Goal: Task Accomplishment & Management: Use online tool/utility

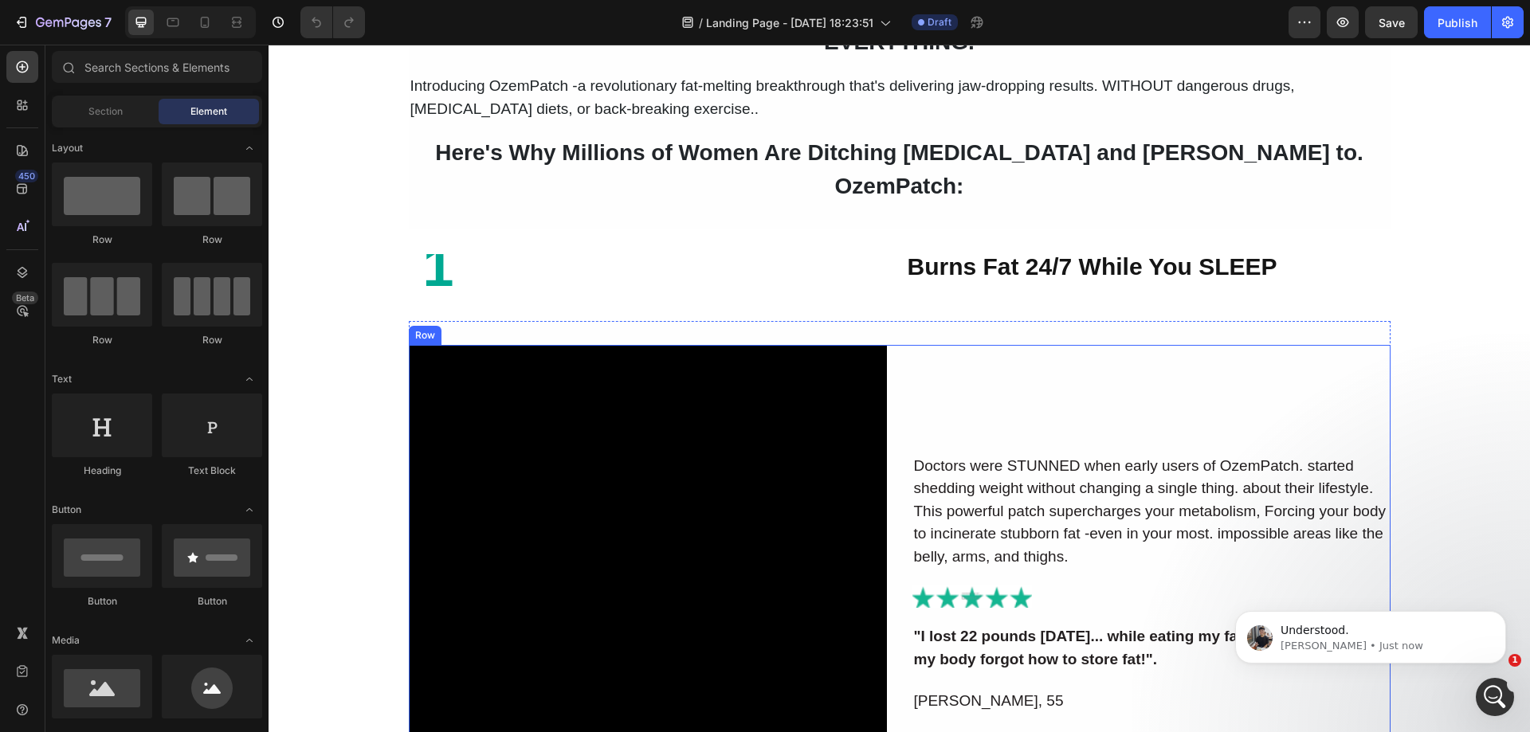
scroll to position [1594, 0]
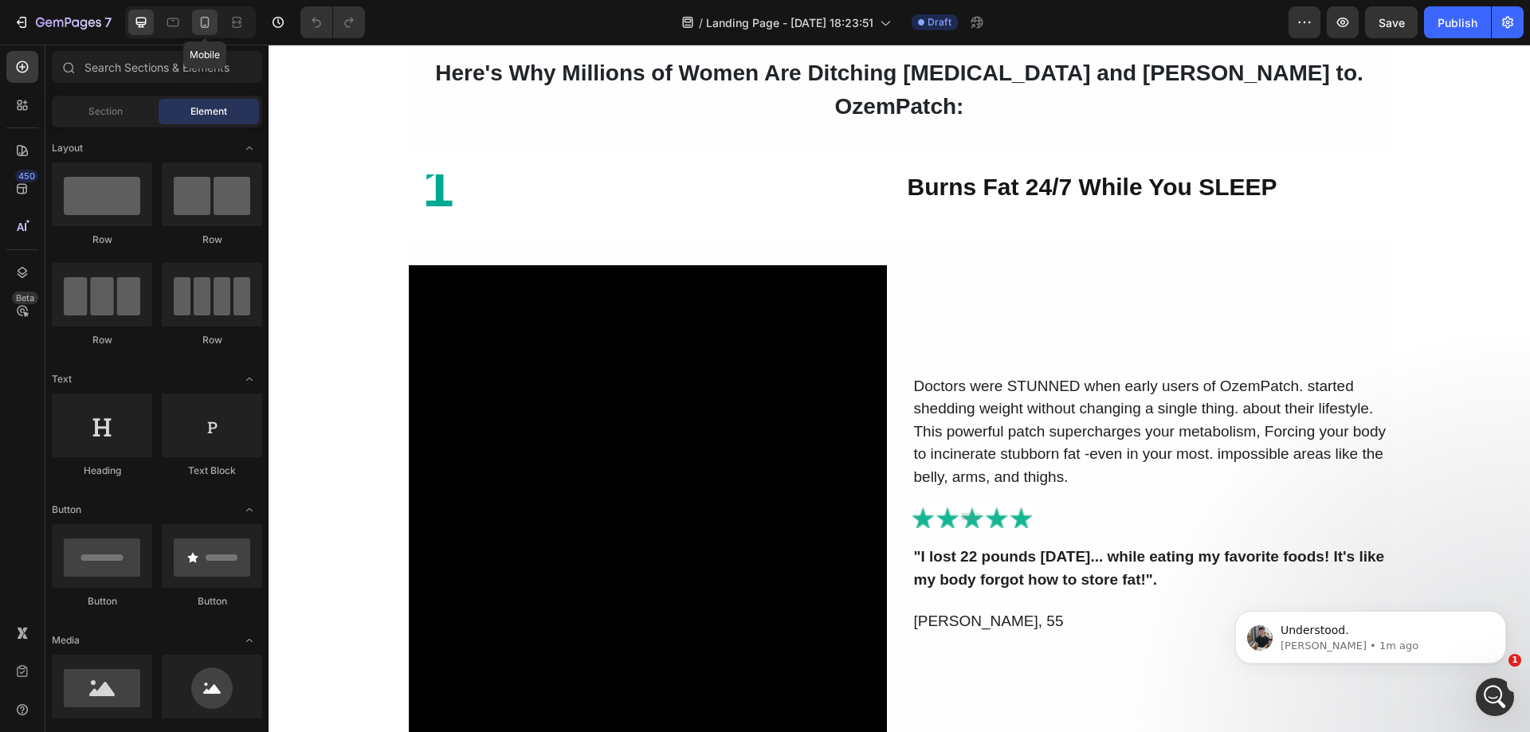
click at [205, 25] on icon at bounding box center [205, 26] width 4 height 2
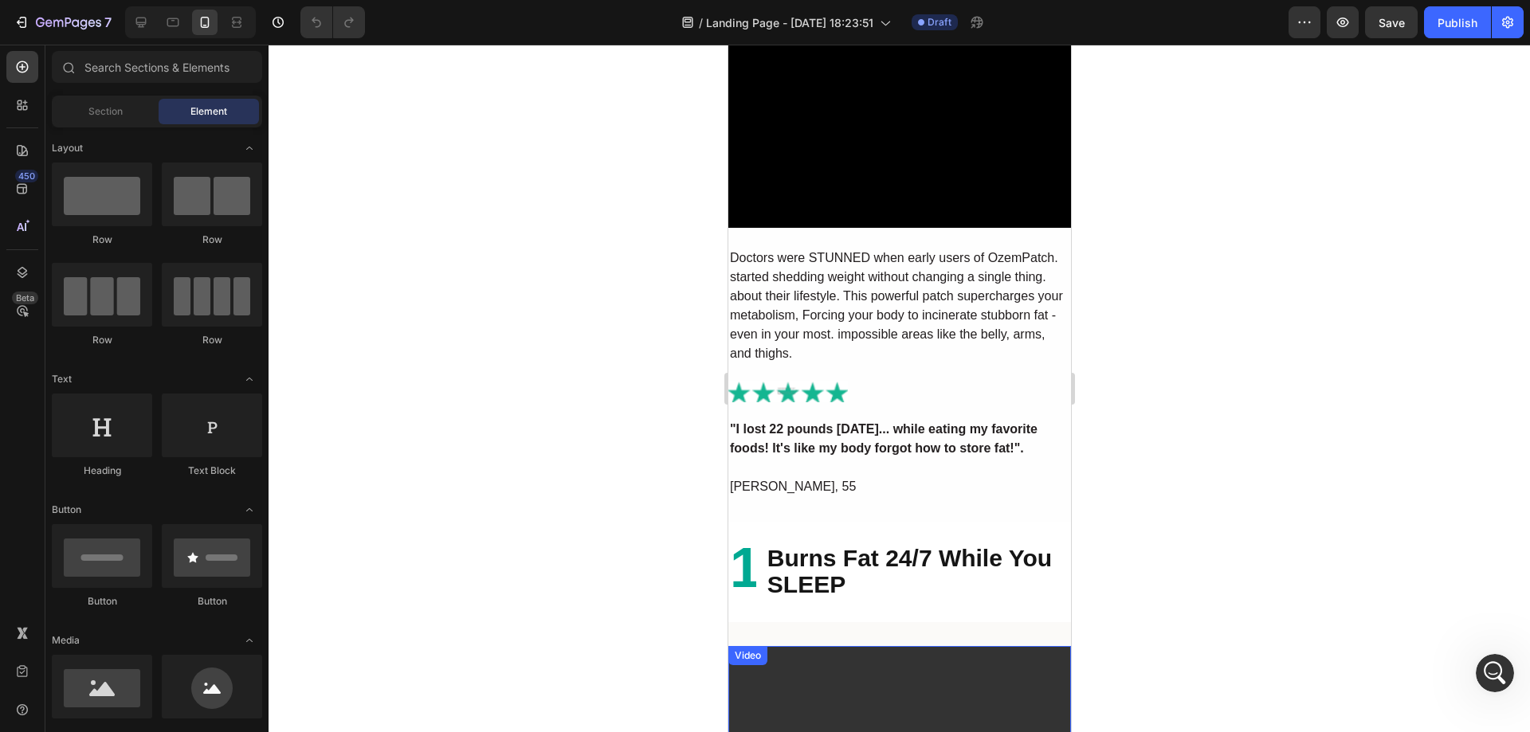
scroll to position [1674, 0]
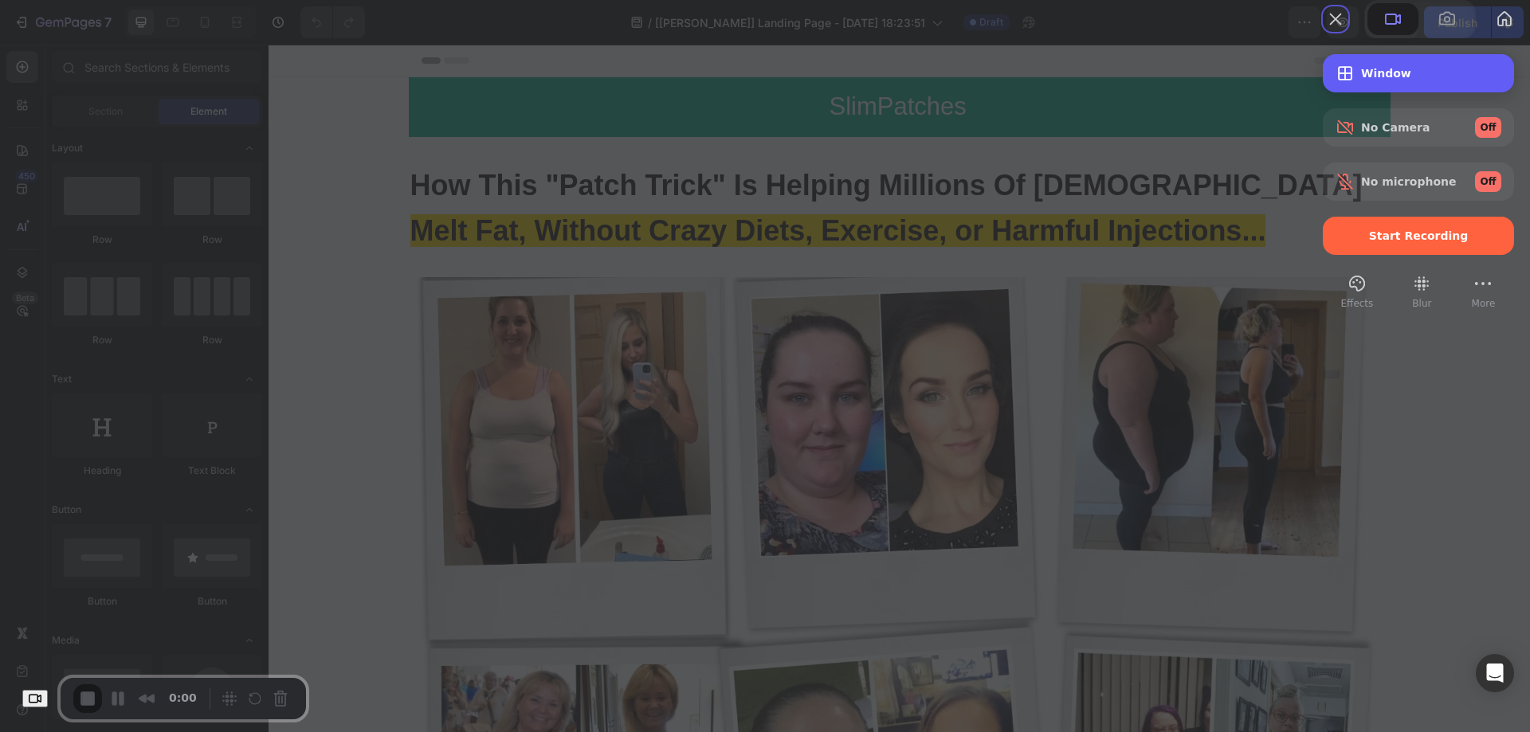
click at [1381, 80] on span "Window" at bounding box center [1431, 73] width 140 height 13
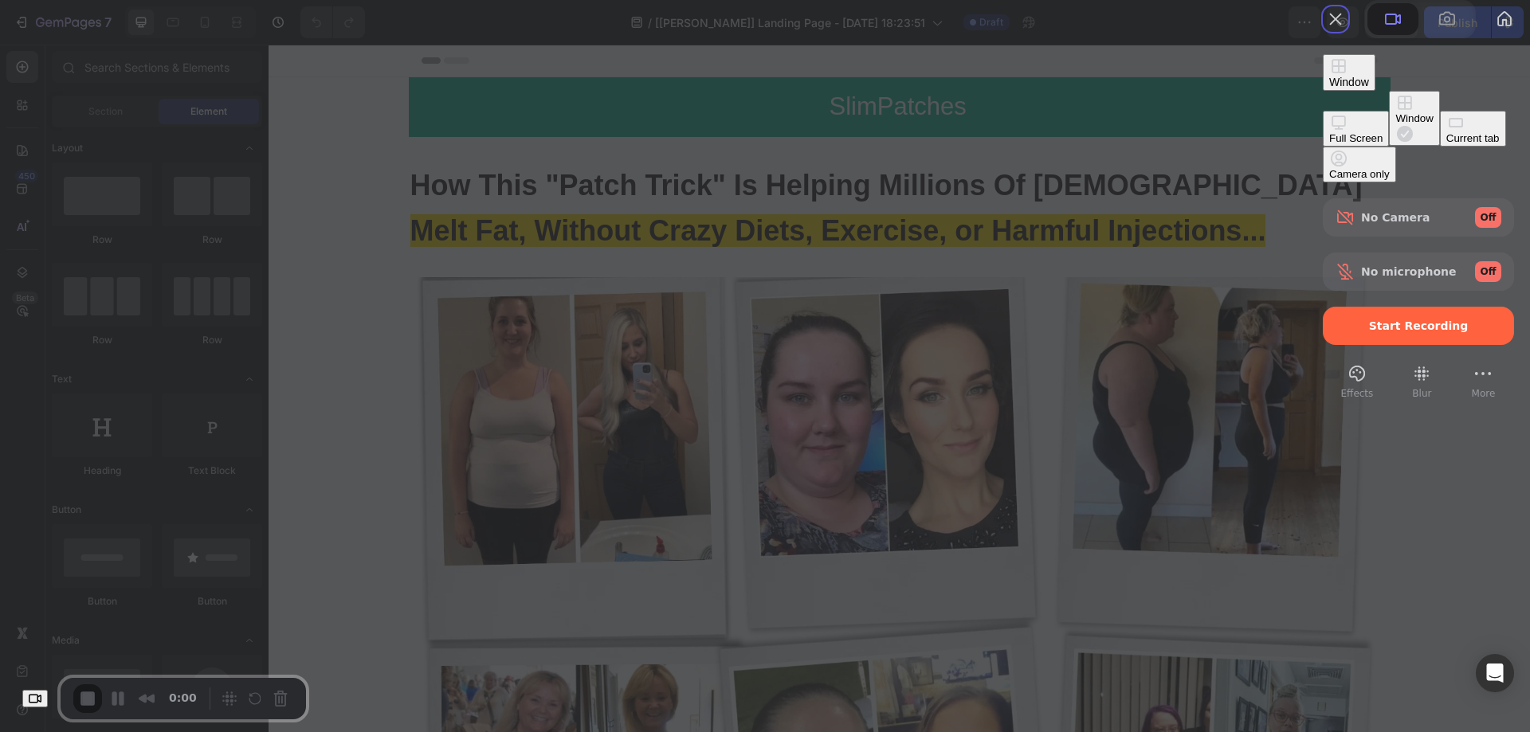
click at [1447, 144] on div "Current tab" at bounding box center [1473, 138] width 53 height 12
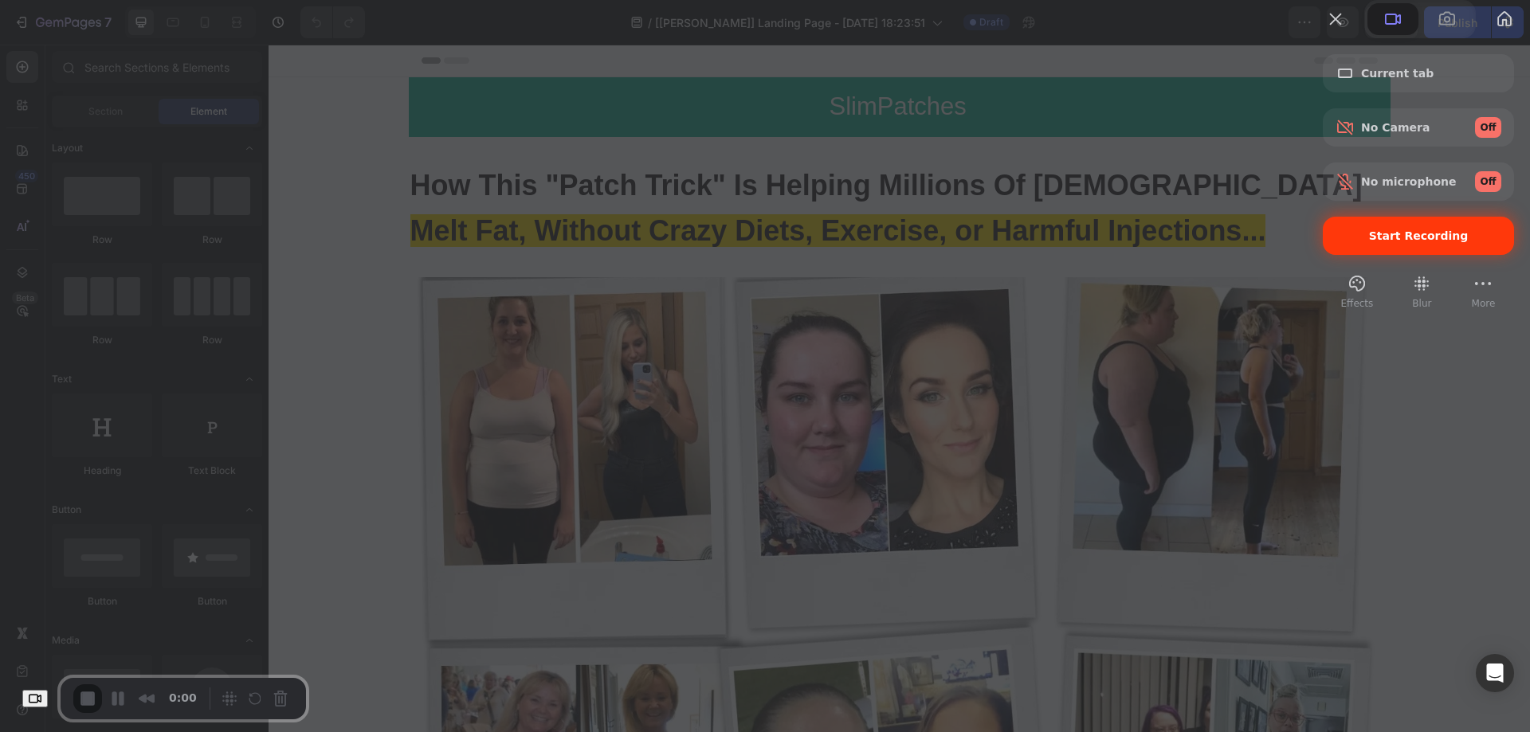
click at [1336, 242] on span "Start Recording" at bounding box center [1419, 236] width 166 height 13
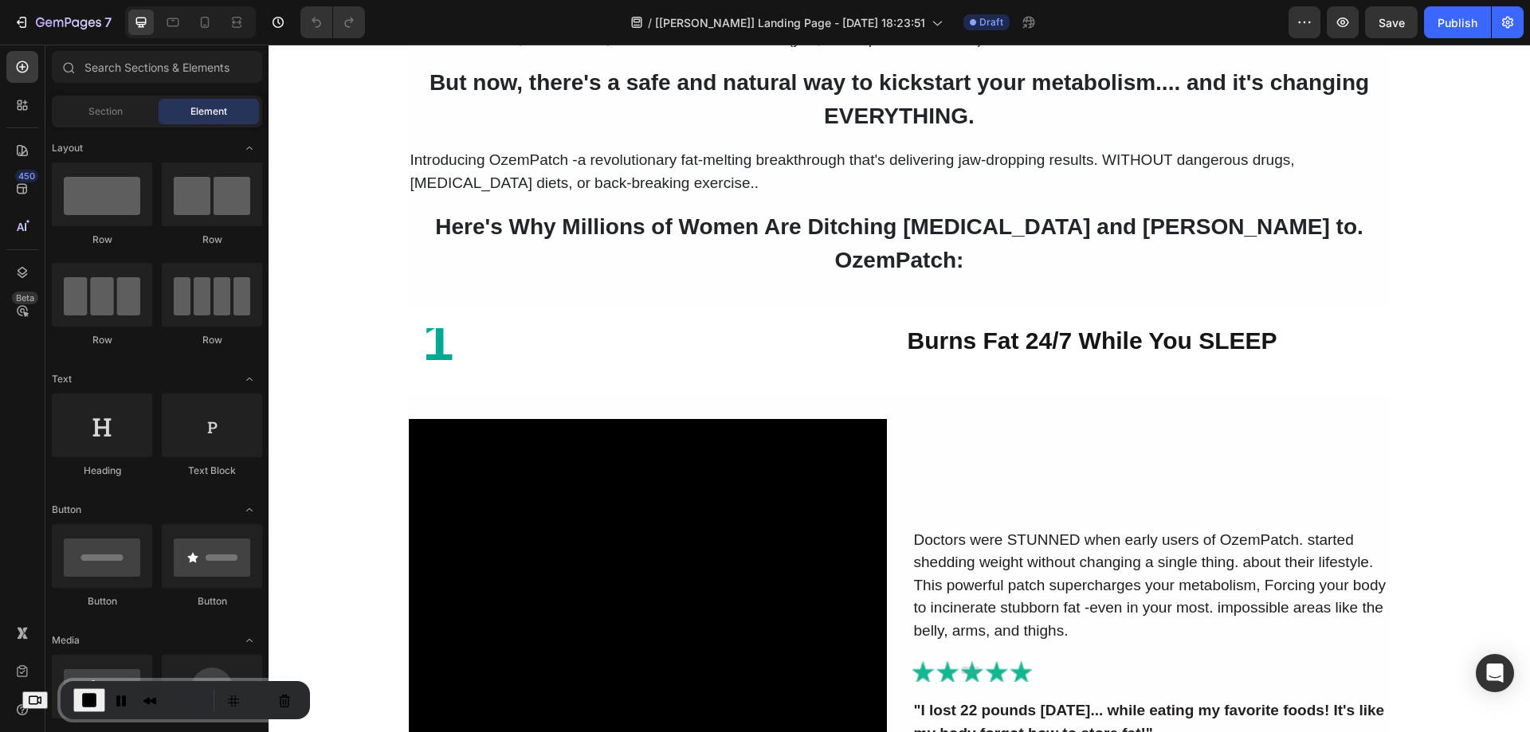
scroll to position [1514, 0]
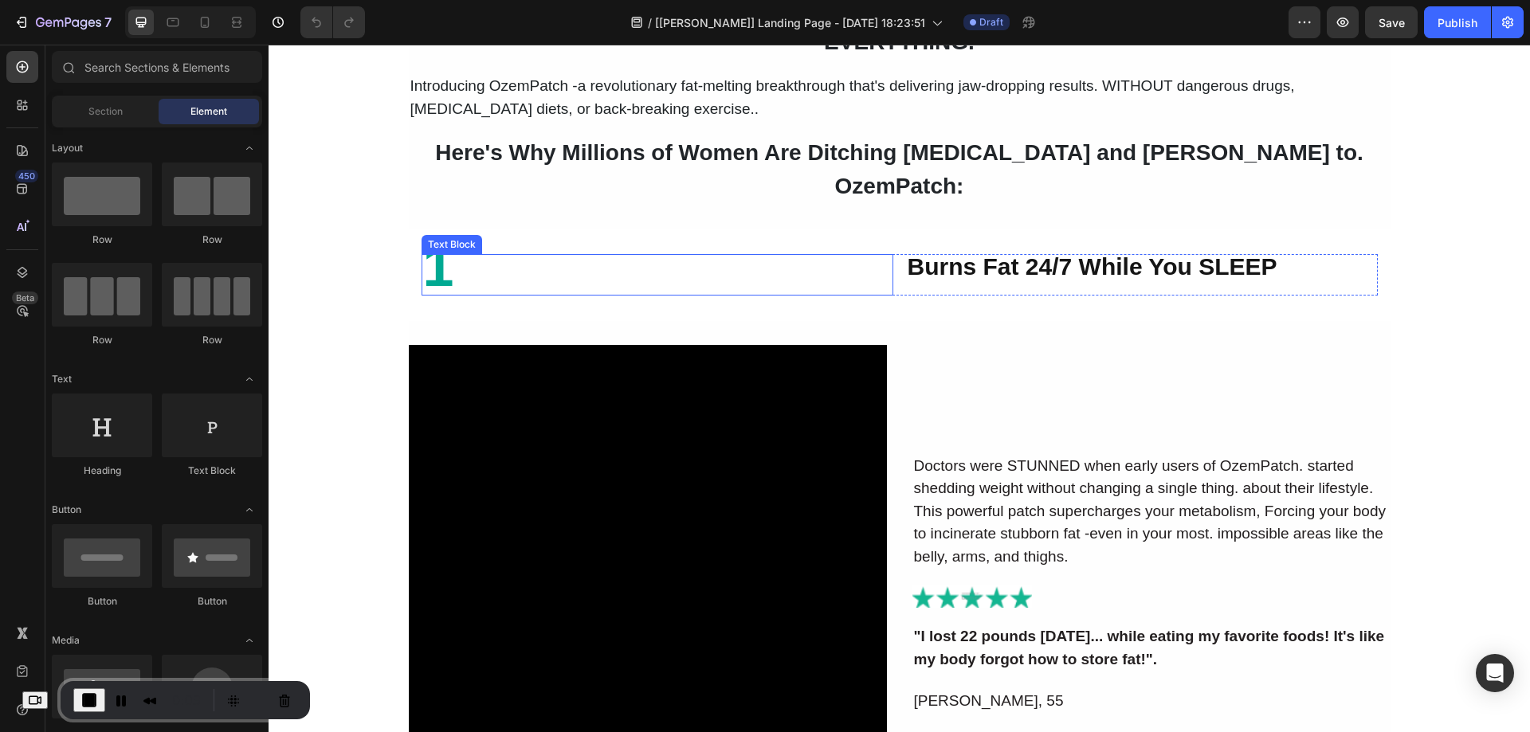
click at [805, 261] on div "1" at bounding box center [658, 274] width 472 height 41
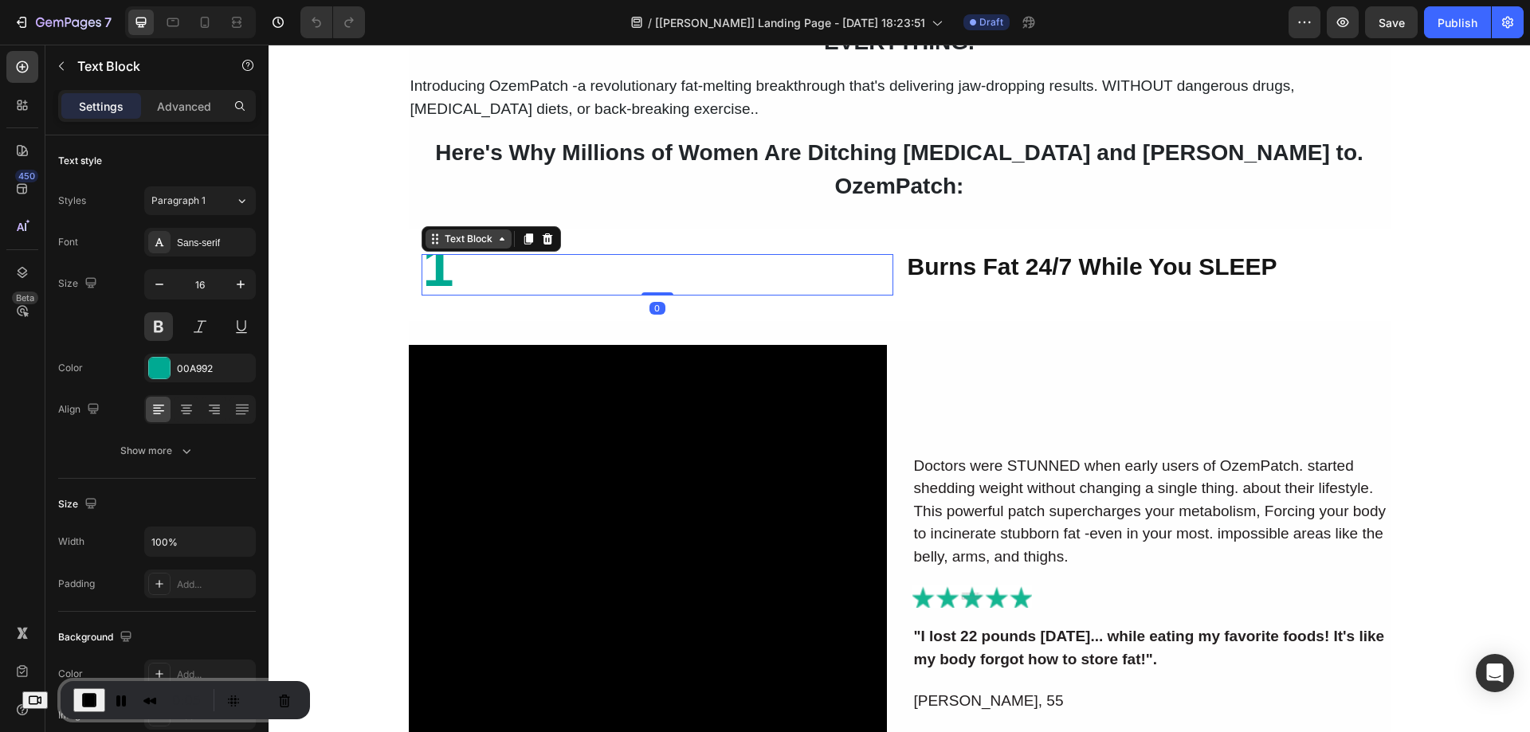
click at [465, 232] on div "Text Block" at bounding box center [469, 239] width 54 height 14
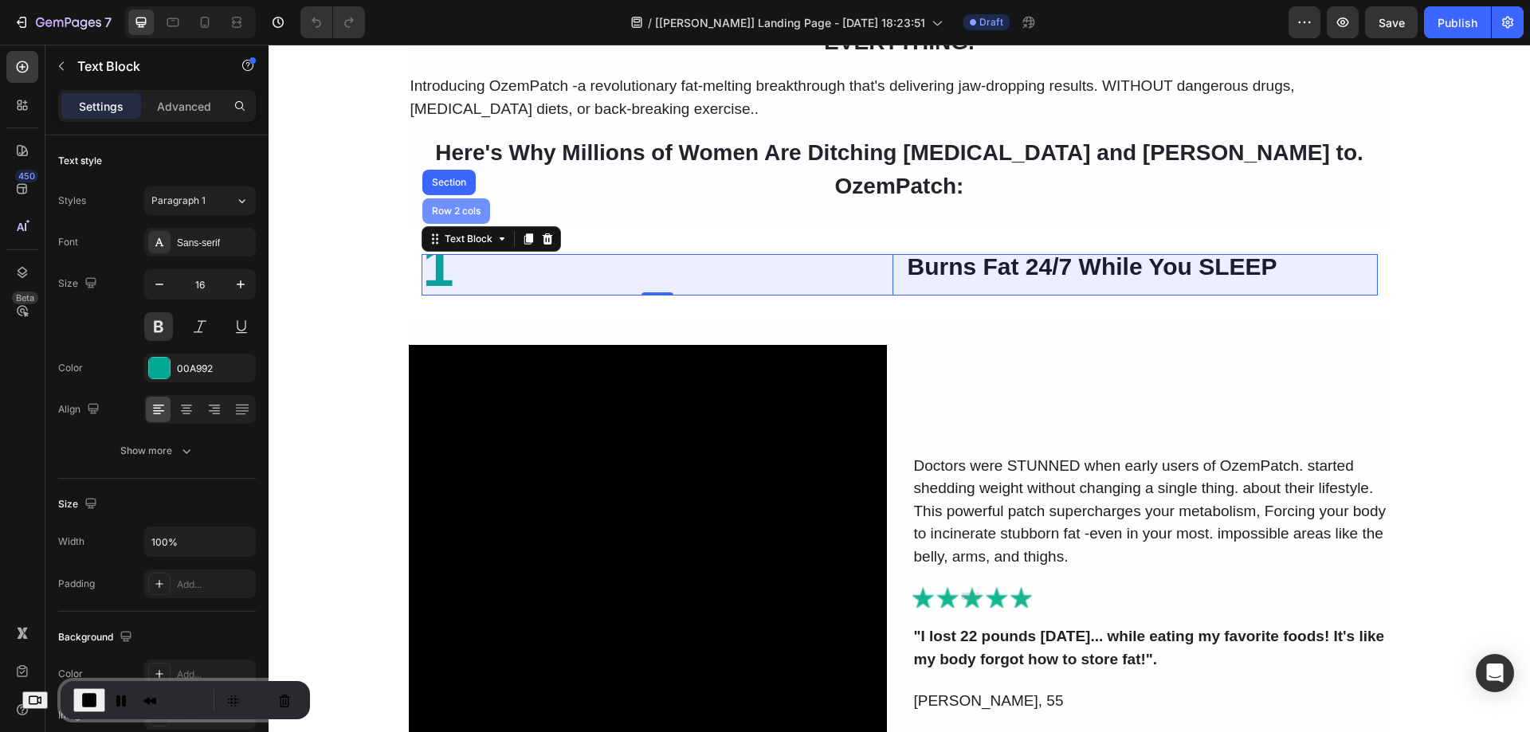
click at [460, 206] on div "Row 2 cols" at bounding box center [456, 211] width 55 height 10
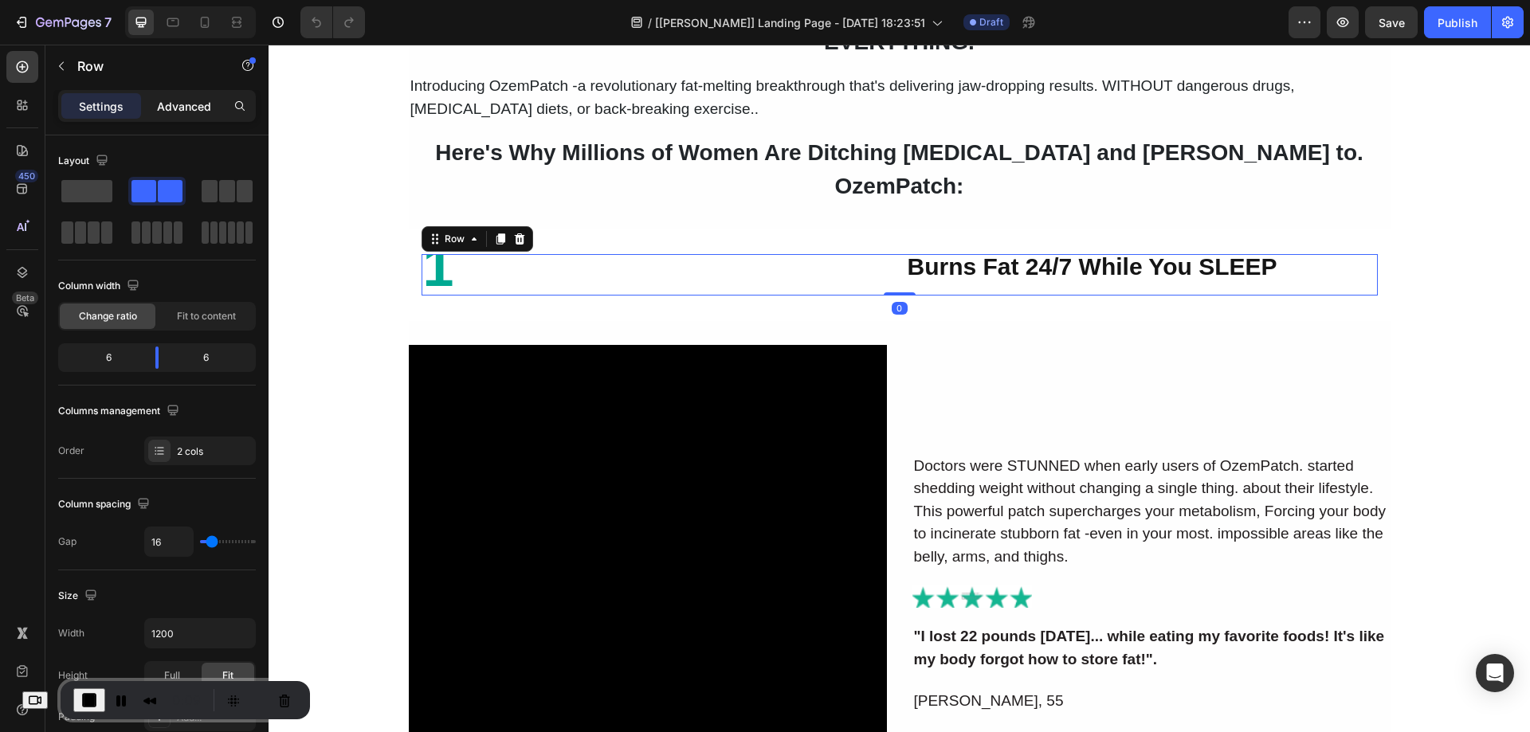
click at [194, 108] on p "Advanced" at bounding box center [184, 106] width 54 height 17
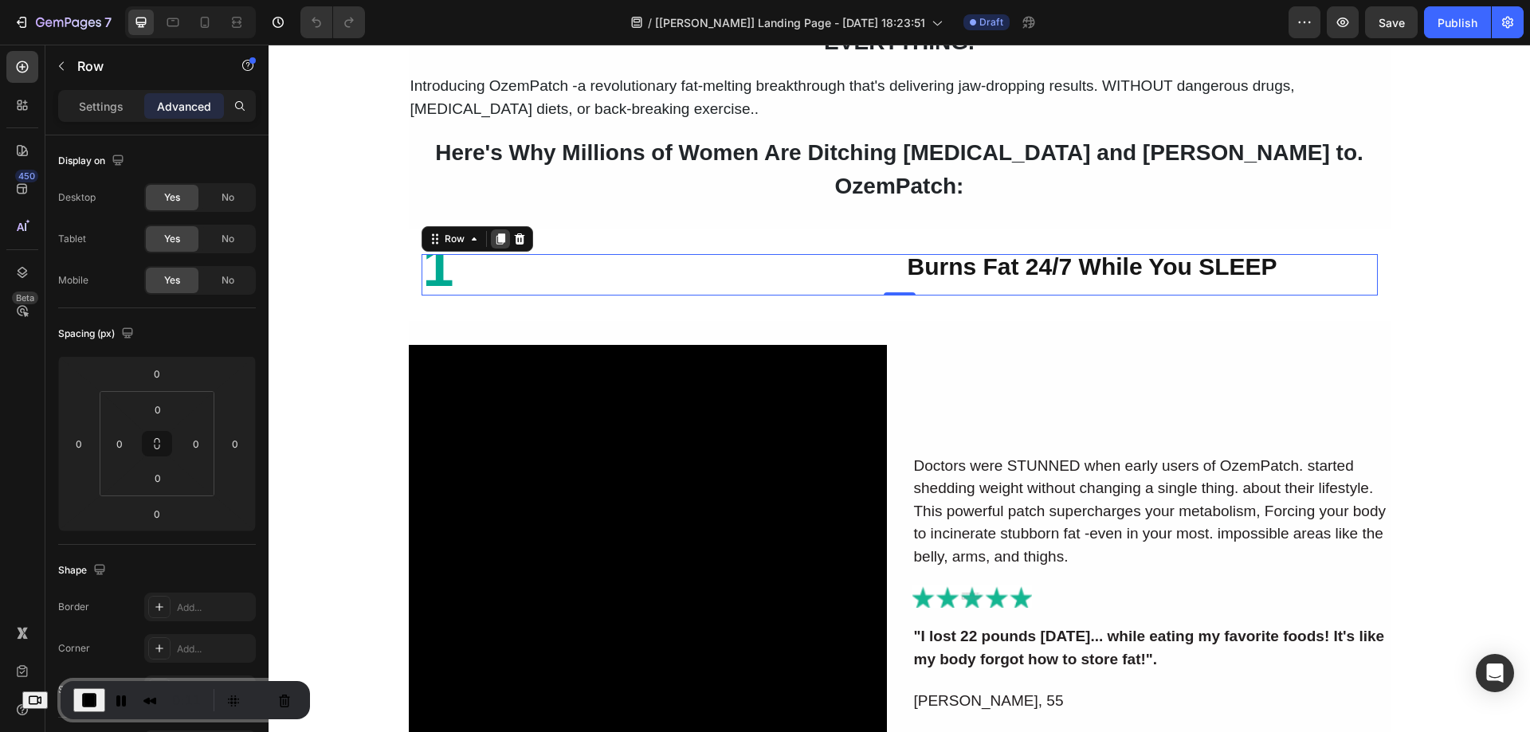
click at [496, 234] on icon at bounding box center [500, 239] width 9 height 11
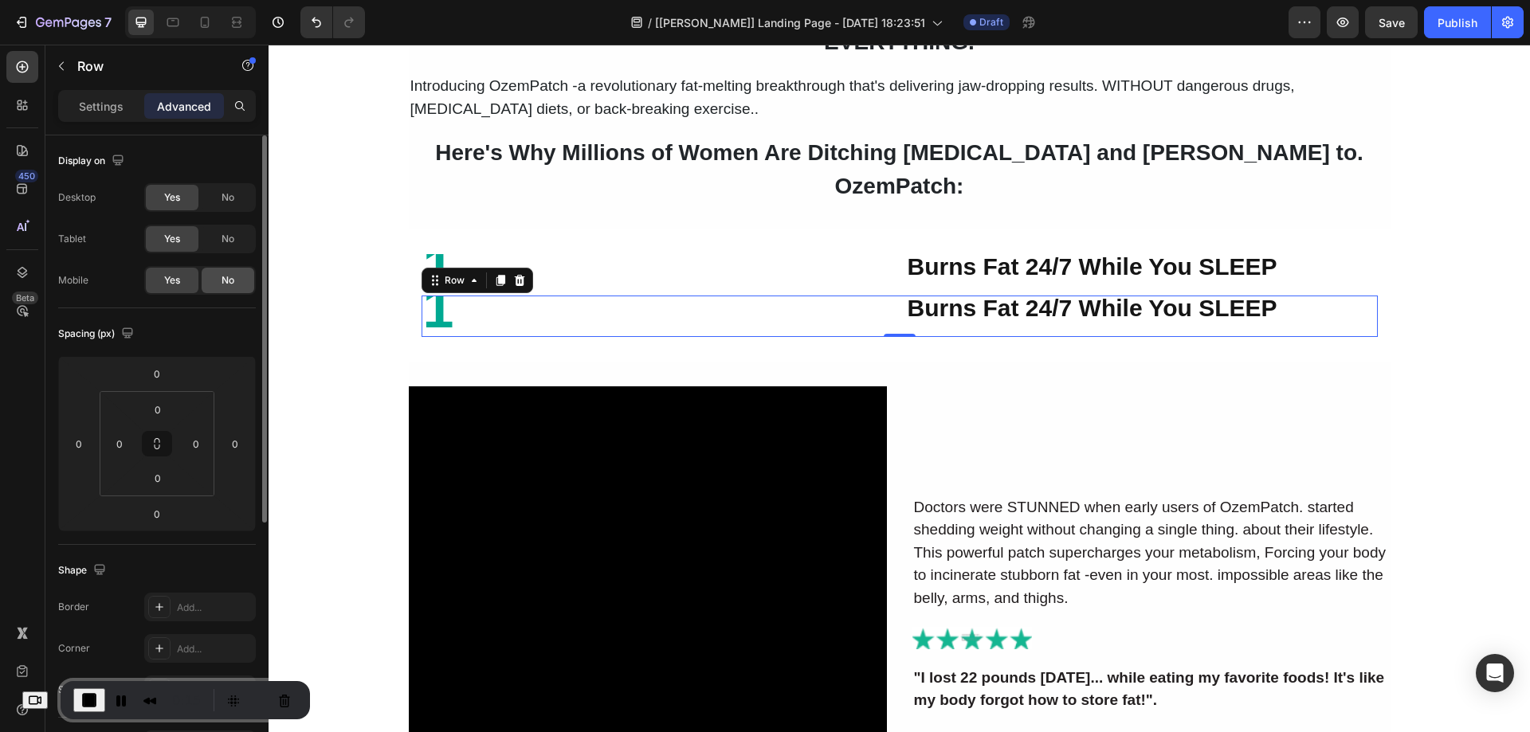
click at [228, 276] on span "No" at bounding box center [228, 280] width 13 height 14
click at [229, 238] on span "No" at bounding box center [228, 239] width 13 height 14
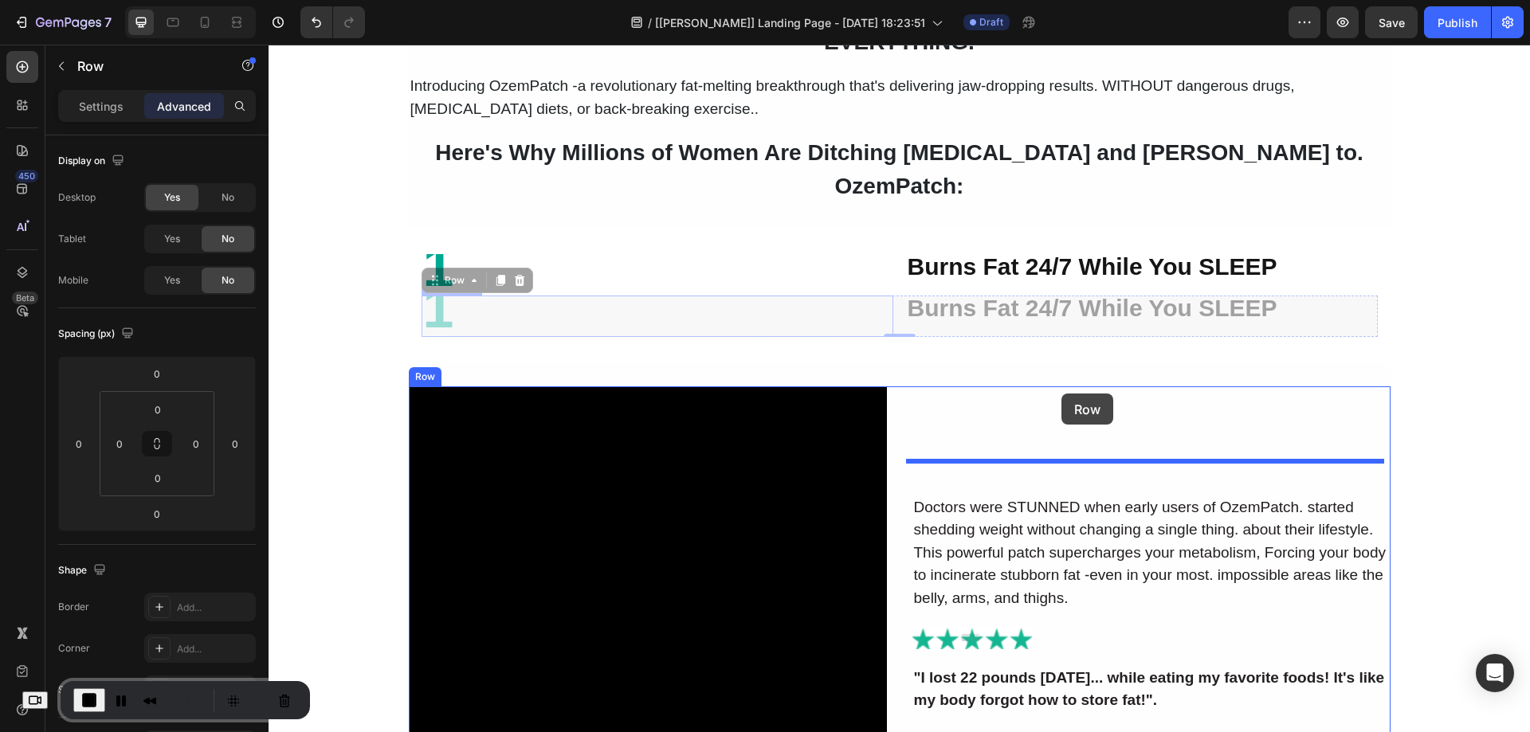
drag, startPoint x: 481, startPoint y: 257, endPoint x: 1062, endPoint y: 393, distance: 595.8
type input "20"
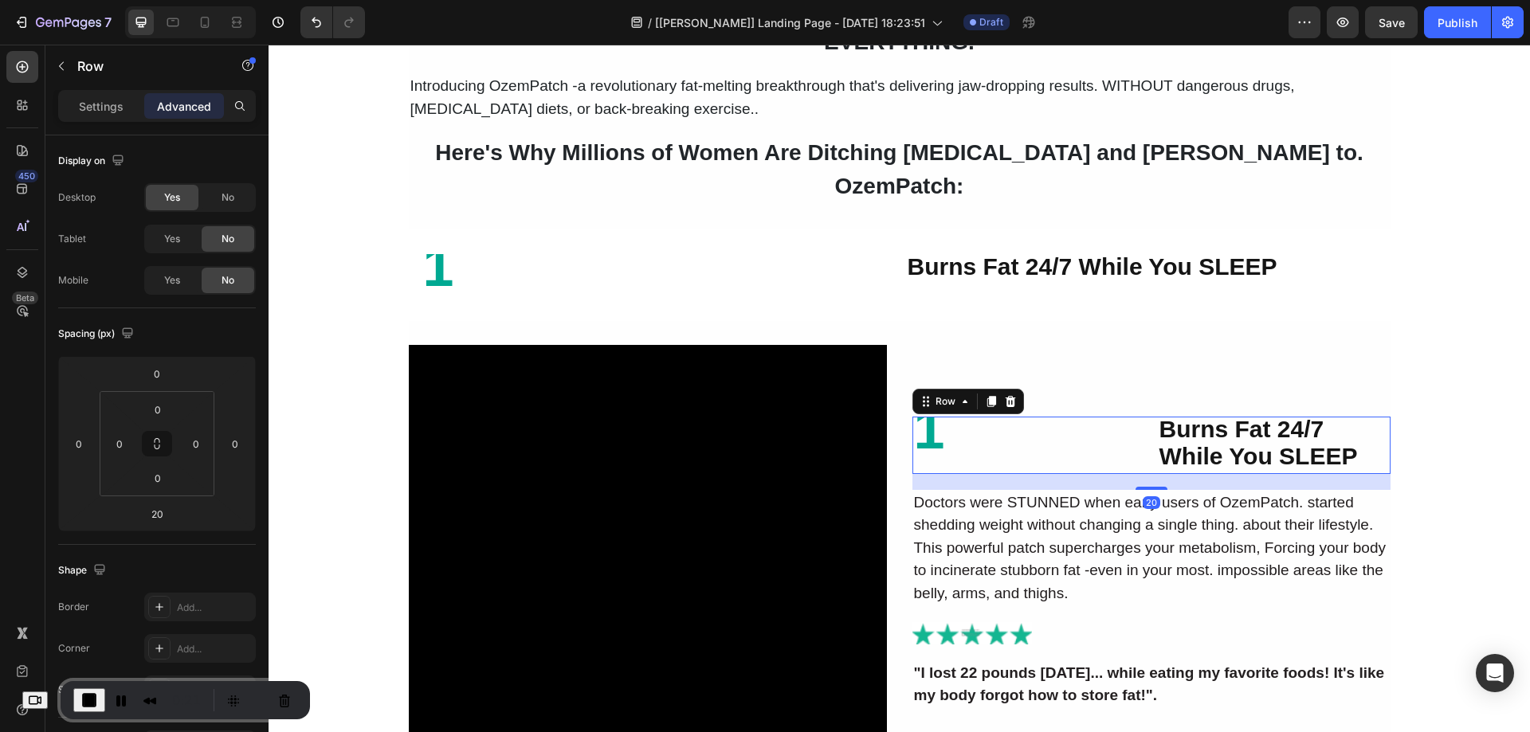
click at [102, 121] on div "Settings Advanced" at bounding box center [157, 106] width 198 height 32
click at [103, 109] on p "Settings" at bounding box center [101, 106] width 45 height 17
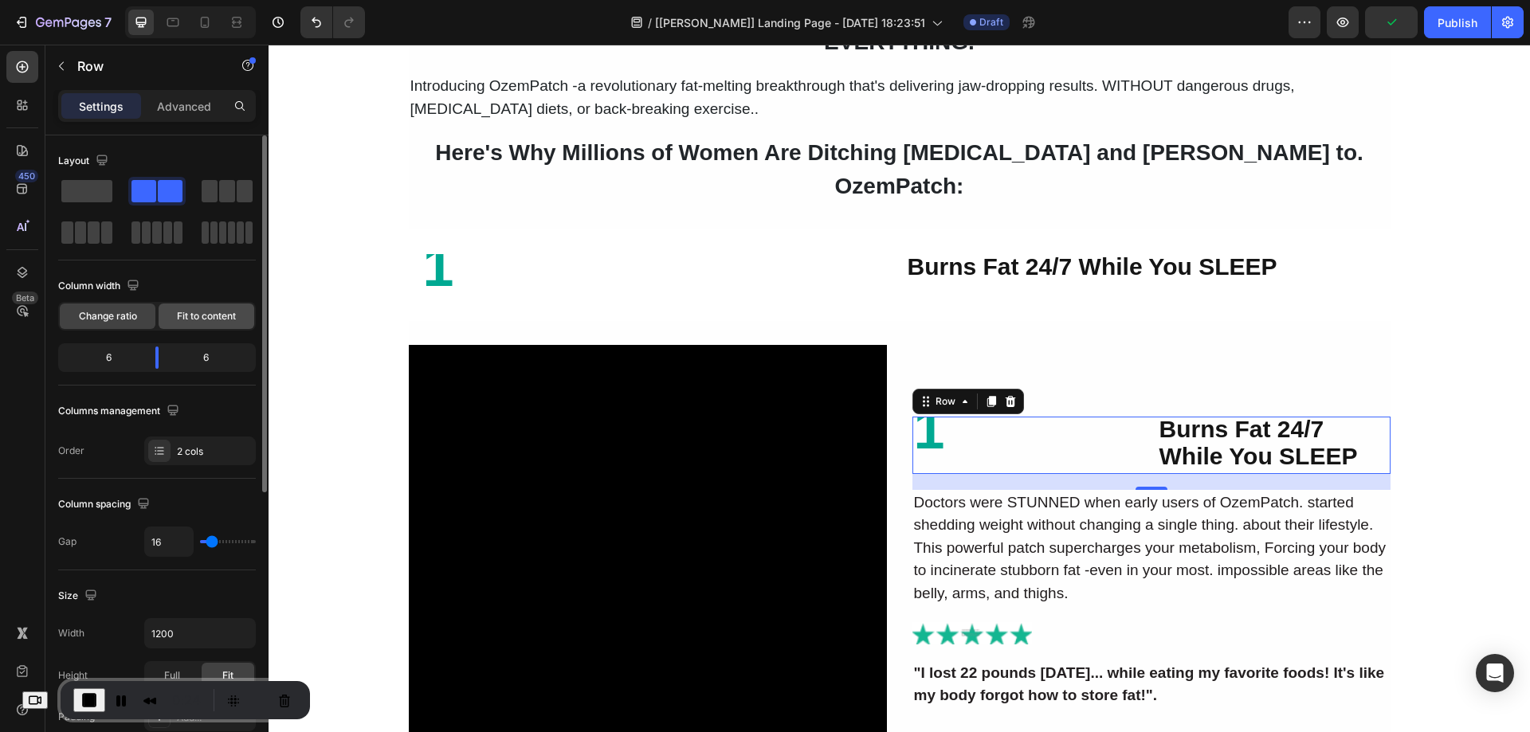
click at [187, 316] on span "Fit to content" at bounding box center [206, 316] width 59 height 14
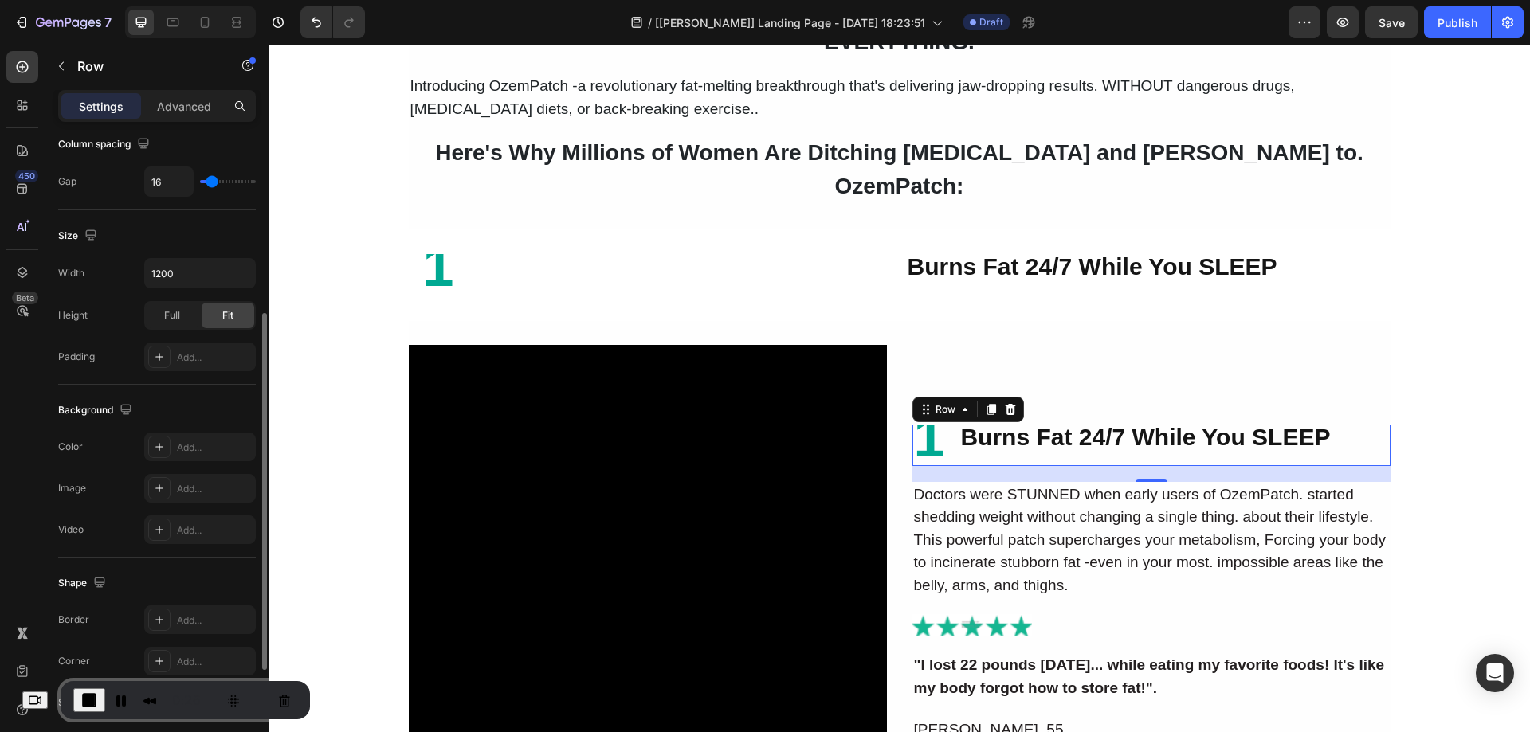
scroll to position [512, 0]
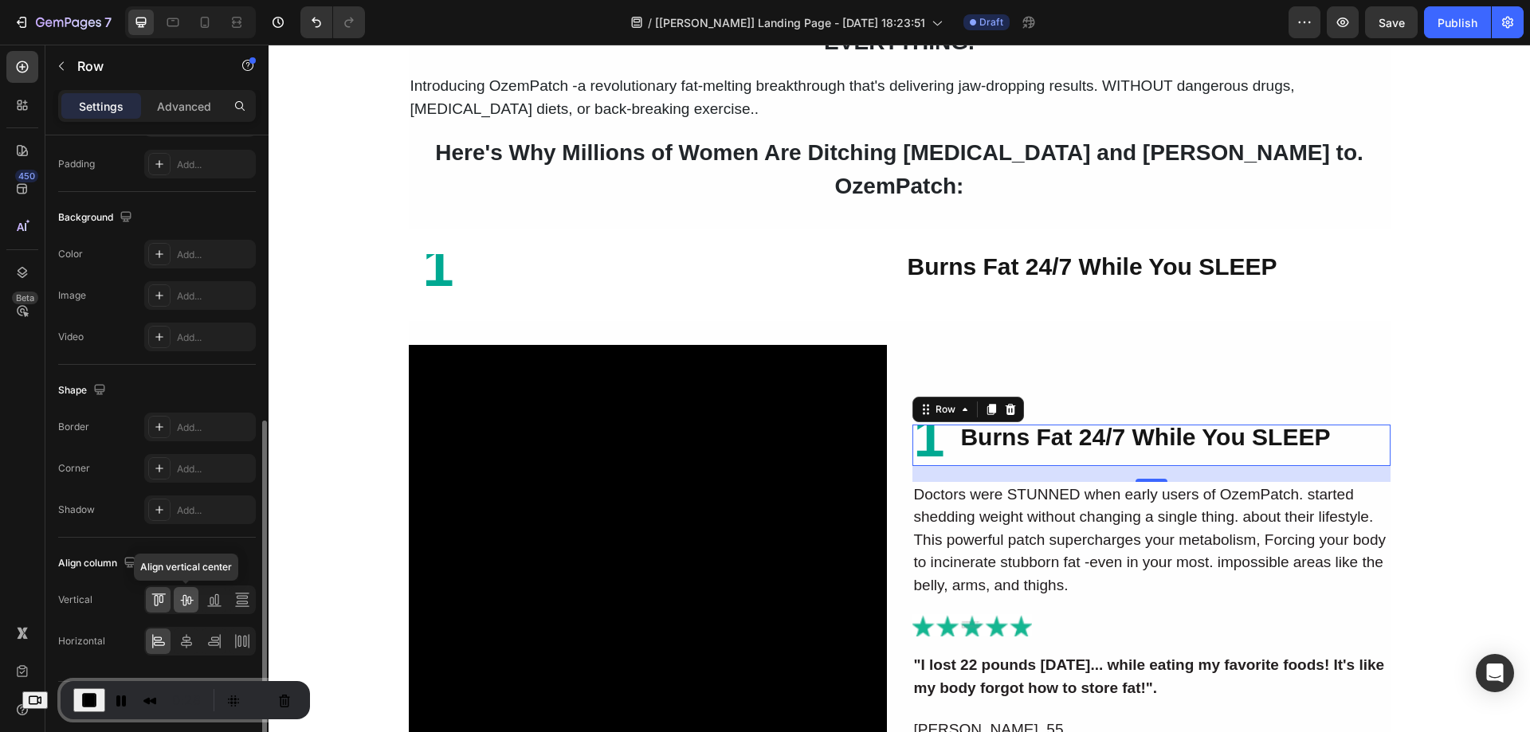
click at [191, 603] on icon at bounding box center [187, 600] width 16 height 16
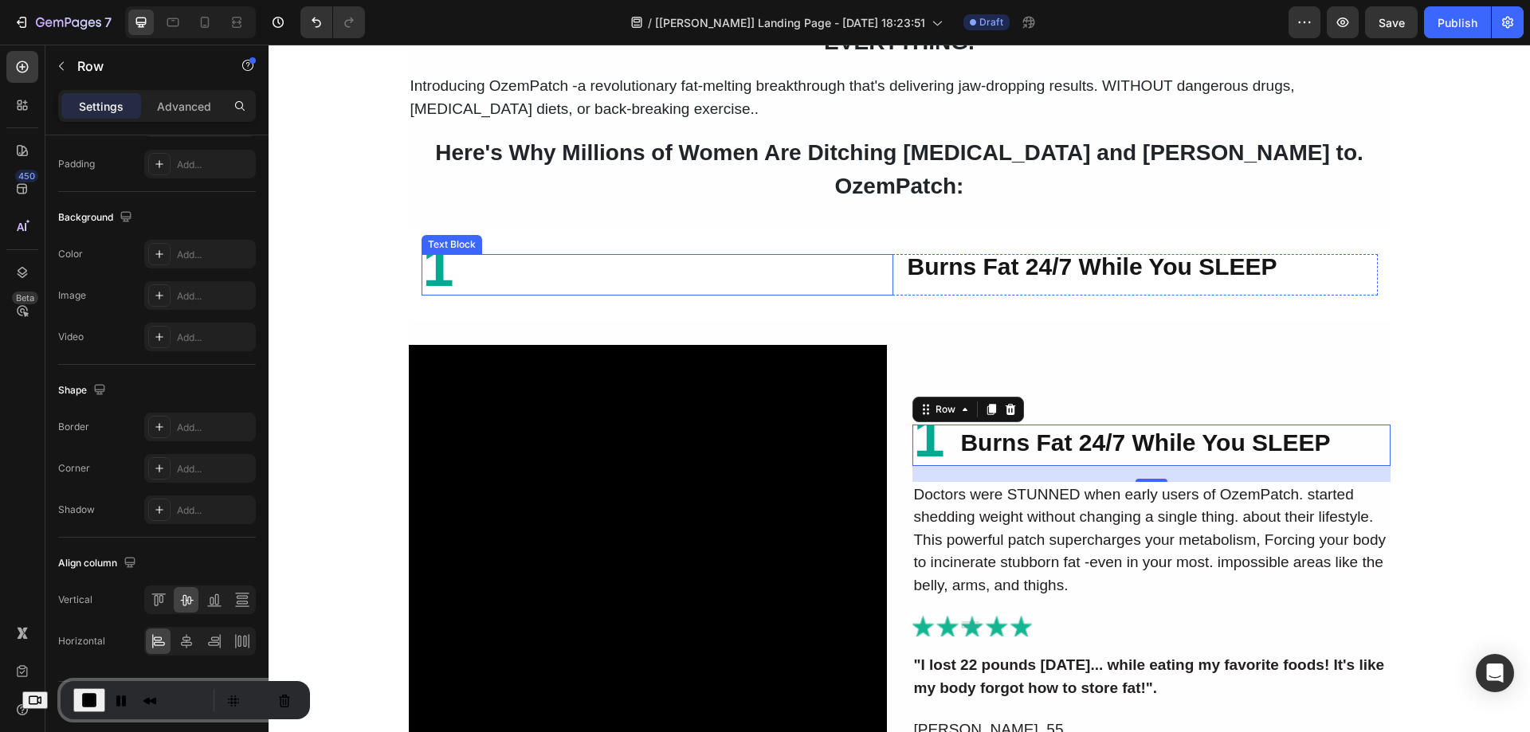
click at [615, 256] on p "1" at bounding box center [657, 275] width 469 height 38
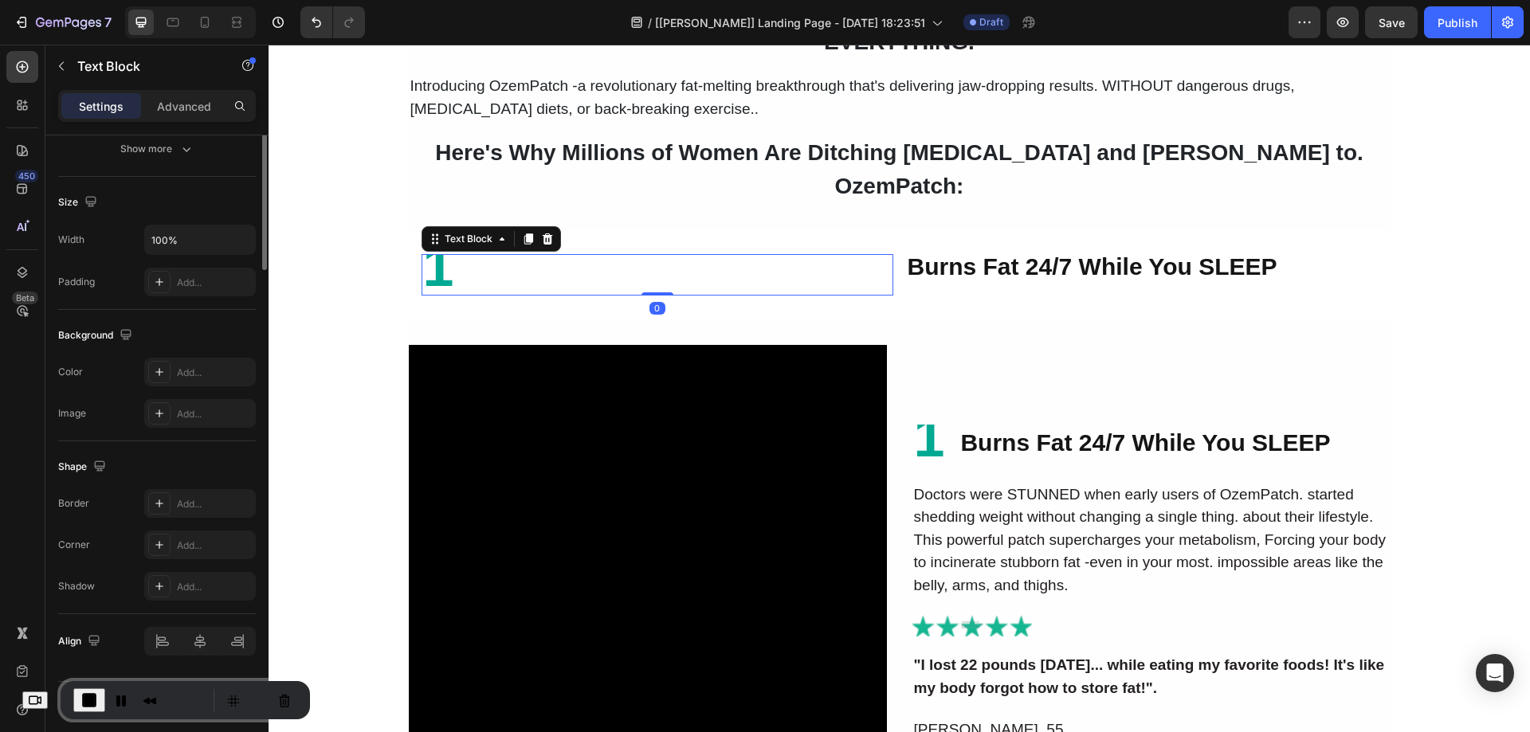
scroll to position [0, 0]
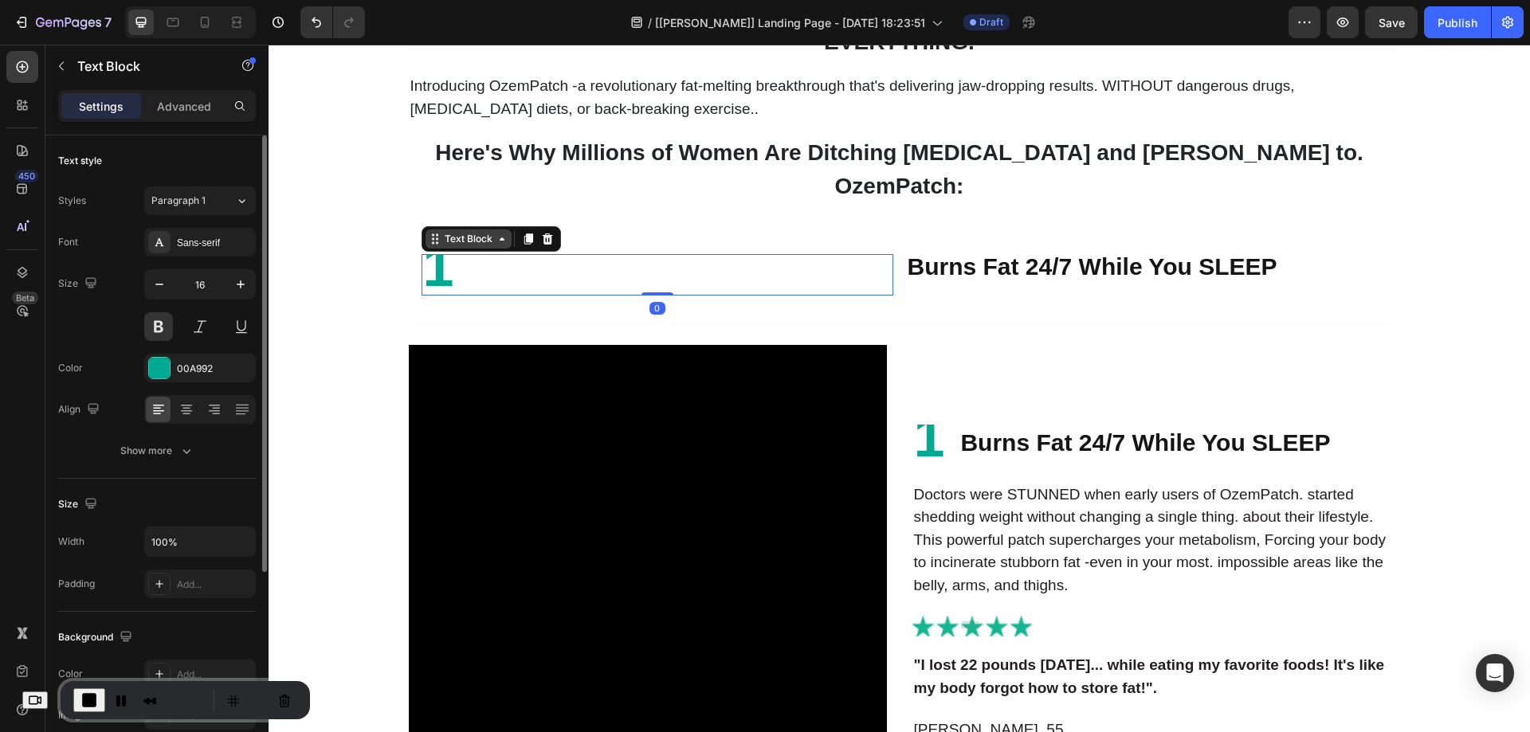
click at [458, 232] on div "Text Block" at bounding box center [469, 239] width 54 height 14
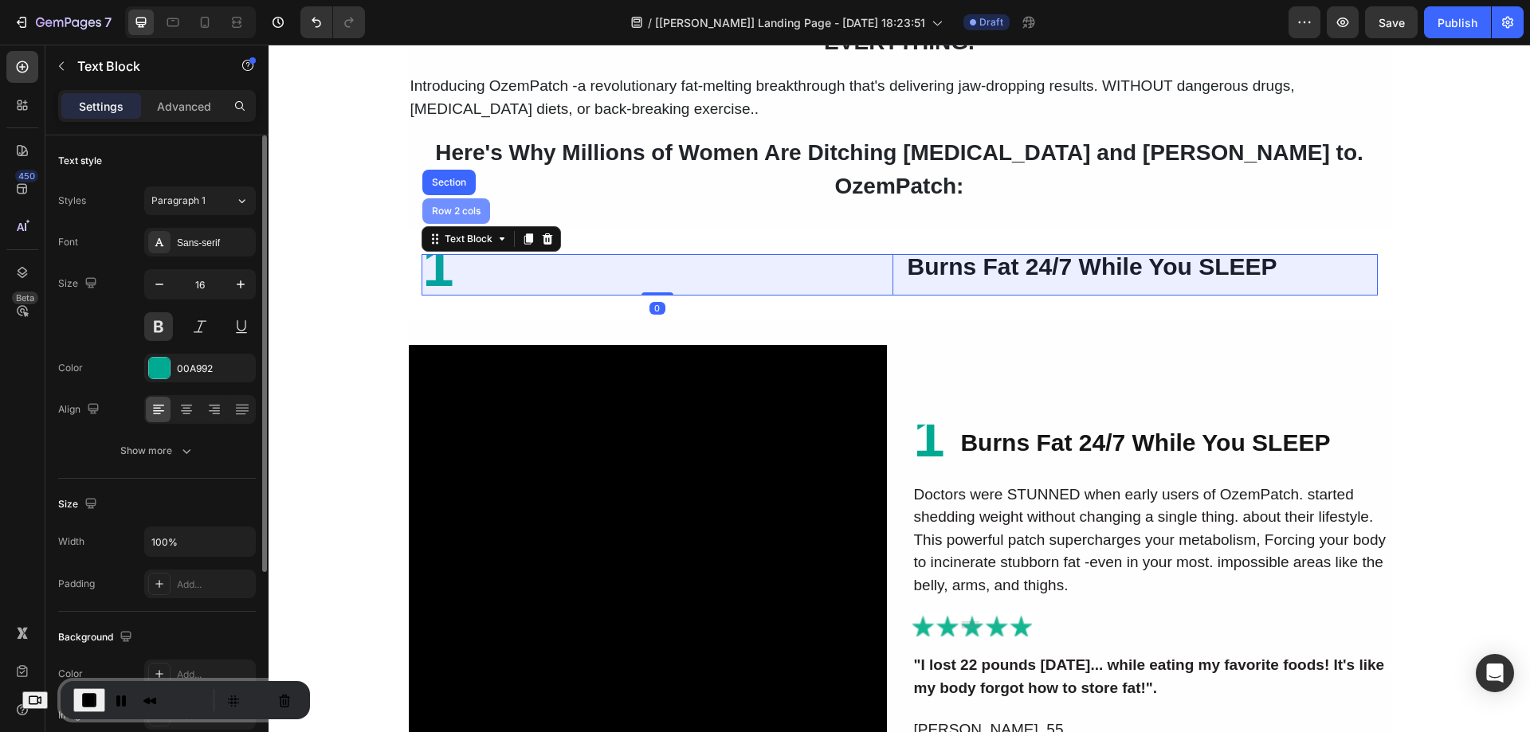
drag, startPoint x: 440, startPoint y: 180, endPoint x: 463, endPoint y: 159, distance: 31.6
click at [440, 206] on div "Row 2 cols" at bounding box center [456, 211] width 55 height 10
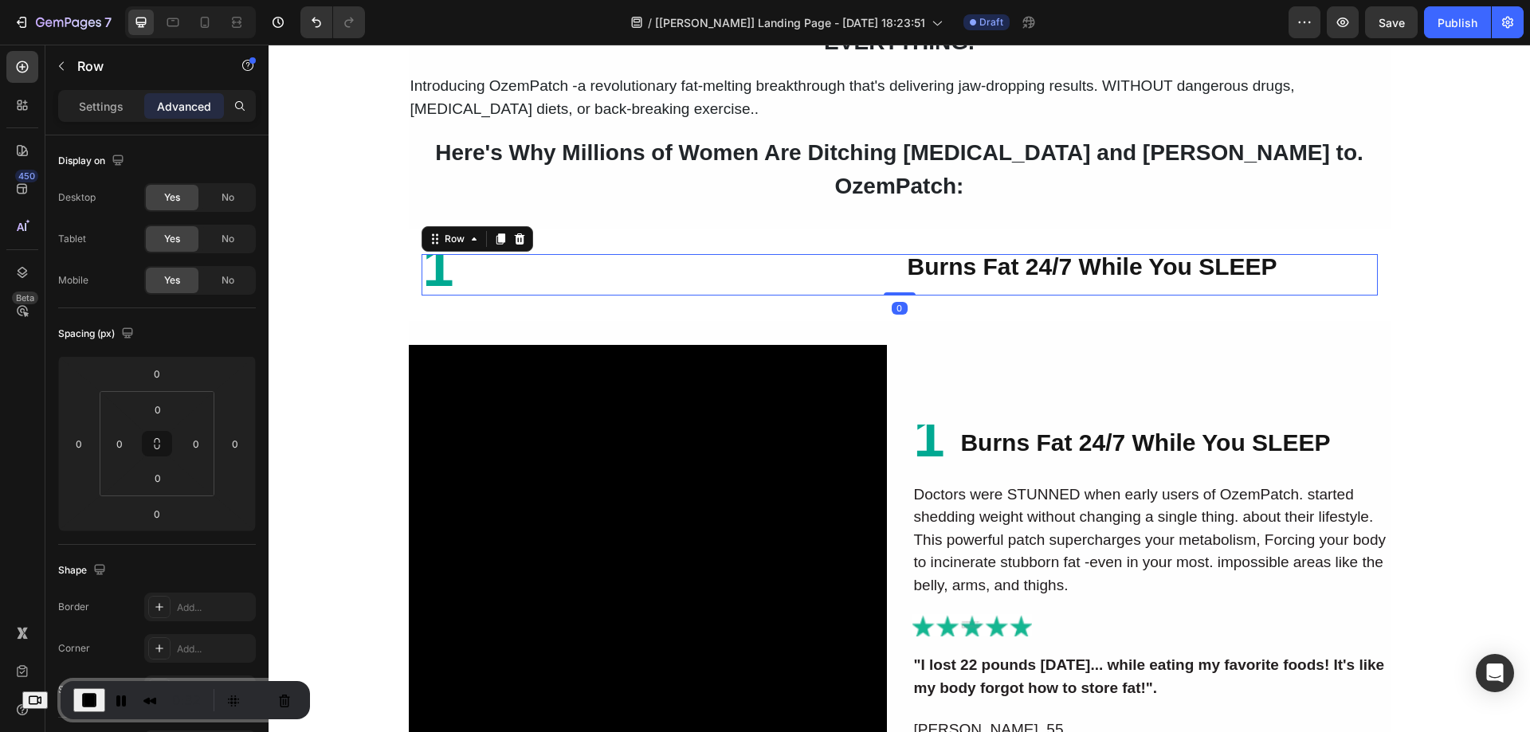
click at [189, 107] on p "Advanced" at bounding box center [184, 106] width 54 height 17
click at [222, 201] on span "No" at bounding box center [228, 197] width 13 height 14
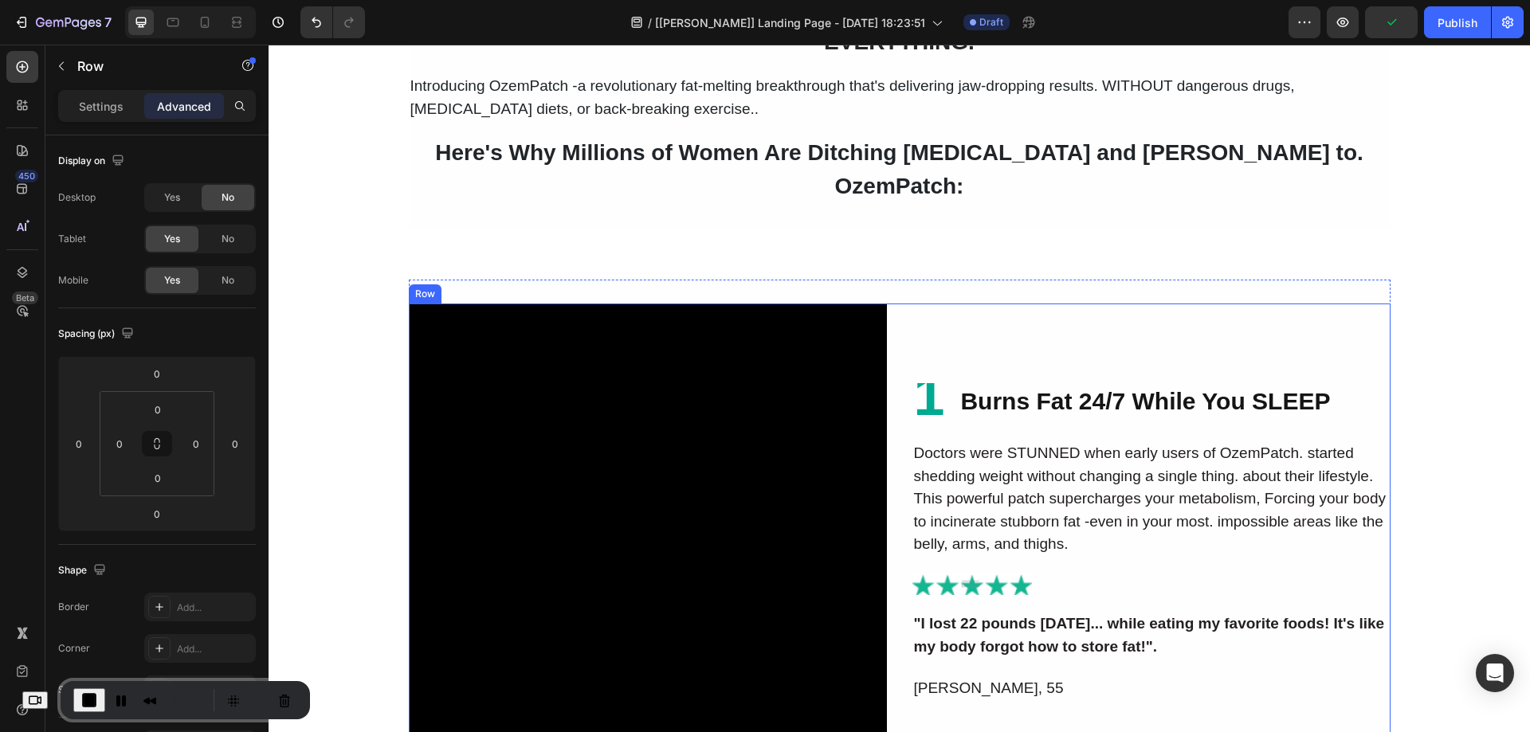
click at [983, 320] on div "1 Text Block Burns Fat 24/7 While You SLEEP Text Block Row Doctors were STUNNED…" at bounding box center [1152, 543] width 478 height 478
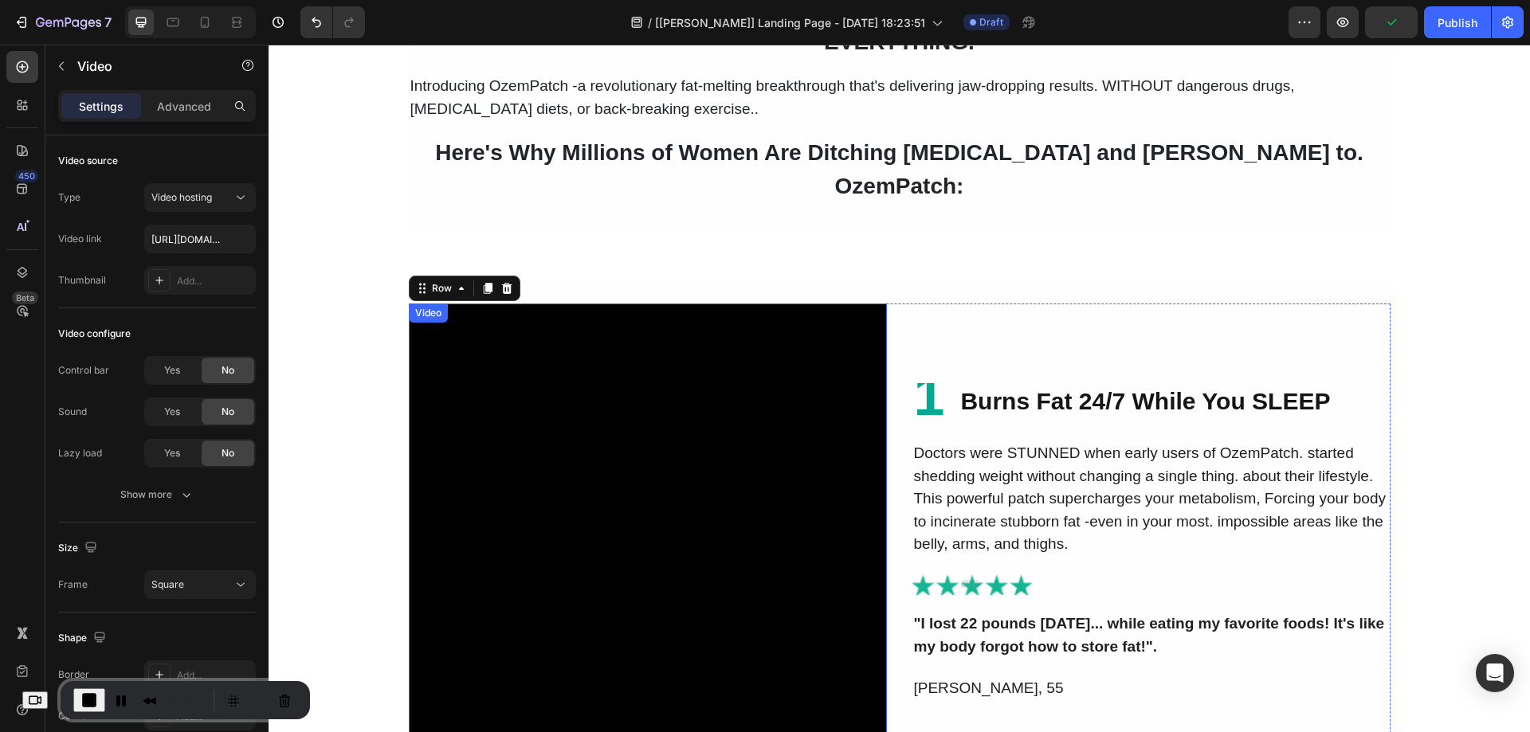
click at [779, 319] on video at bounding box center [648, 543] width 478 height 478
click at [463, 313] on icon at bounding box center [467, 319] width 13 height 13
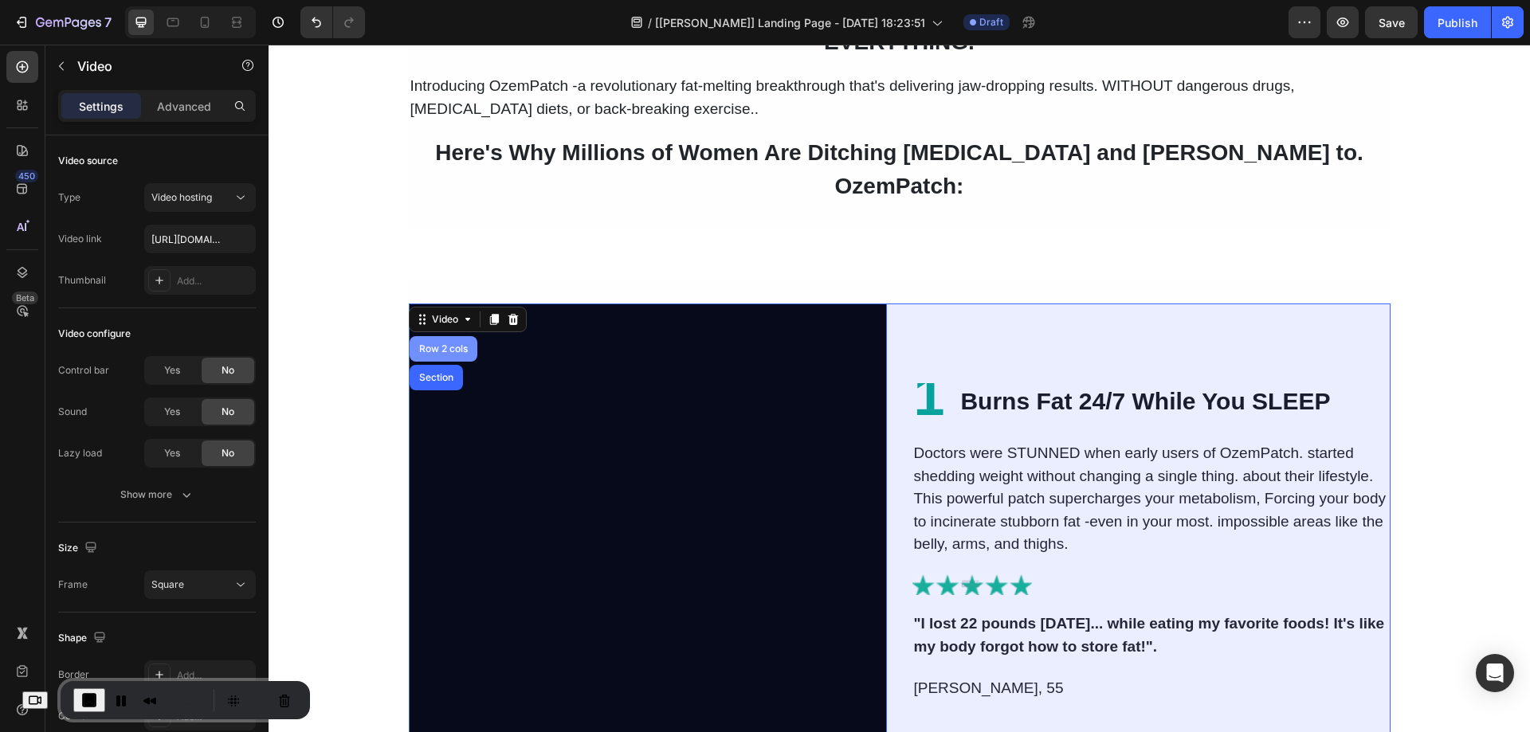
drag, startPoint x: 442, startPoint y: 309, endPoint x: 269, endPoint y: 447, distance: 221.2
click at [442, 336] on div "Row 2 cols" at bounding box center [444, 349] width 68 height 26
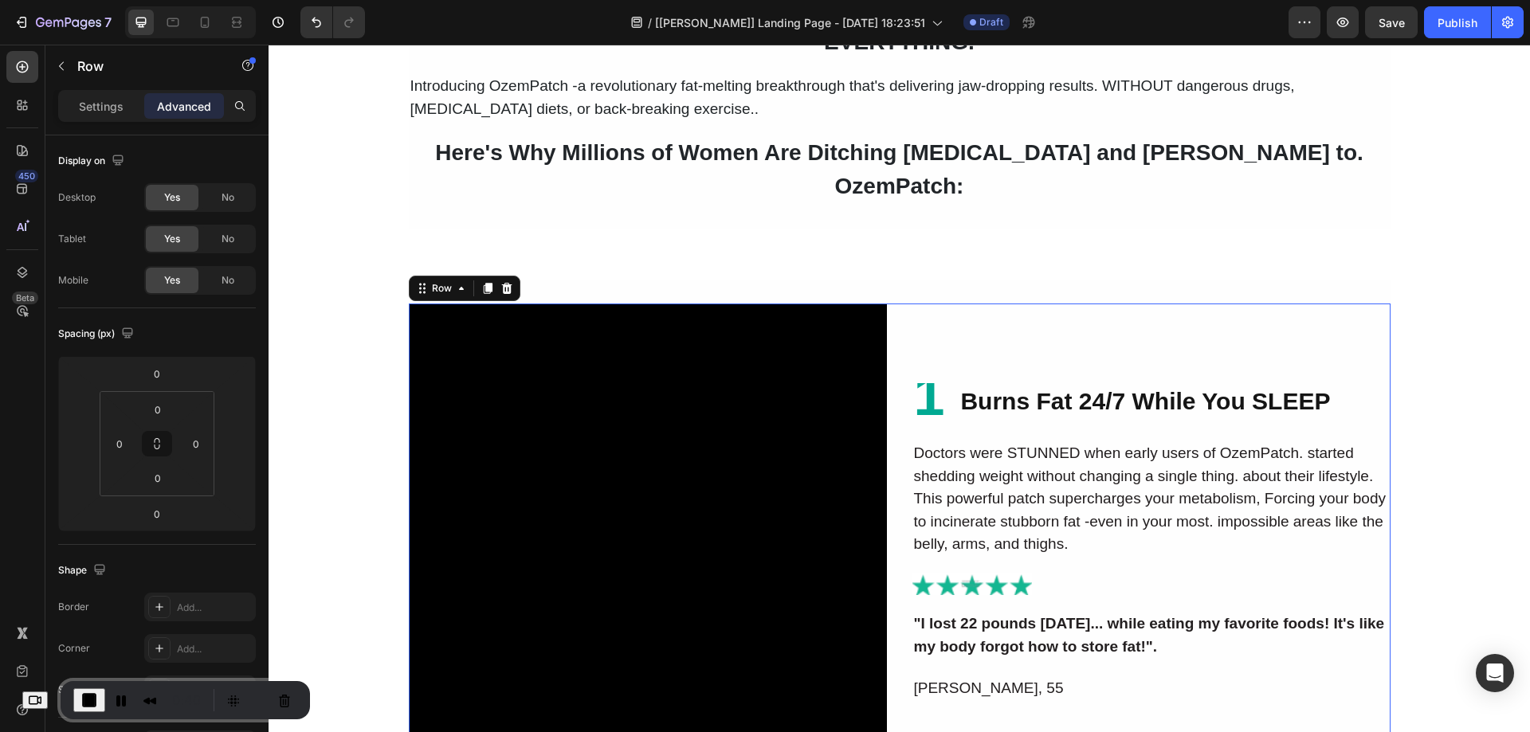
scroll to position [398, 0]
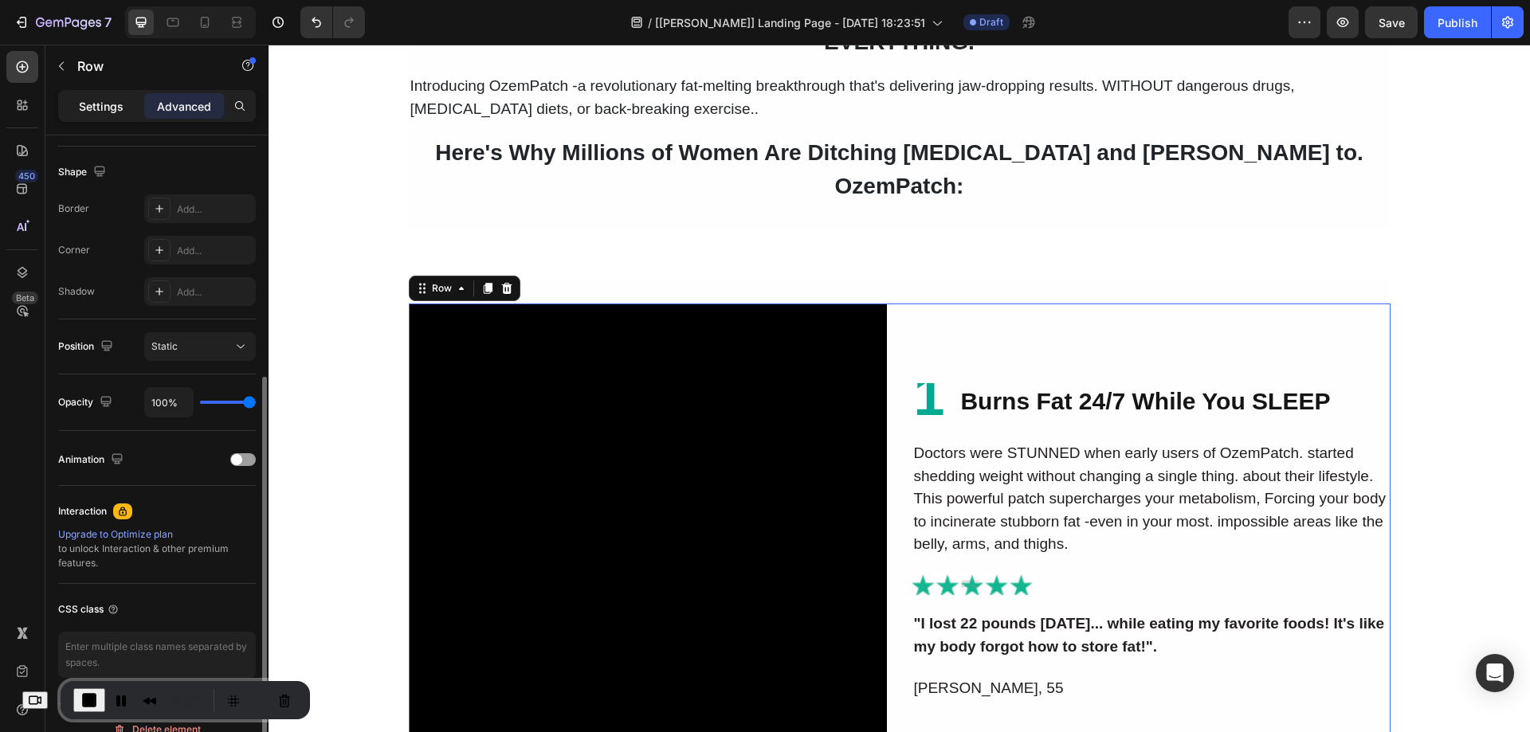
click at [109, 111] on p "Settings" at bounding box center [101, 106] width 45 height 17
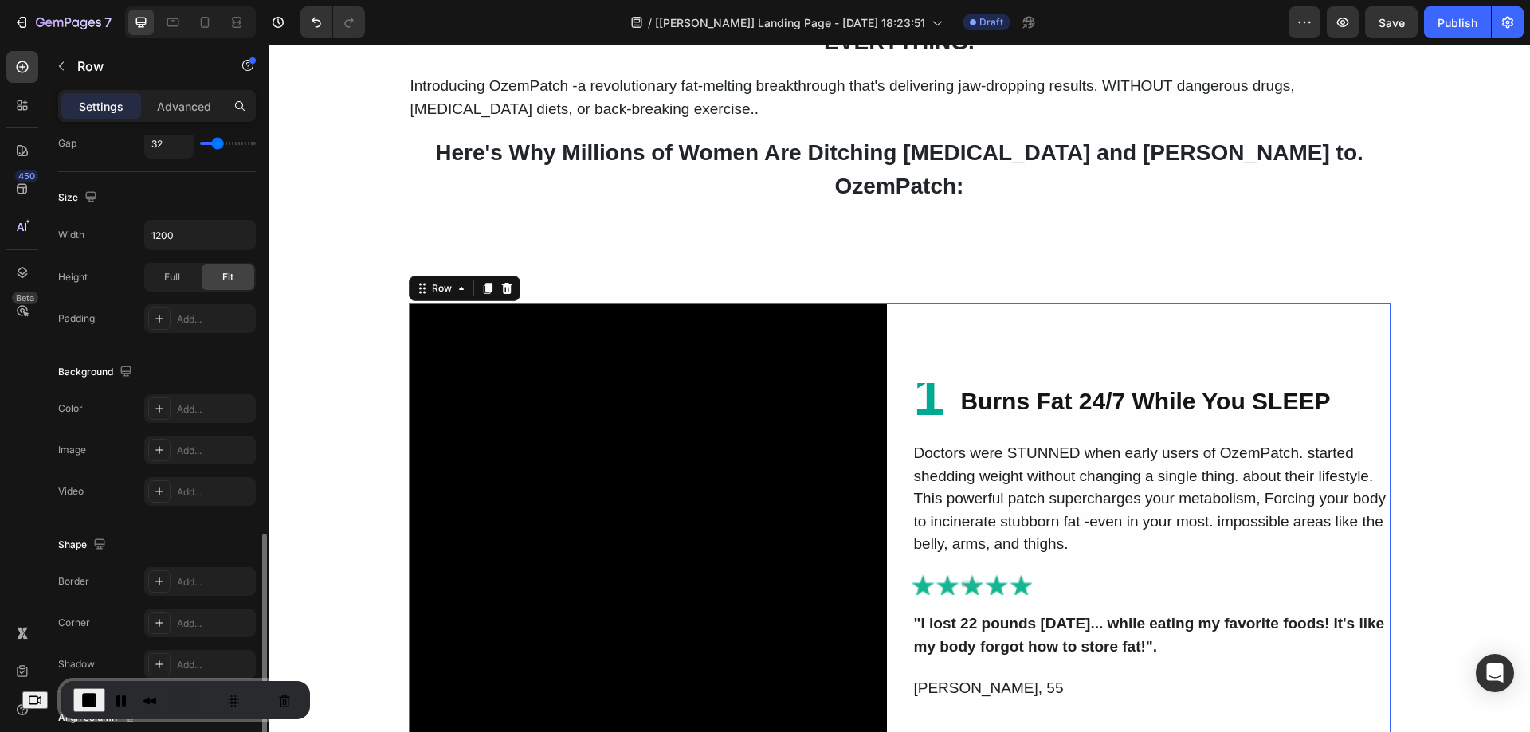
scroll to position [512, 0]
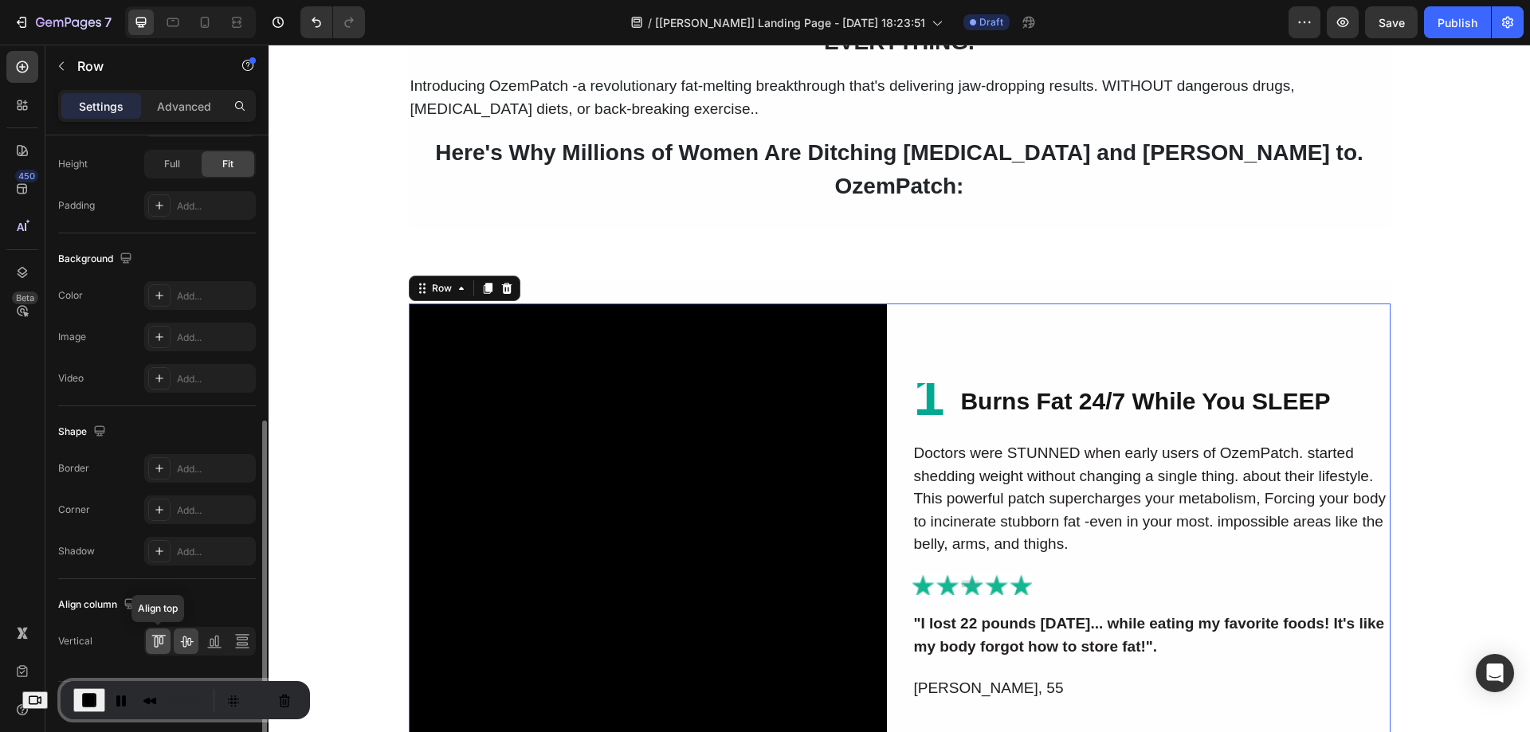
click at [158, 638] on icon at bounding box center [159, 642] width 16 height 16
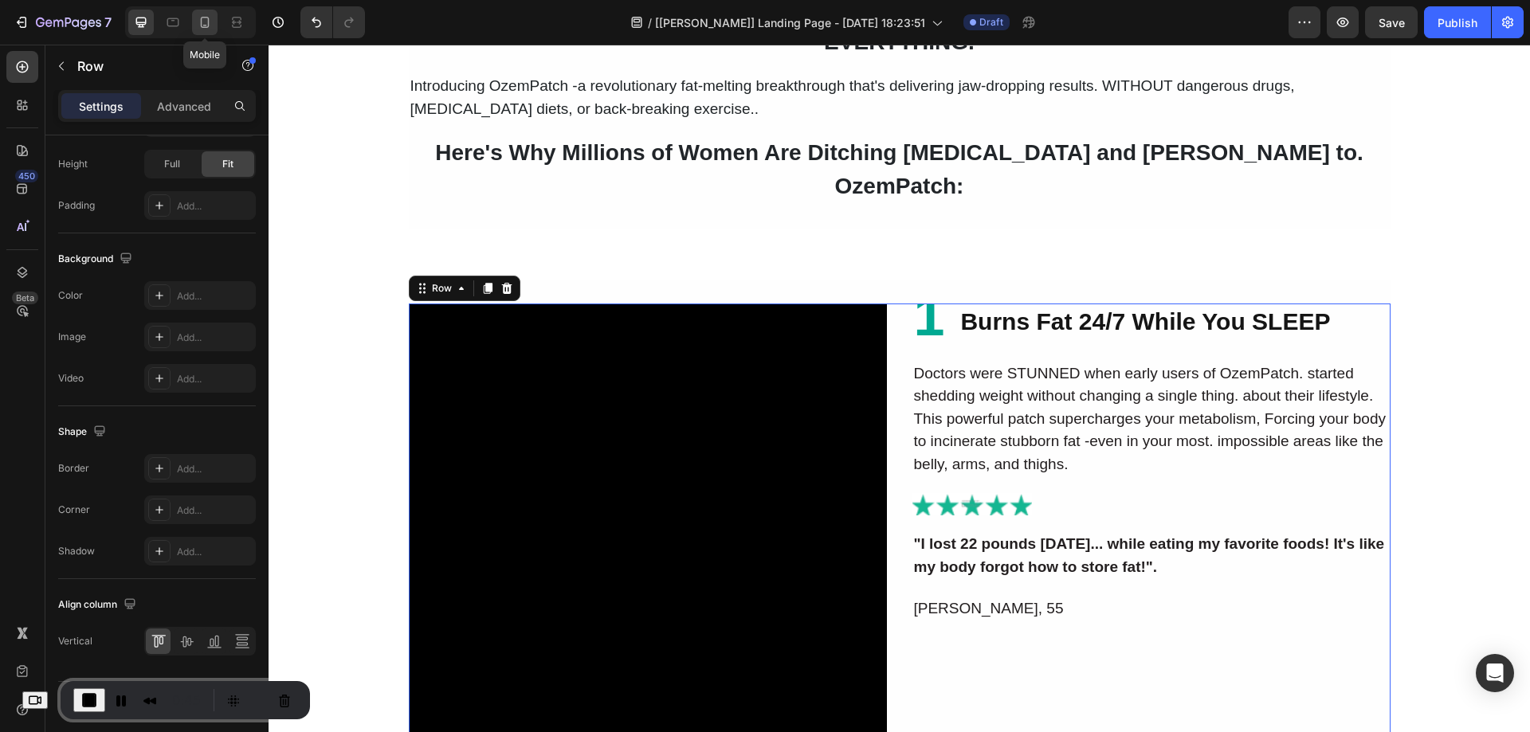
click at [206, 22] on icon at bounding box center [205, 22] width 16 height 16
type input "0"
type input "100%"
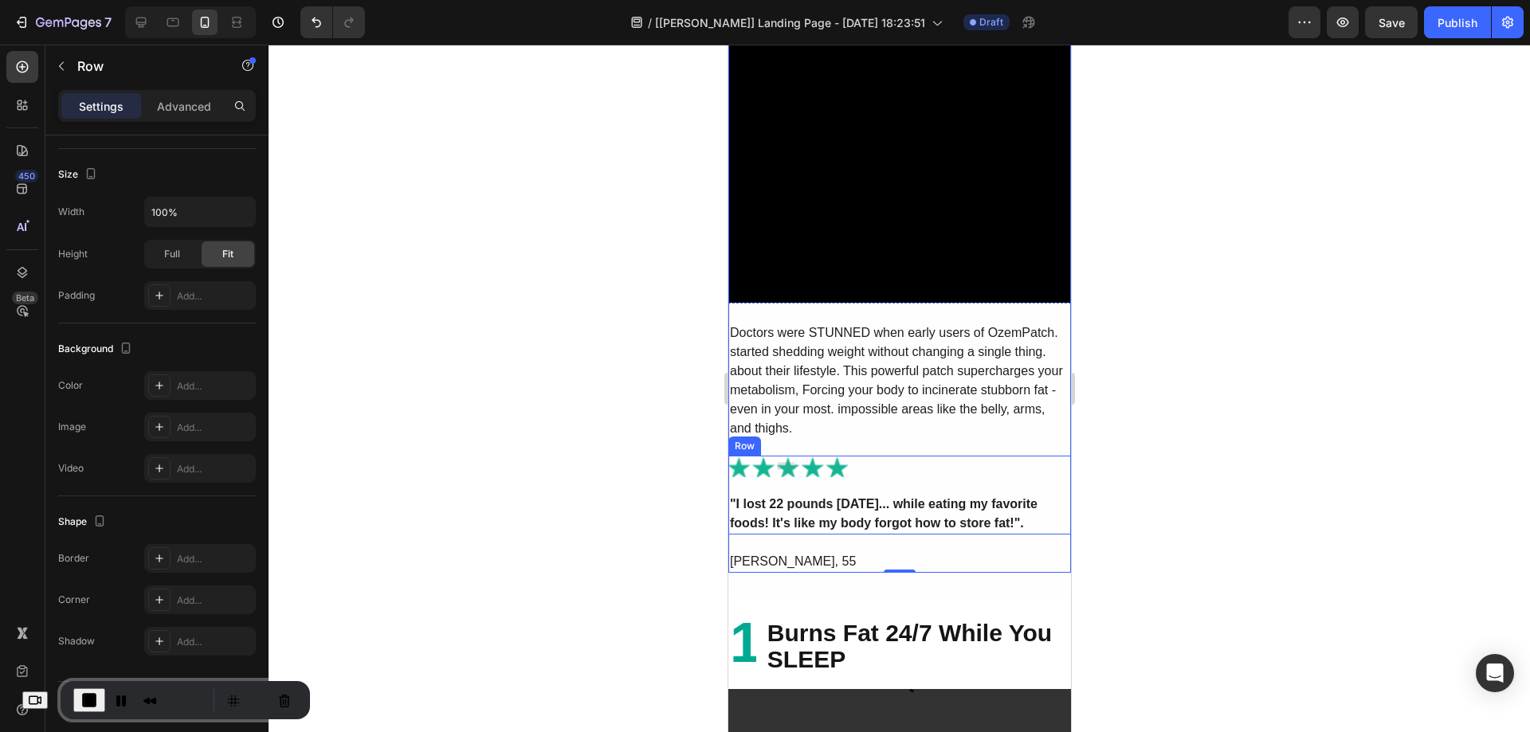
scroll to position [2009, 0]
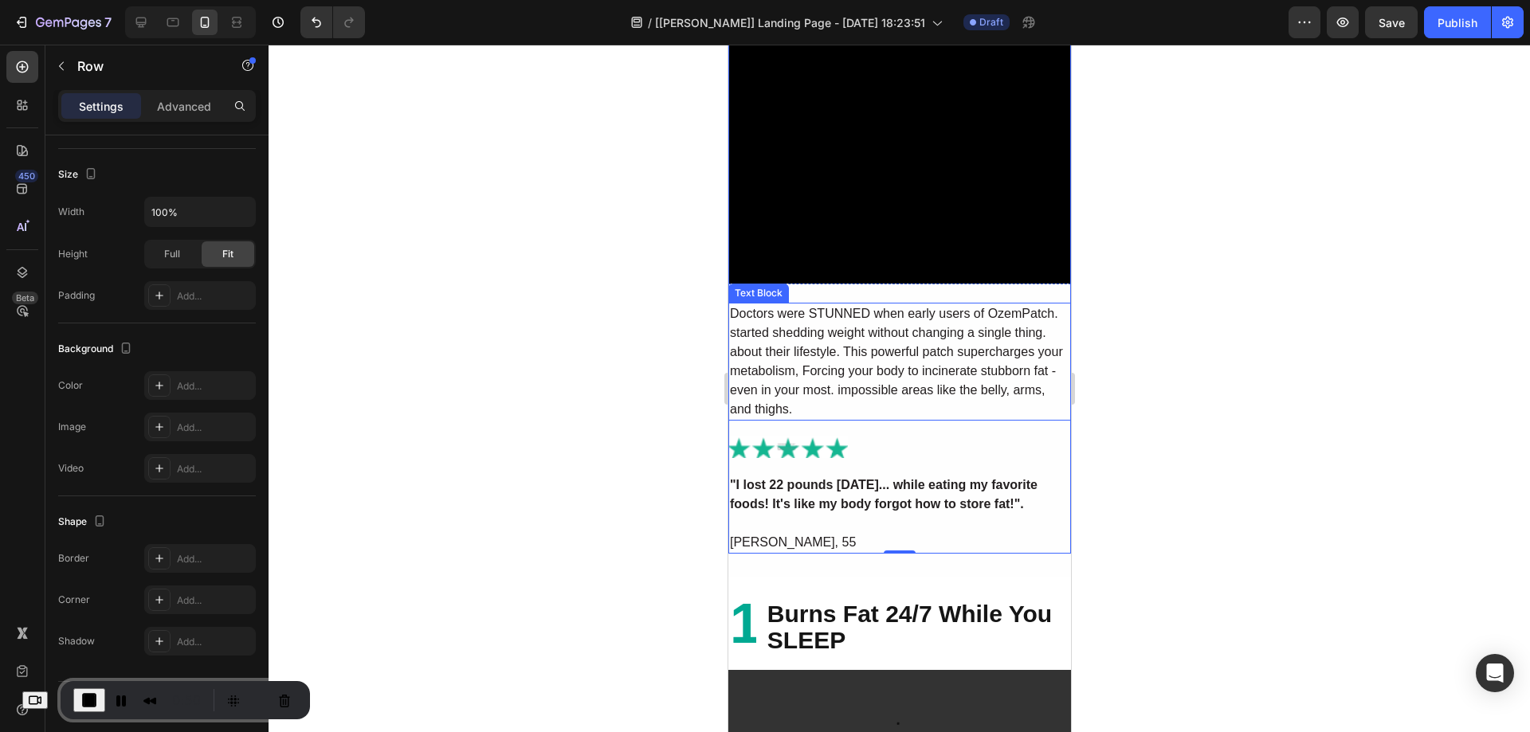
click at [838, 336] on p "Doctors were STUNNED when early users of OzemPatch. started shedding weight wit…" at bounding box center [899, 361] width 340 height 115
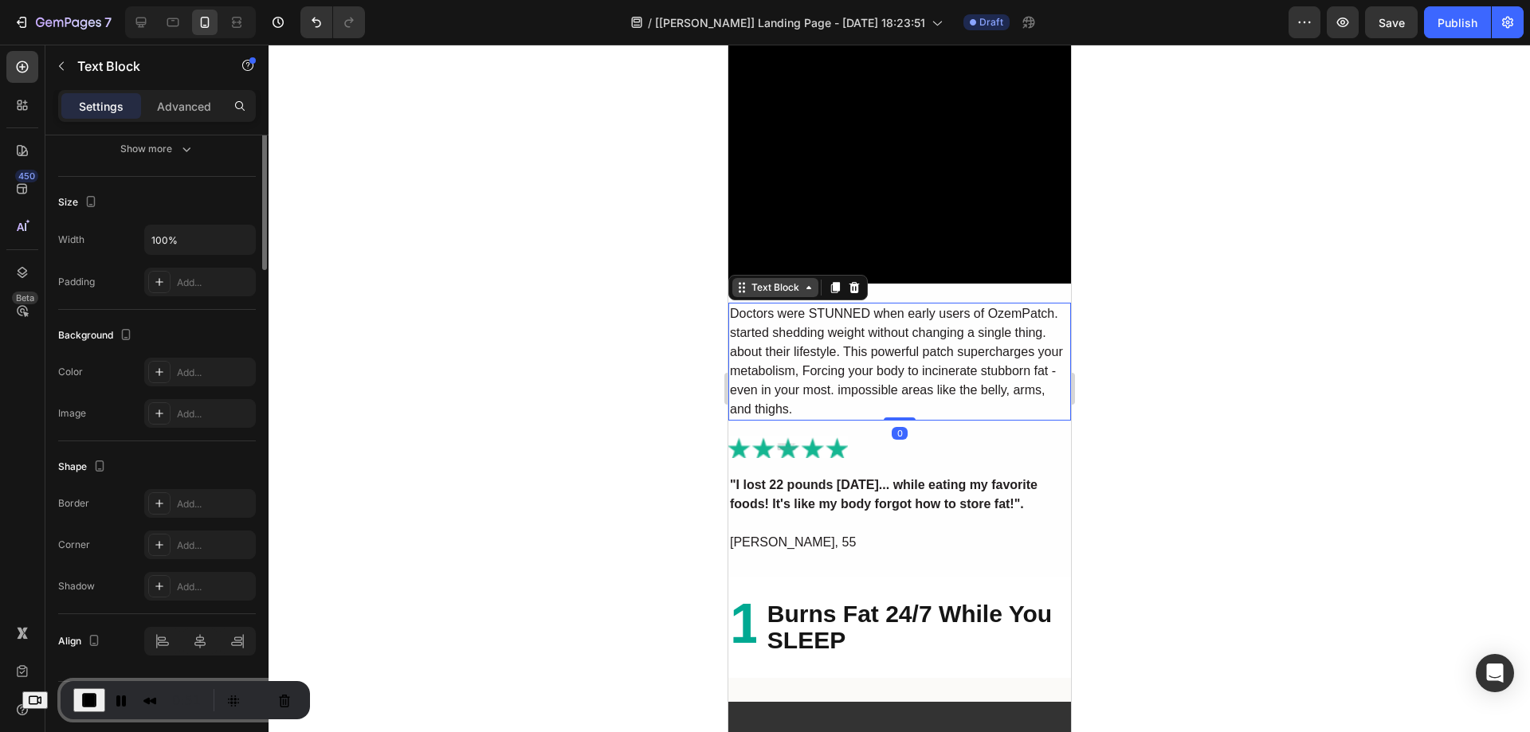
scroll to position [0, 0]
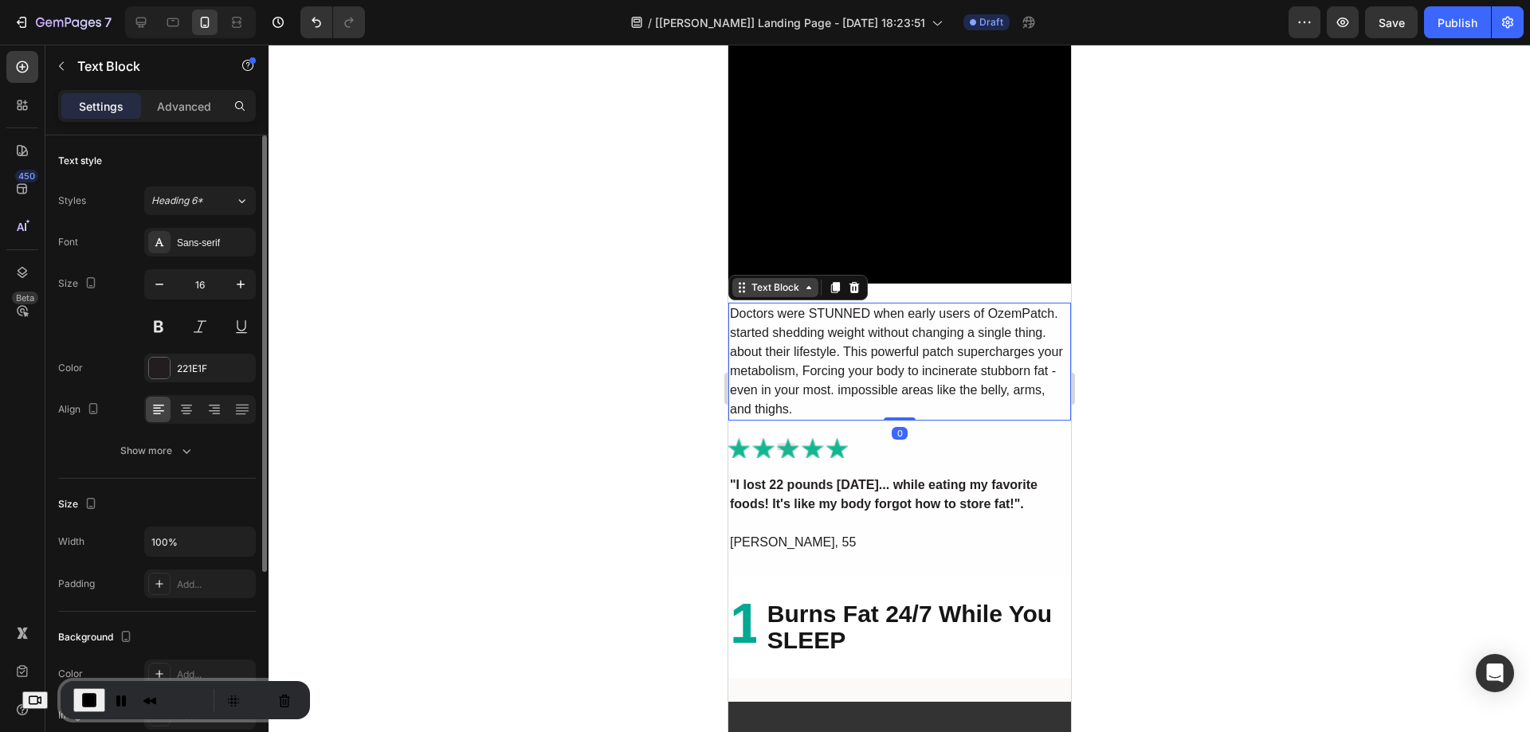
click at [756, 281] on div "Text Block" at bounding box center [775, 288] width 54 height 14
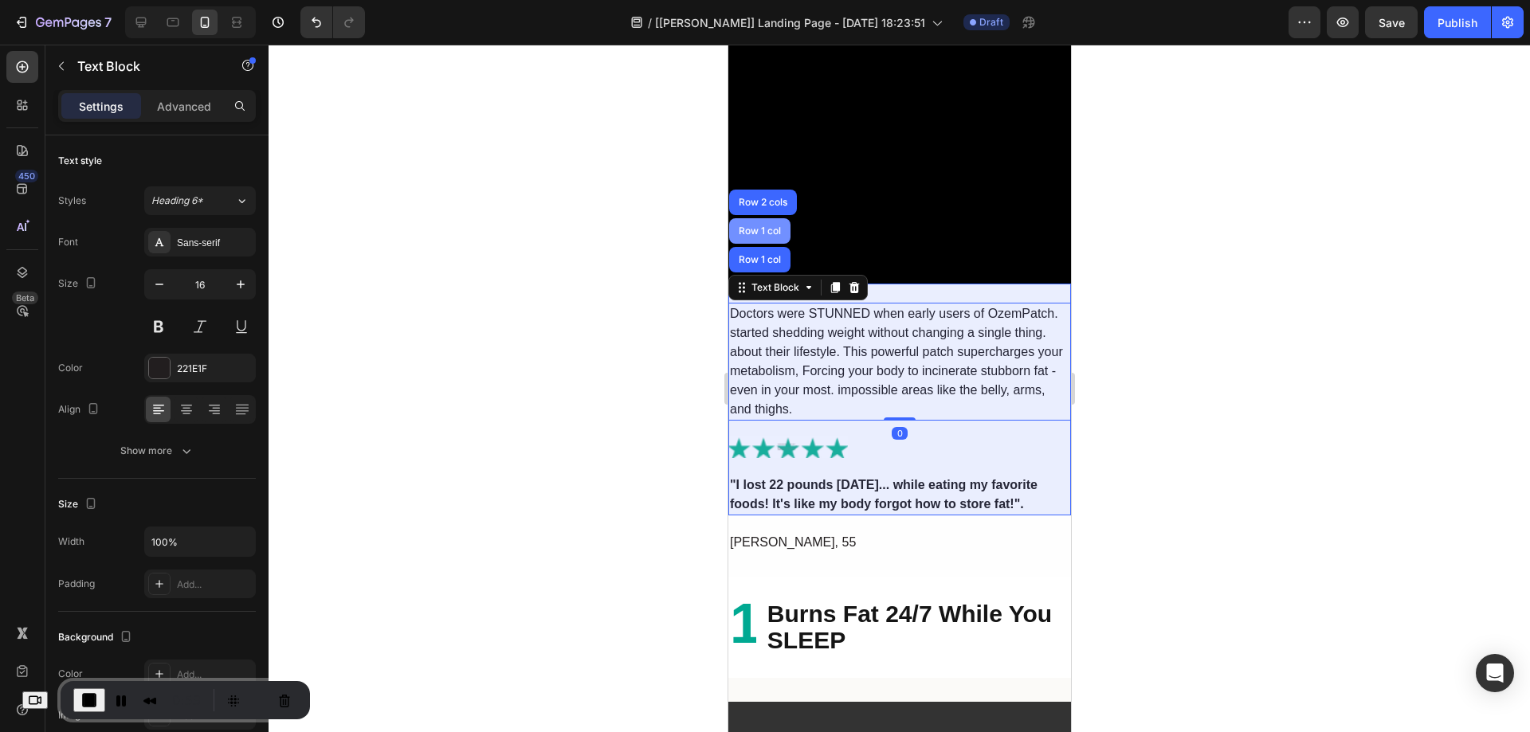
click at [751, 229] on div "Row 1 col" at bounding box center [758, 231] width 61 height 26
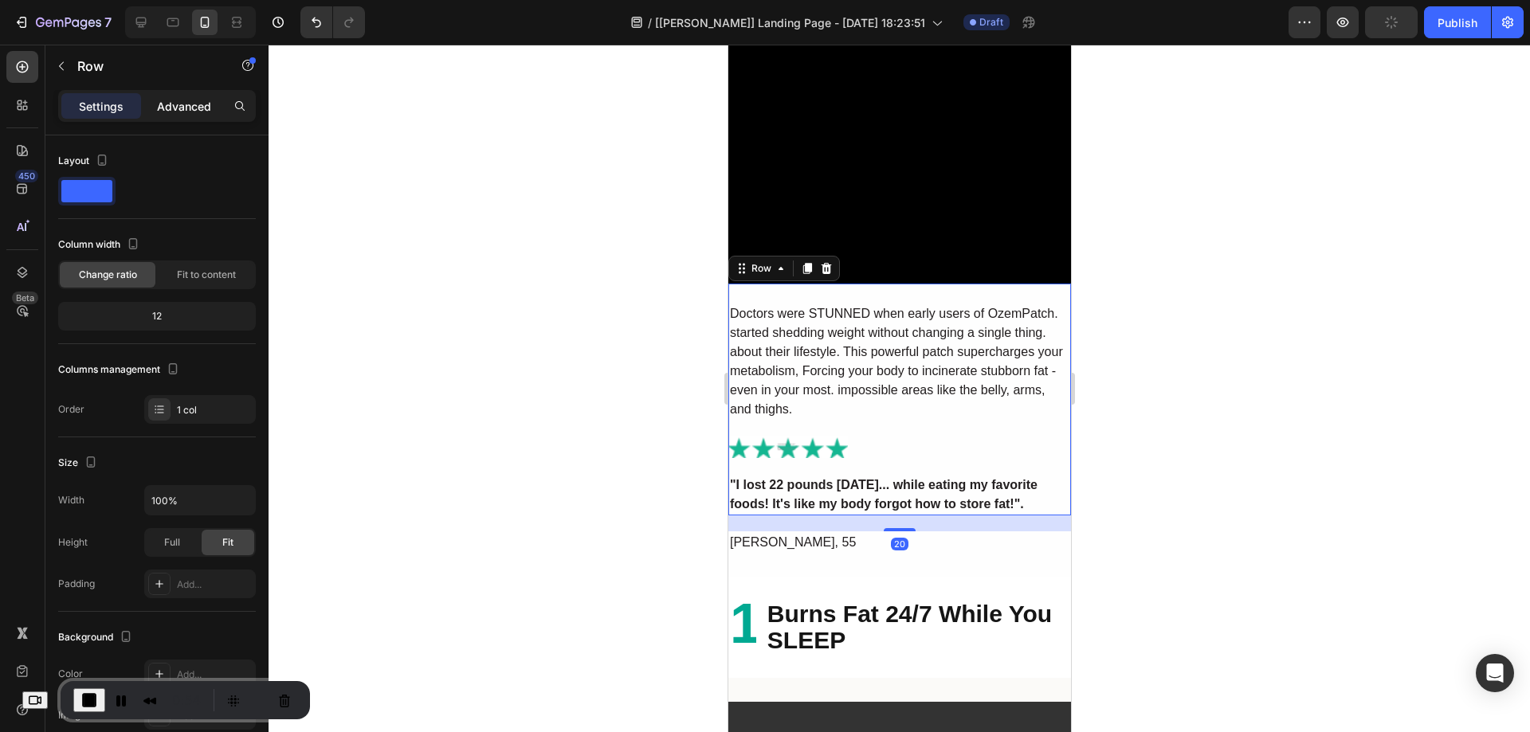
click at [186, 107] on p "Advanced" at bounding box center [184, 106] width 54 height 17
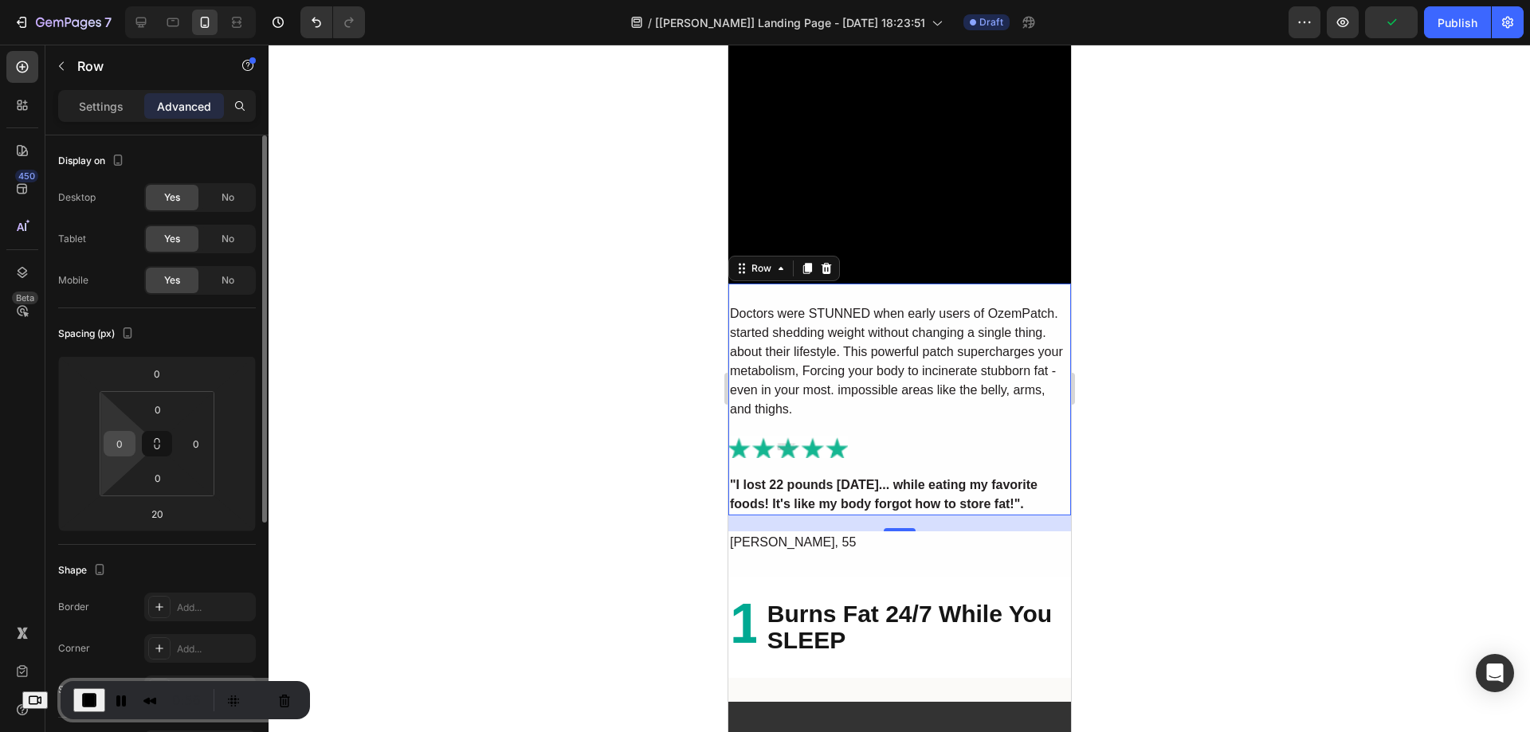
click at [115, 438] on input "0" at bounding box center [120, 444] width 24 height 24
type input "10"
click at [197, 446] on input "0" at bounding box center [196, 444] width 24 height 24
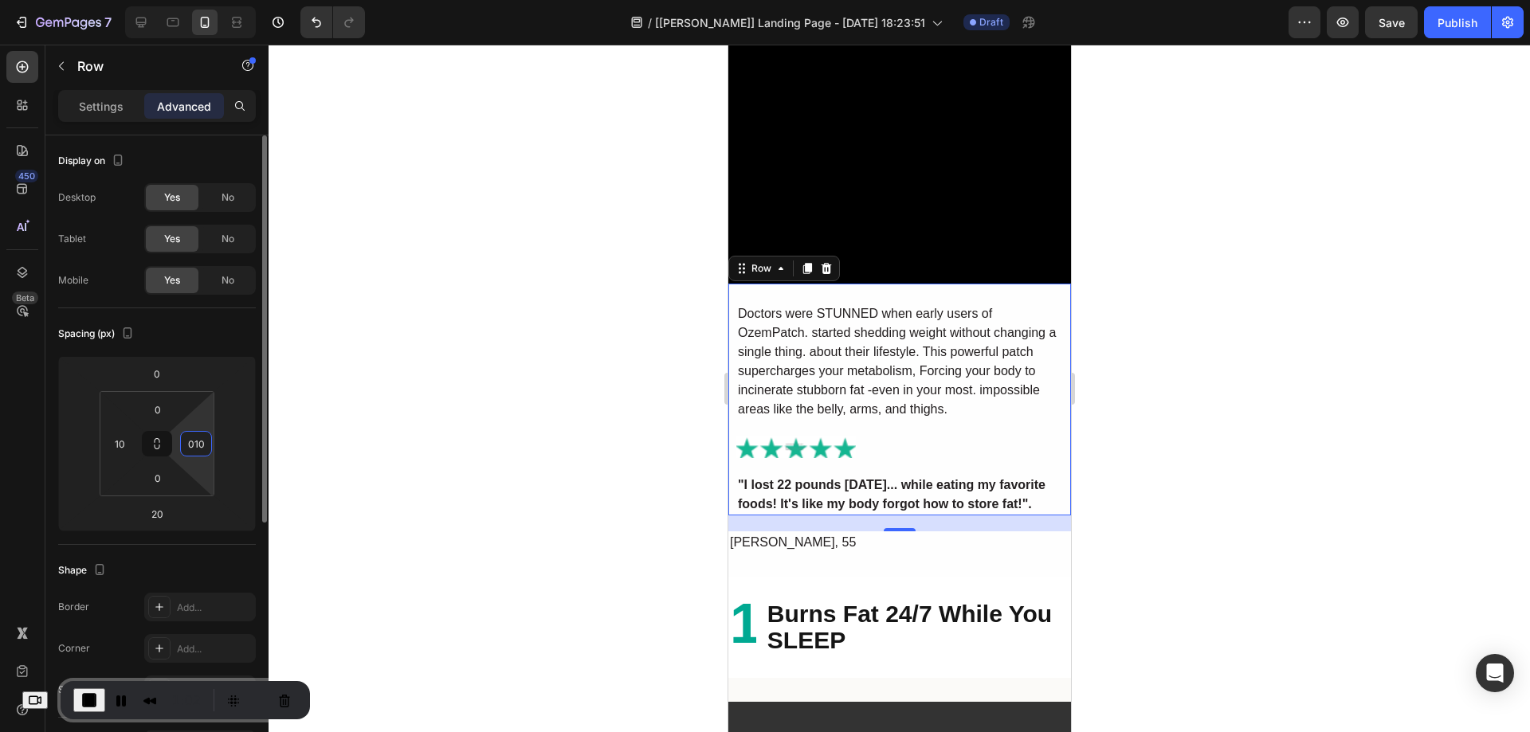
type input "010"
click at [684, 407] on div at bounding box center [900, 389] width 1262 height 688
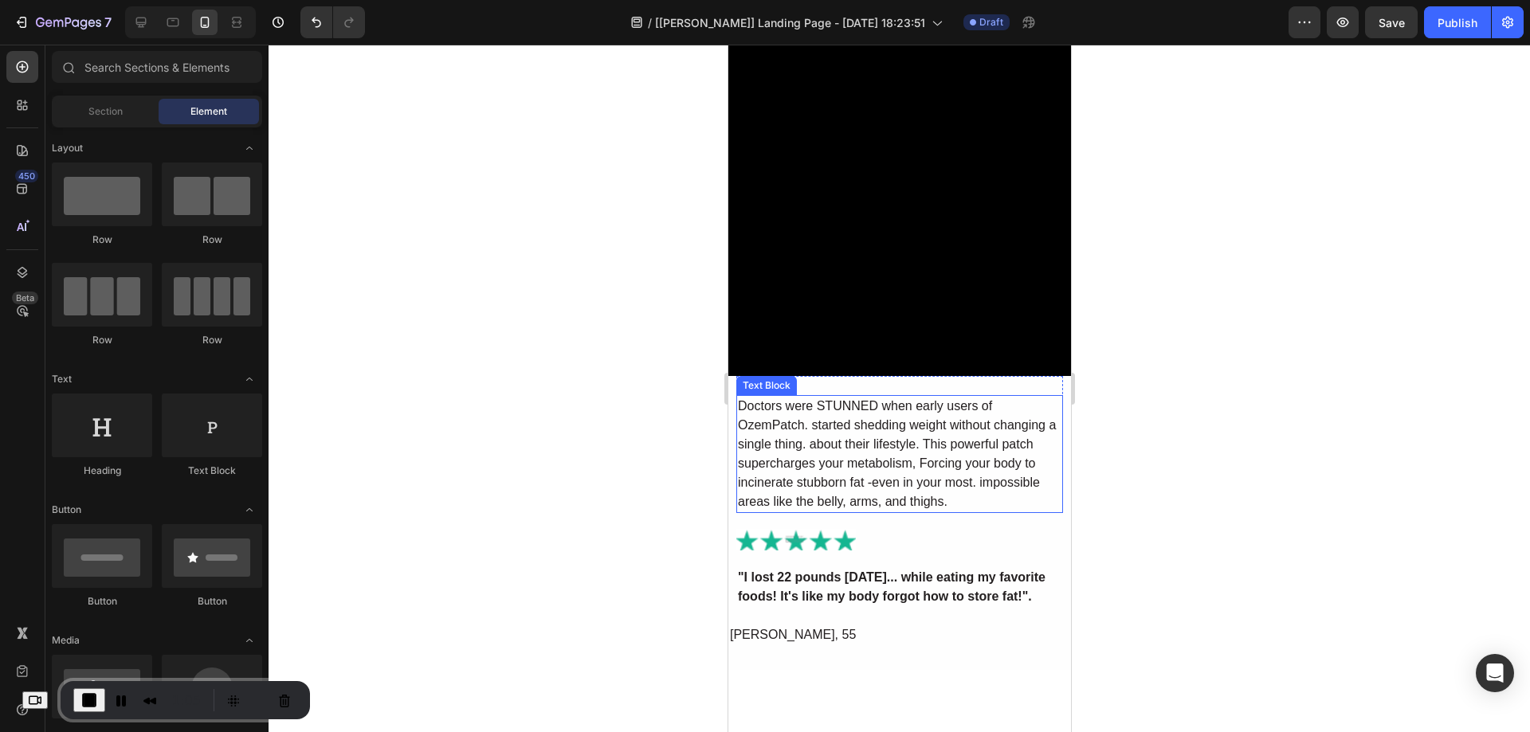
scroll to position [1770, 0]
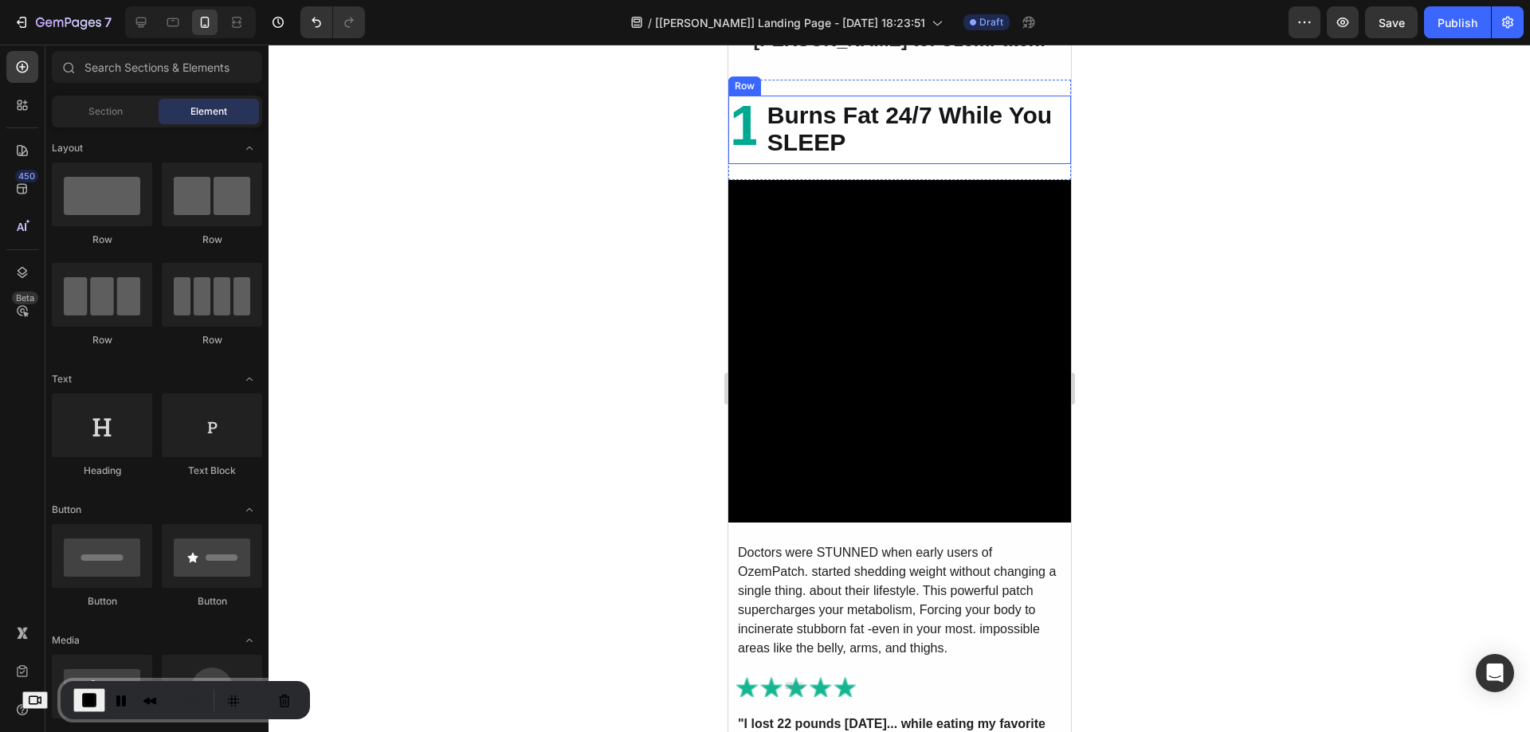
click at [885, 159] on div "Burns Fat 24/7 While You SLEEP Text Block" at bounding box center [917, 130] width 305 height 69
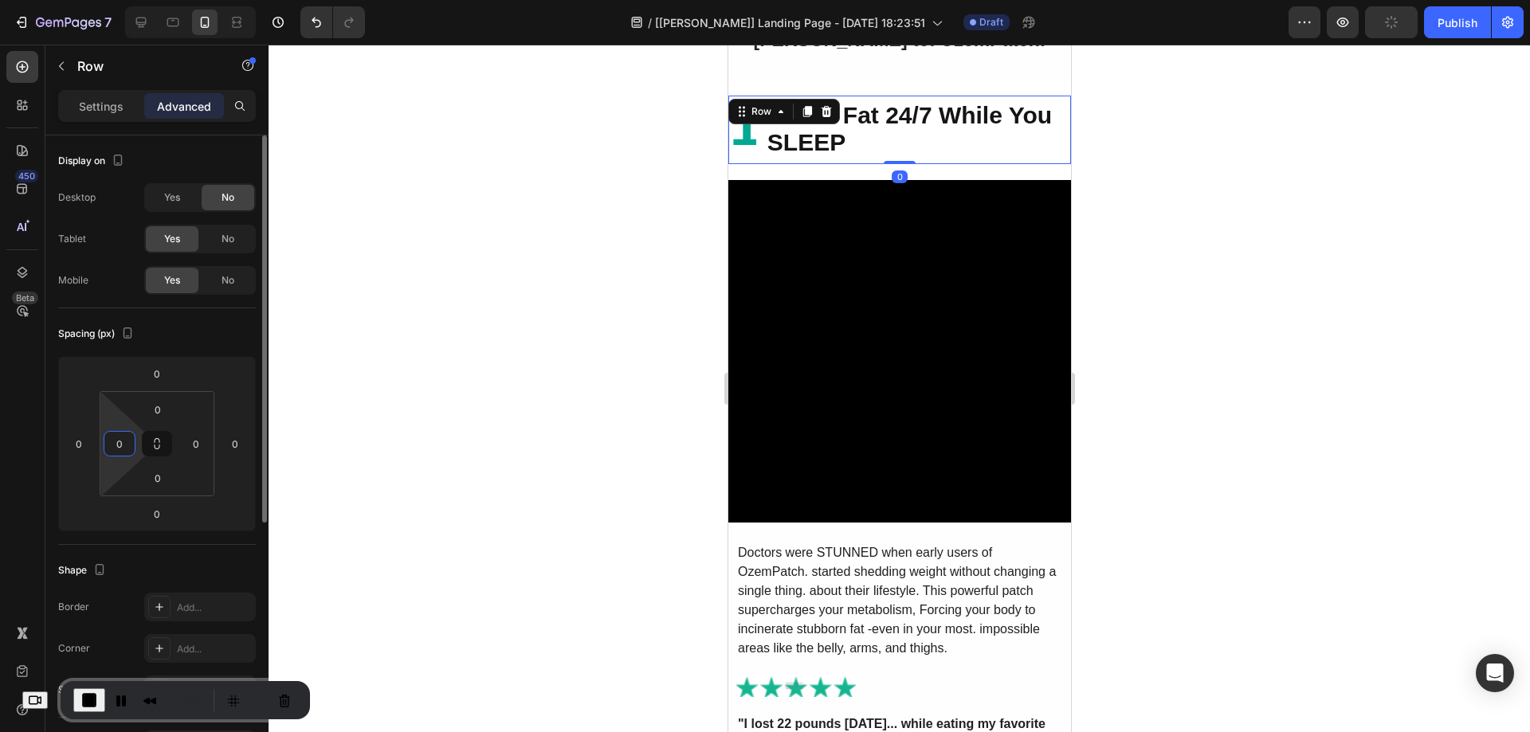
click at [108, 439] on input "0" at bounding box center [120, 444] width 24 height 24
type input "10"
click at [202, 438] on input "0" at bounding box center [196, 444] width 24 height 24
click at [198, 443] on input "10" at bounding box center [196, 444] width 24 height 24
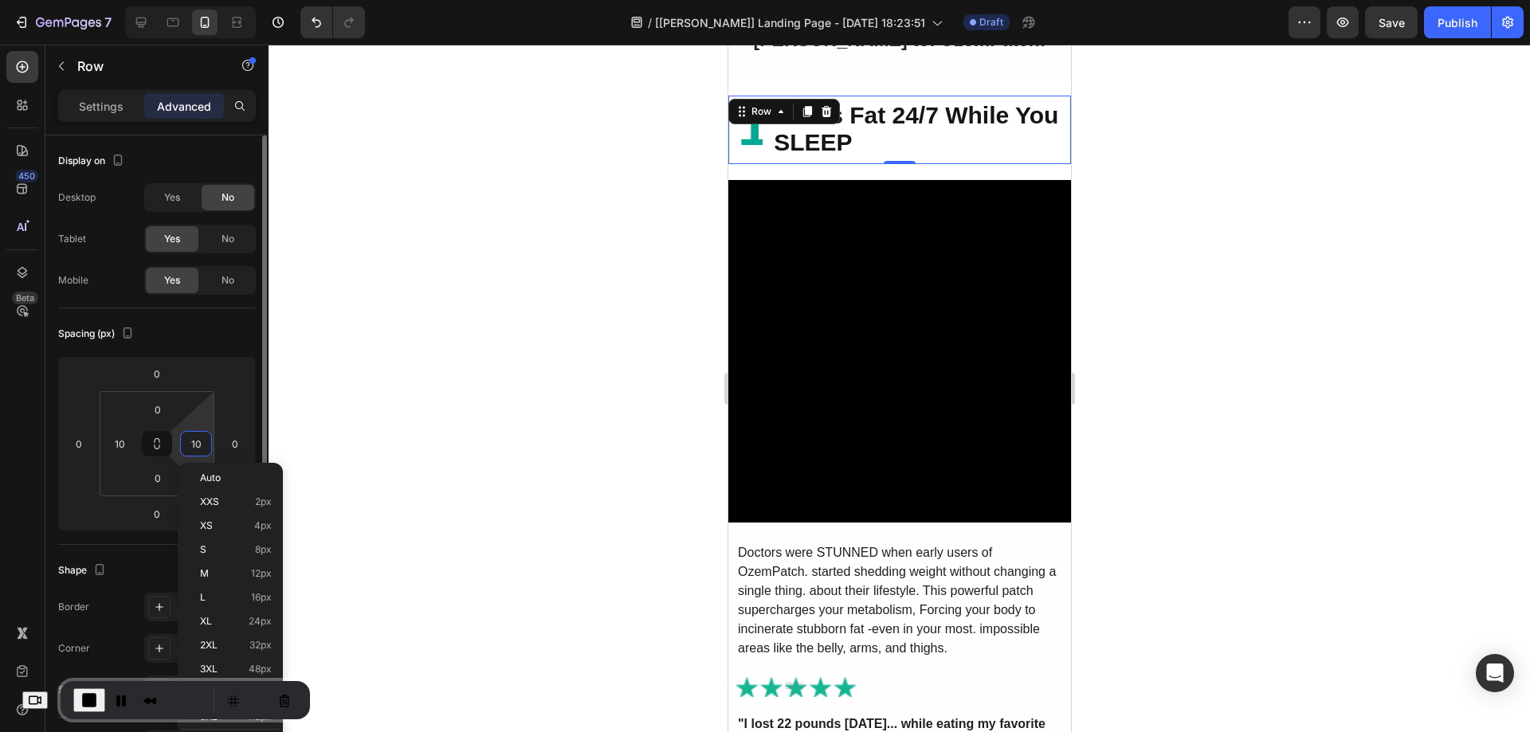
click at [198, 443] on input "10" at bounding box center [196, 444] width 24 height 24
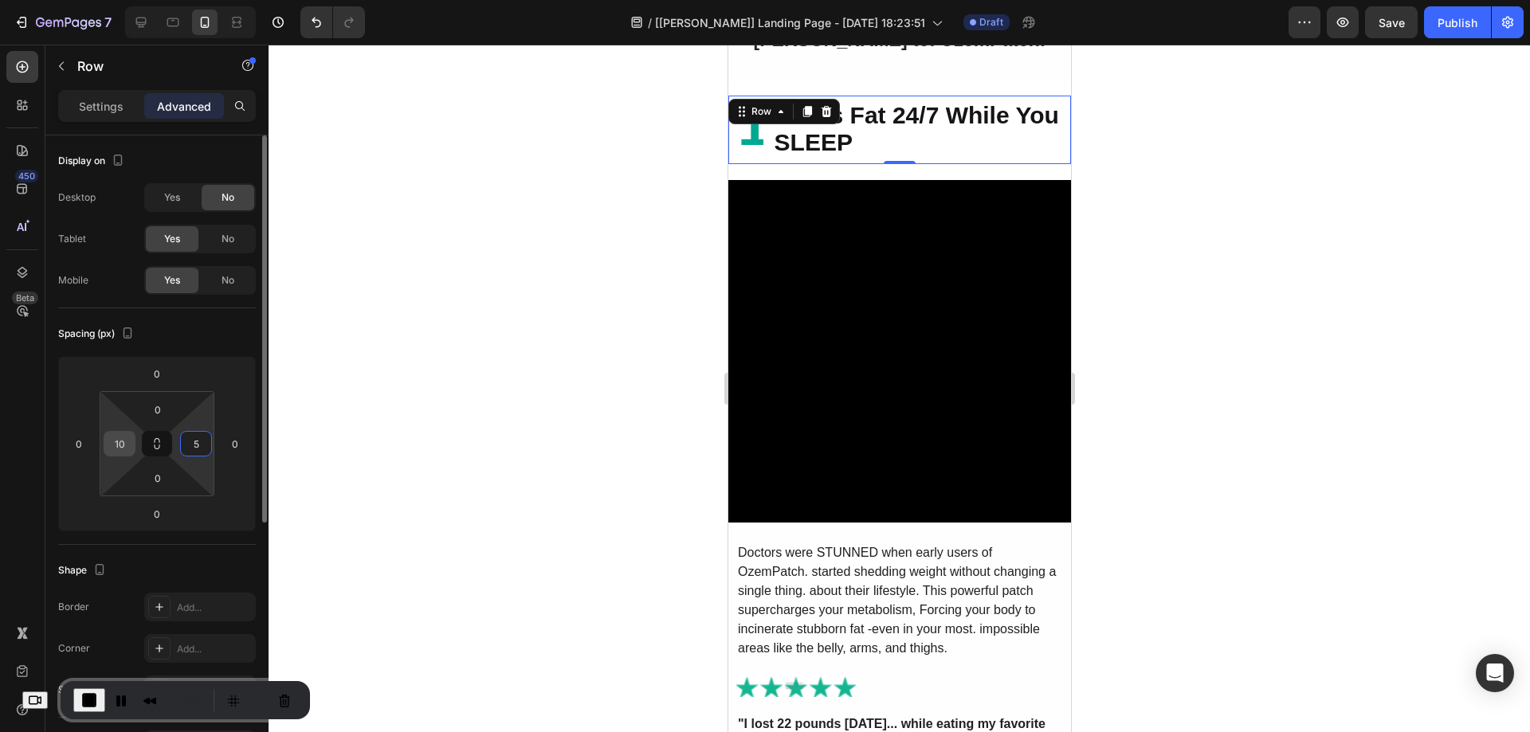
type input "5"
click at [120, 443] on input "10" at bounding box center [120, 444] width 24 height 24
type input "5"
click at [99, 696] on span "End Recording" at bounding box center [89, 700] width 19 height 19
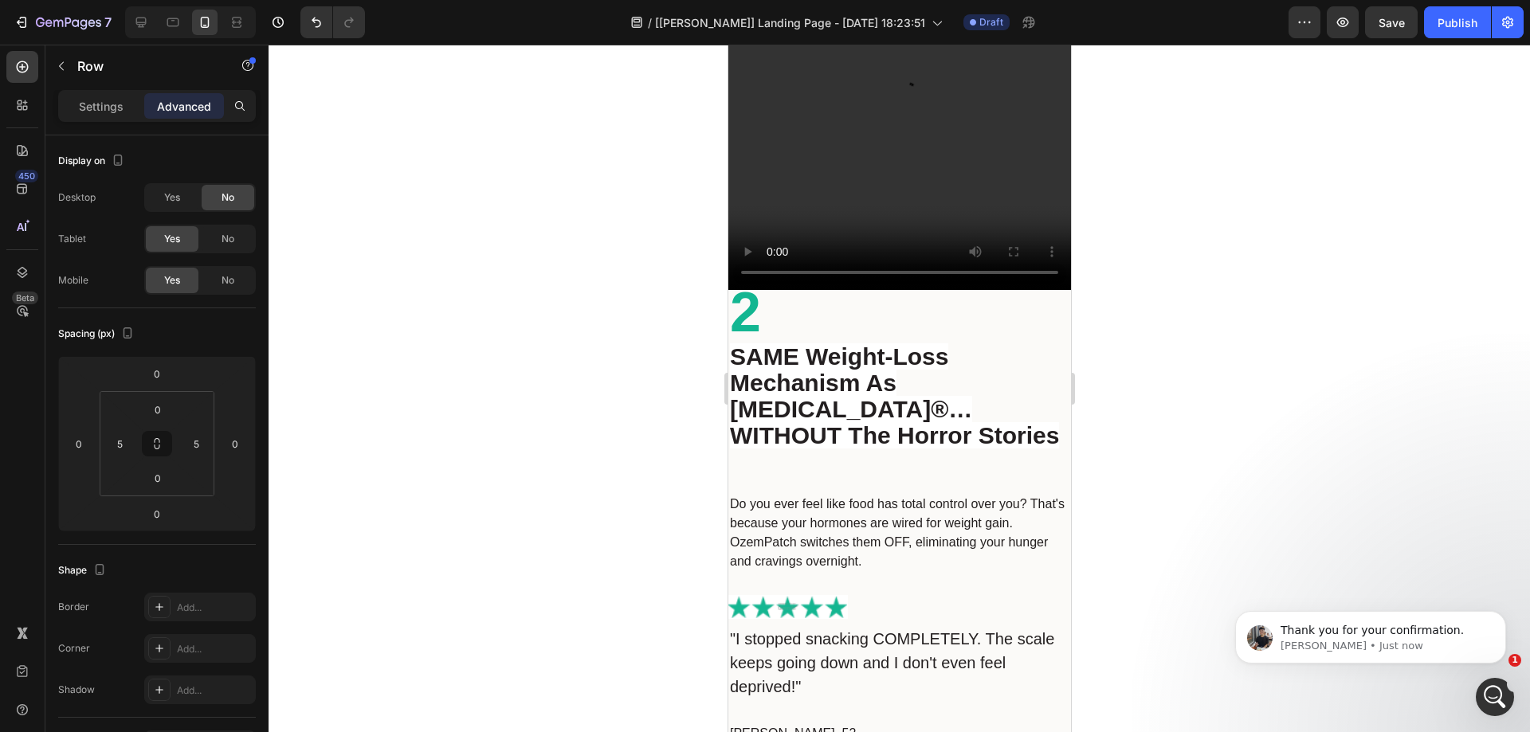
scroll to position [2886, 0]
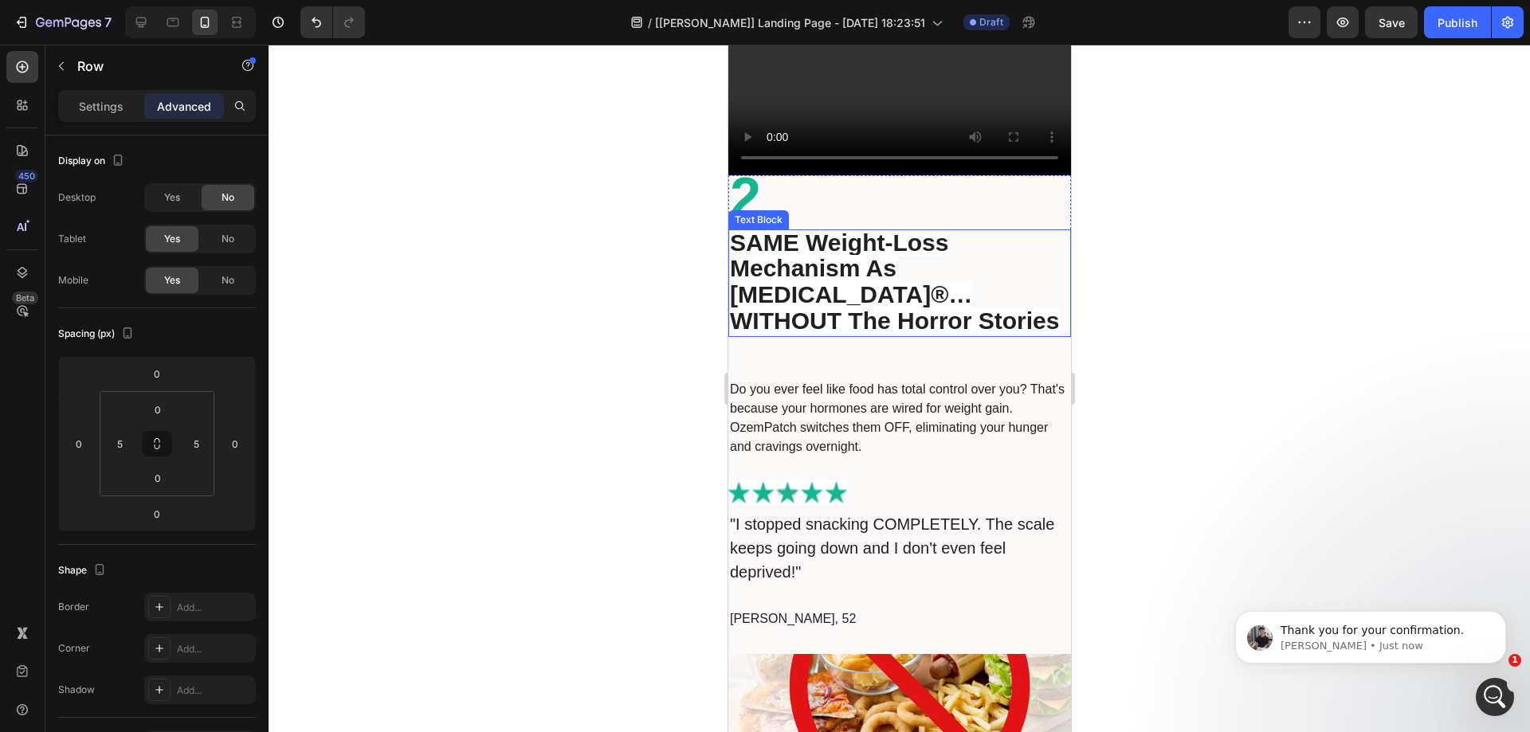
click at [904, 309] on p "SAME Weight-Loss Mechanism As [MEDICAL_DATA]®… WITHOUT The Horror Stories" at bounding box center [899, 283] width 340 height 105
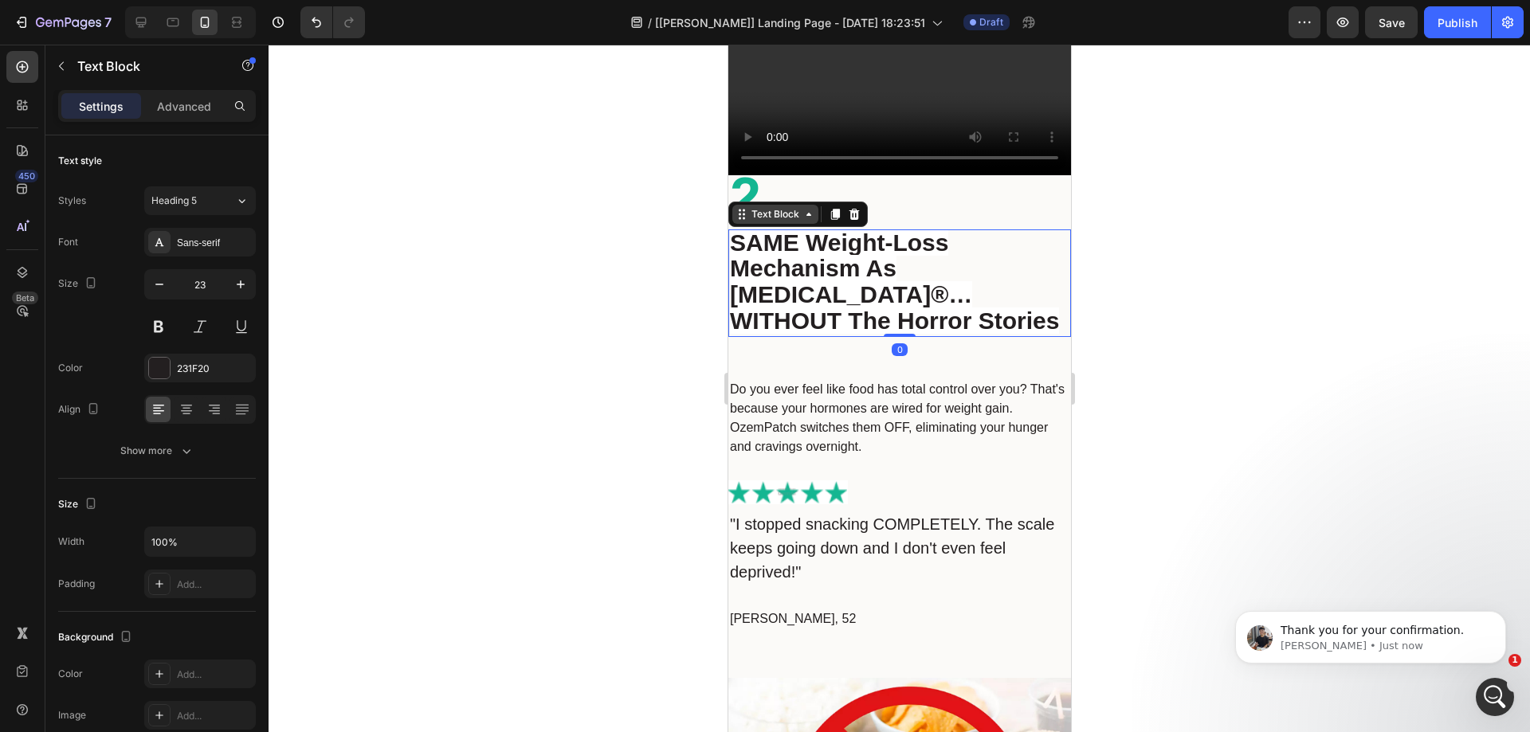
click at [766, 207] on div "Text Block" at bounding box center [775, 214] width 54 height 14
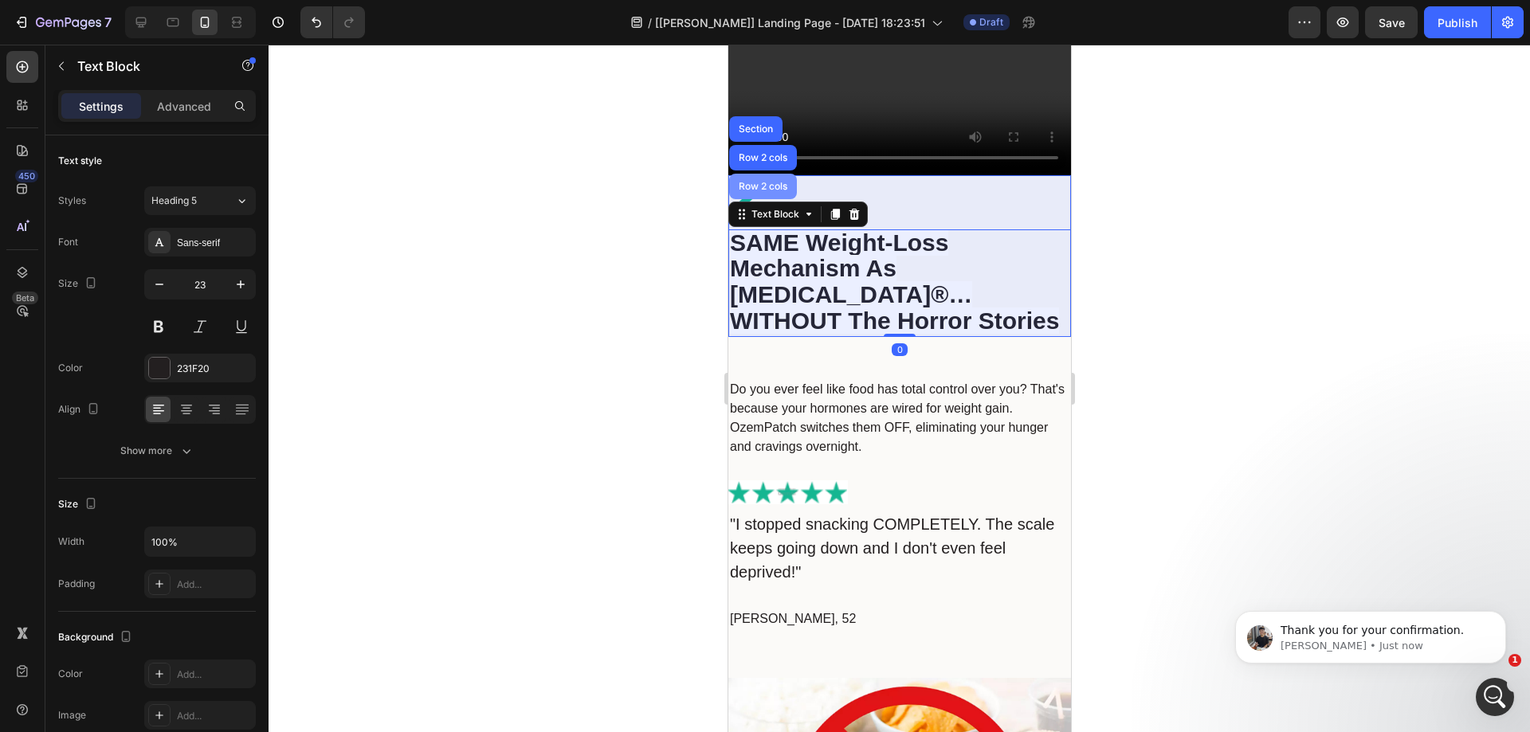
click at [765, 183] on div "Row 2 cols" at bounding box center [762, 187] width 68 height 26
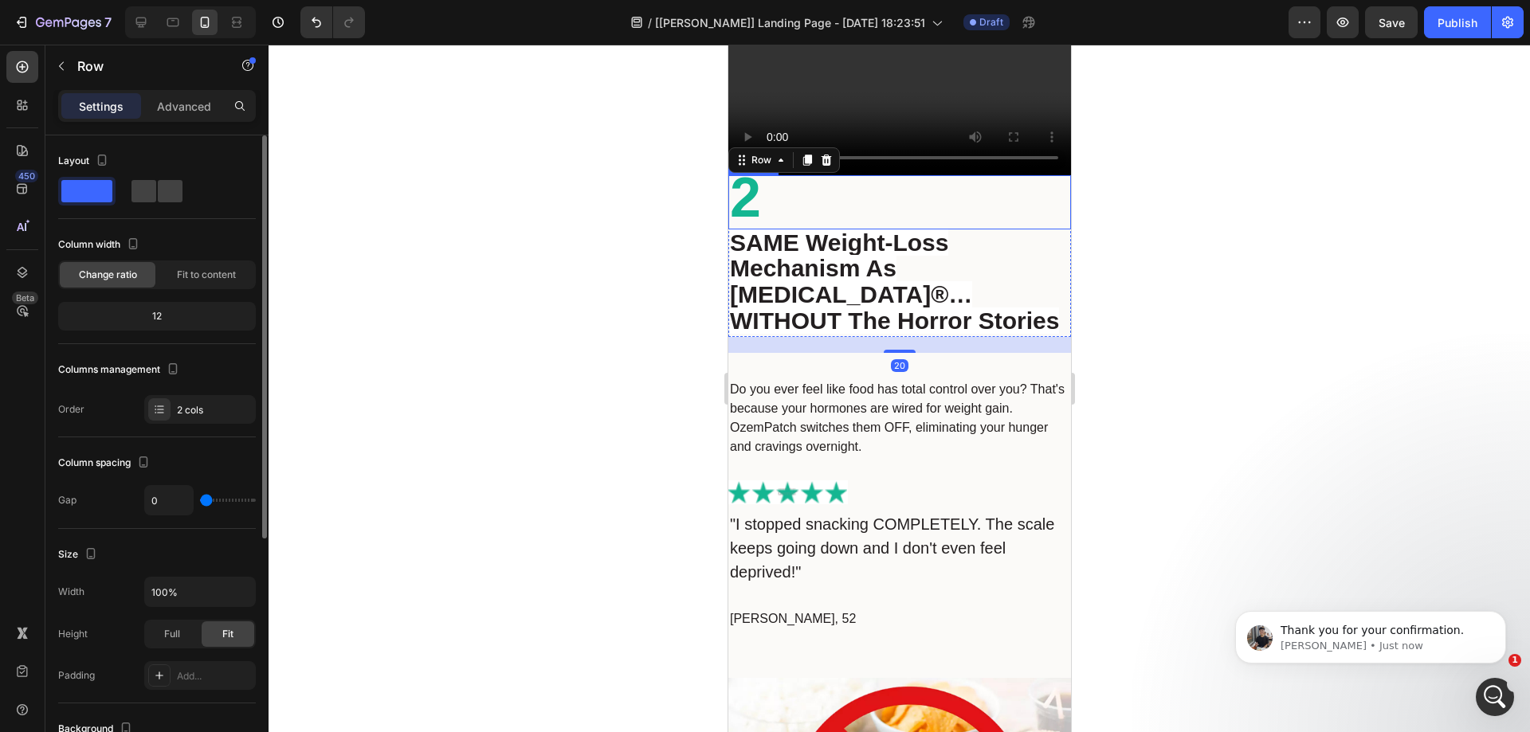
click at [199, 390] on div "Columns management Order 2 cols" at bounding box center [157, 390] width 198 height 67
click at [202, 400] on div "2 cols" at bounding box center [200, 409] width 112 height 29
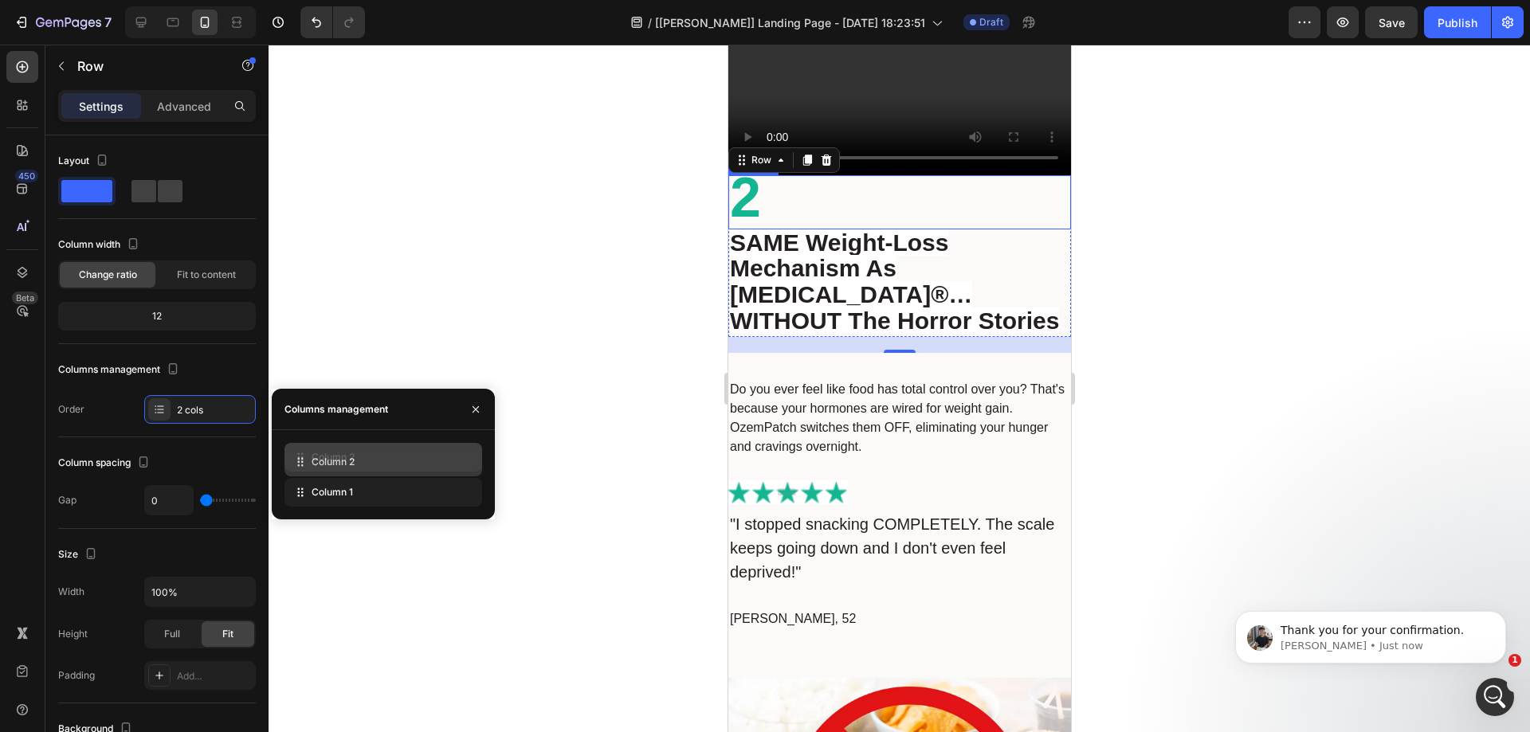
drag, startPoint x: 324, startPoint y: 492, endPoint x: 324, endPoint y: 461, distance: 30.3
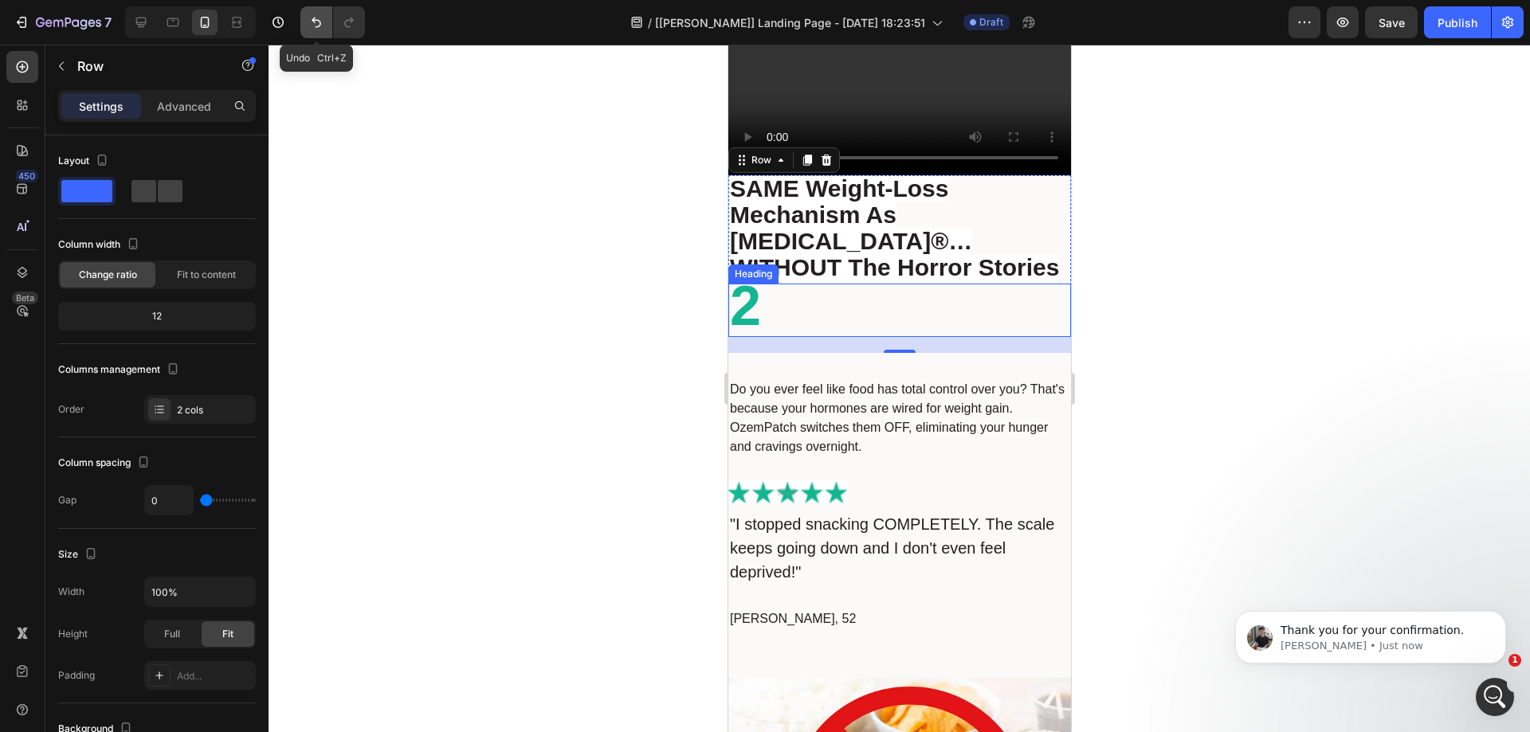
click at [326, 22] on button "Undo/Redo" at bounding box center [316, 22] width 32 height 32
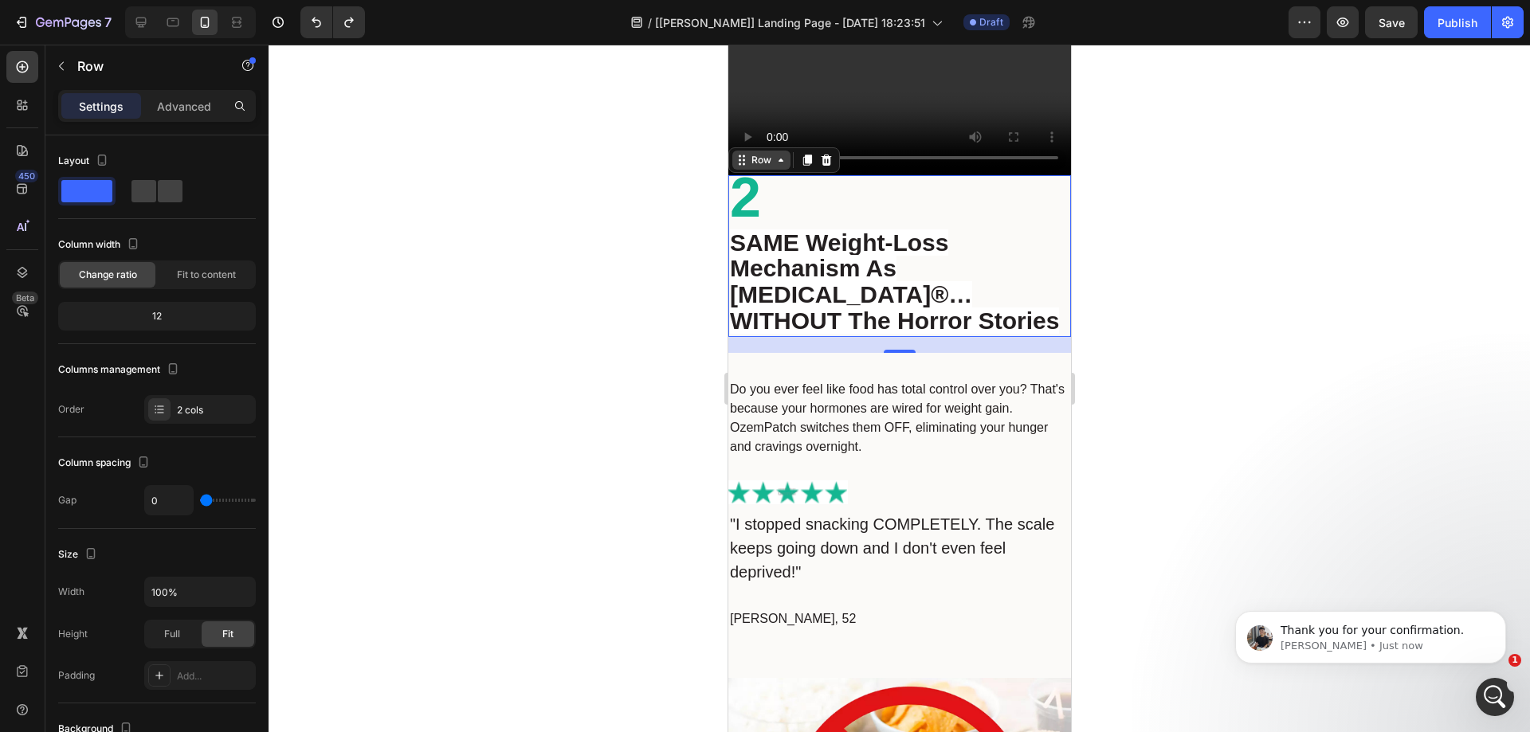
click at [757, 153] on div "Row" at bounding box center [761, 160] width 26 height 14
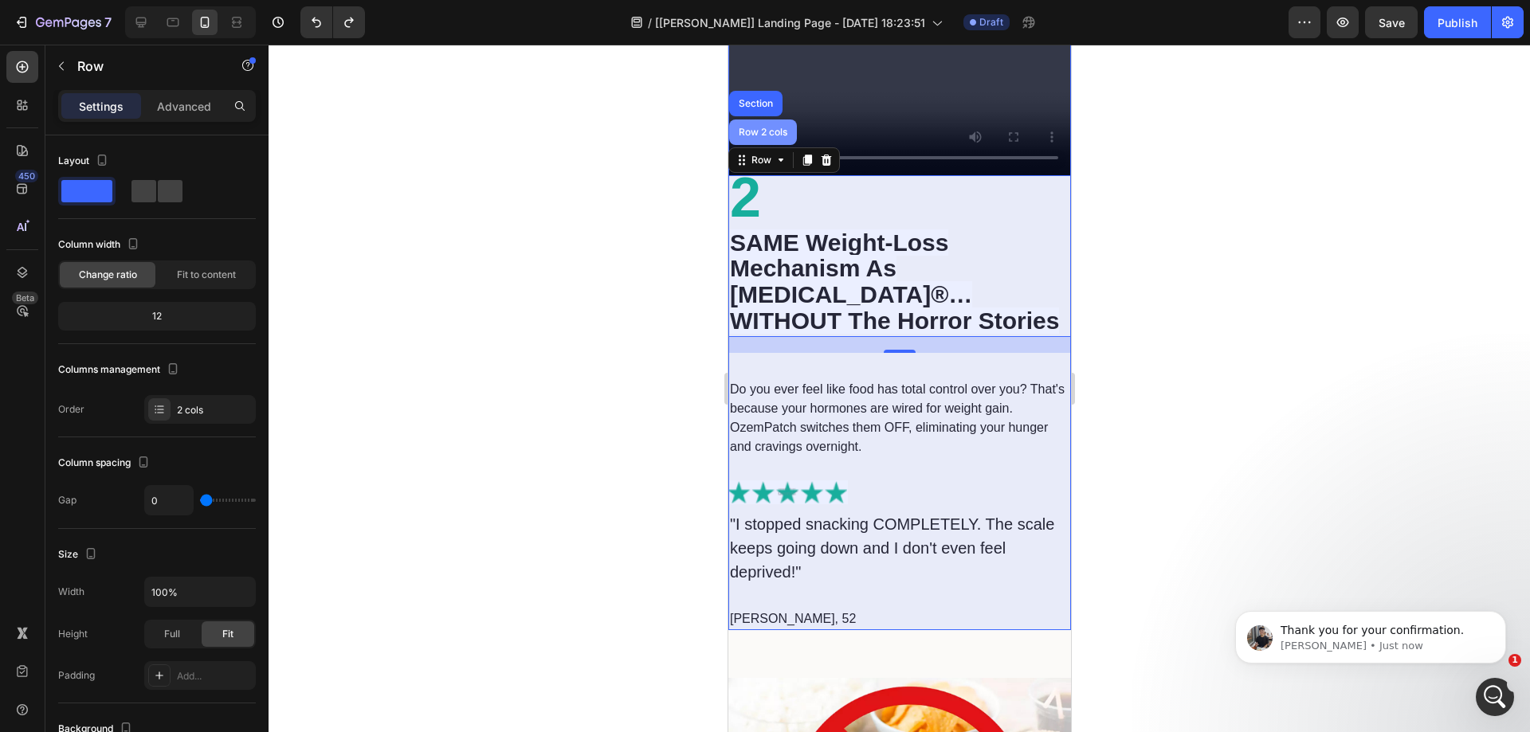
click at [756, 126] on div "Row 2 cols" at bounding box center [762, 133] width 68 height 26
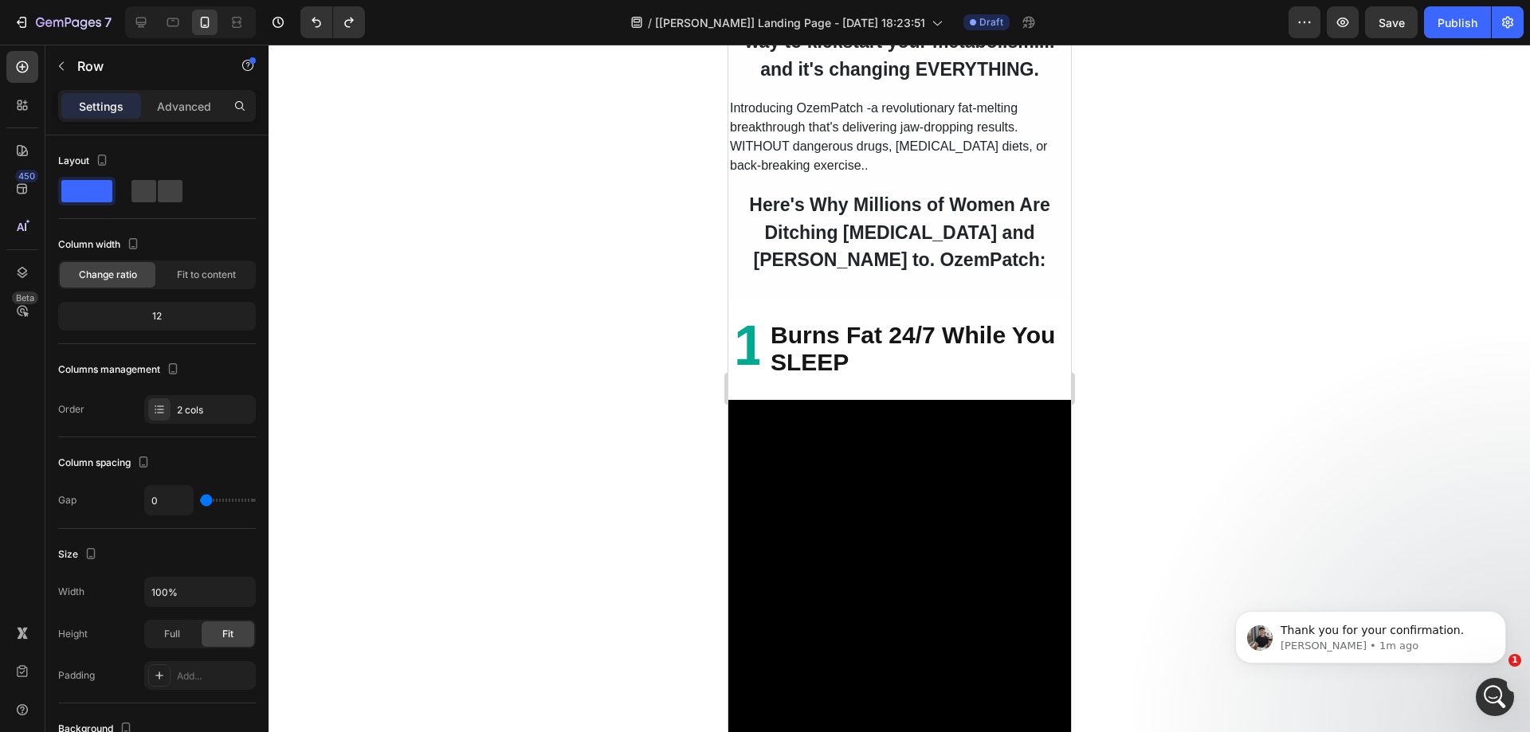
scroll to position [1690, 0]
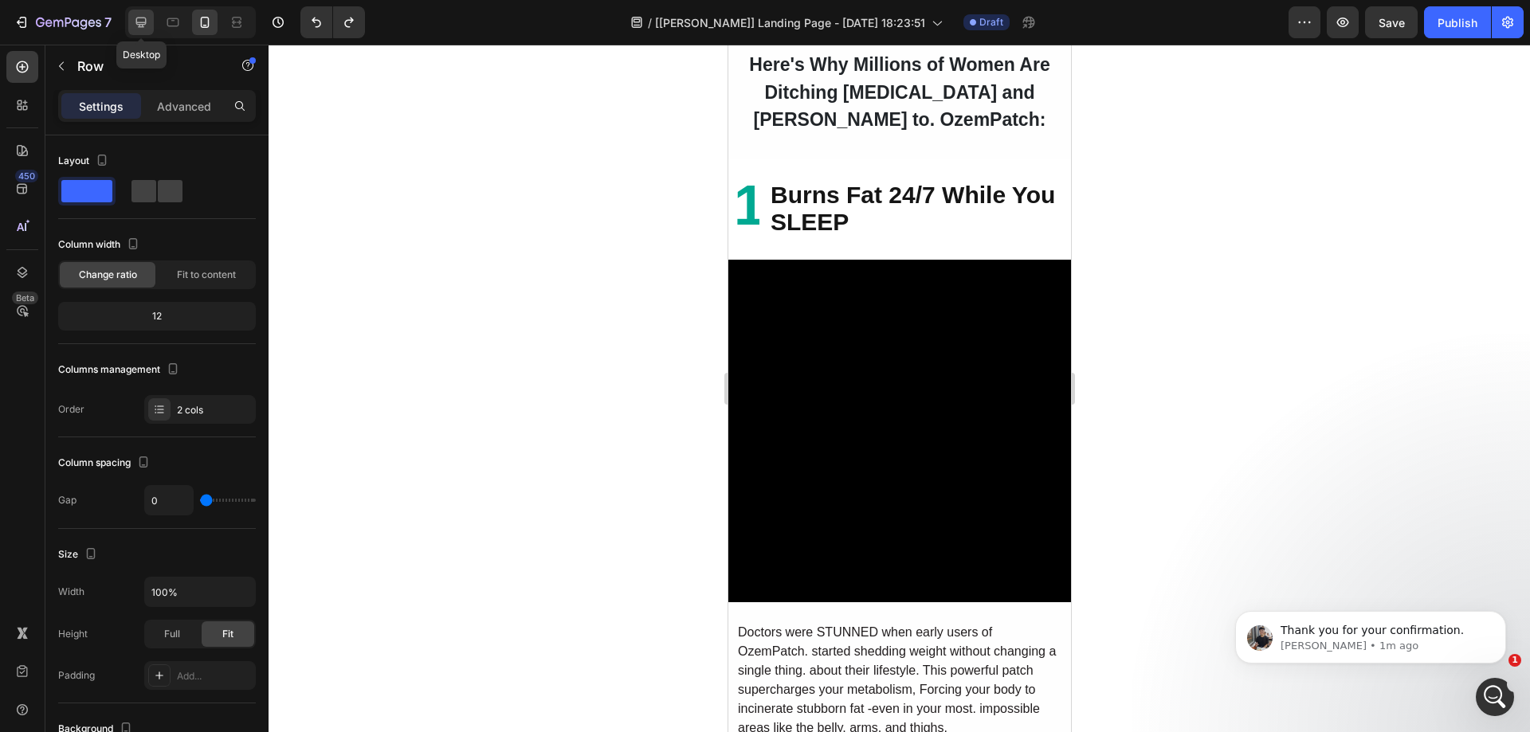
click at [149, 18] on icon at bounding box center [141, 22] width 16 height 16
type input "32"
type input "1200"
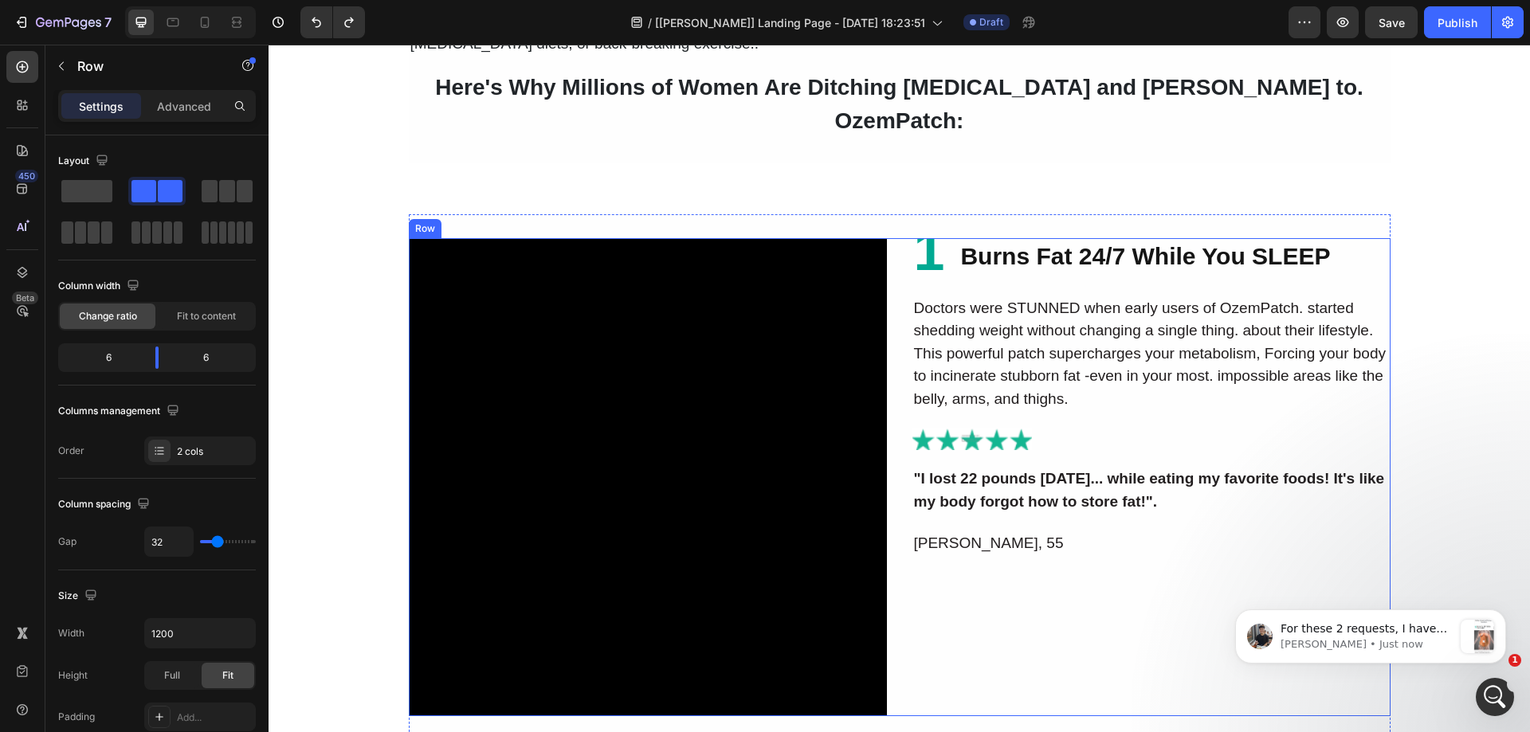
click at [914, 222] on strong "1" at bounding box center [929, 251] width 31 height 62
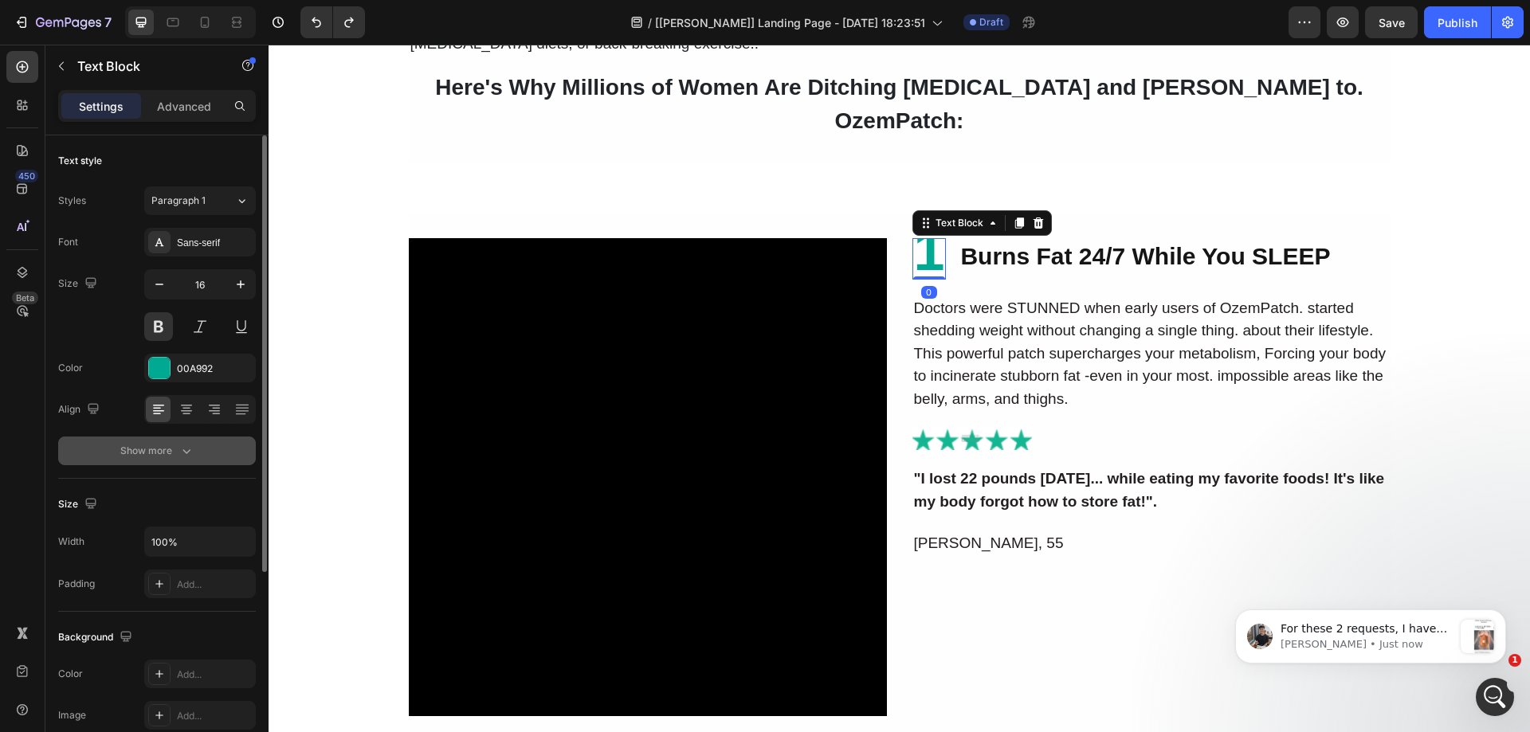
click at [145, 446] on div "Show more" at bounding box center [157, 451] width 74 height 16
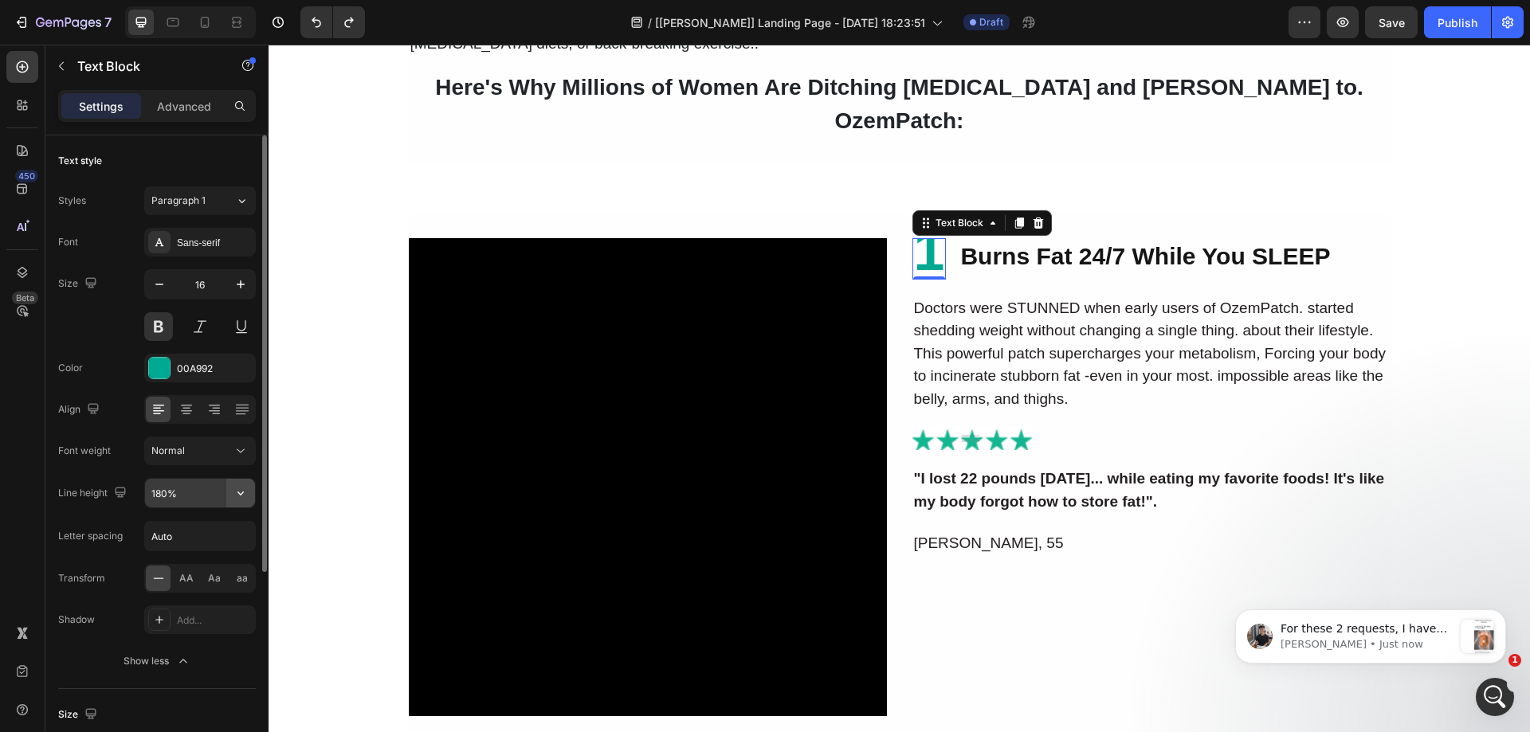
click at [235, 497] on icon "button" at bounding box center [241, 493] width 16 height 16
drag, startPoint x: 202, startPoint y: 486, endPoint x: 164, endPoint y: 499, distance: 39.6
click at [201, 486] on input "180%" at bounding box center [200, 493] width 110 height 29
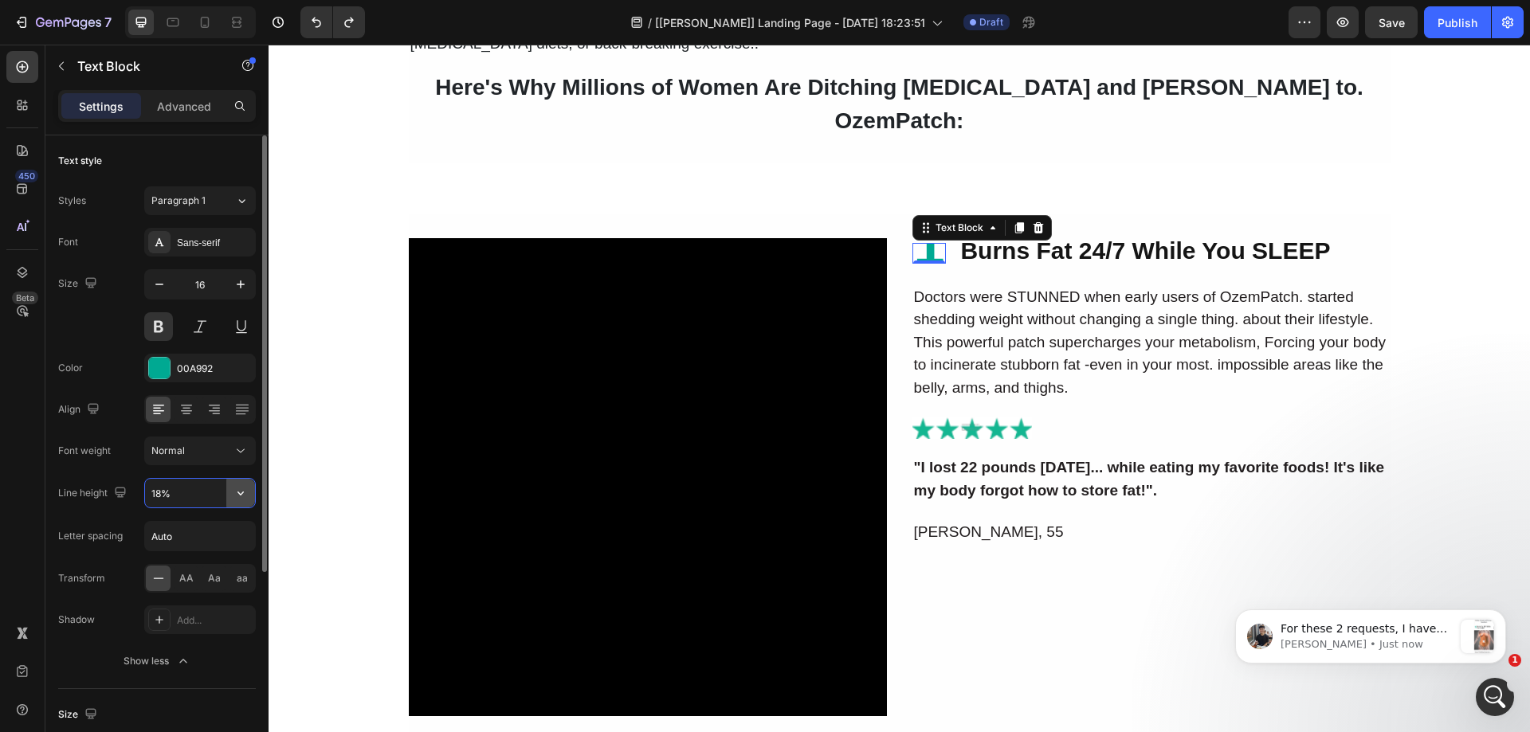
type input "180%"
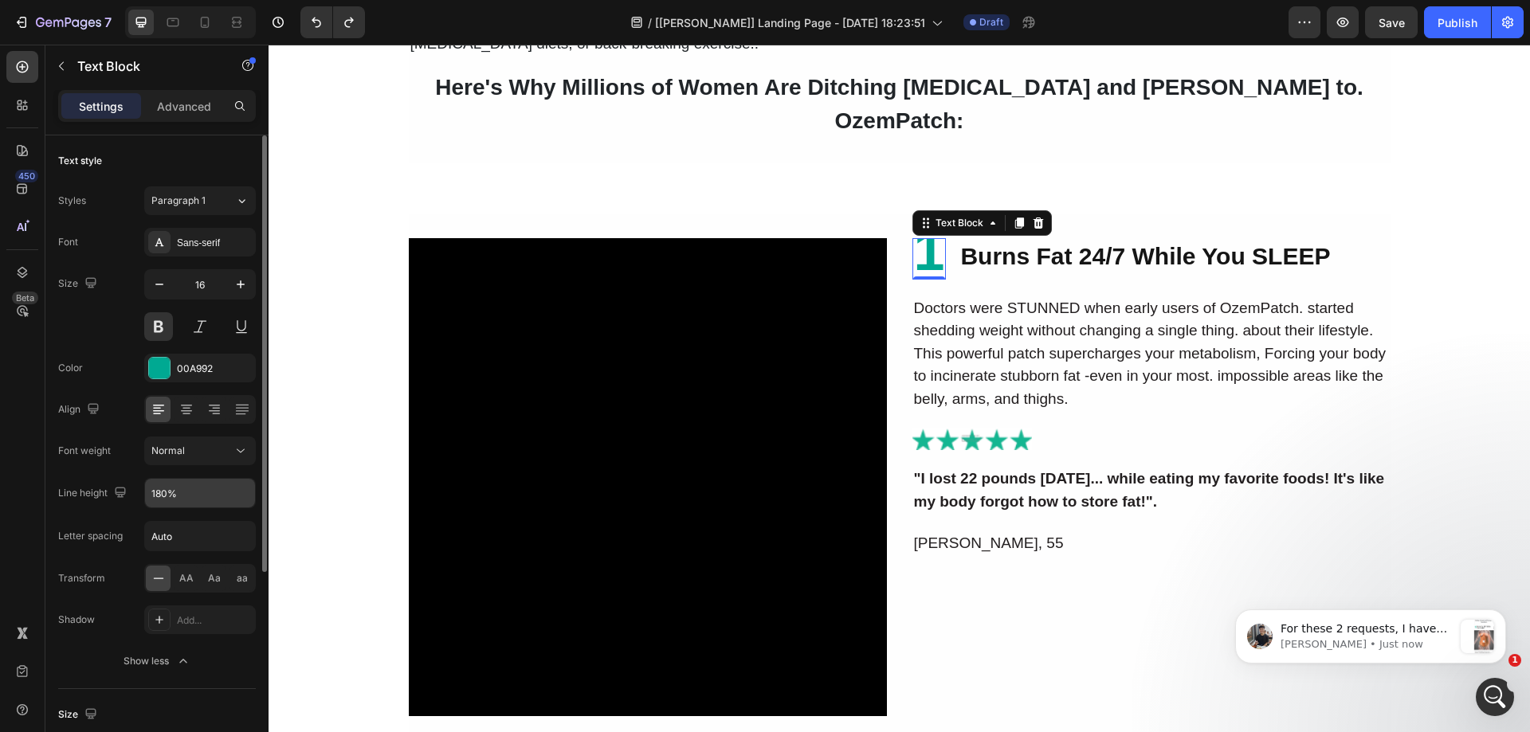
click at [1255, 14] on div "/ [Tony GemPages] Landing Page - Sep 27, 18:23:51 Draft" at bounding box center [833, 22] width 911 height 32
click at [976, 216] on div "Text Block" at bounding box center [959, 223] width 54 height 14
click at [924, 224] on strong "1" at bounding box center [929, 251] width 31 height 62
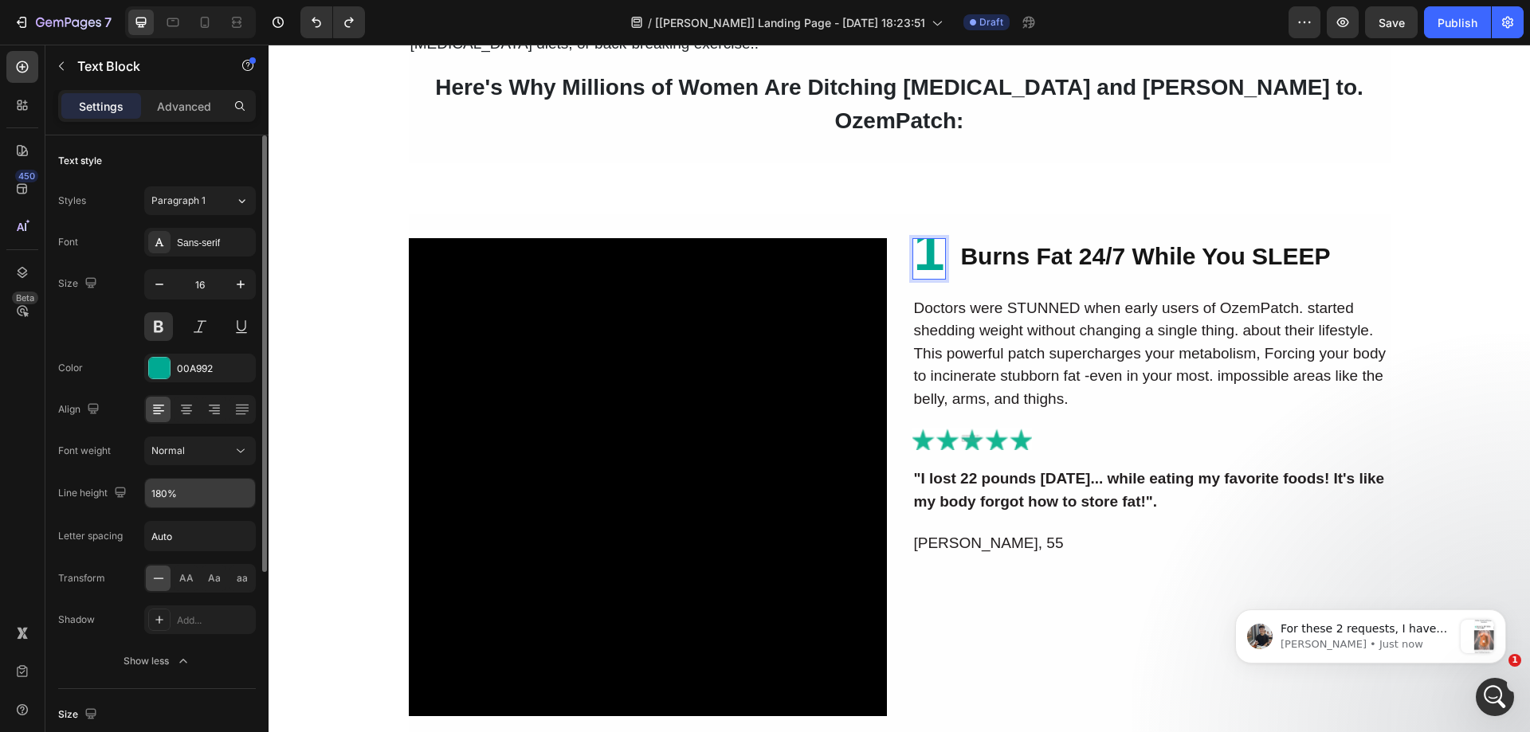
click at [924, 224] on strong "1" at bounding box center [929, 251] width 31 height 62
click at [930, 224] on strong "1" at bounding box center [929, 251] width 31 height 62
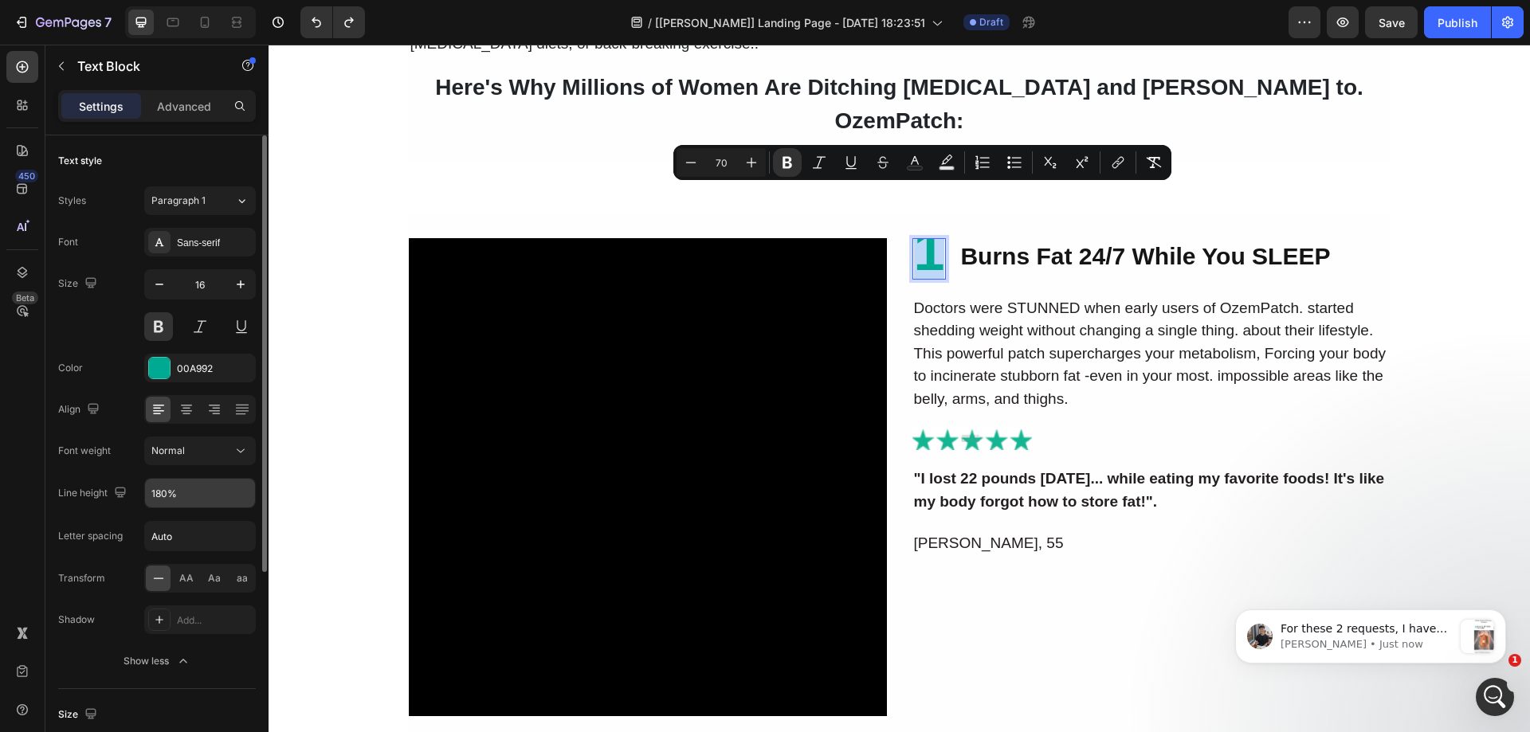
click at [1173, 247] on div "1 Text Block 0 Burns Fat 24/7 While You SLEEP Text Block Row Doctors were STUNN…" at bounding box center [1152, 477] width 478 height 478
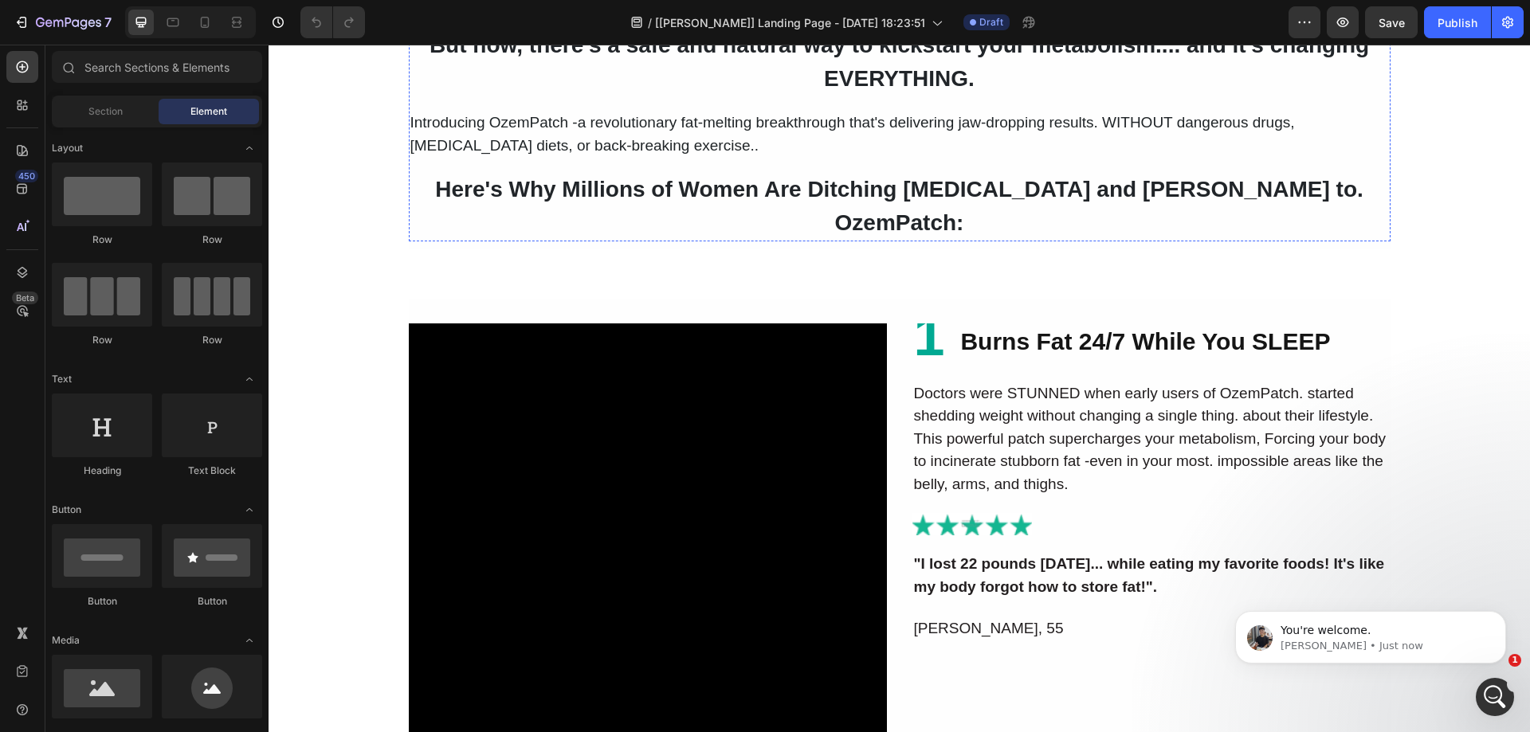
scroll to position [1594, 0]
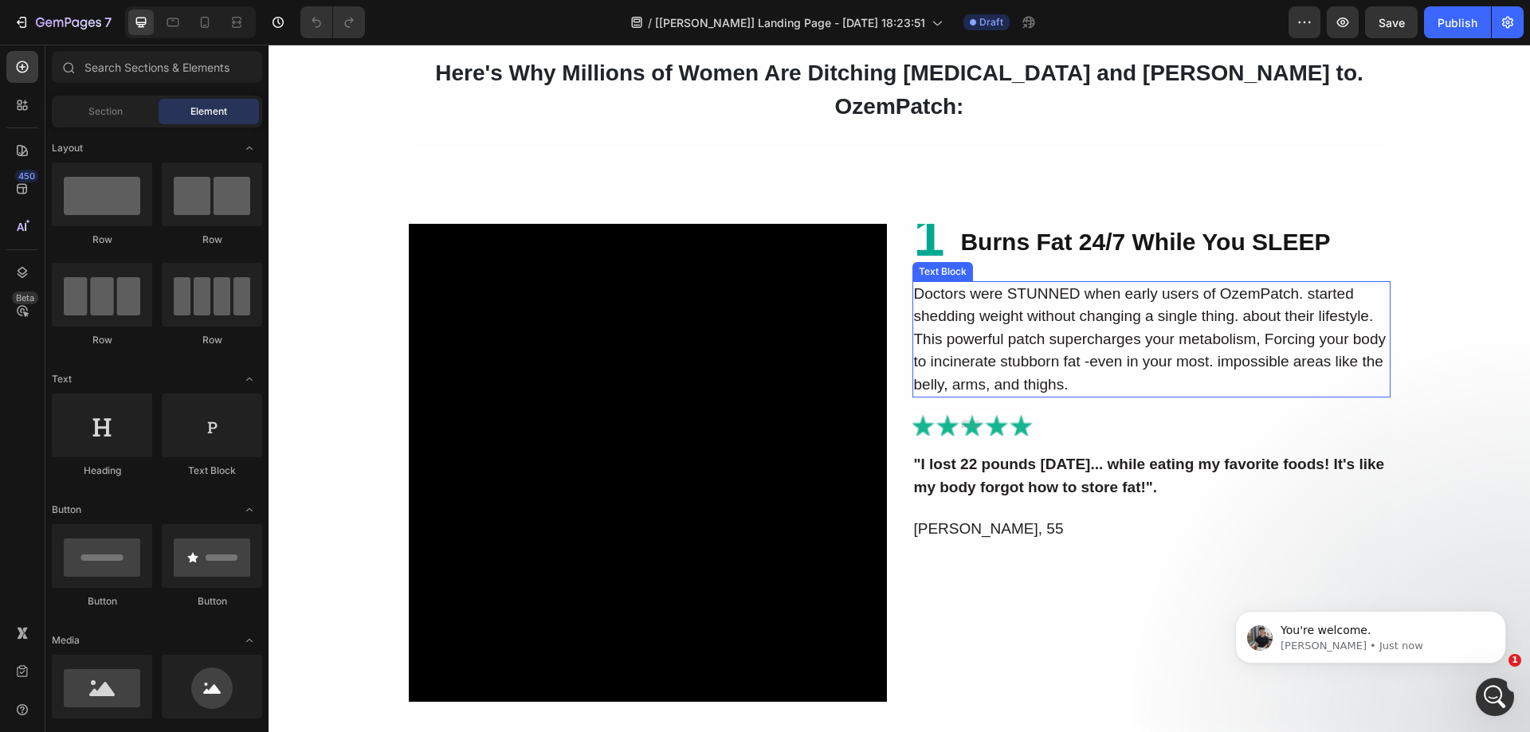
click at [929, 211] on strong "1" at bounding box center [929, 237] width 31 height 62
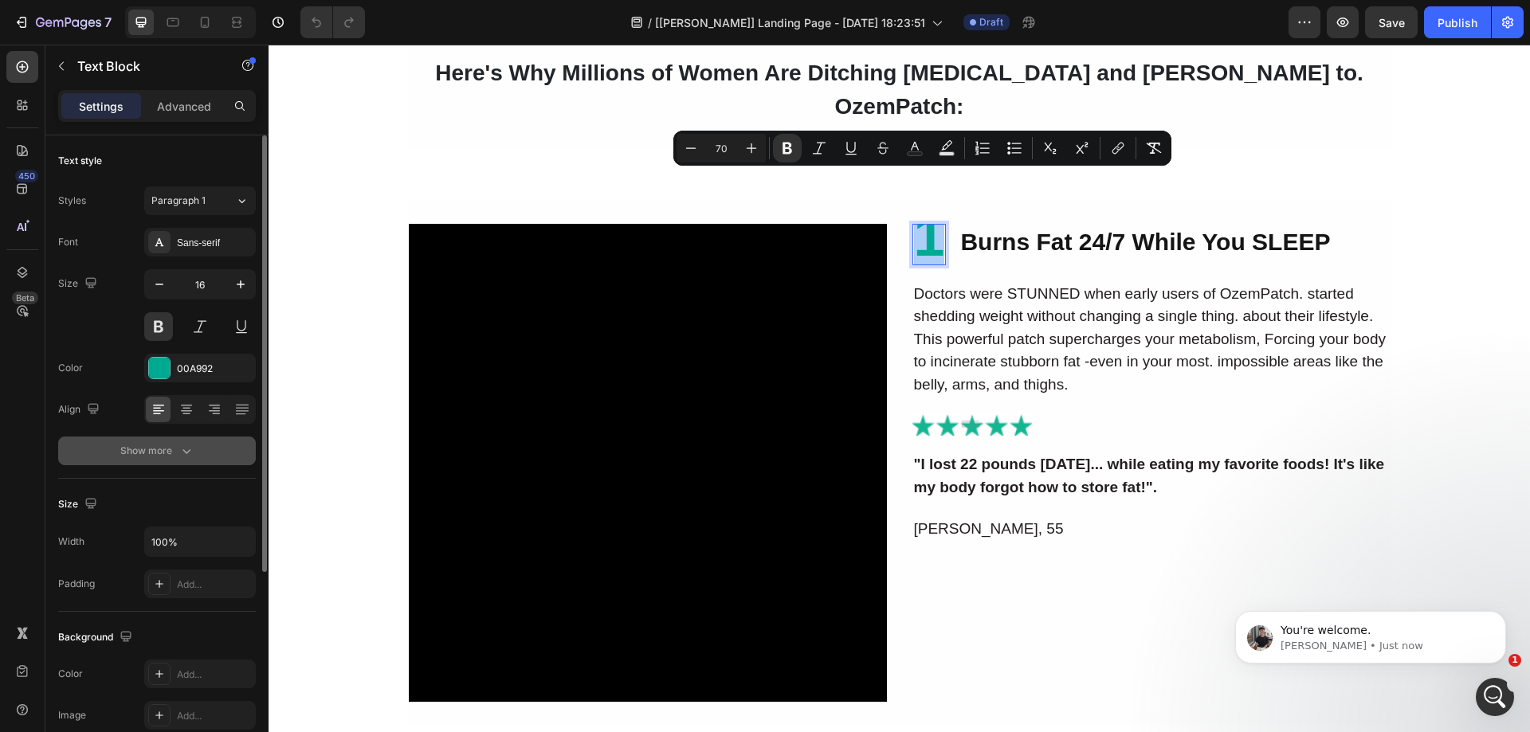
click at [176, 457] on div "Show more" at bounding box center [157, 451] width 74 height 16
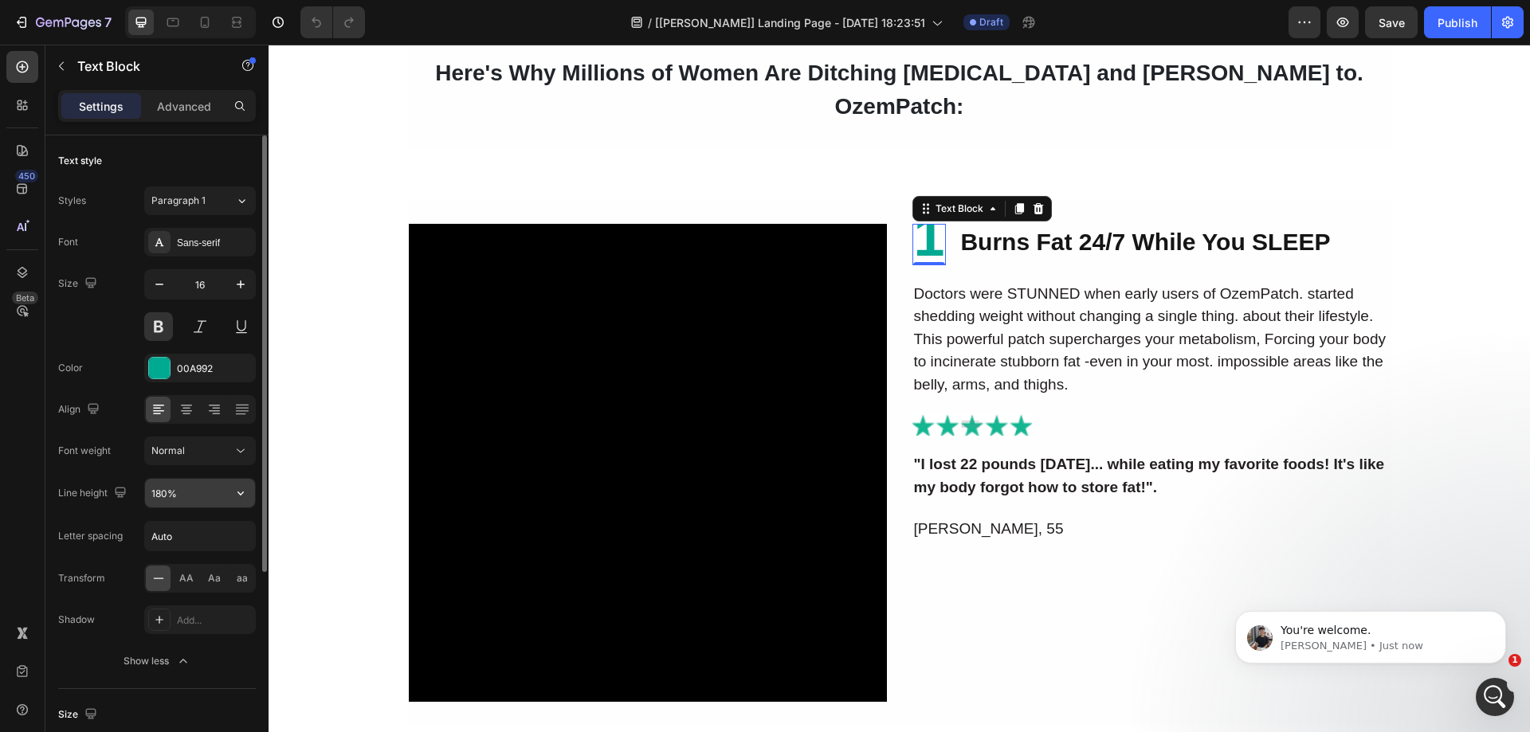
click at [160, 489] on input "180%" at bounding box center [200, 493] width 110 height 29
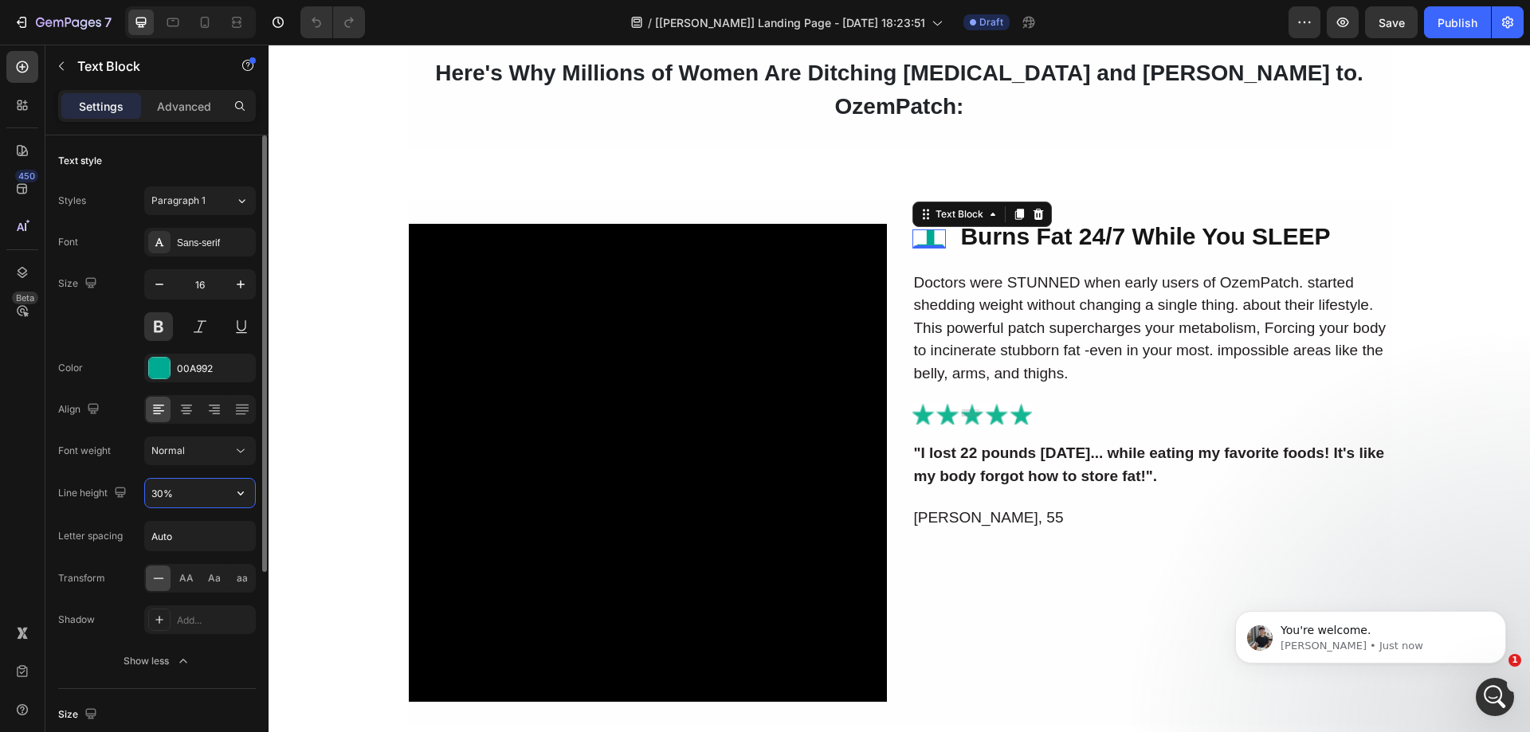
type input "300%"
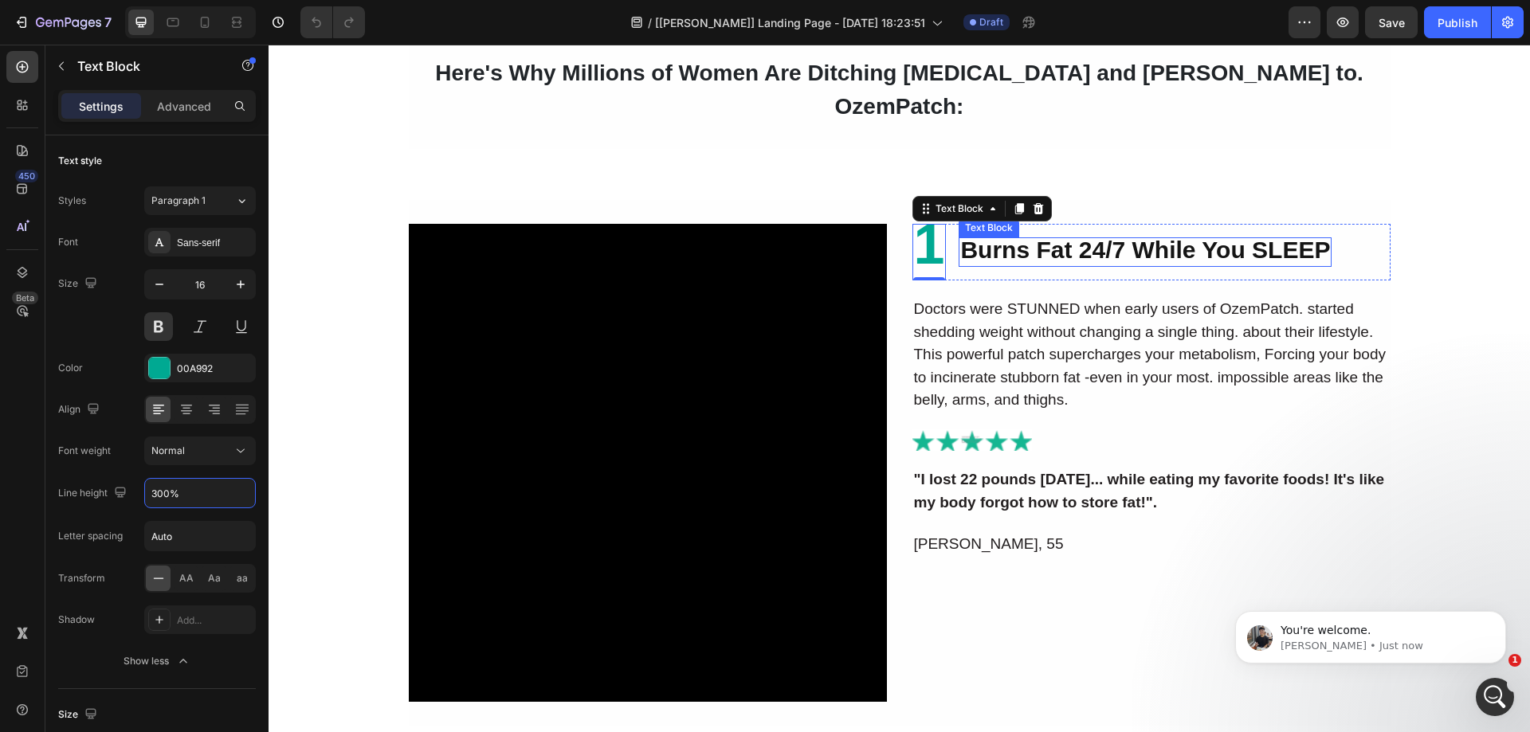
click at [984, 239] on p "Burns Fat 24/7 While You SLEEP" at bounding box center [1145, 252] width 370 height 27
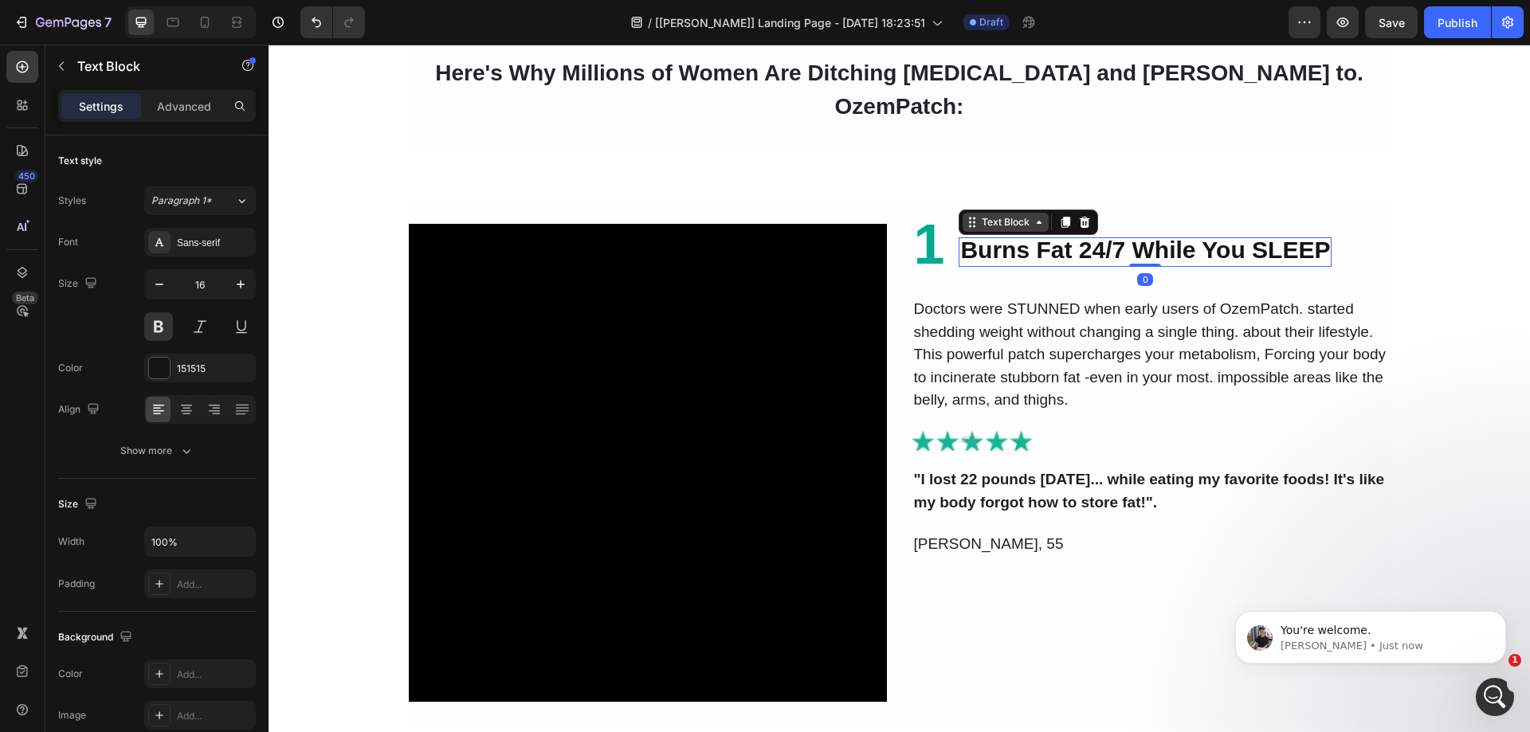
click at [985, 215] on div "Text Block" at bounding box center [1006, 222] width 54 height 14
click at [1031, 336] on p "Doctors were STUNNED when early users of OzemPatch. started shedding weight wit…" at bounding box center [1151, 355] width 475 height 114
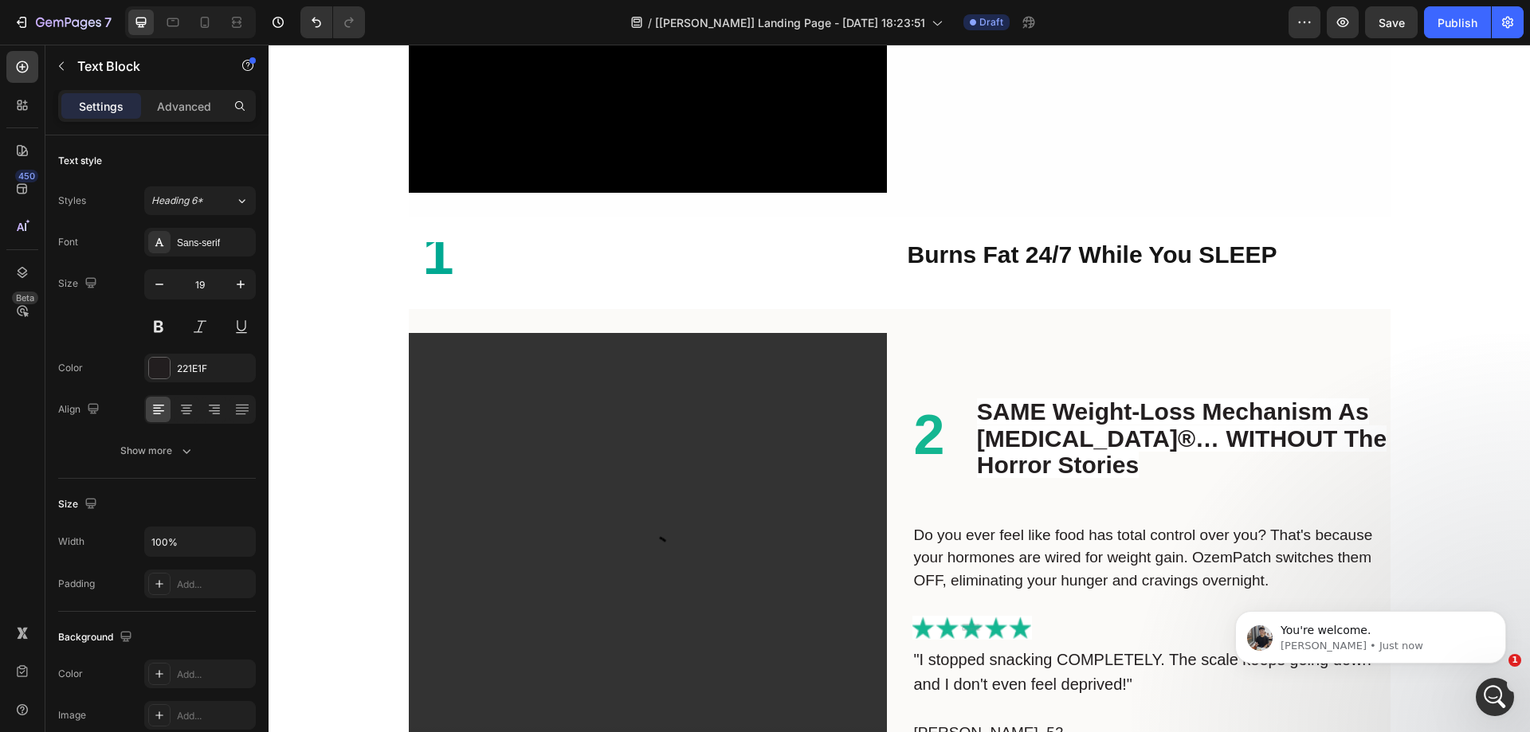
scroll to position [2072, 0]
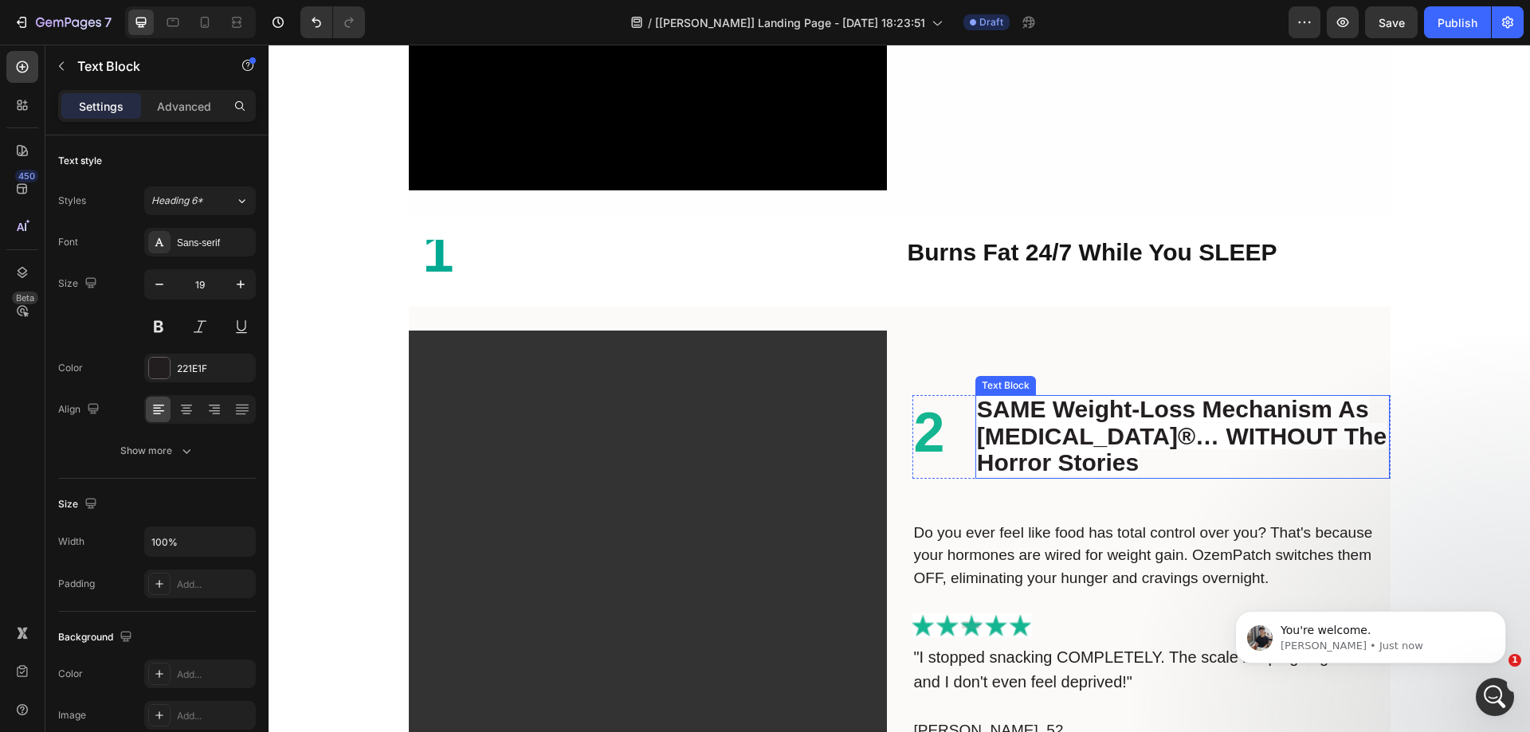
click at [1002, 432] on strong "SAME Weight-Loss Mechanism As [MEDICAL_DATA]®… WITHOUT The Horror Stories" at bounding box center [1182, 436] width 410 height 80
click at [1011, 384] on div "Text Block" at bounding box center [1022, 380] width 54 height 14
click at [1035, 466] on strong "SAME Weight-Loss Mechanism As [MEDICAL_DATA]®… WITHOUT The Horror Stories" at bounding box center [1182, 436] width 410 height 80
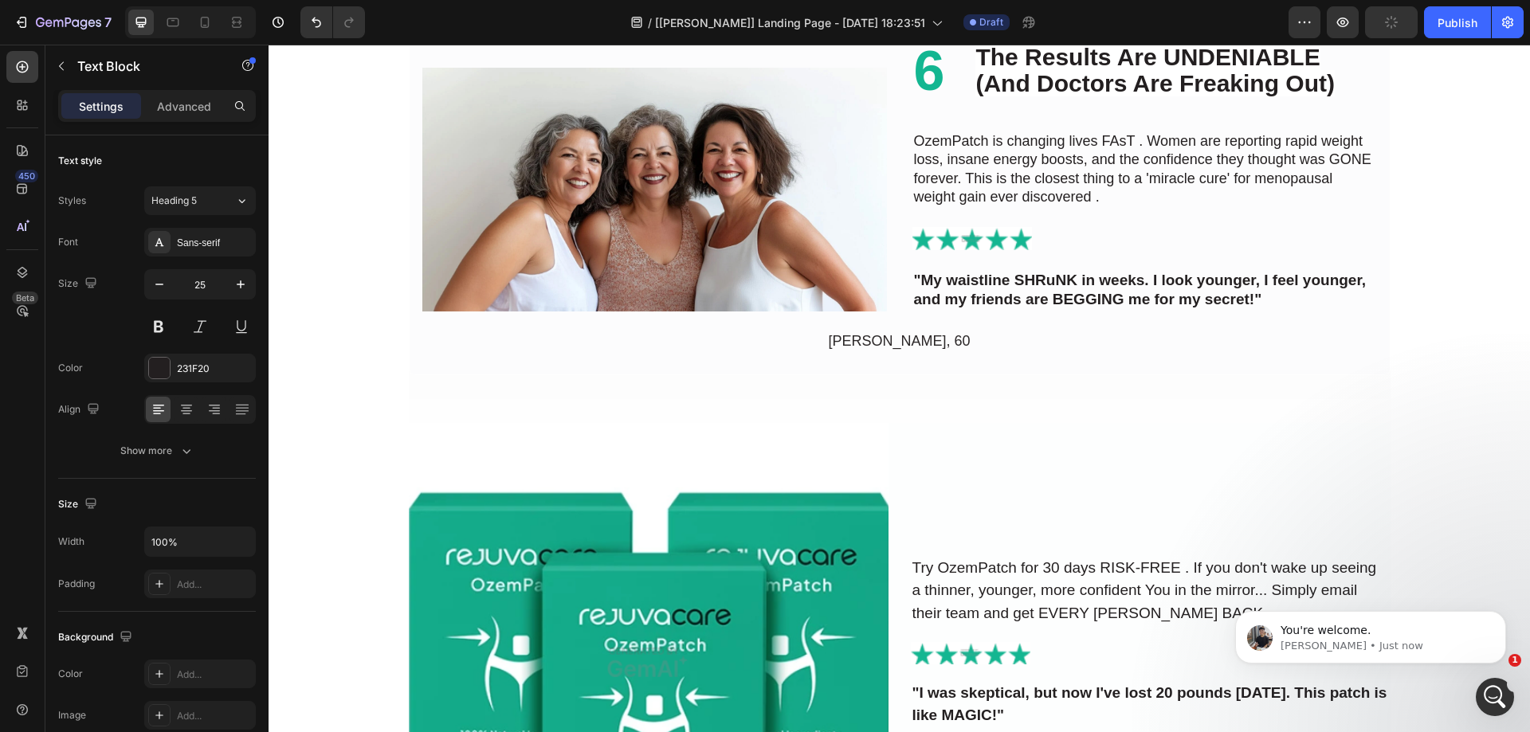
scroll to position [4543, 0]
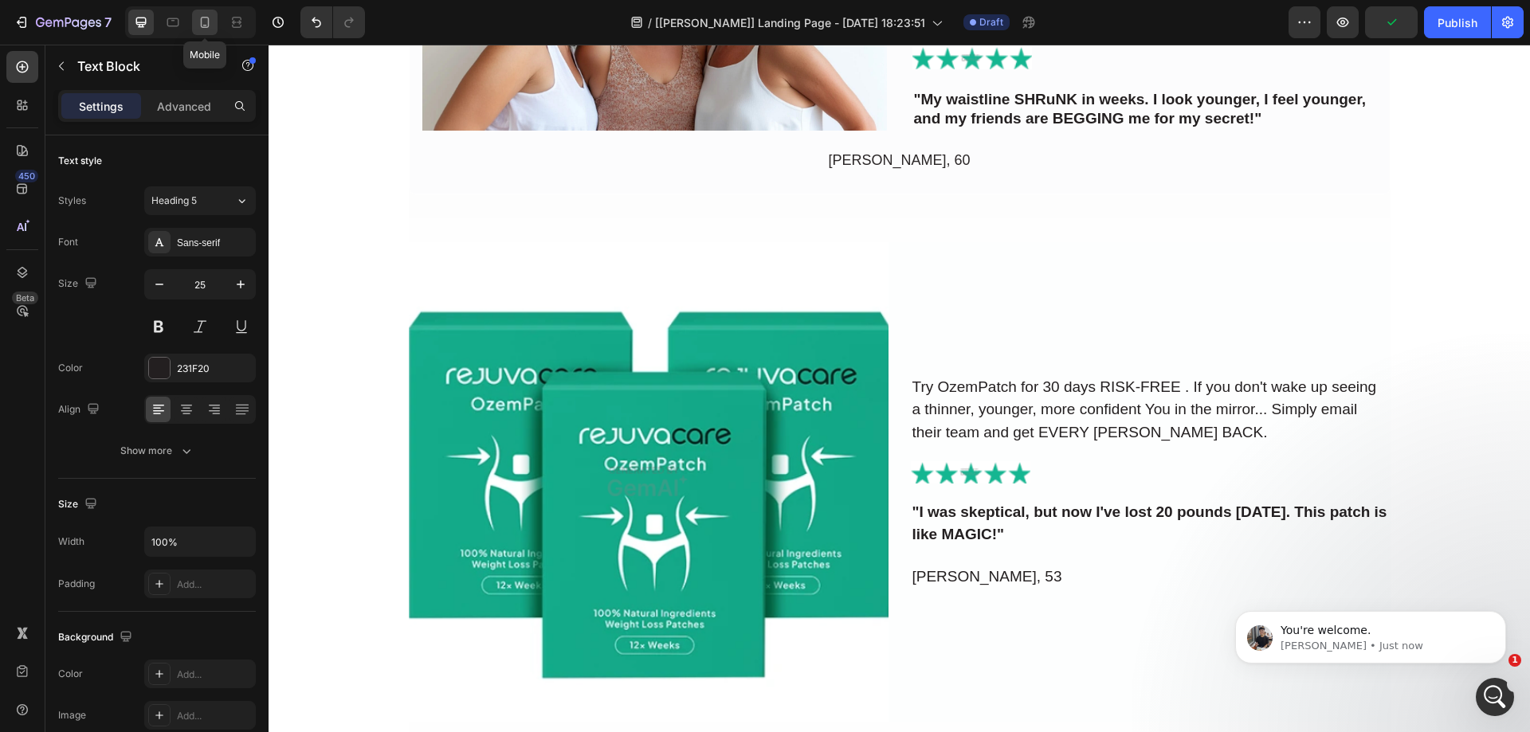
click at [202, 25] on icon at bounding box center [205, 22] width 16 height 16
type input "23"
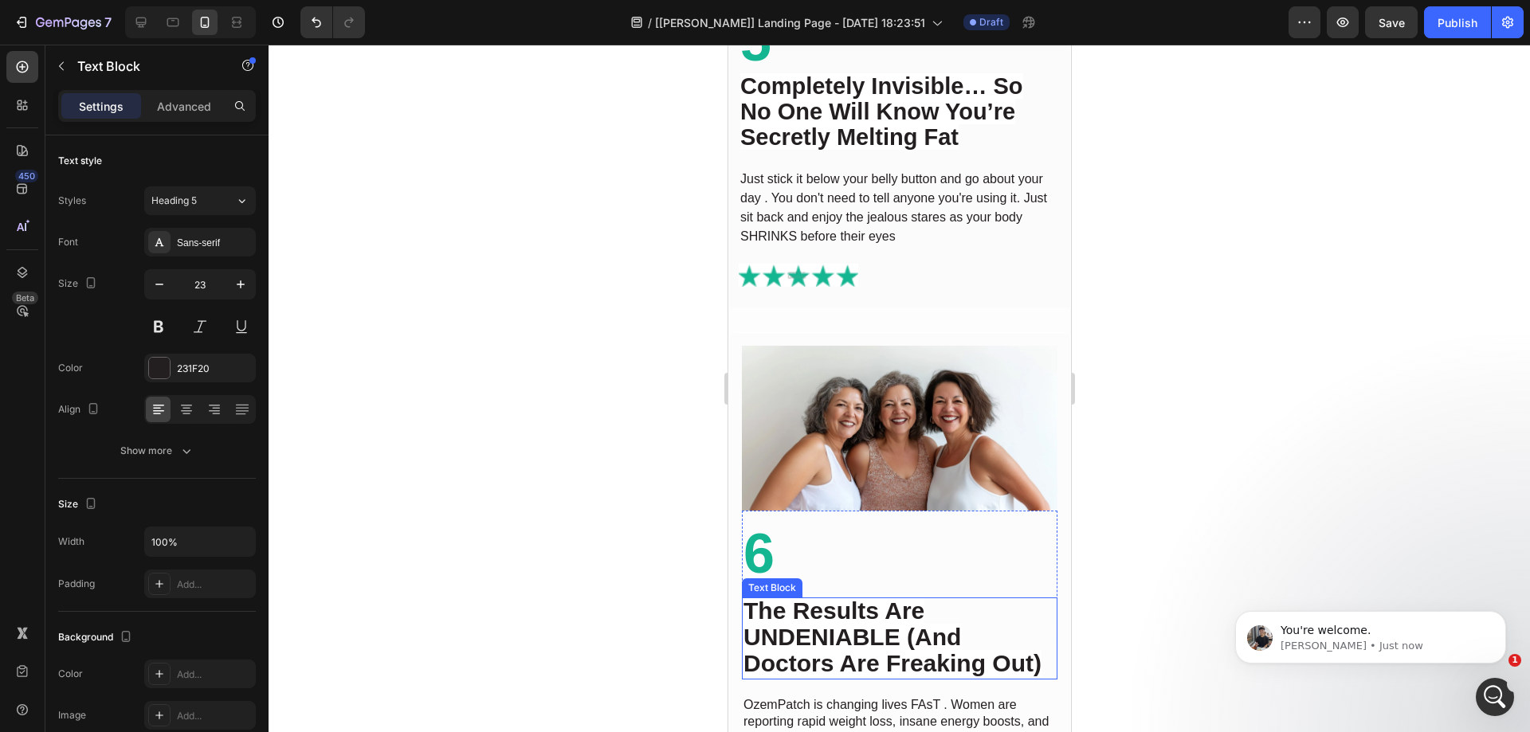
scroll to position [4272, 0]
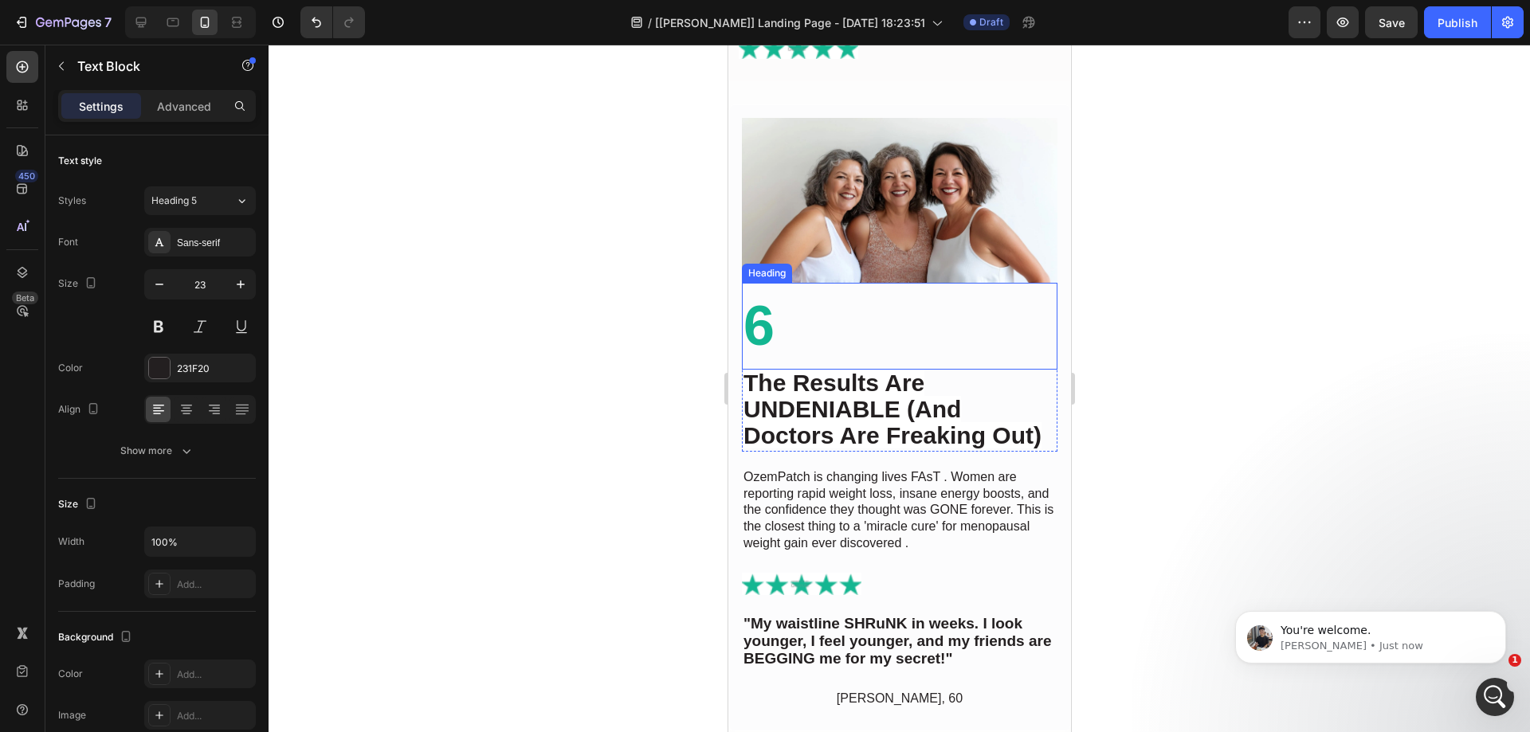
click at [850, 333] on h2 "6" at bounding box center [899, 326] width 316 height 87
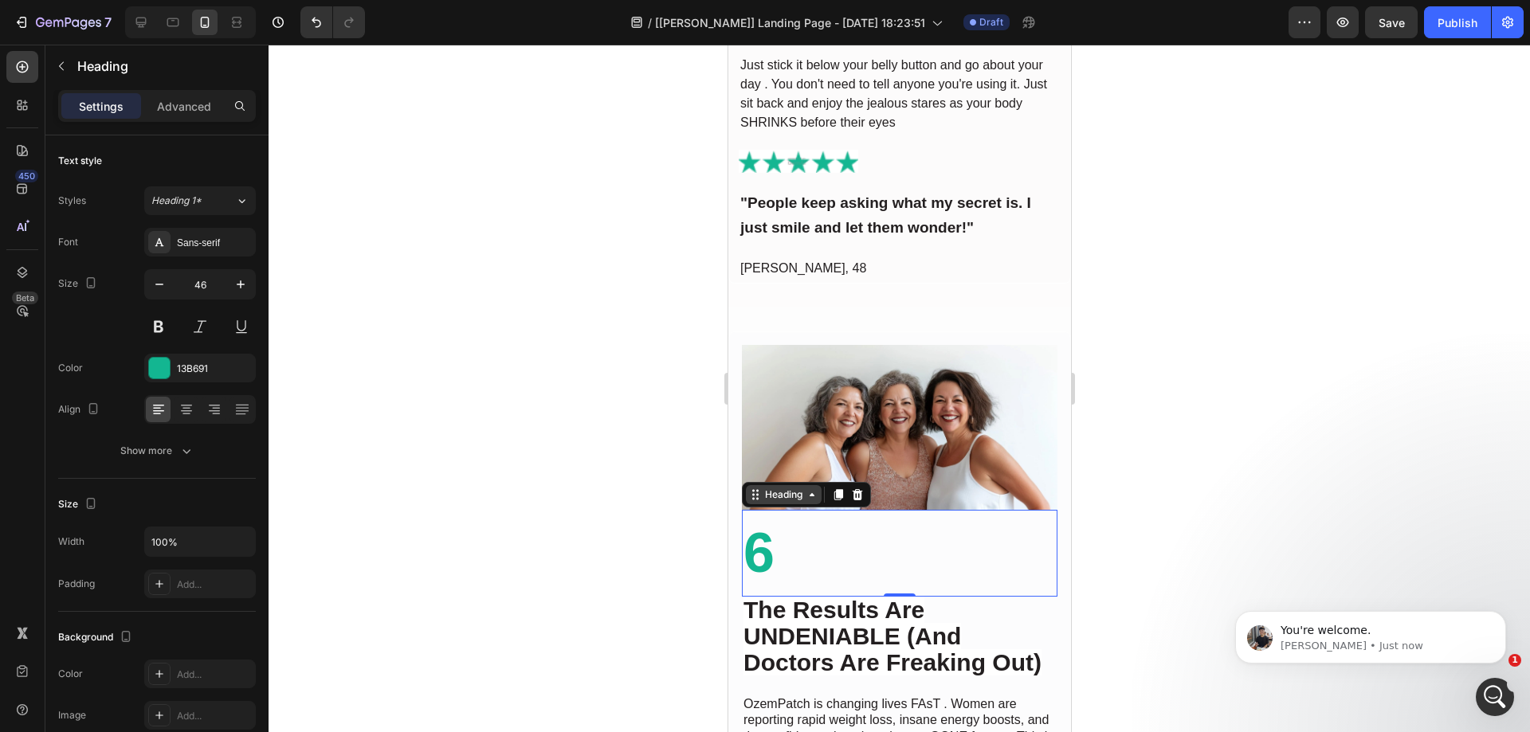
click at [784, 488] on div "Heading" at bounding box center [783, 495] width 44 height 14
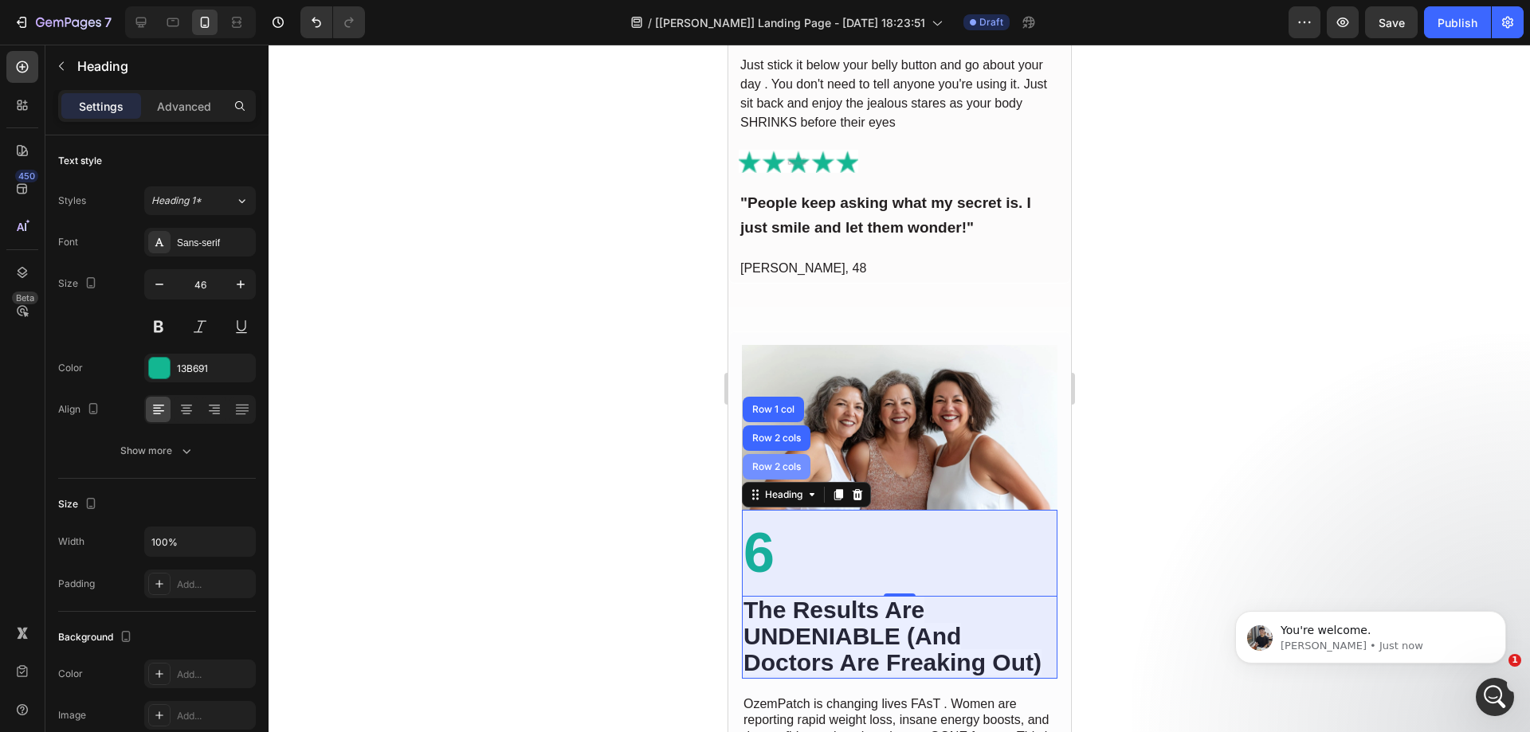
click at [783, 462] on div "Row 2 cols" at bounding box center [775, 467] width 55 height 10
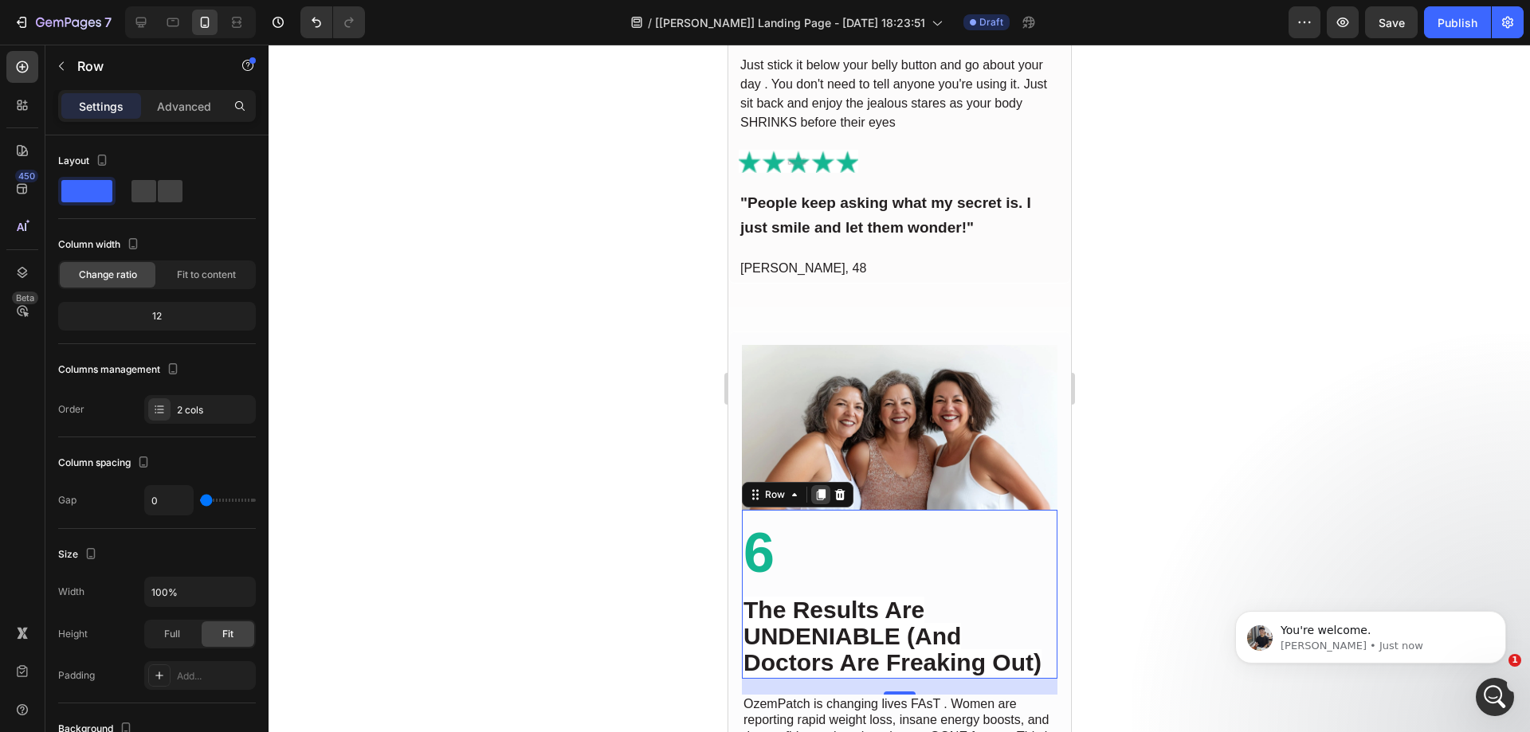
click at [822, 489] on icon at bounding box center [820, 495] width 13 height 13
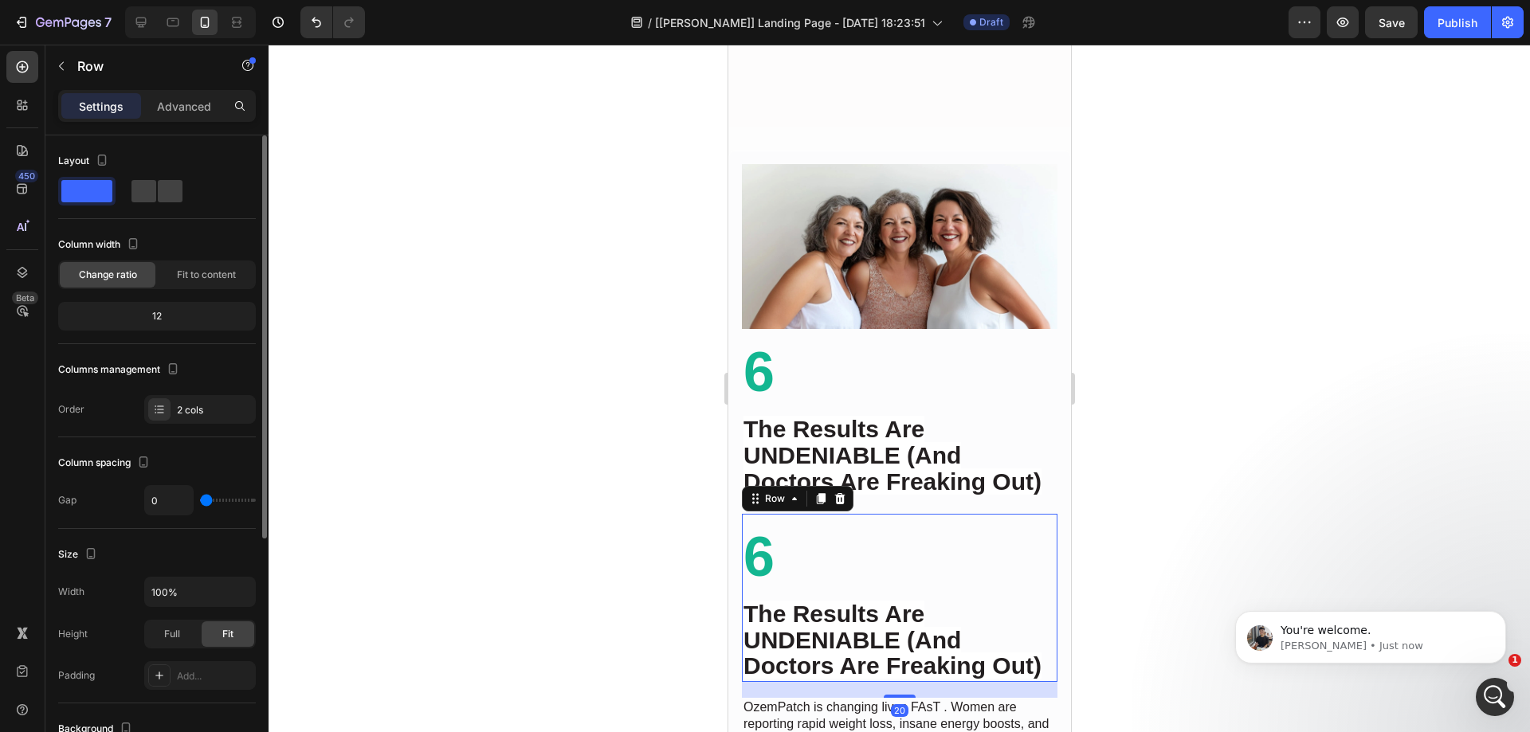
scroll to position [4848, 0]
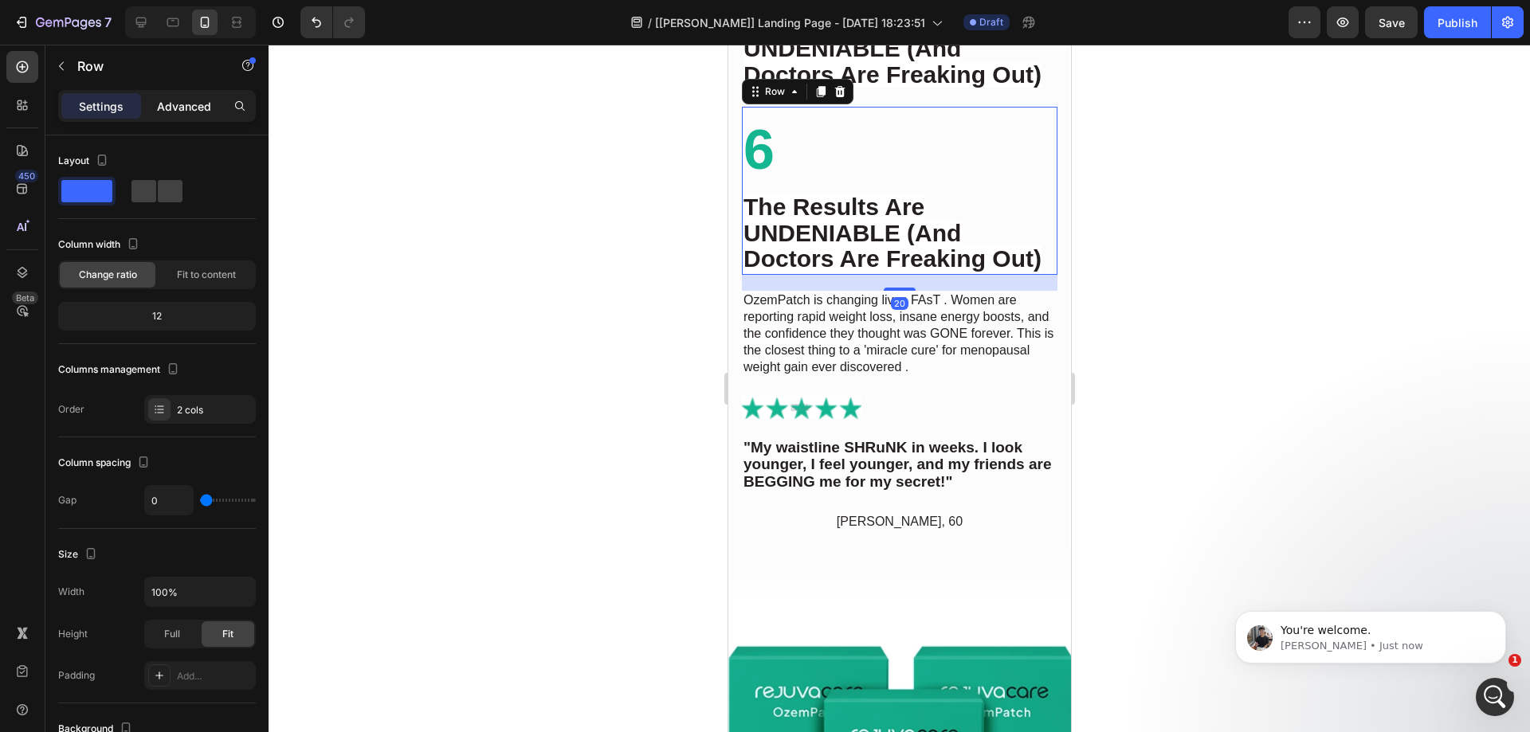
click at [171, 112] on p "Advanced" at bounding box center [184, 106] width 54 height 17
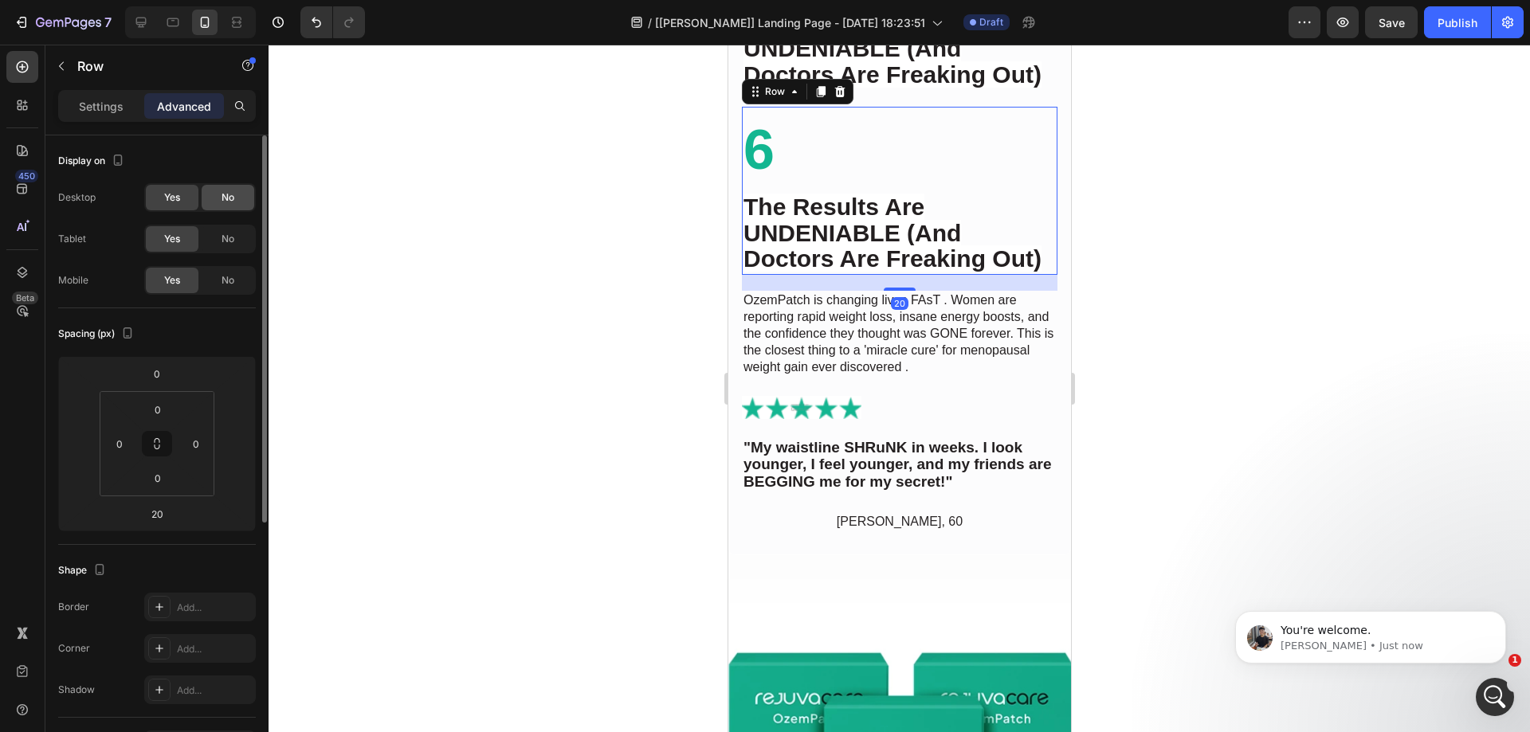
click at [227, 193] on span "No" at bounding box center [228, 197] width 13 height 14
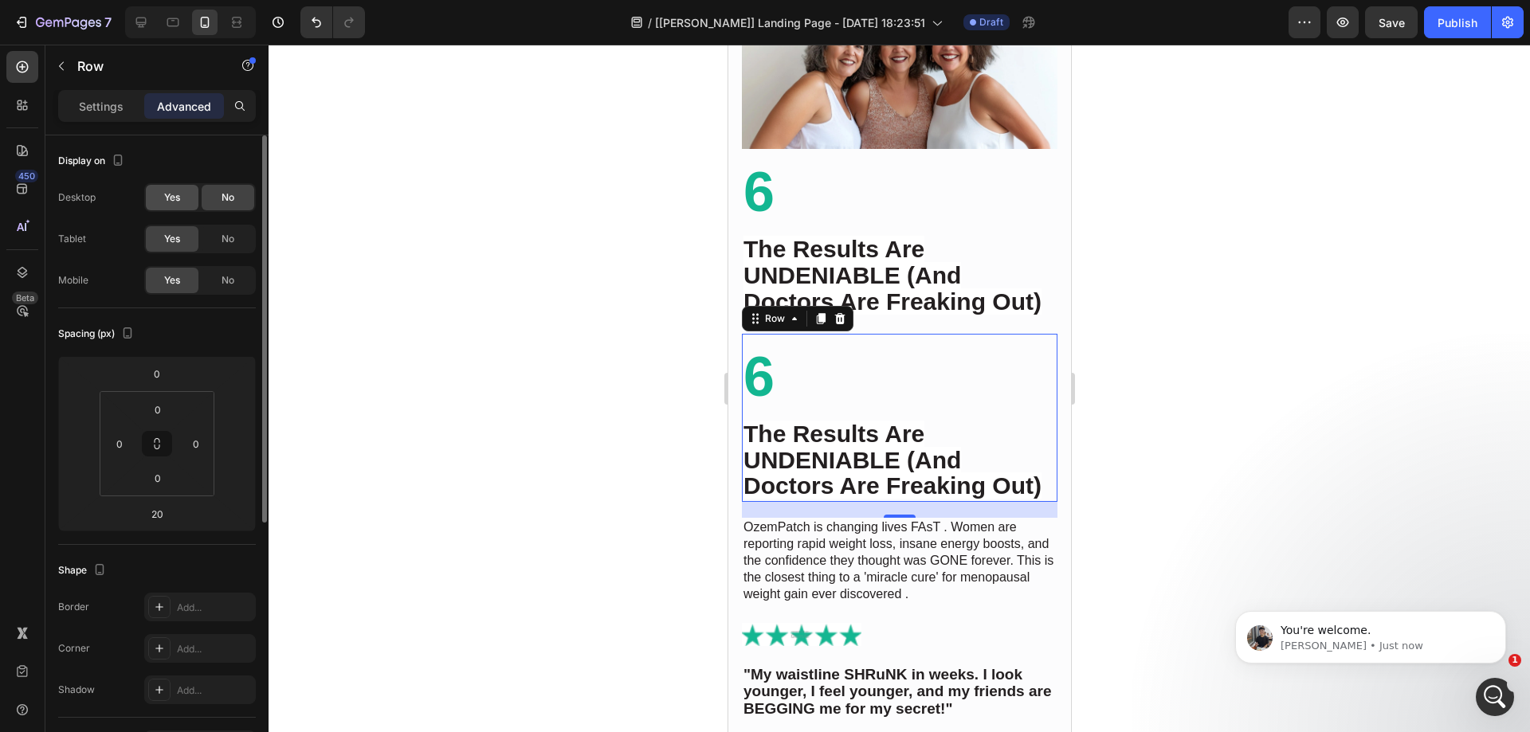
scroll to position [4609, 0]
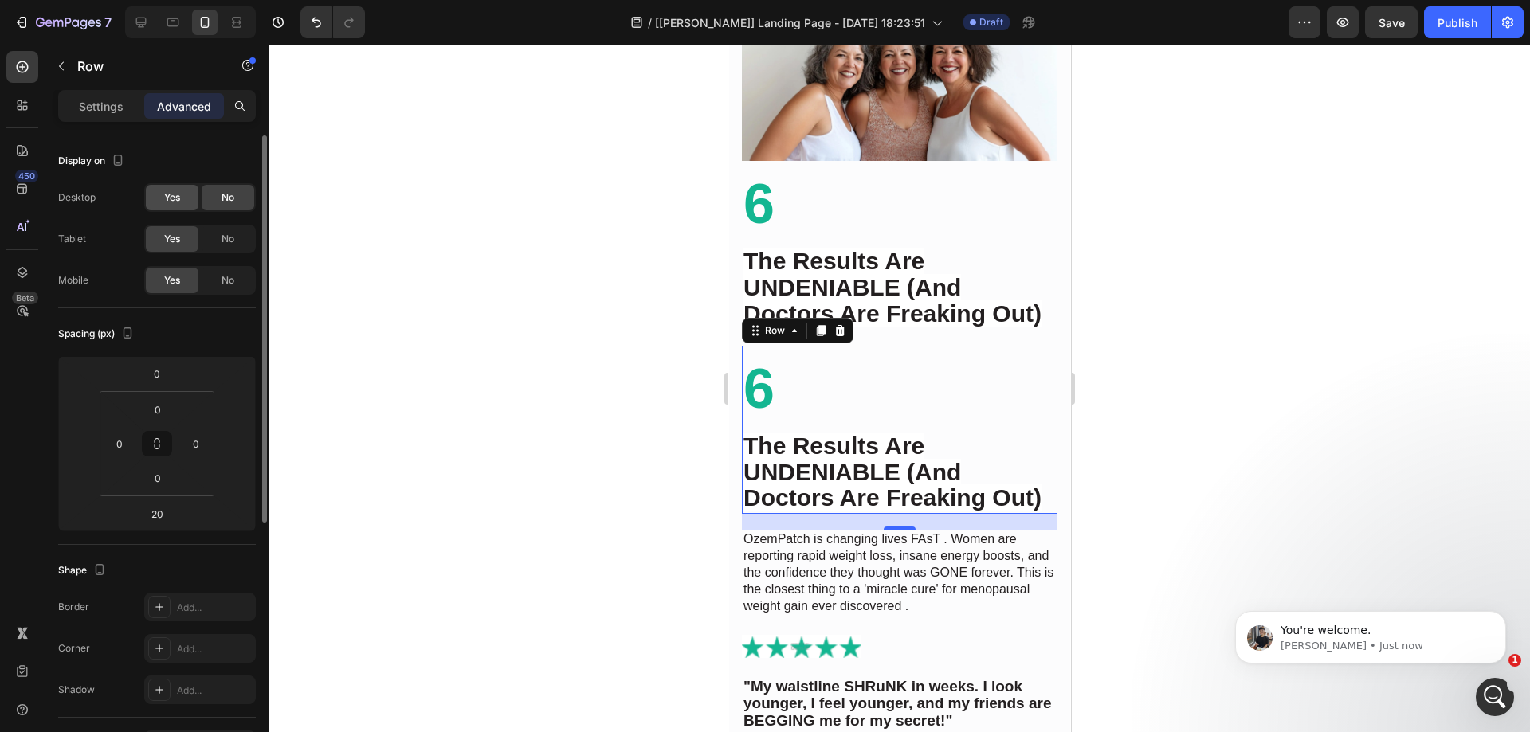
click at [179, 204] on span "Yes" at bounding box center [172, 197] width 16 height 14
click at [239, 283] on div "No" at bounding box center [228, 281] width 53 height 26
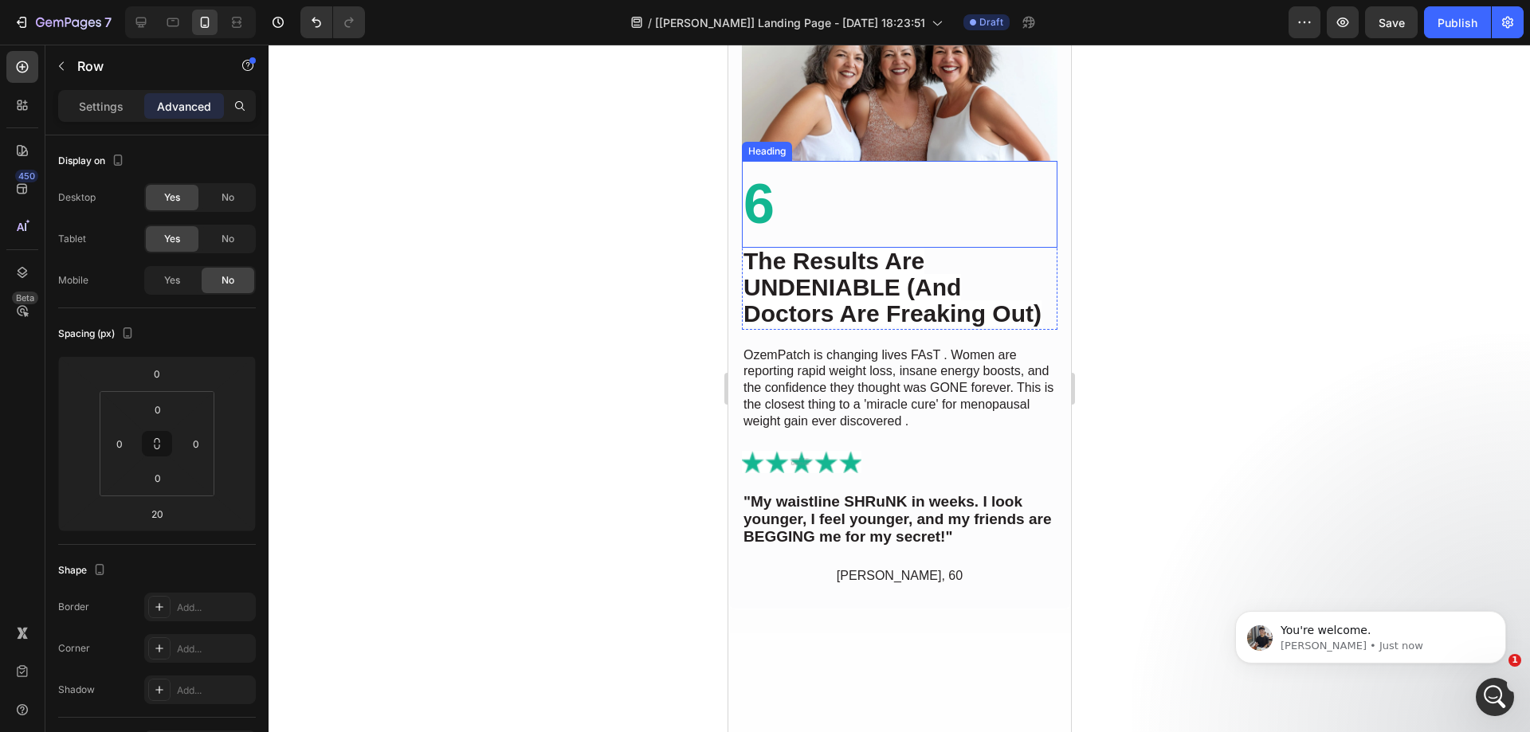
click at [862, 197] on h2 "6" at bounding box center [899, 204] width 316 height 87
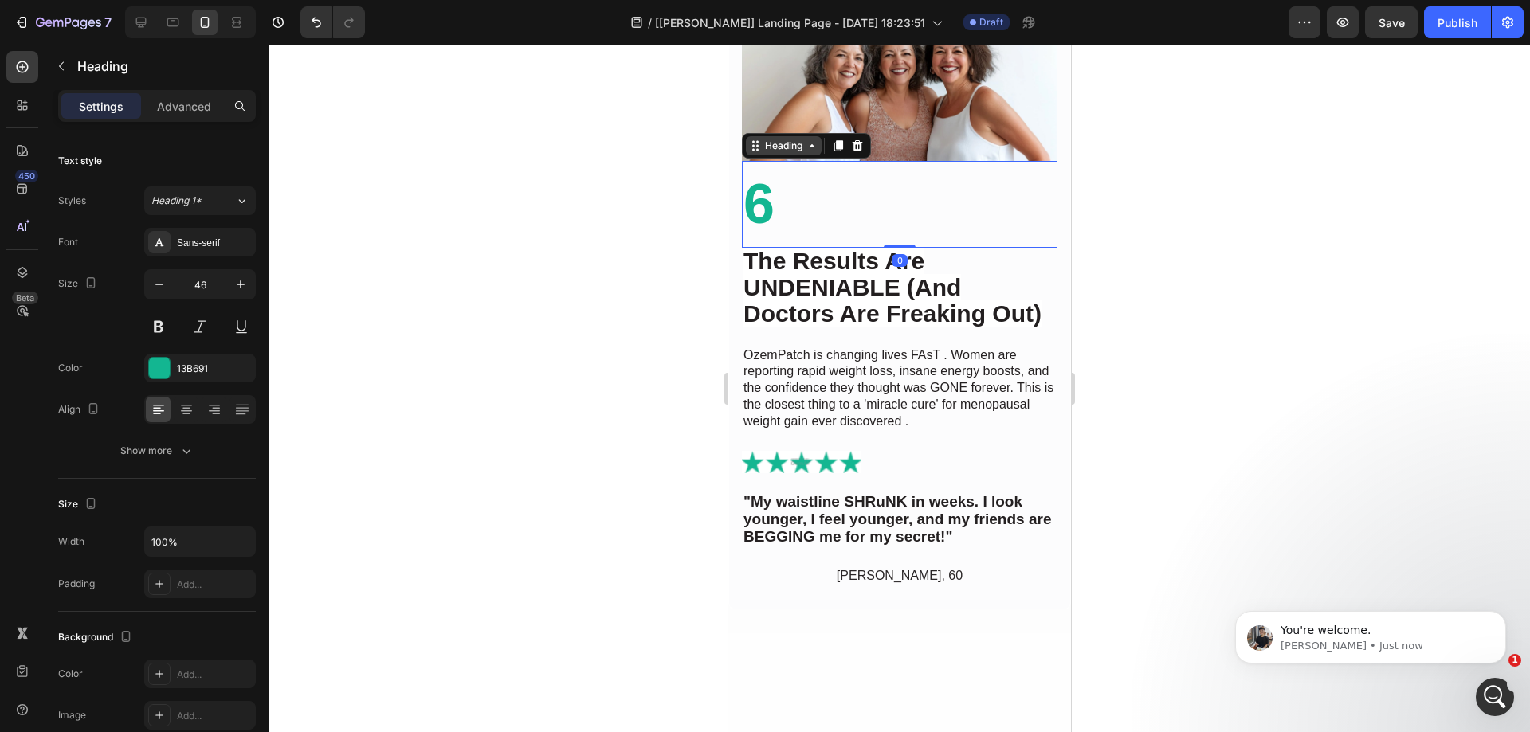
click at [772, 141] on div "Heading" at bounding box center [783, 146] width 44 height 14
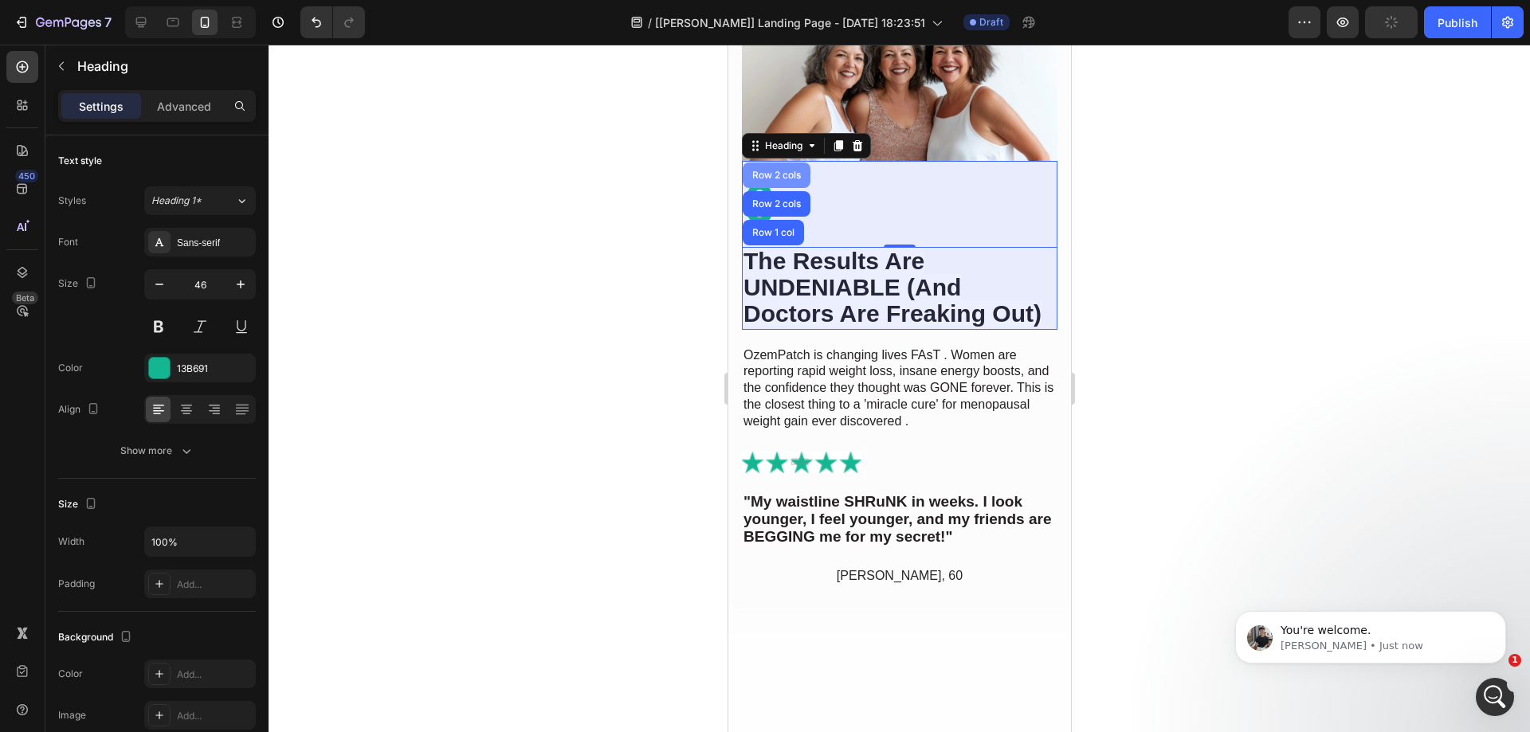
drag, startPoint x: 764, startPoint y: 168, endPoint x: 1091, endPoint y: 194, distance: 327.8
click at [764, 171] on div "Row 2 cols" at bounding box center [775, 176] width 55 height 10
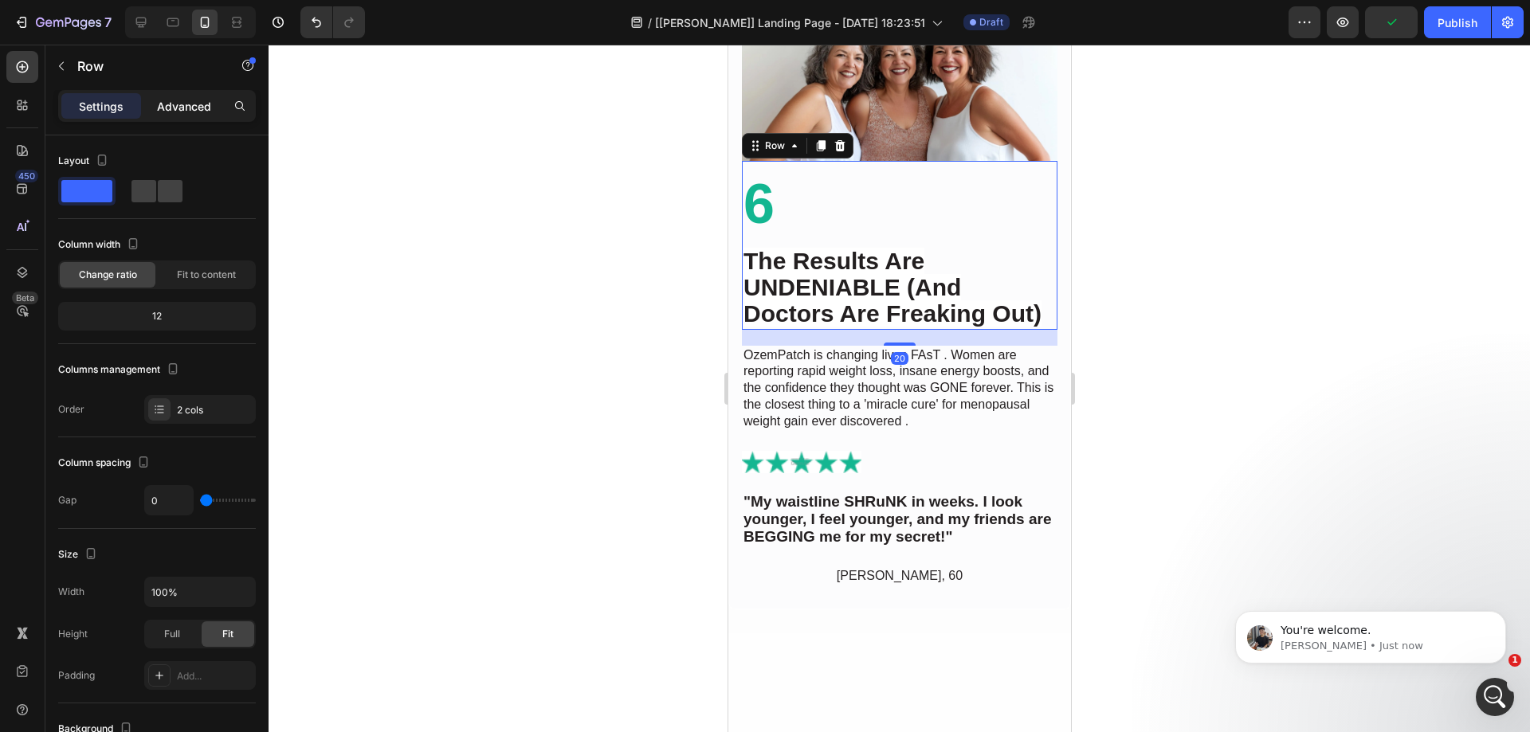
click at [179, 110] on p "Advanced" at bounding box center [184, 106] width 54 height 17
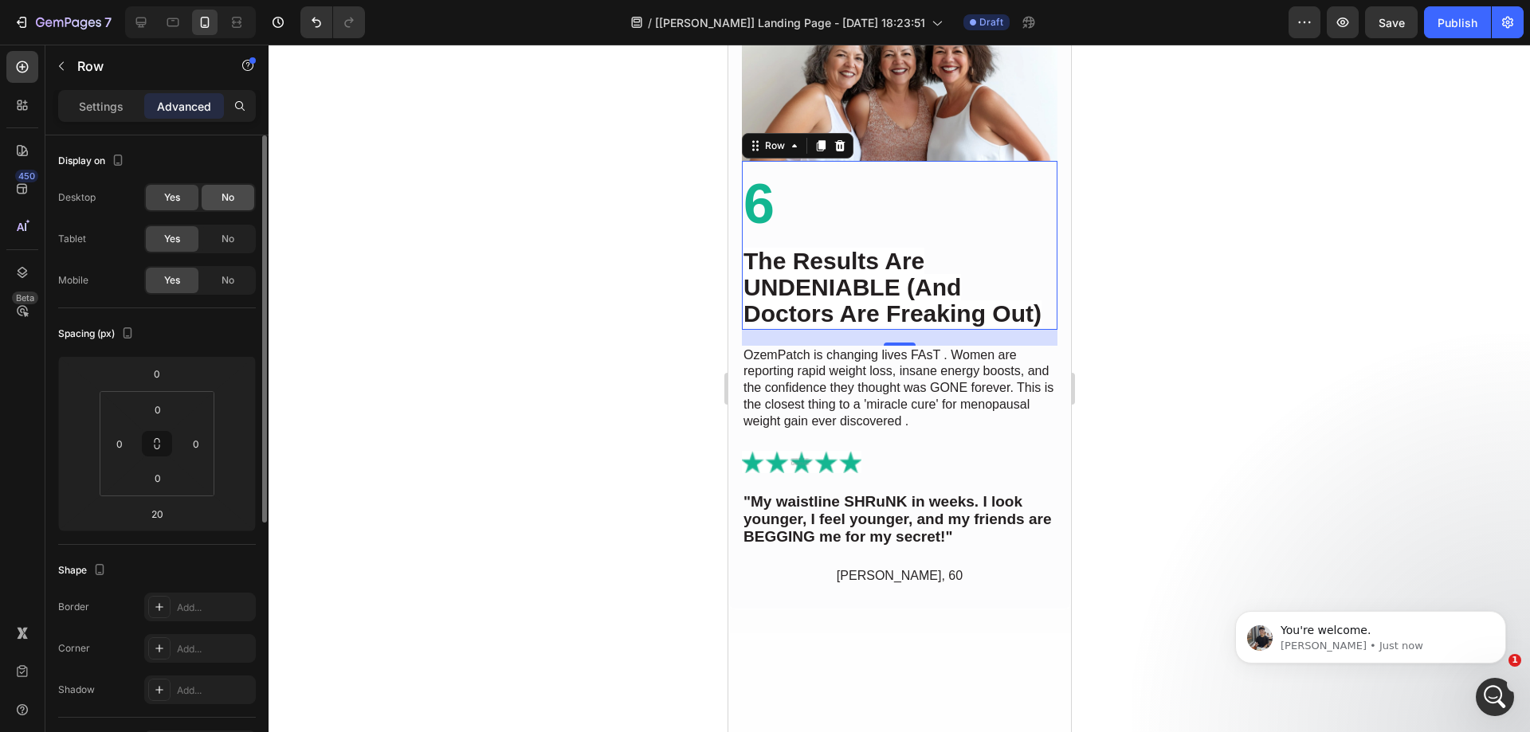
click at [229, 198] on span "No" at bounding box center [228, 197] width 13 height 14
click at [234, 238] on span "No" at bounding box center [228, 239] width 13 height 14
click at [183, 238] on div "Yes" at bounding box center [172, 239] width 53 height 26
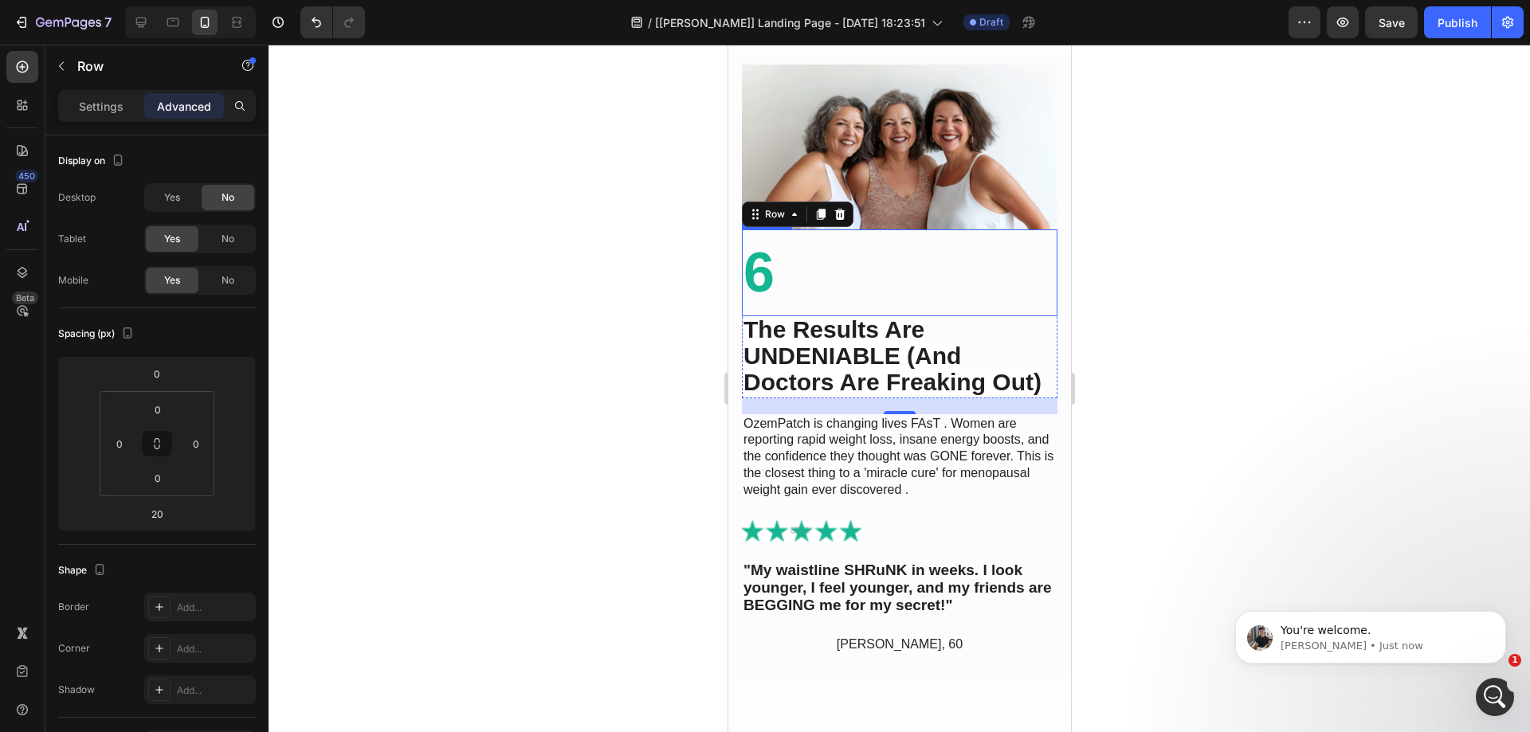
scroll to position [4450, 0]
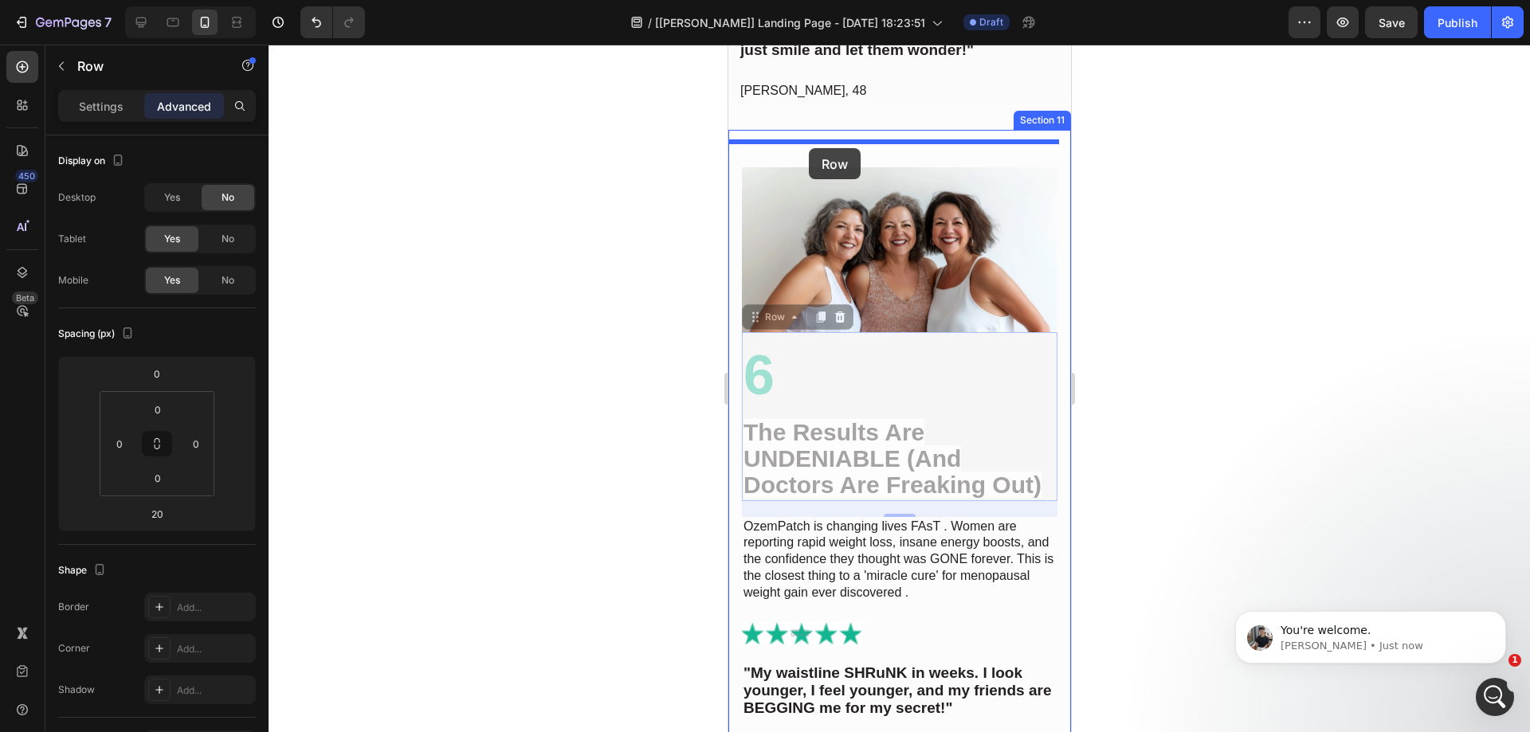
drag, startPoint x: 775, startPoint y: 300, endPoint x: 808, endPoint y: 148, distance: 155.9
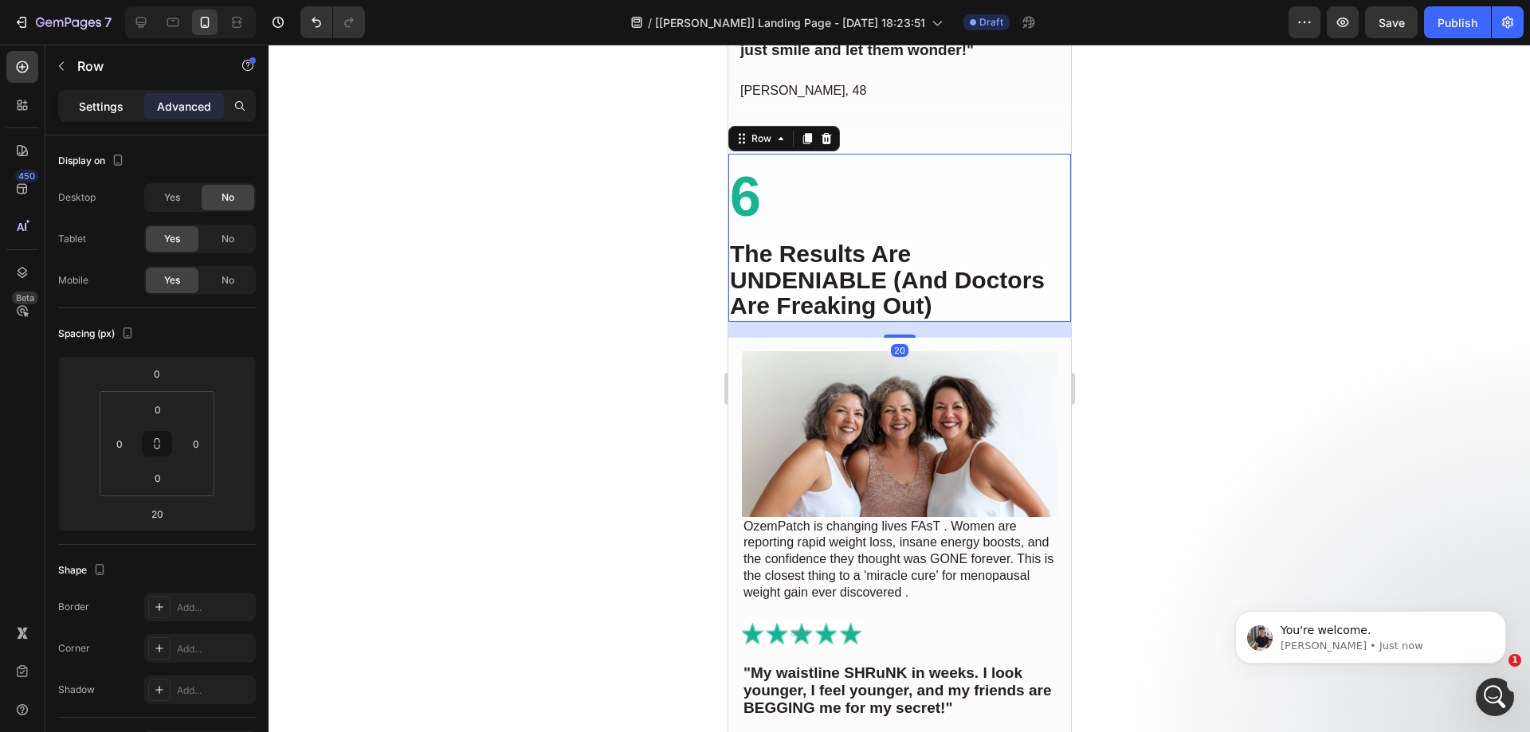
click at [128, 112] on div "Settings" at bounding box center [101, 106] width 80 height 26
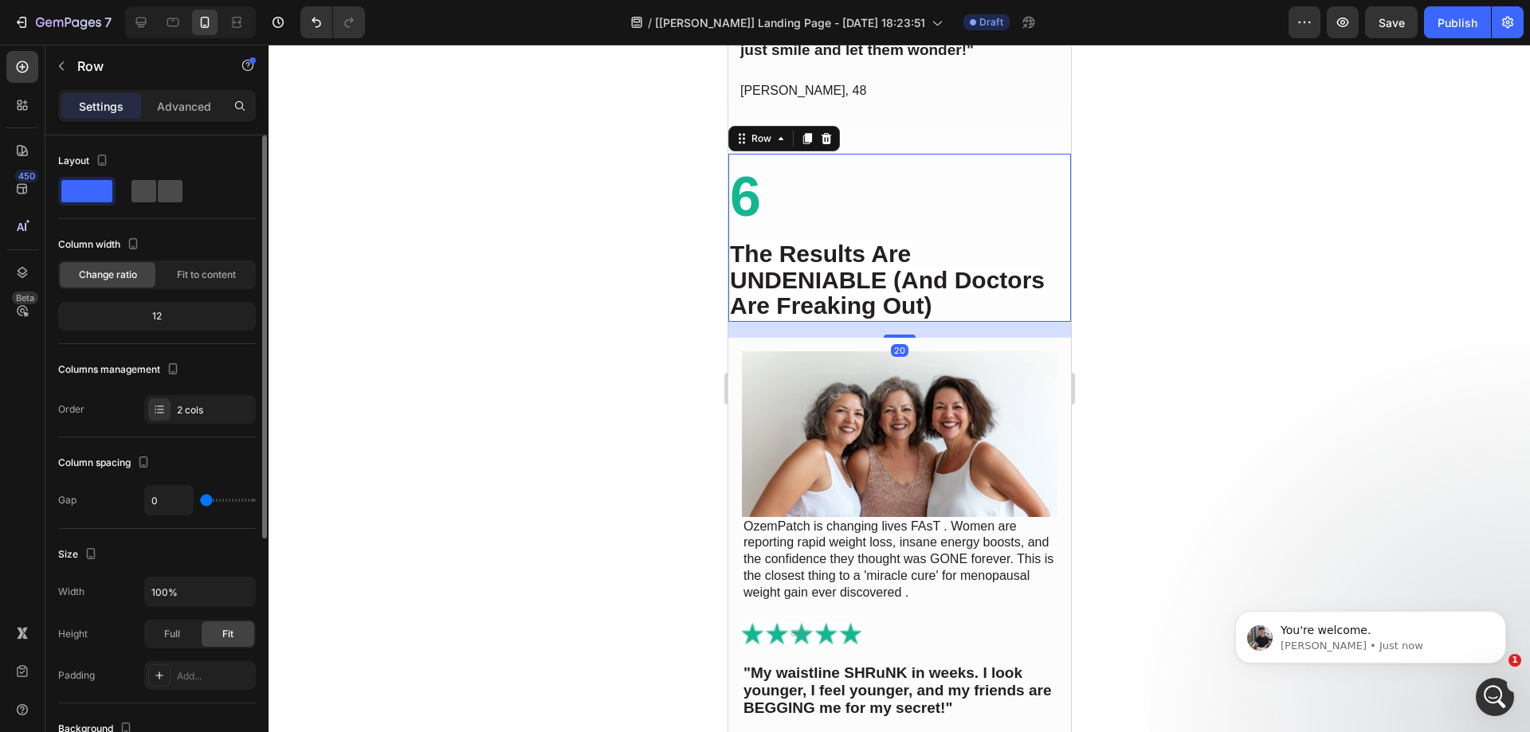
click at [182, 198] on span at bounding box center [170, 191] width 25 height 22
type input "32"
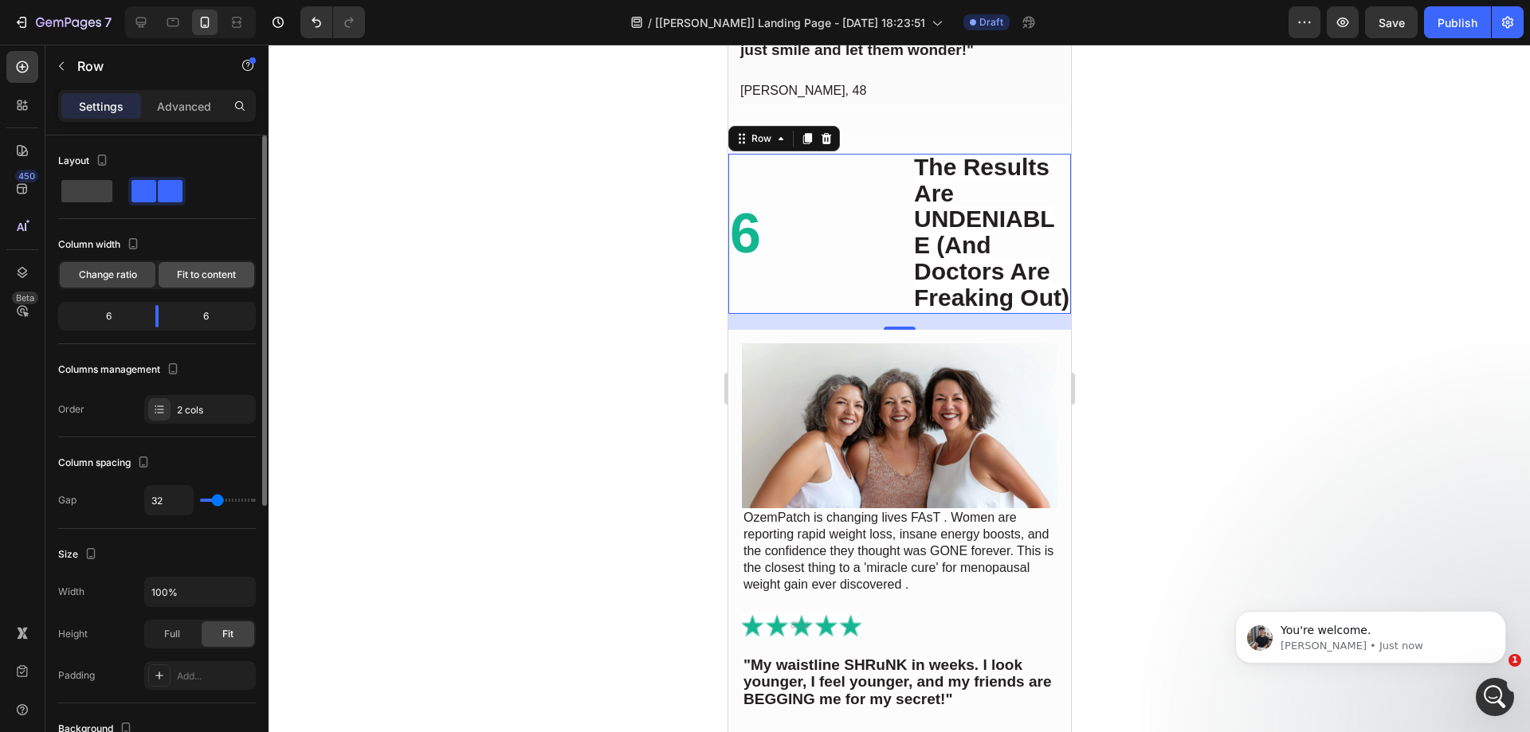
click at [214, 281] on span "Fit to content" at bounding box center [206, 275] width 59 height 14
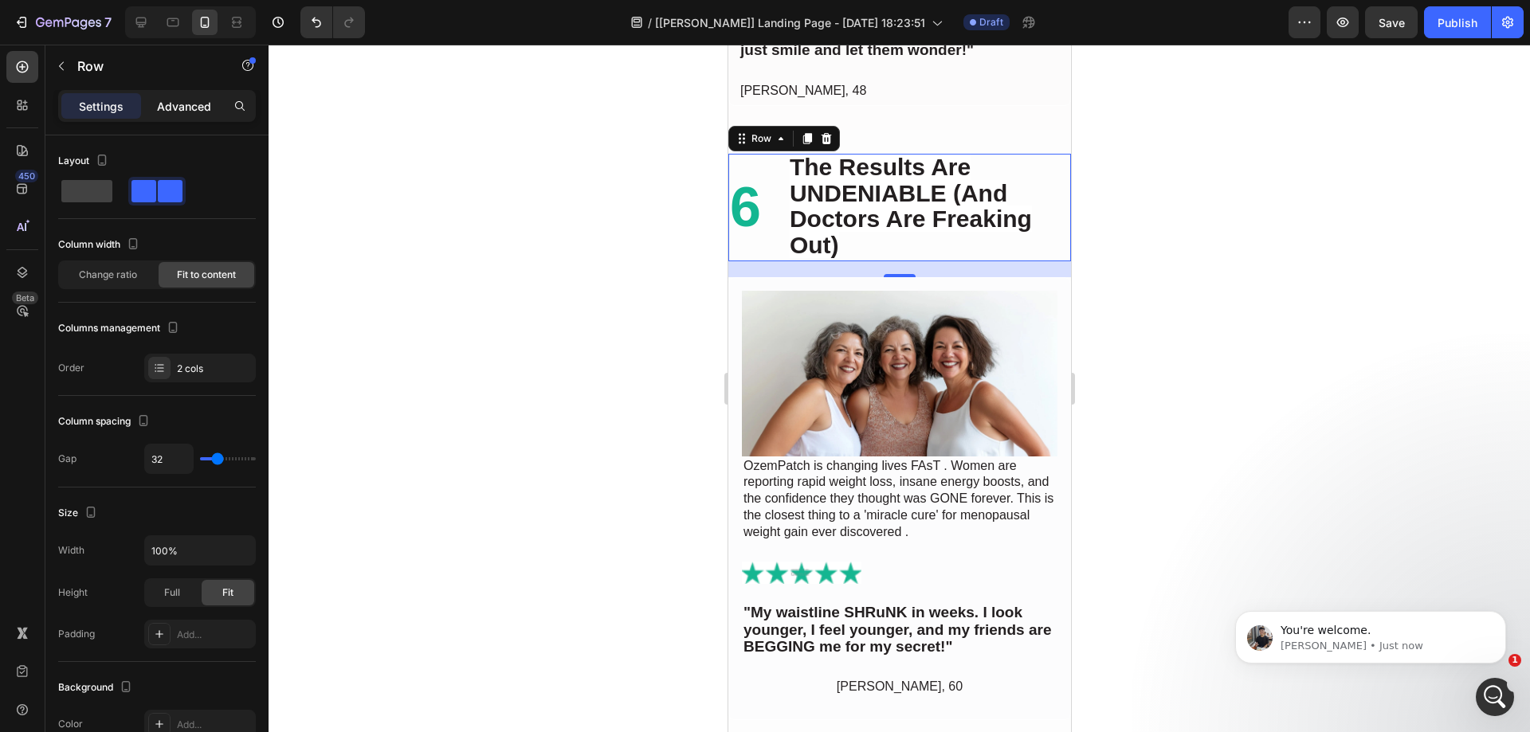
click at [178, 108] on p "Advanced" at bounding box center [184, 106] width 54 height 17
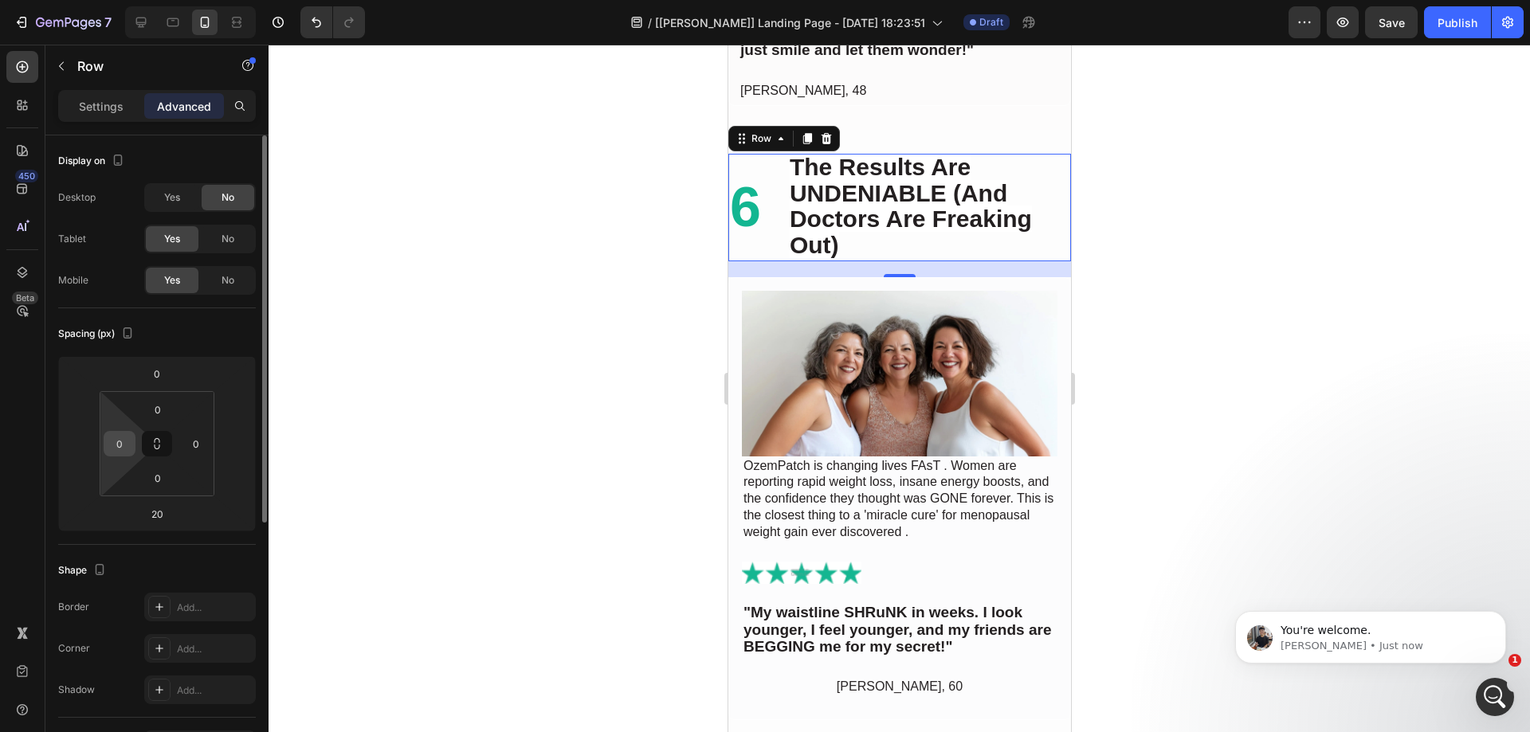
click at [116, 0] on html "7 Version history / [Tony GemPages] Landing Page - Sep 27, 18:23:51 Draft Previ…" at bounding box center [765, 0] width 1530 height 0
click at [120, 447] on input "0" at bounding box center [120, 444] width 24 height 24
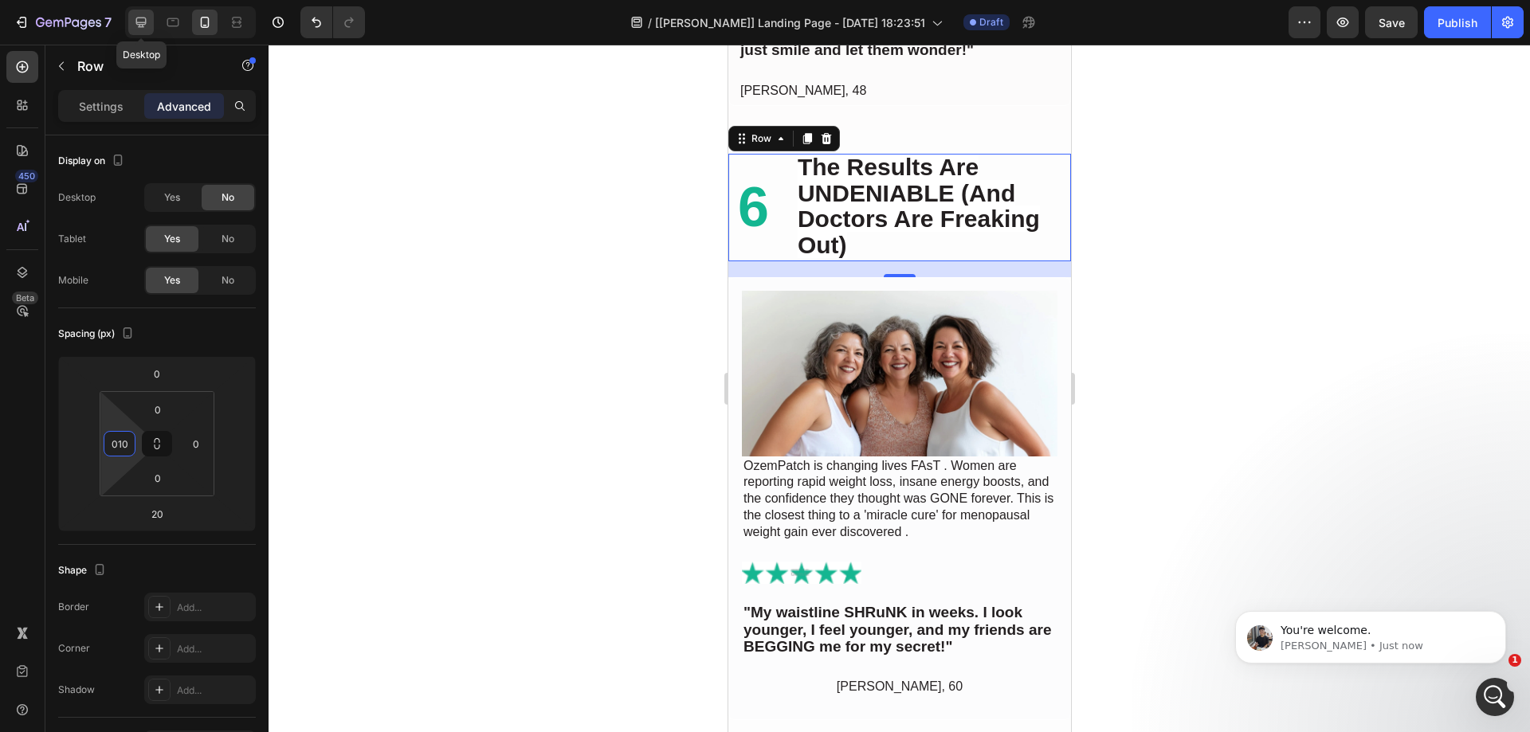
type input "10"
click at [145, 23] on icon at bounding box center [141, 23] width 10 height 10
type input "0"
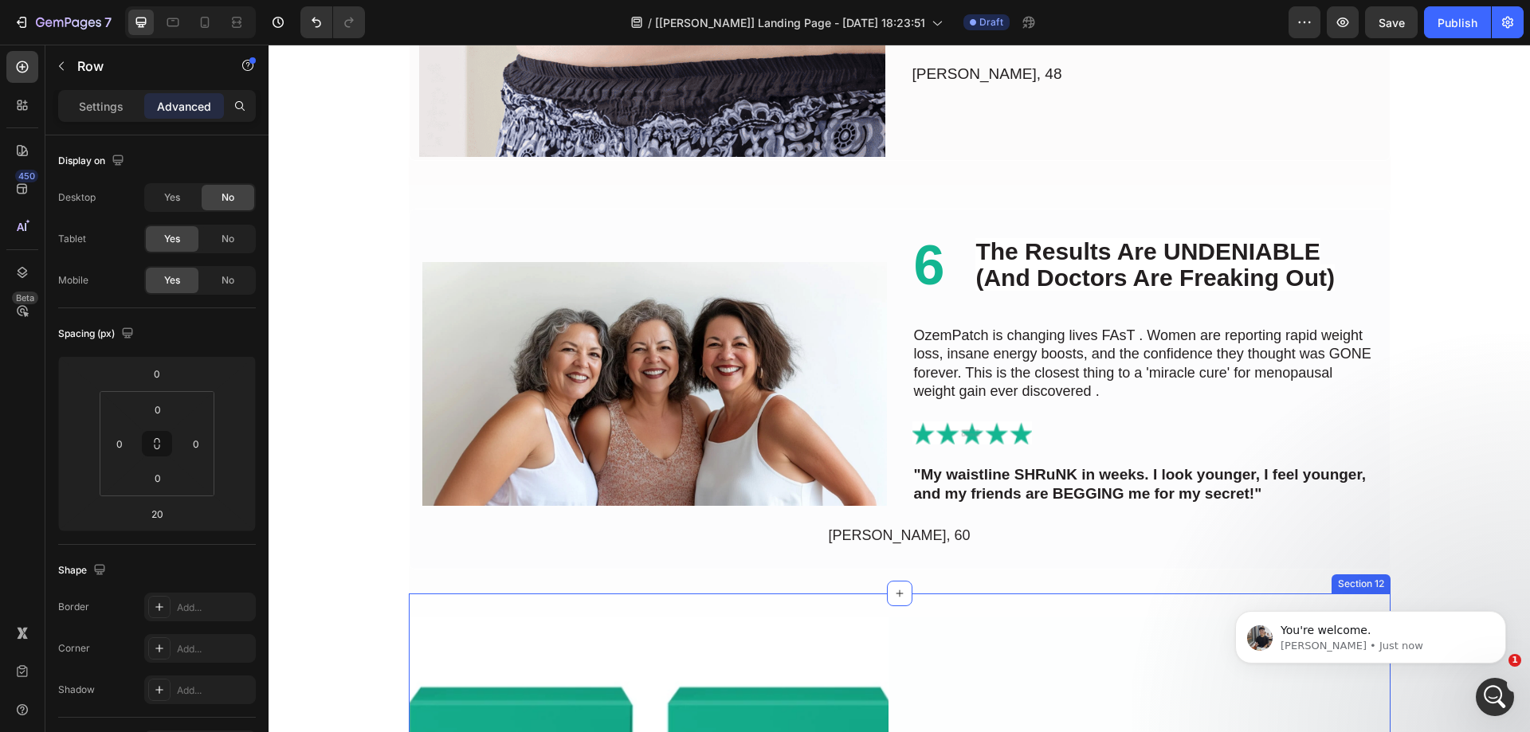
scroll to position [4155, 0]
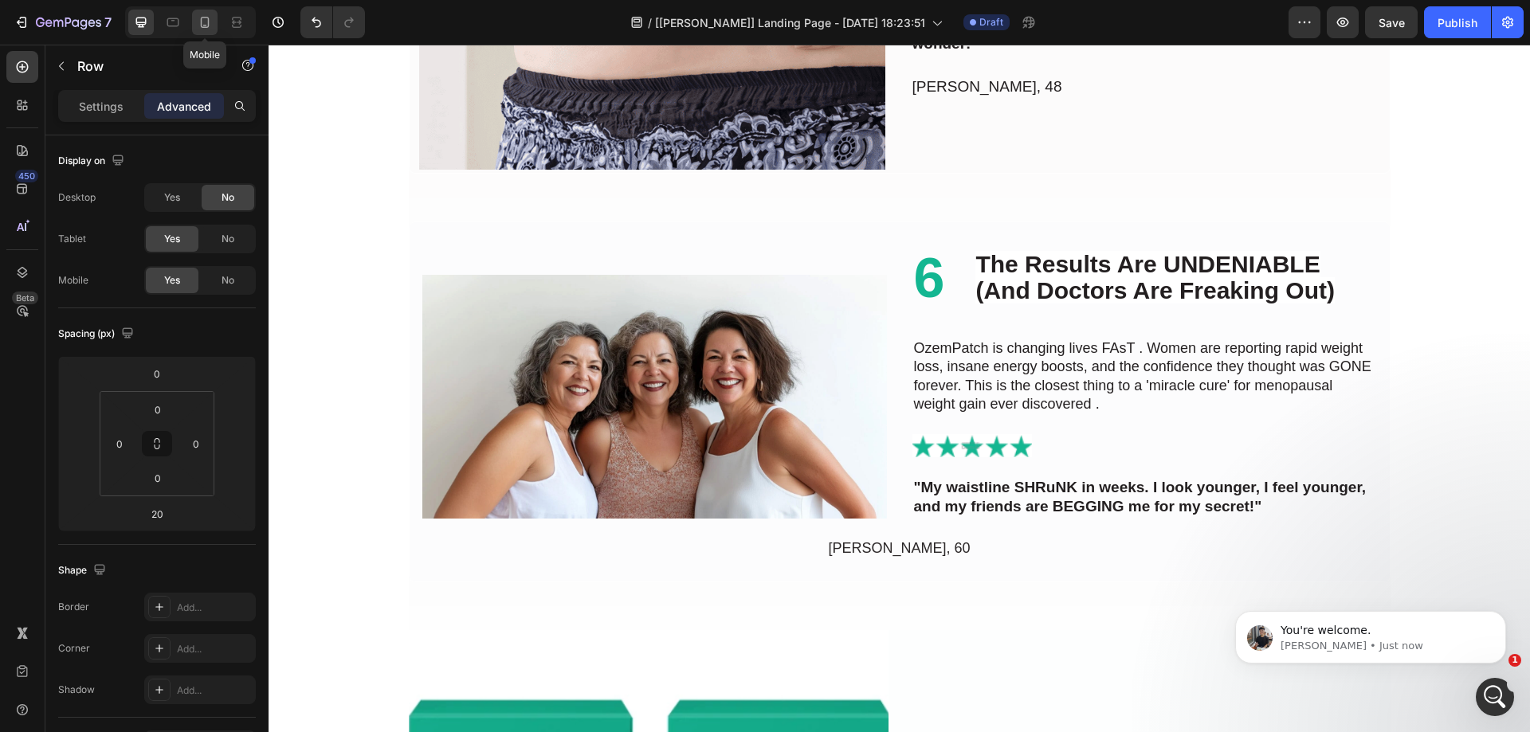
click at [202, 22] on icon at bounding box center [205, 22] width 16 height 16
type input "10"
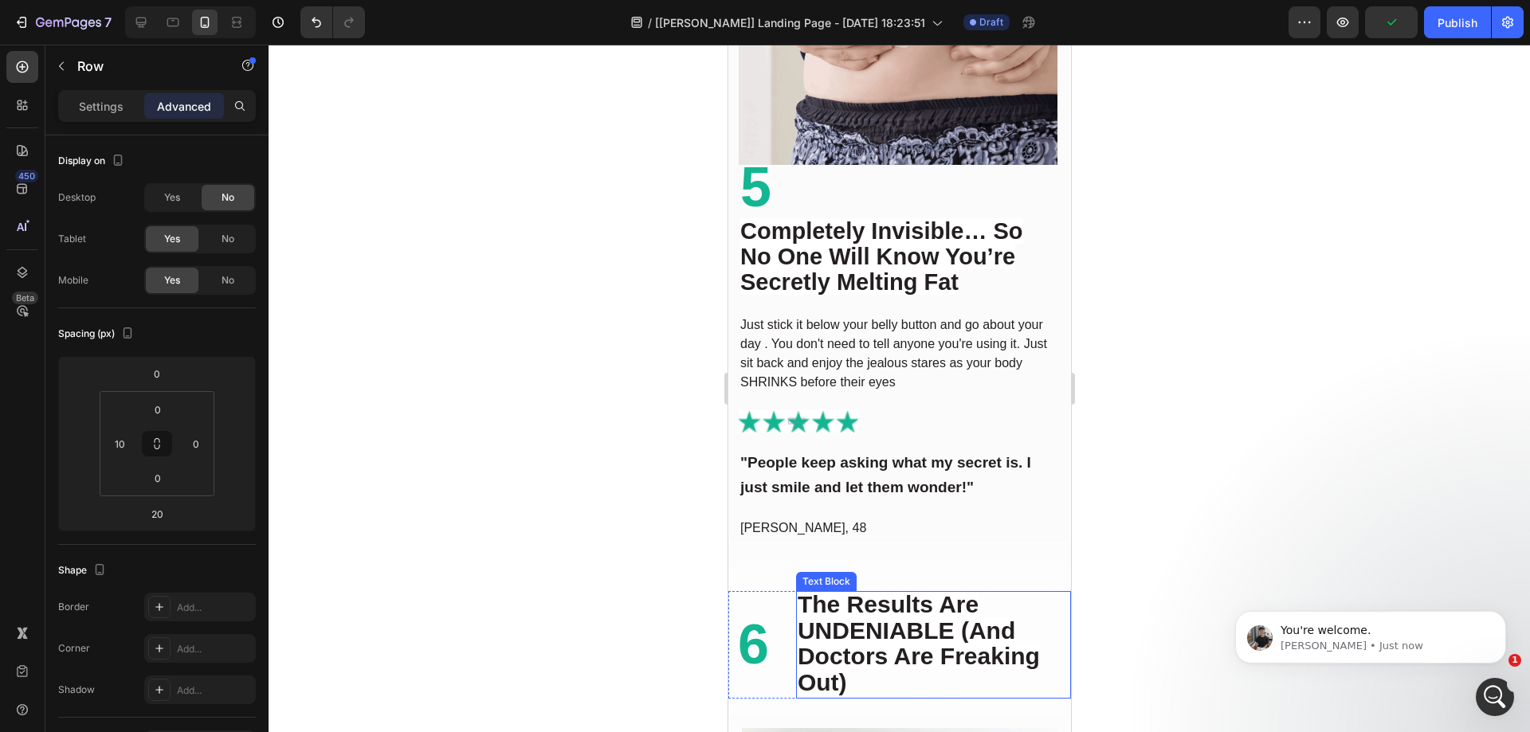
scroll to position [3933, 0]
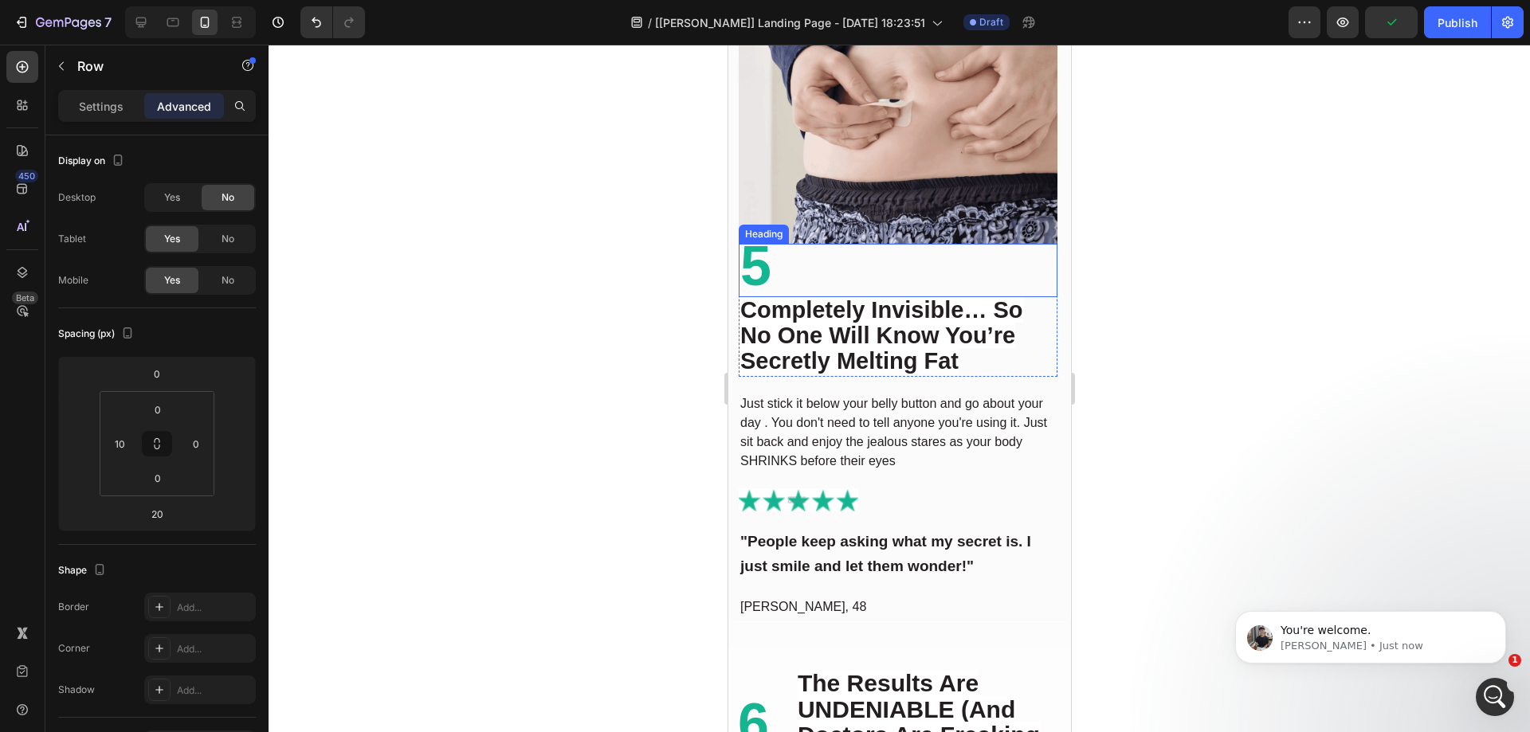
click at [879, 273] on h2 "5" at bounding box center [897, 270] width 319 height 53
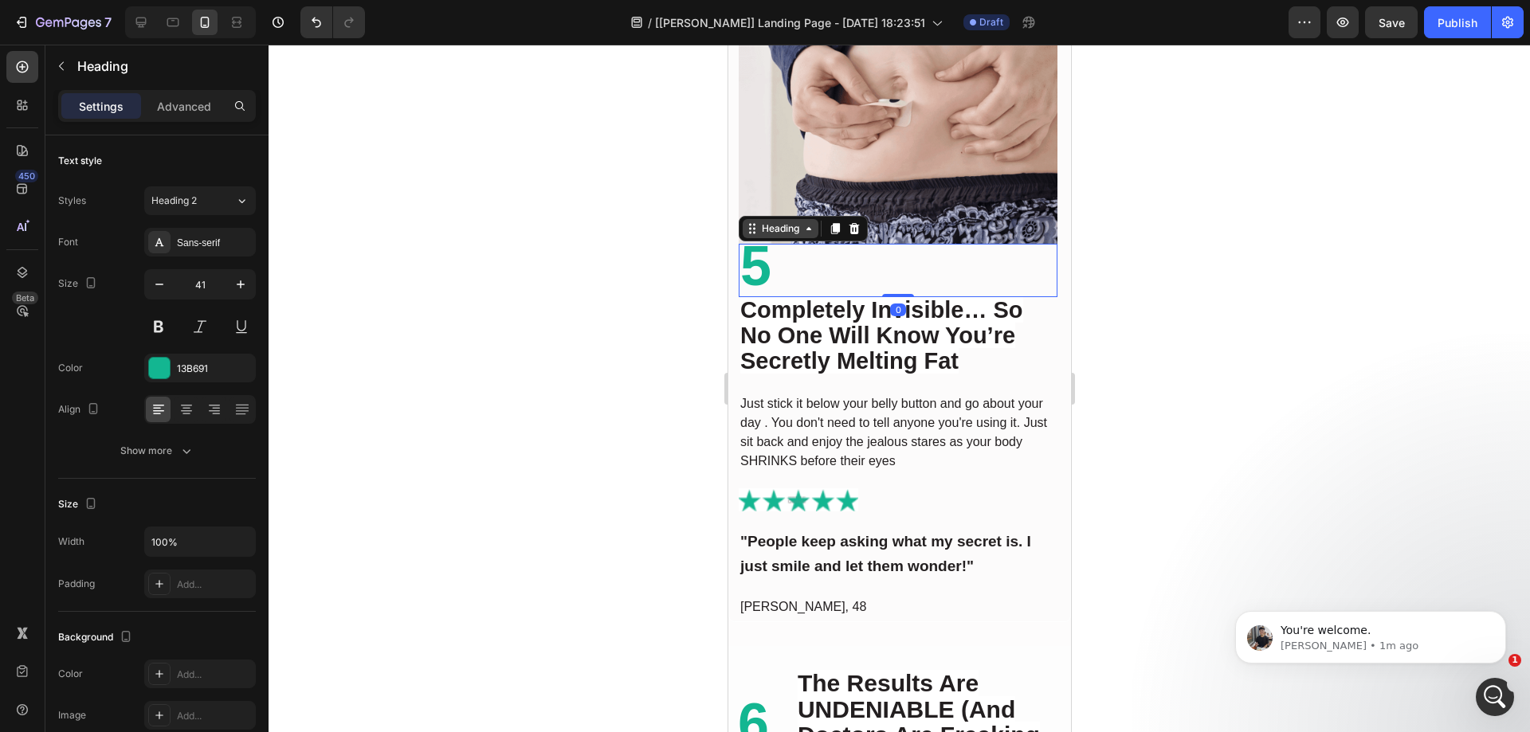
click at [785, 222] on div "Heading" at bounding box center [780, 229] width 44 height 14
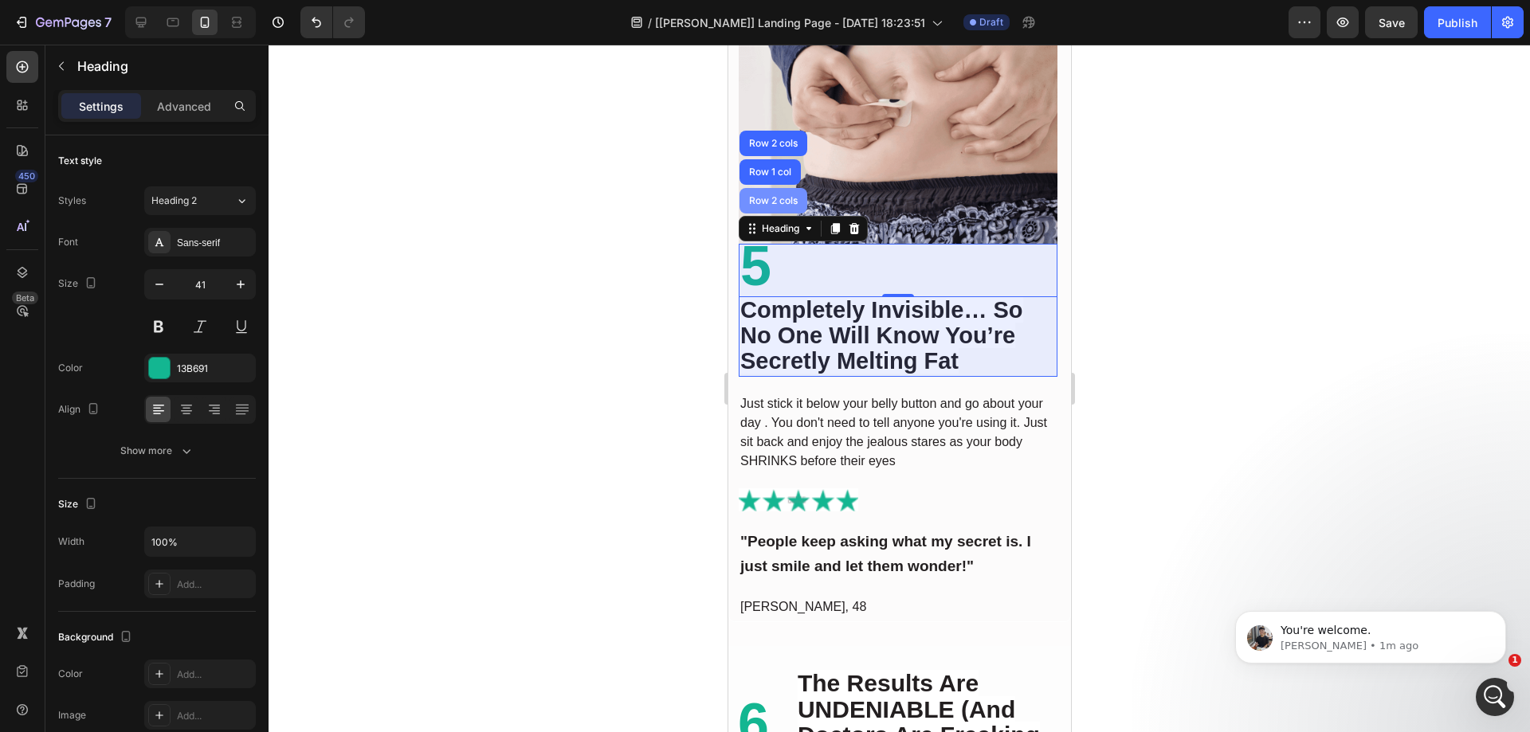
click at [772, 196] on div "Row 2 cols" at bounding box center [772, 201] width 55 height 10
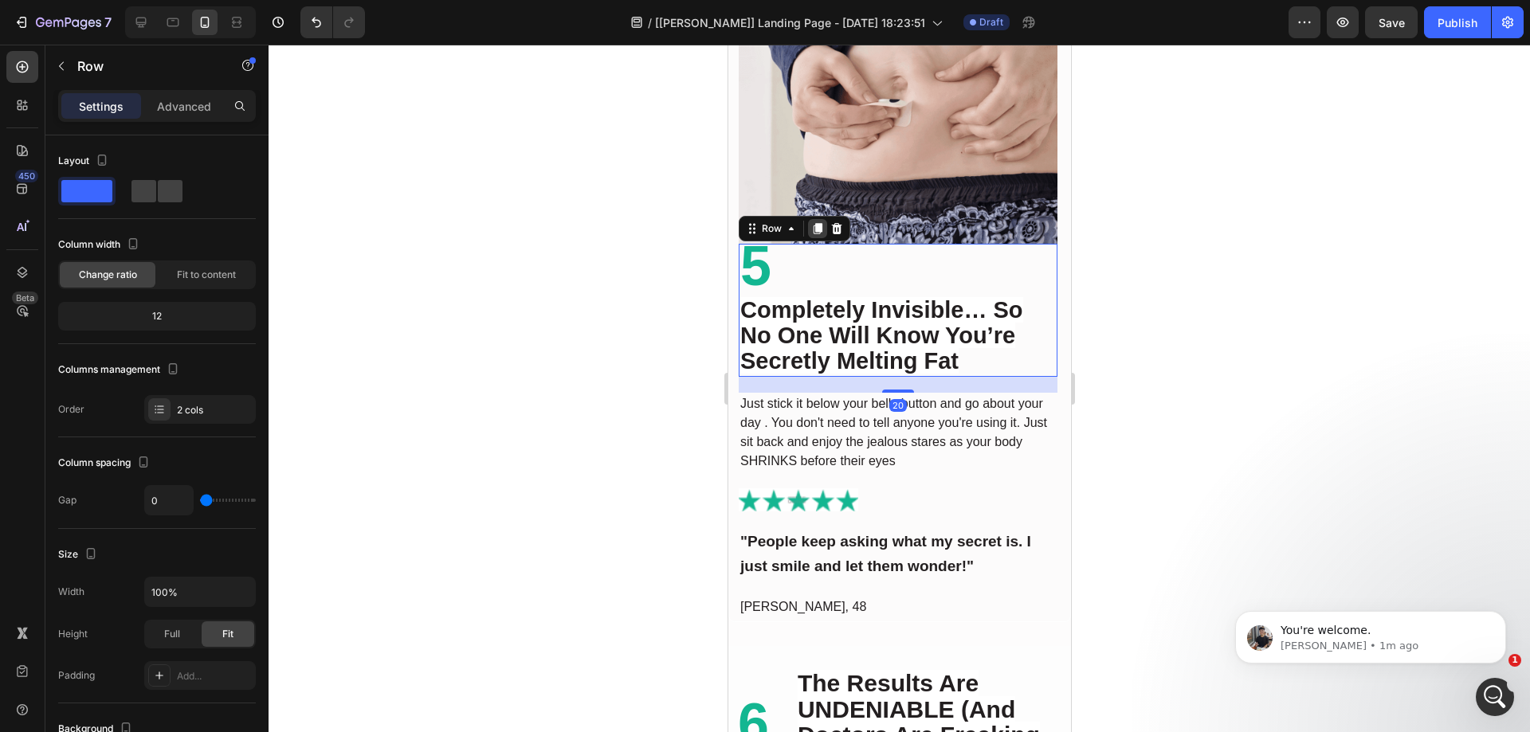
click at [817, 223] on icon at bounding box center [817, 228] width 9 height 11
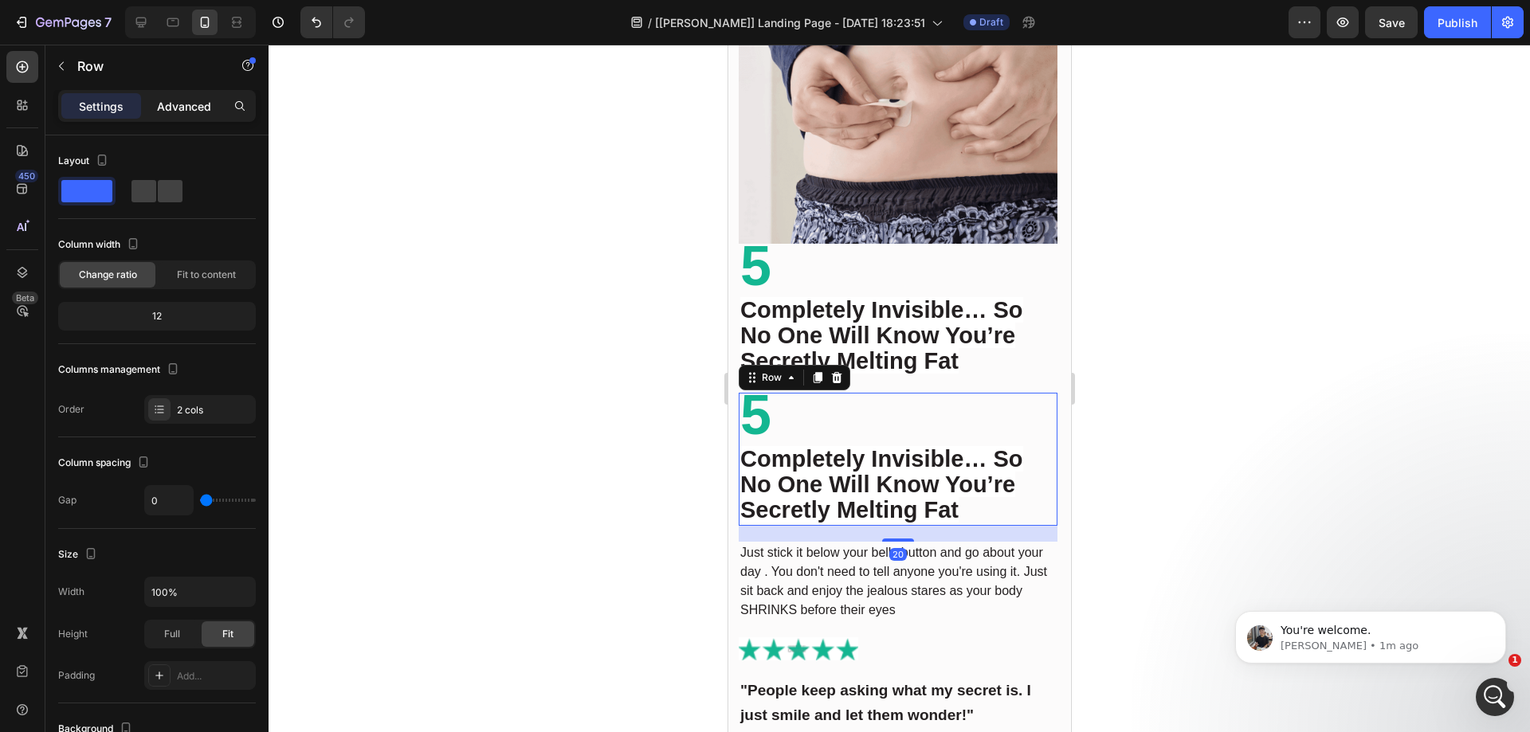
click at [168, 114] on p "Advanced" at bounding box center [184, 106] width 54 height 17
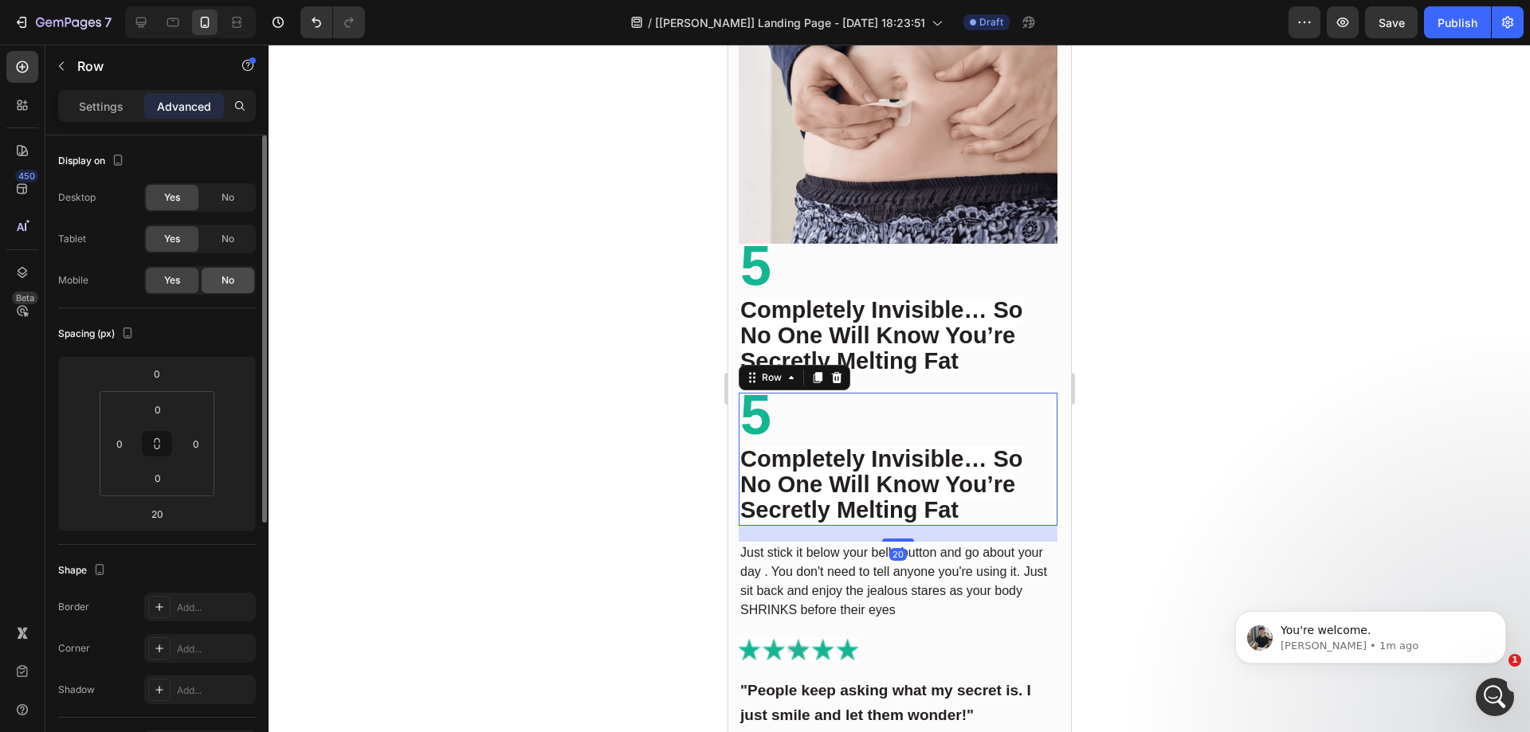
click at [222, 282] on span "No" at bounding box center [228, 280] width 13 height 14
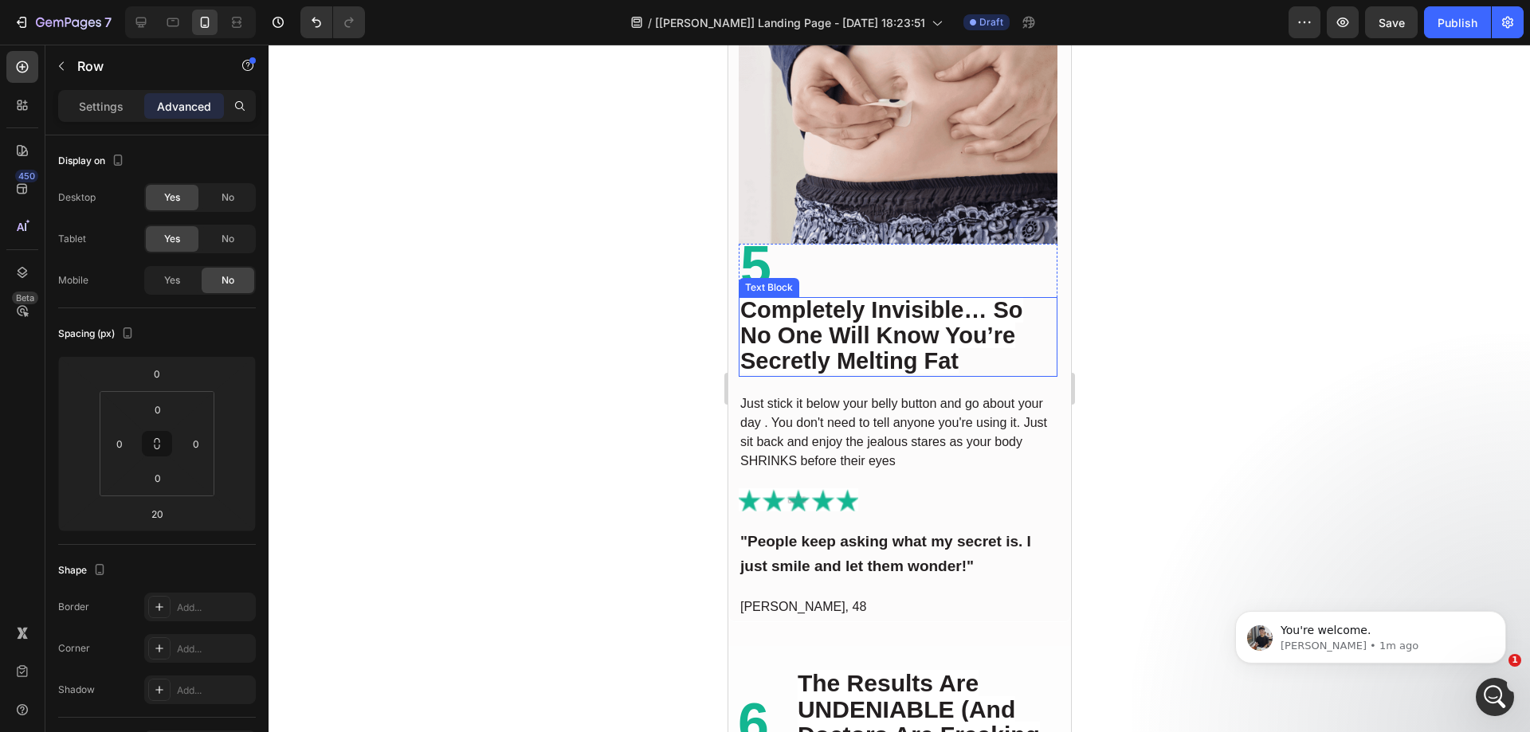
click at [833, 263] on h2 "5" at bounding box center [897, 270] width 319 height 53
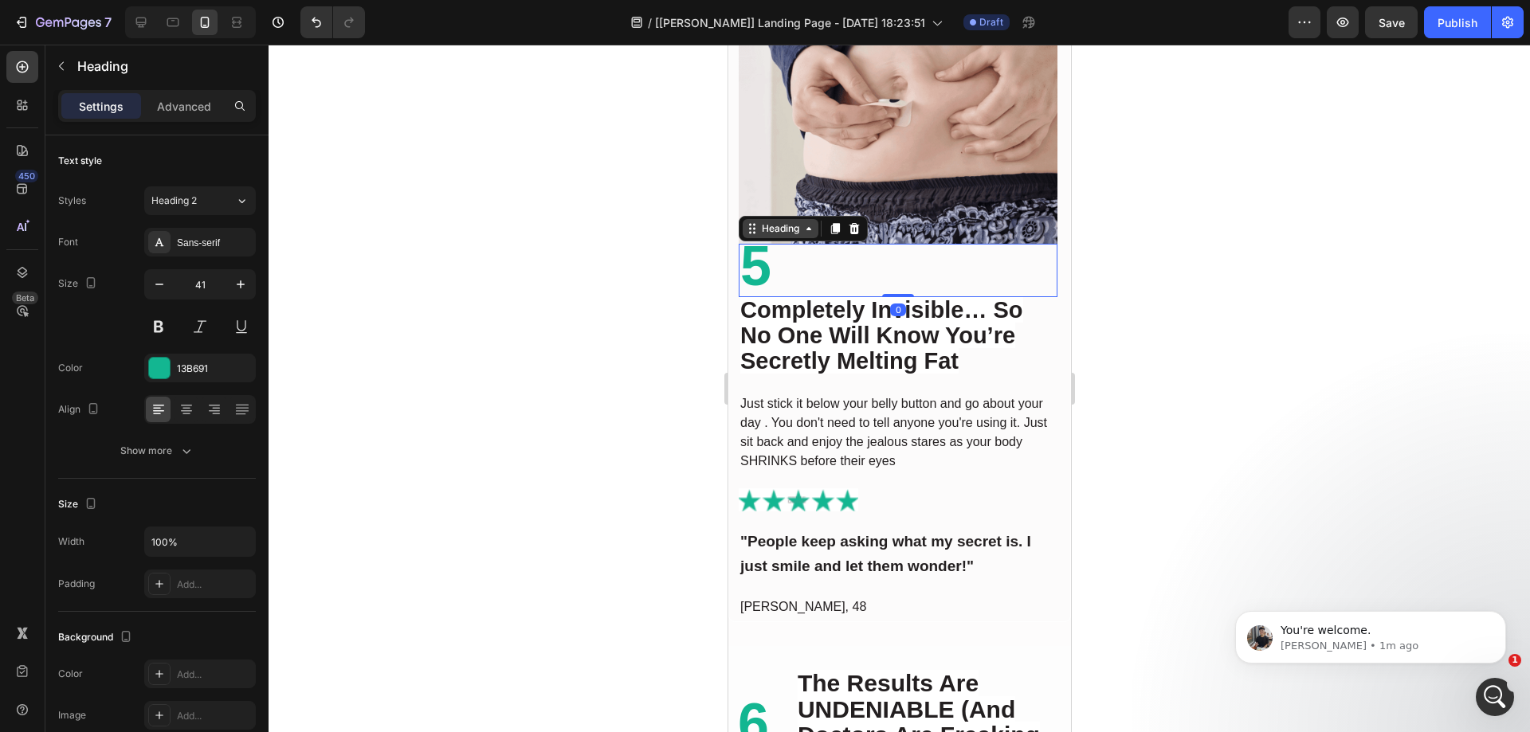
click at [790, 222] on div "Heading" at bounding box center [780, 229] width 44 height 14
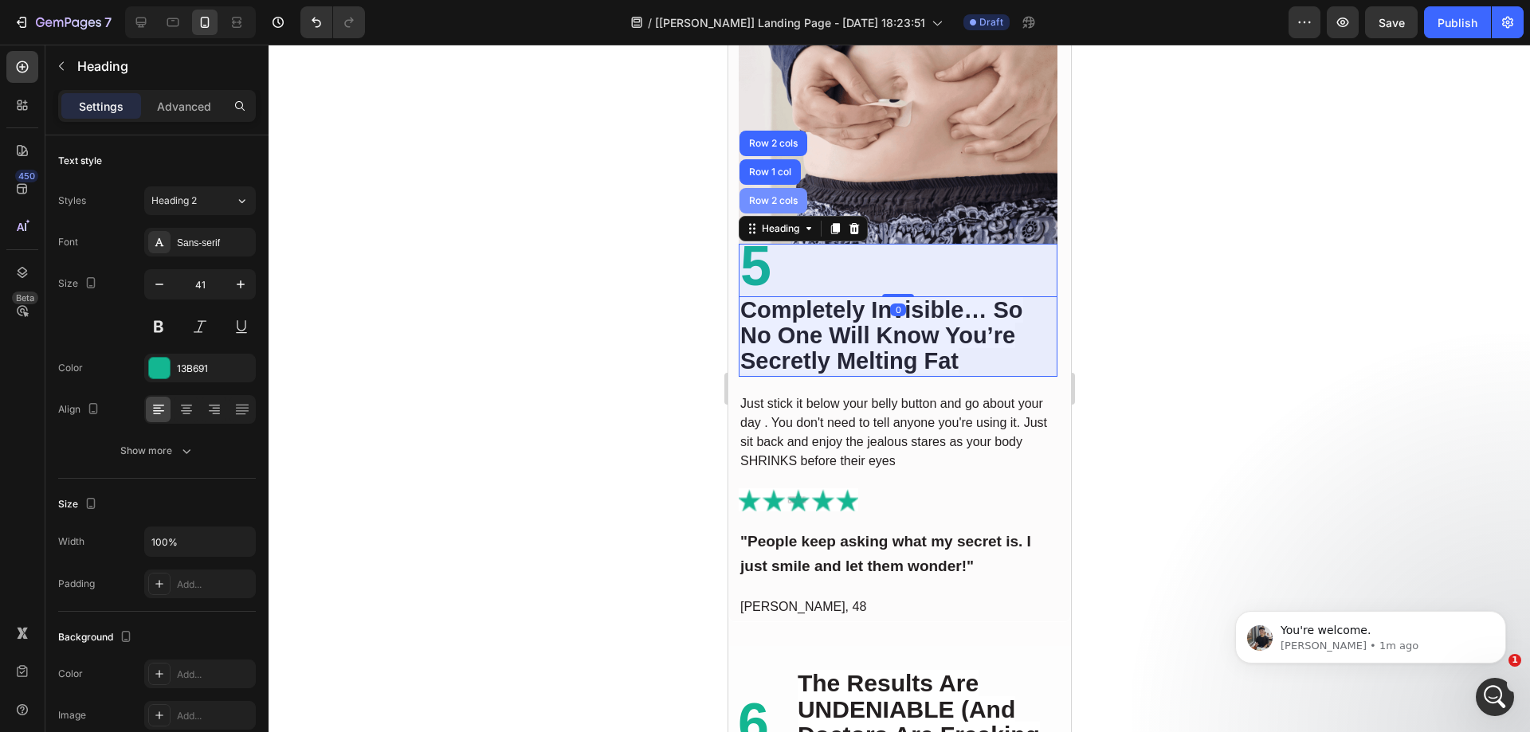
click at [780, 194] on div "Row 2 cols" at bounding box center [773, 201] width 68 height 26
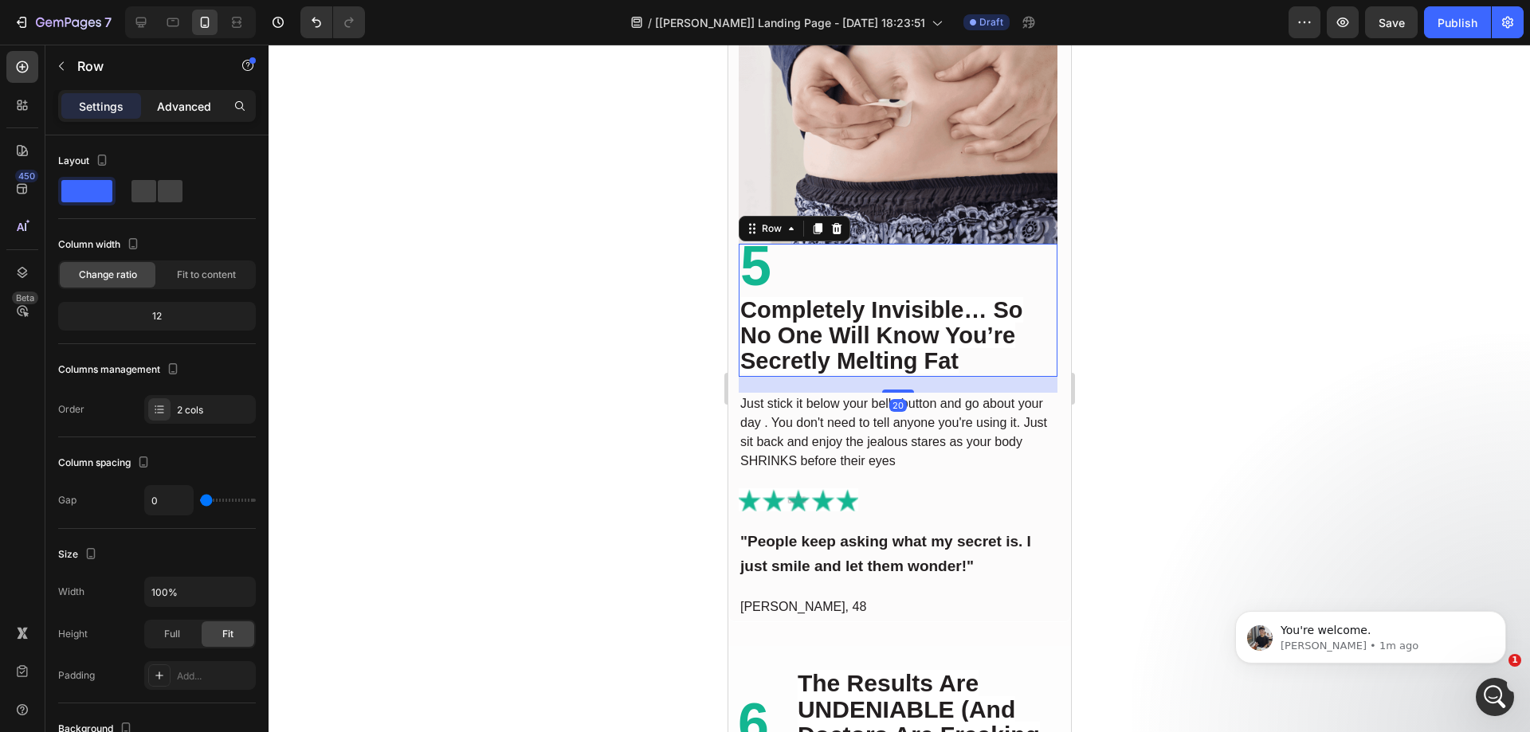
click at [182, 102] on p "Advanced" at bounding box center [184, 106] width 54 height 17
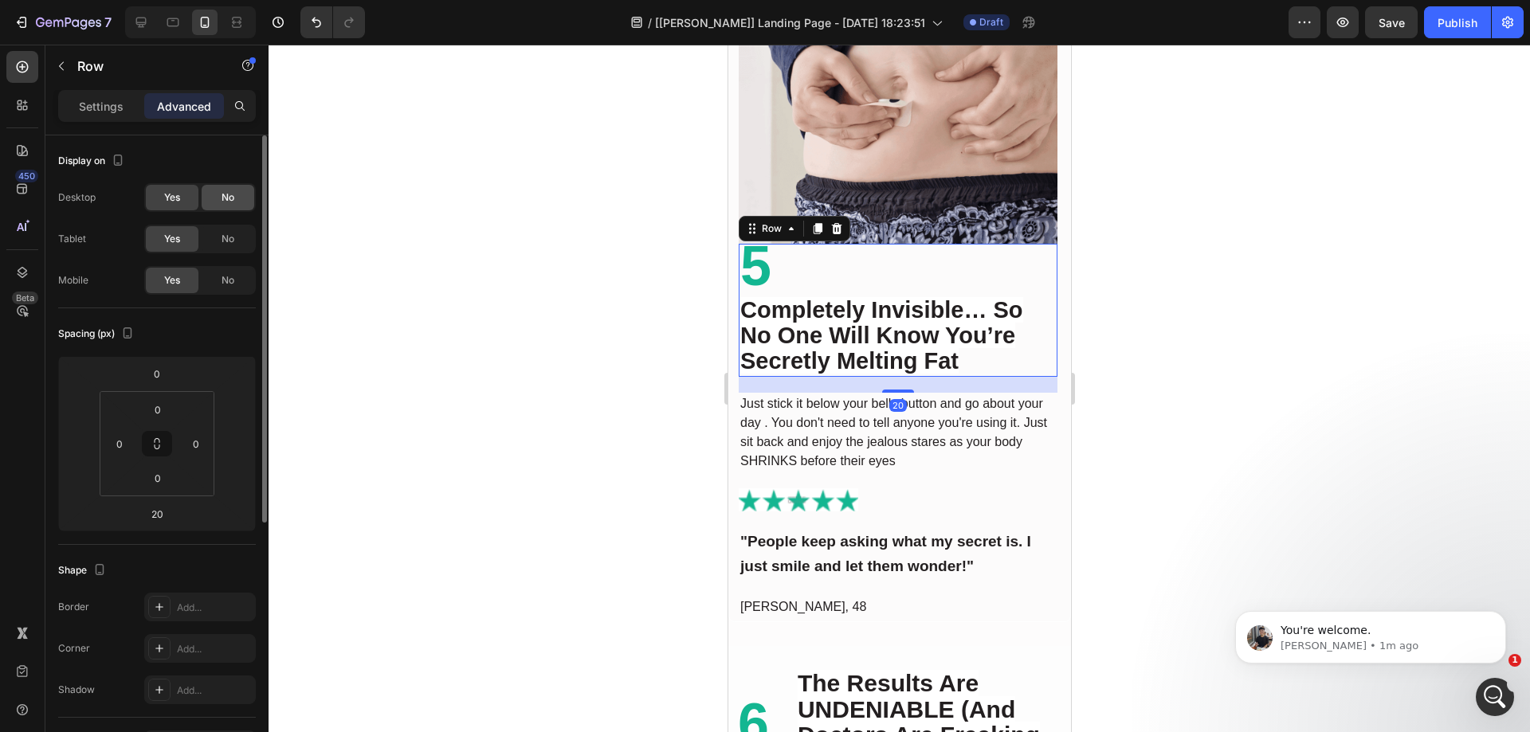
click at [233, 195] on span "No" at bounding box center [228, 197] width 13 height 14
click at [232, 230] on div "No" at bounding box center [228, 239] width 53 height 26
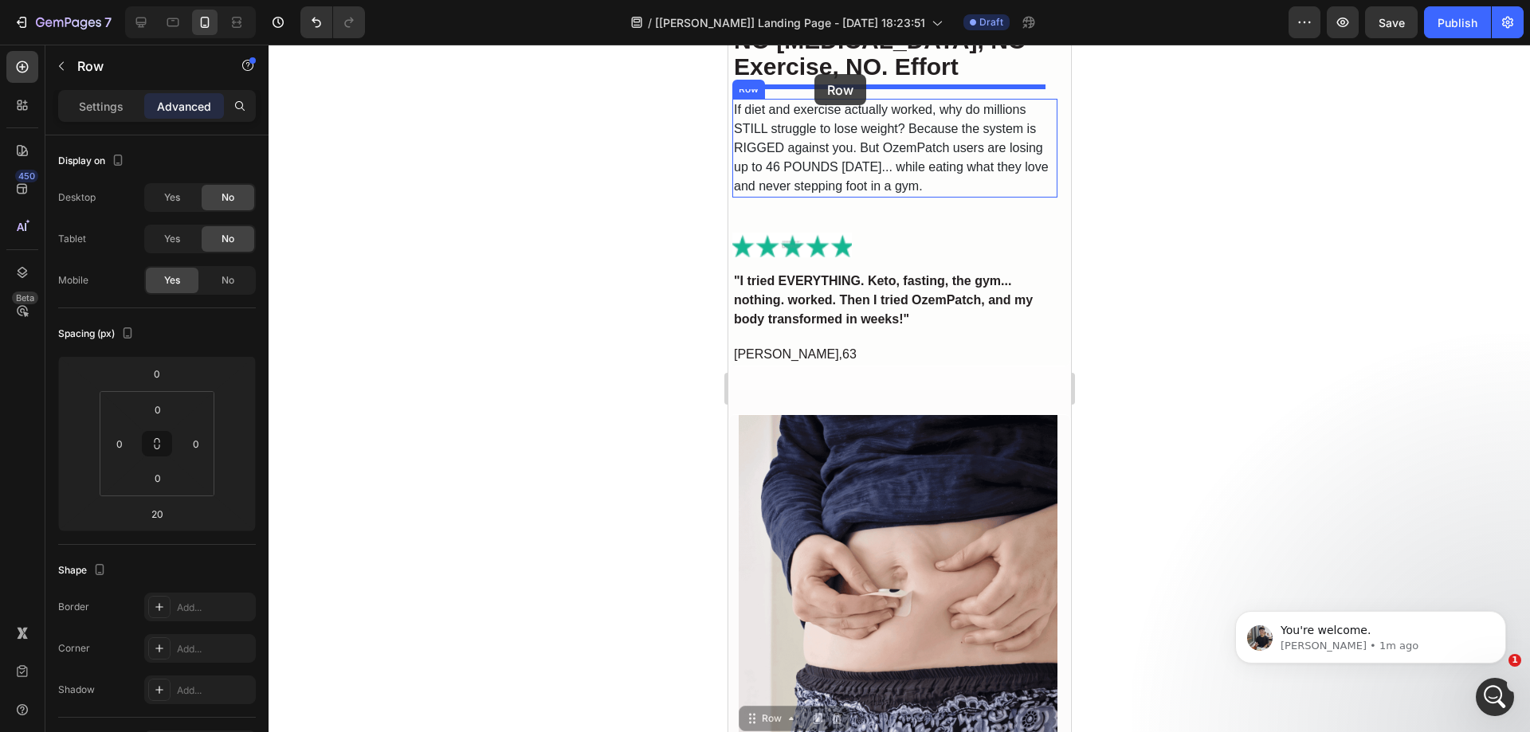
scroll to position [3665, 0]
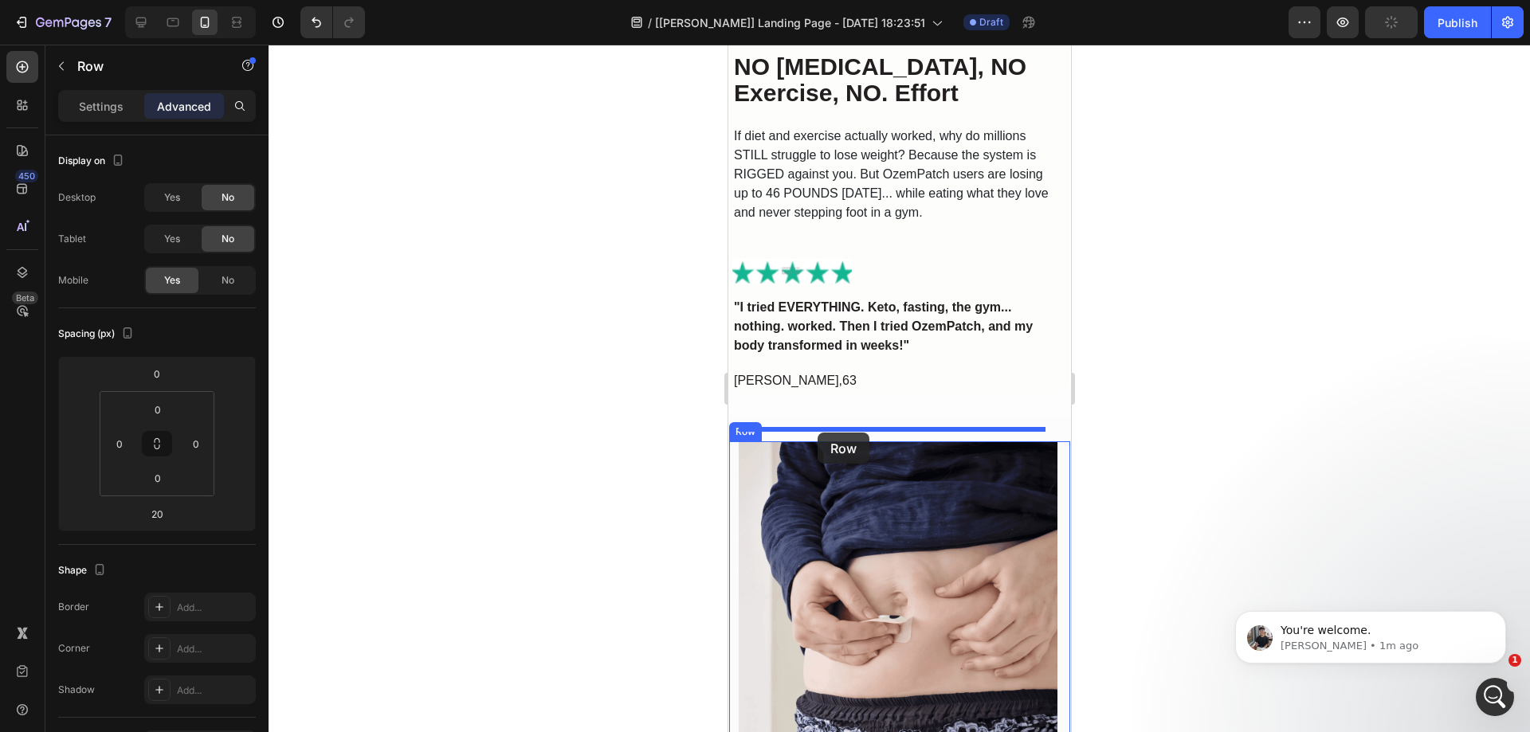
drag, startPoint x: 767, startPoint y: 378, endPoint x: 817, endPoint y: 433, distance: 74.5
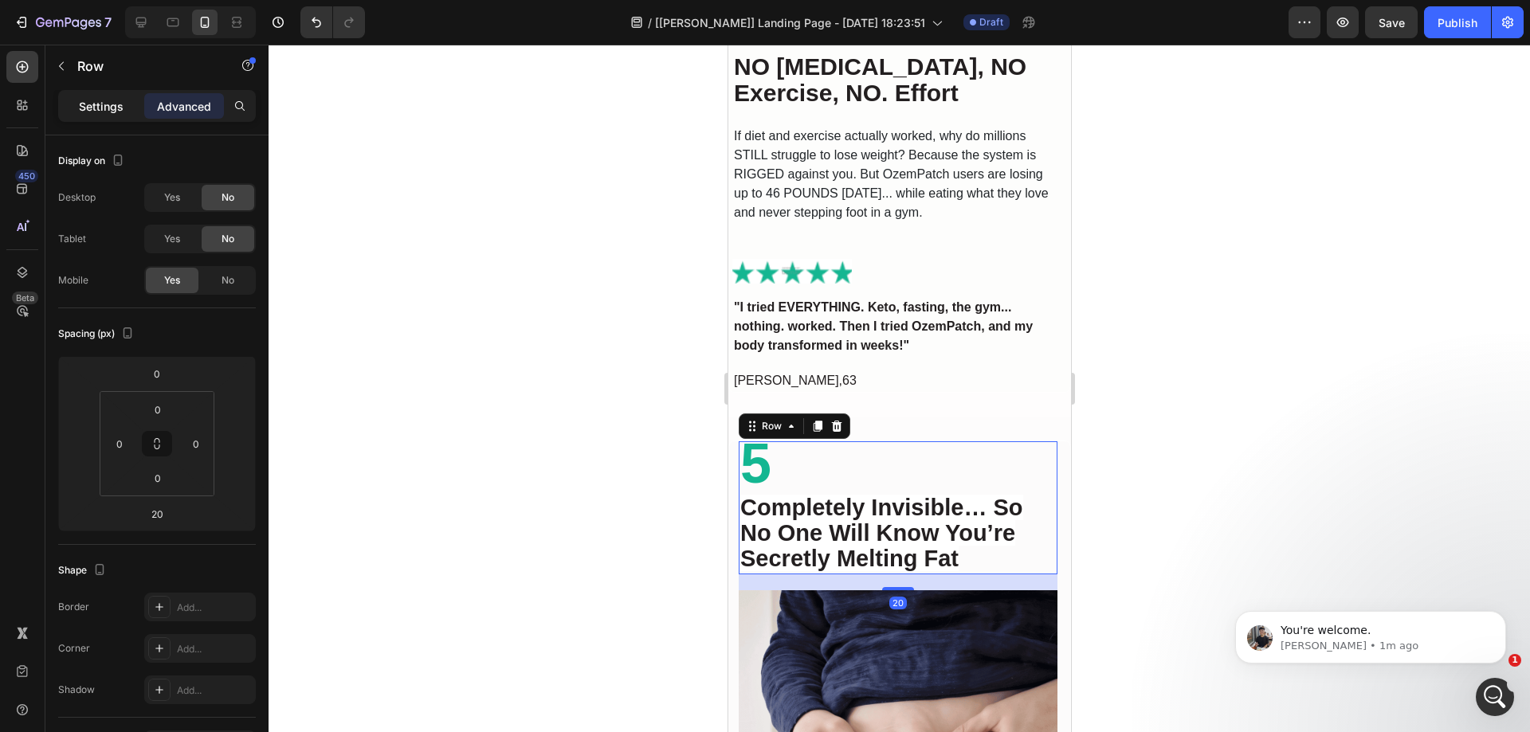
click at [112, 118] on div "Settings" at bounding box center [101, 106] width 80 height 26
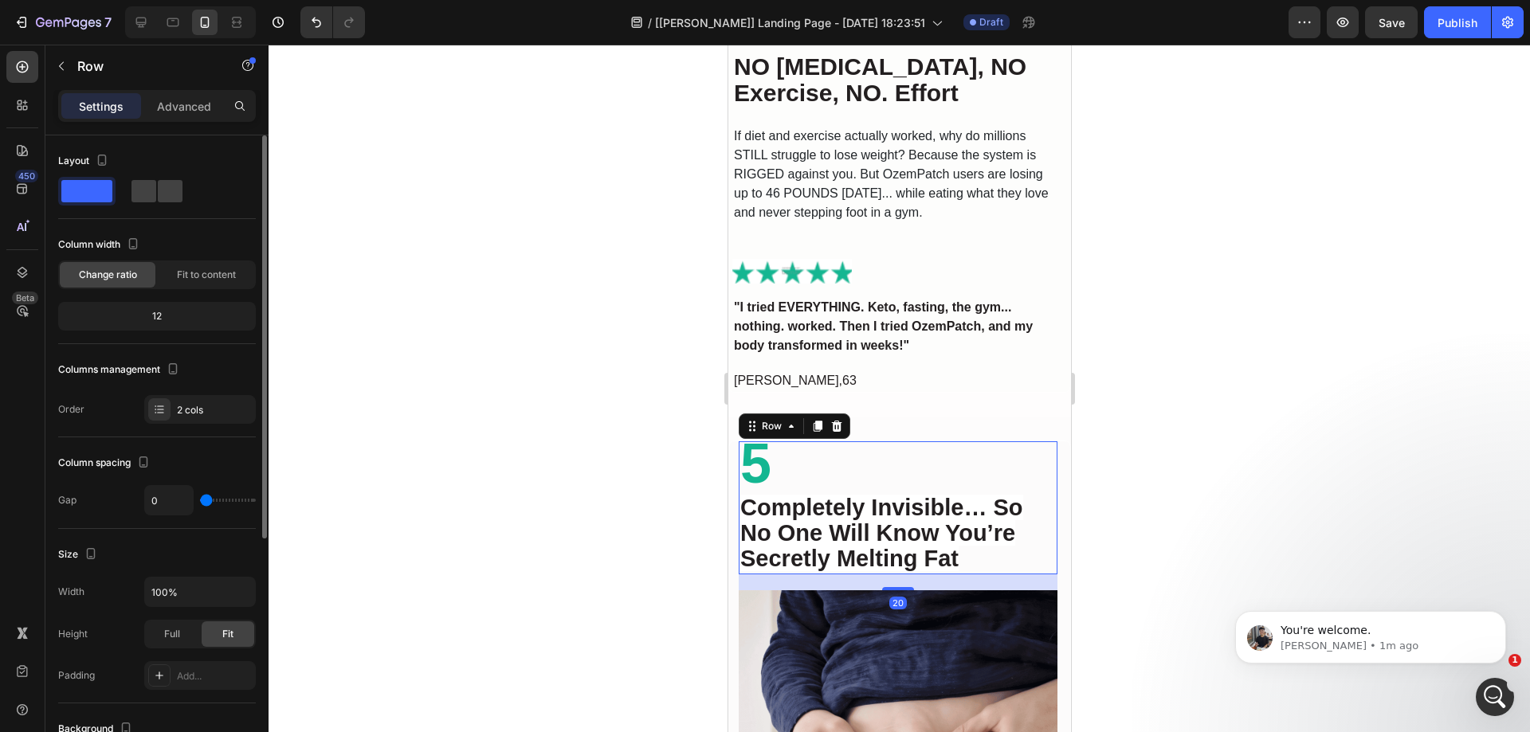
click at [186, 186] on div at bounding box center [157, 191] width 198 height 29
click at [174, 186] on span at bounding box center [170, 191] width 25 height 22
type input "32"
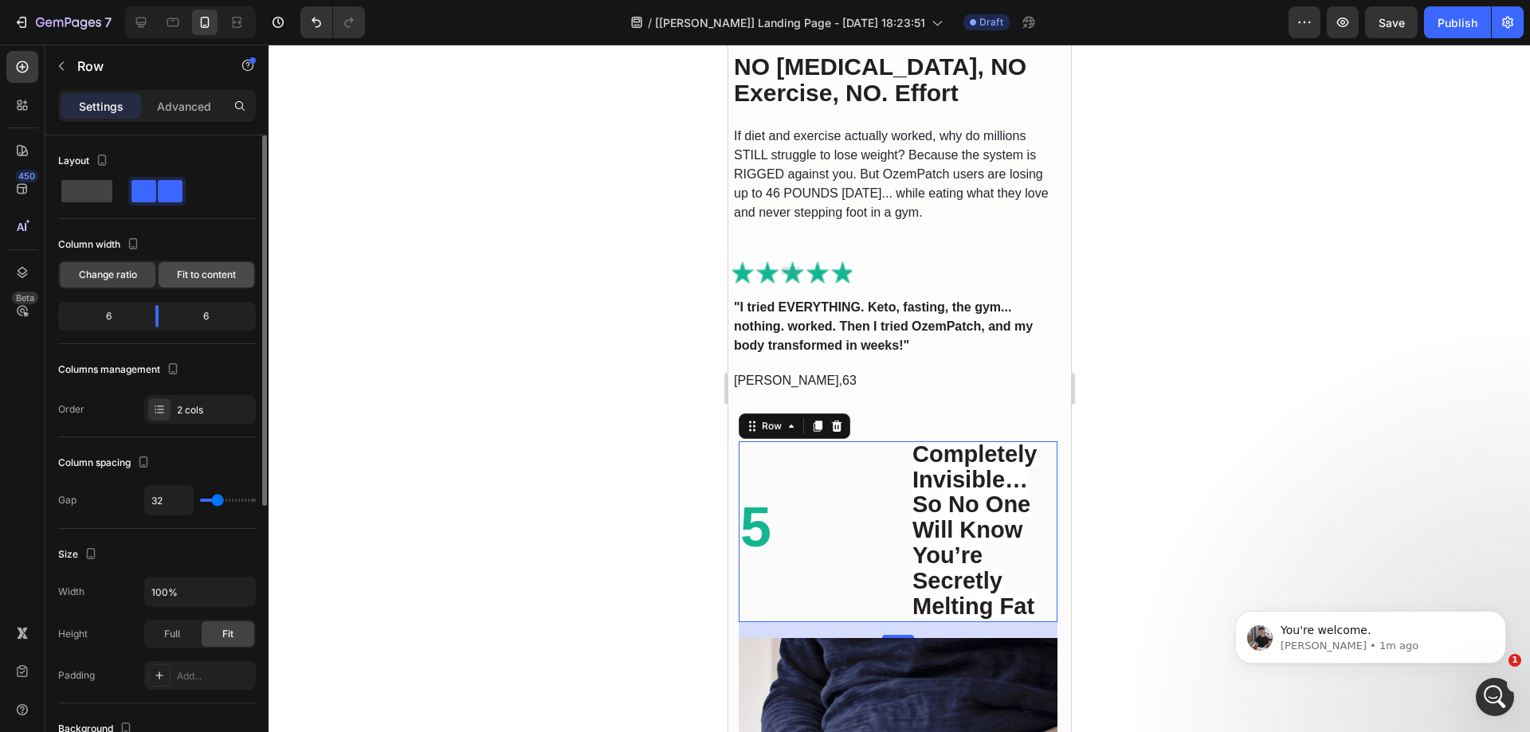
click at [204, 280] on span "Fit to content" at bounding box center [206, 275] width 59 height 14
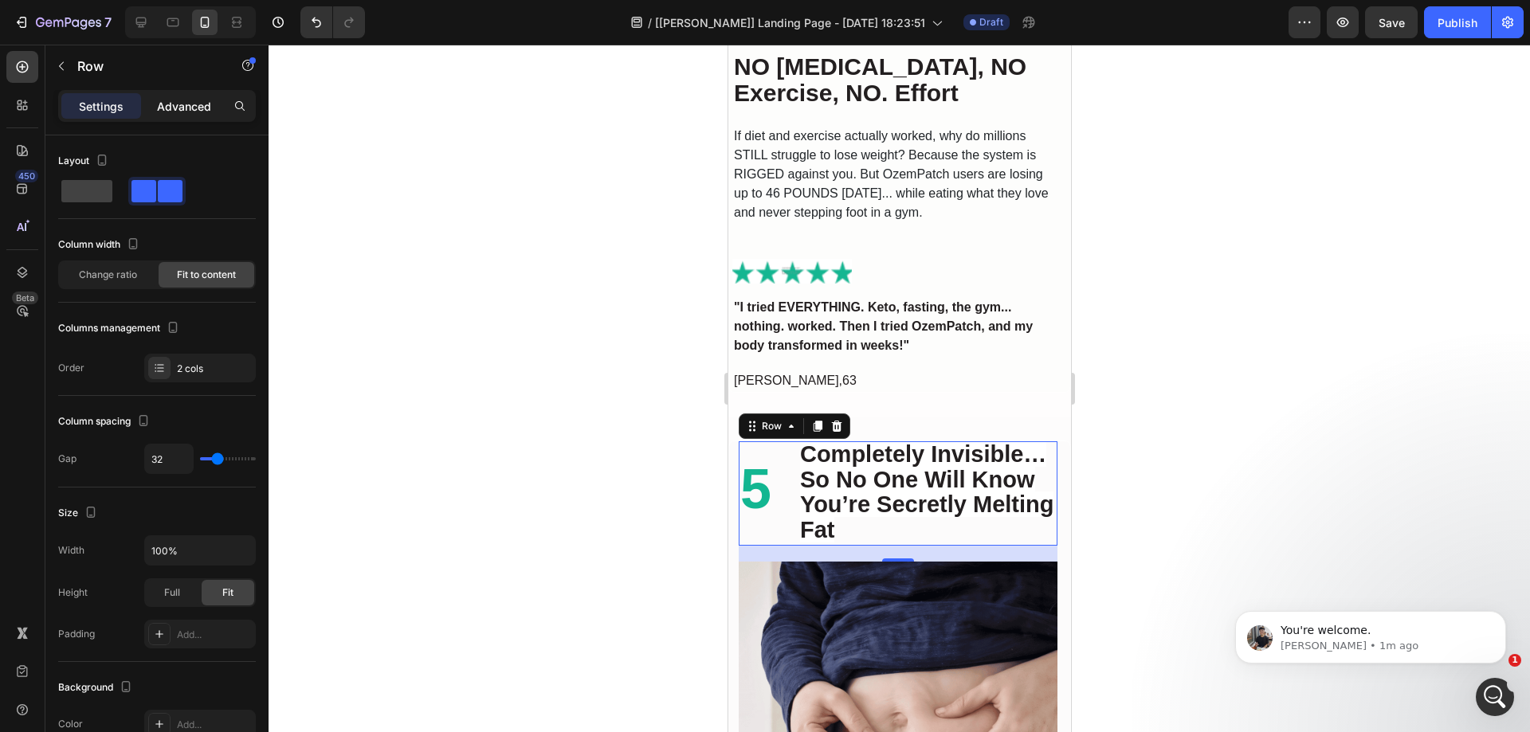
click at [174, 112] on p "Advanced" at bounding box center [184, 106] width 54 height 17
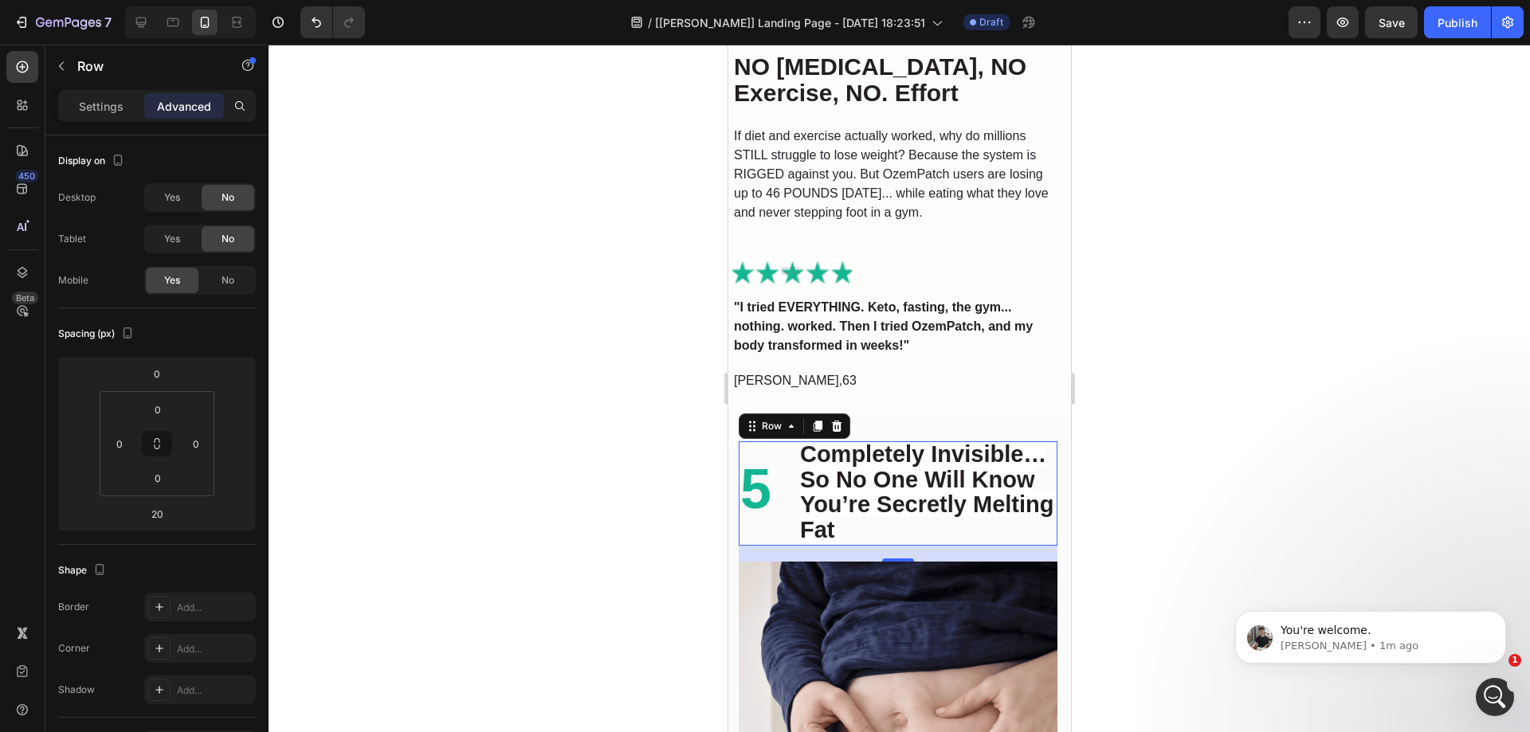
click at [1097, 510] on div at bounding box center [900, 389] width 1262 height 688
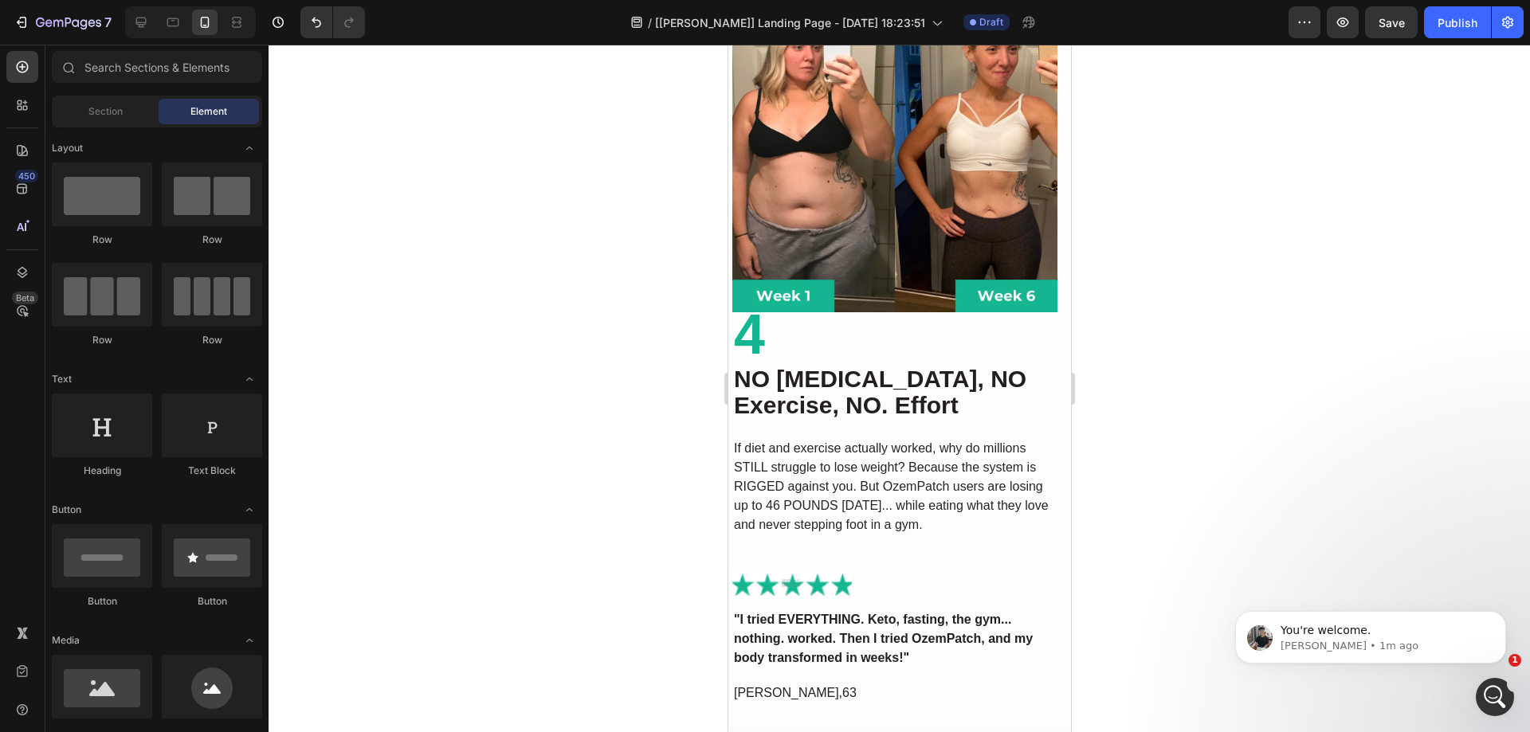
scroll to position [3346, 0]
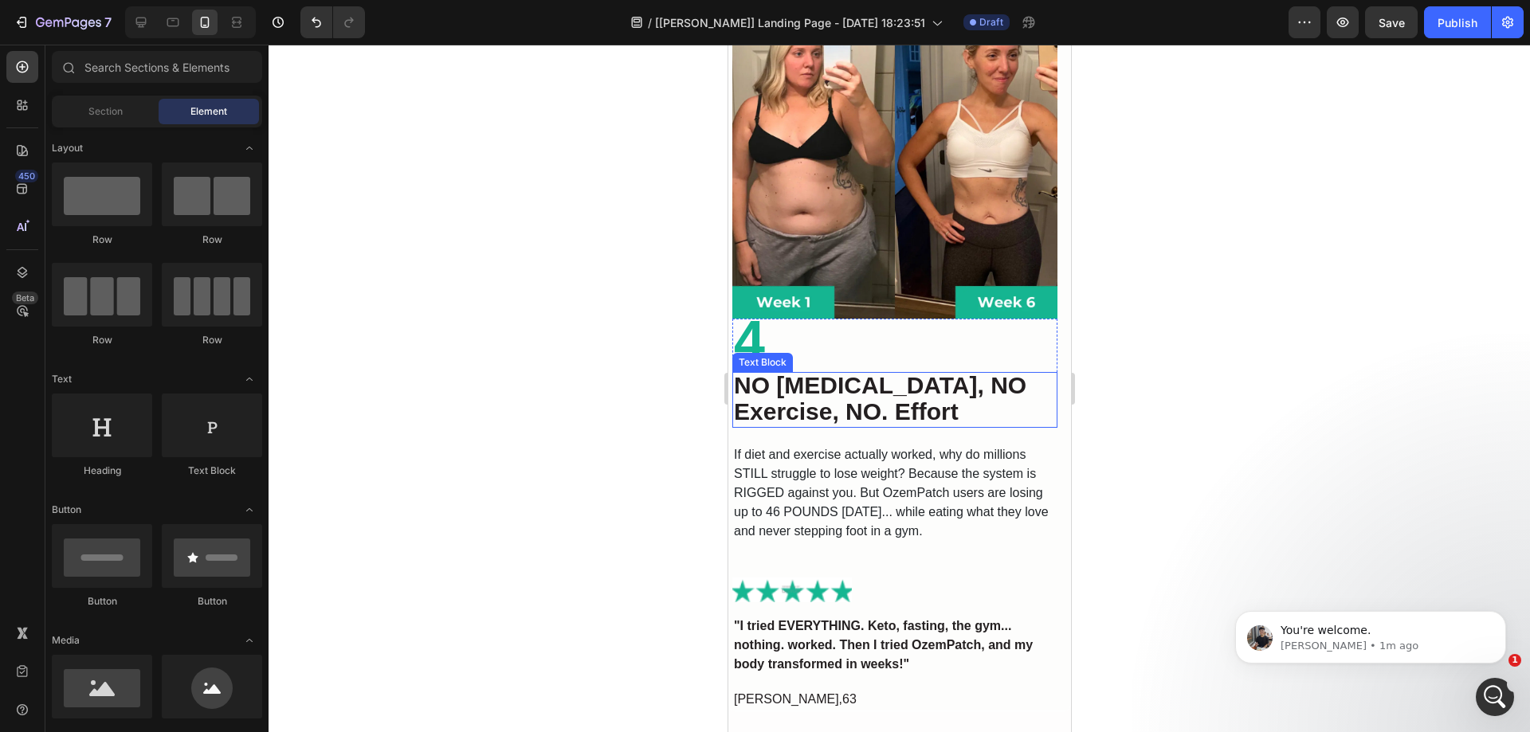
click at [858, 374] on strong "NO Starvation, NO Exercise, NO. Effort" at bounding box center [879, 398] width 292 height 53
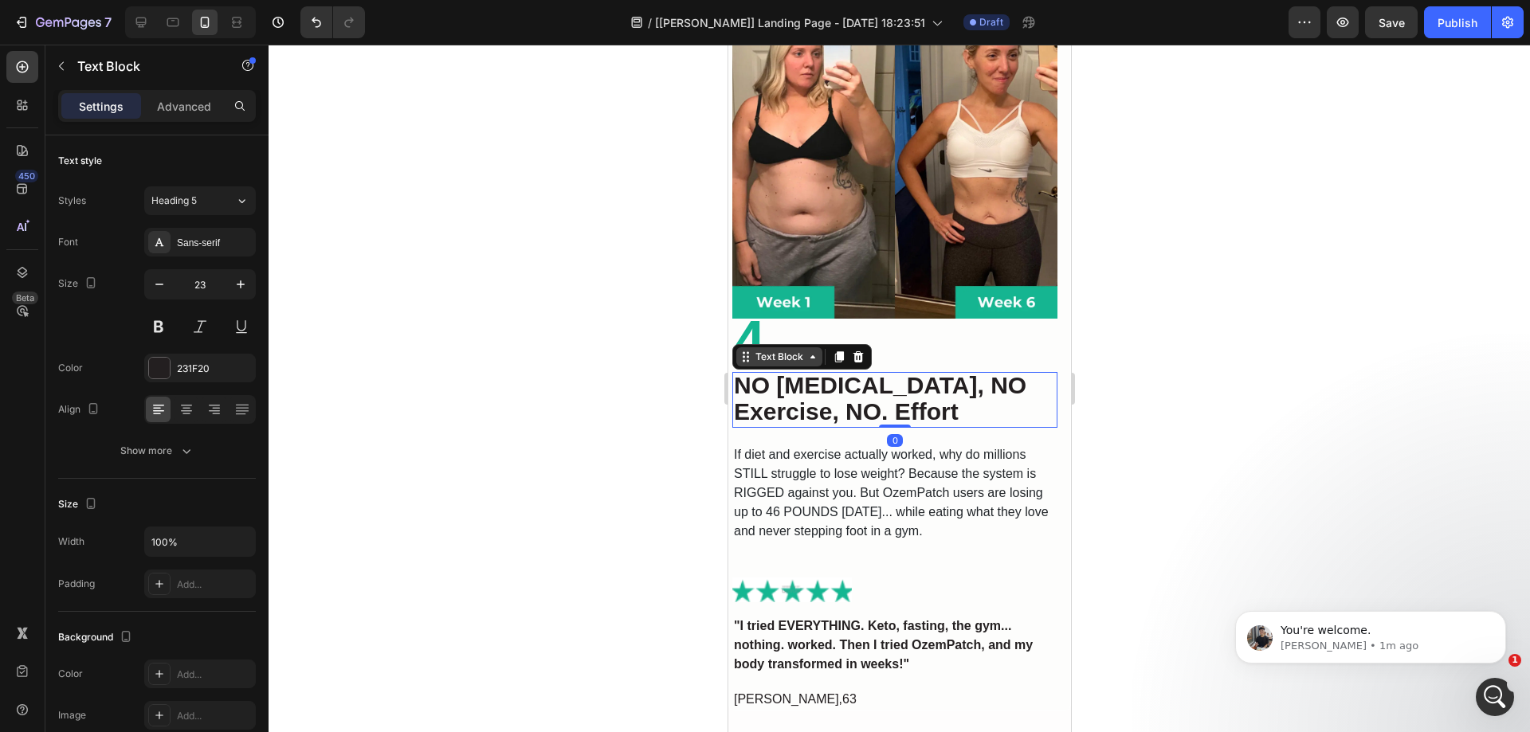
click at [766, 350] on div "Text Block" at bounding box center [779, 357] width 54 height 14
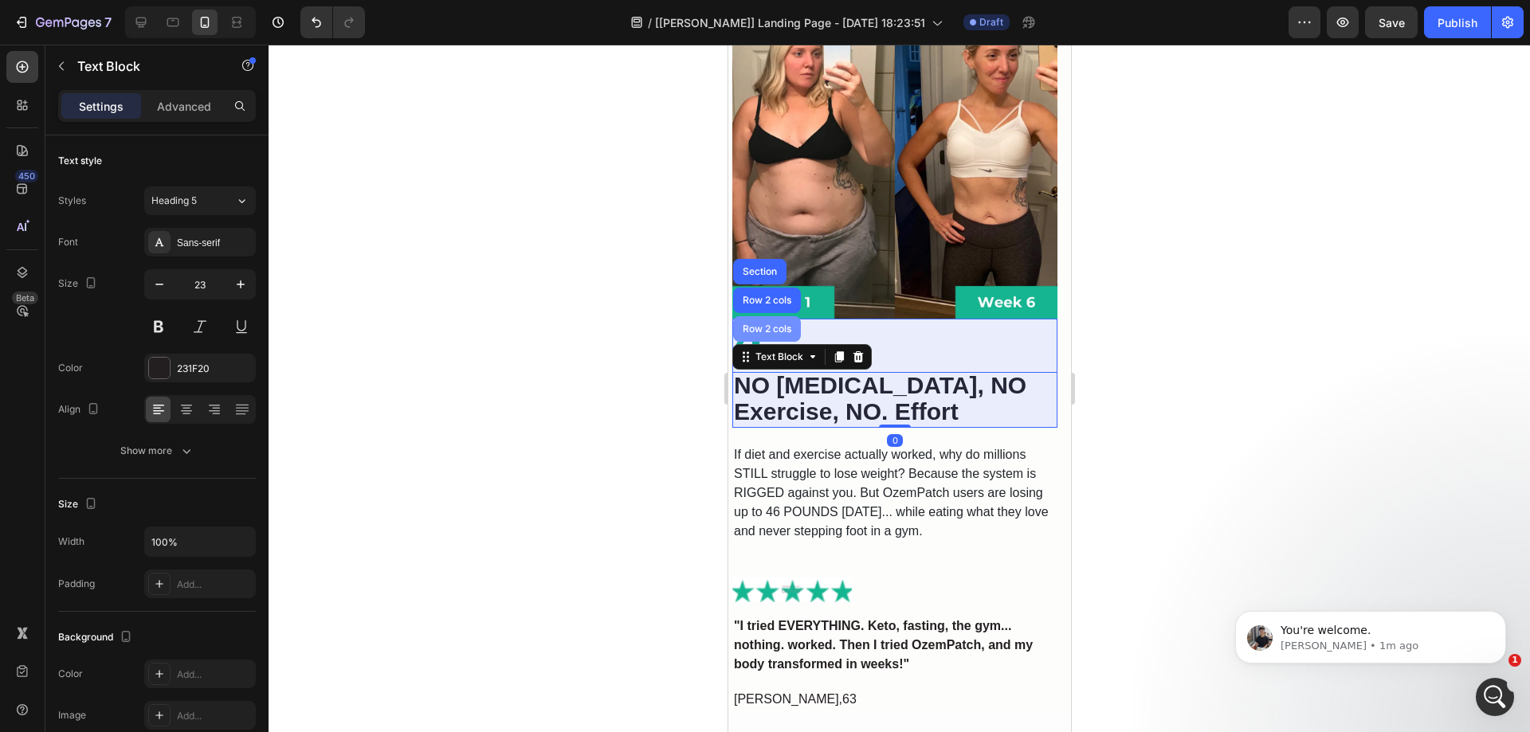
click at [764, 324] on div "Row 2 cols" at bounding box center [766, 329] width 55 height 10
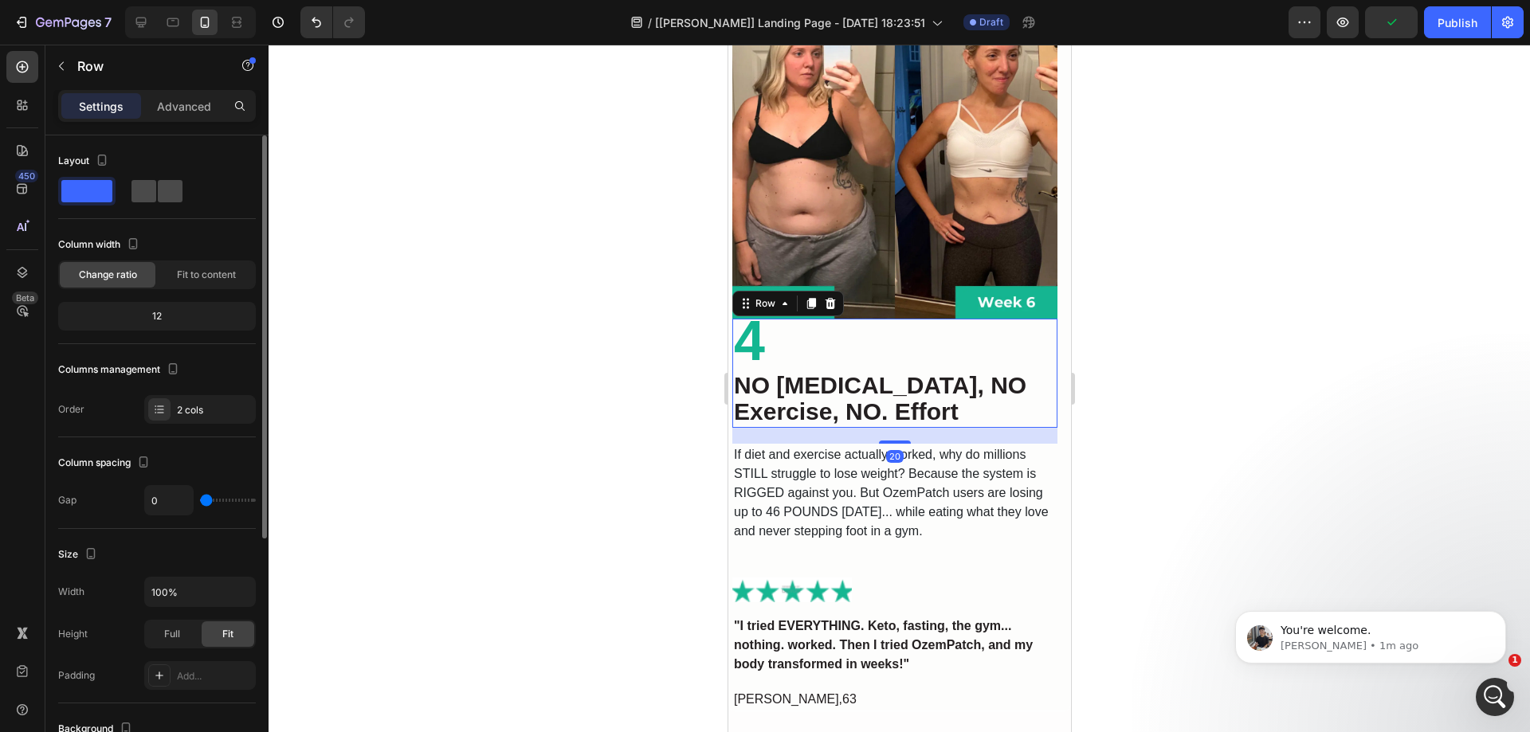
click at [152, 193] on span at bounding box center [144, 191] width 25 height 22
type input "32"
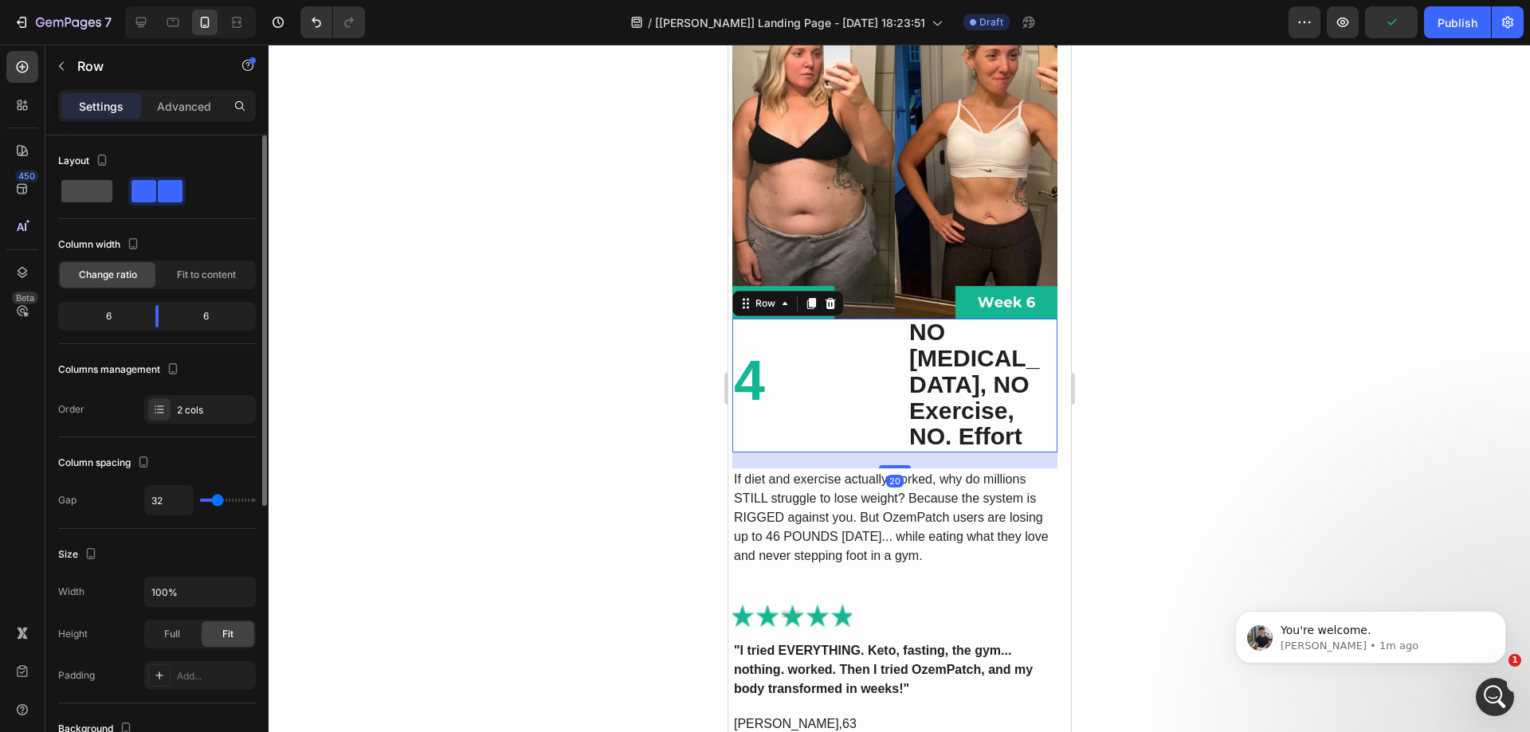
click at [100, 183] on span at bounding box center [86, 191] width 51 height 22
type input "0"
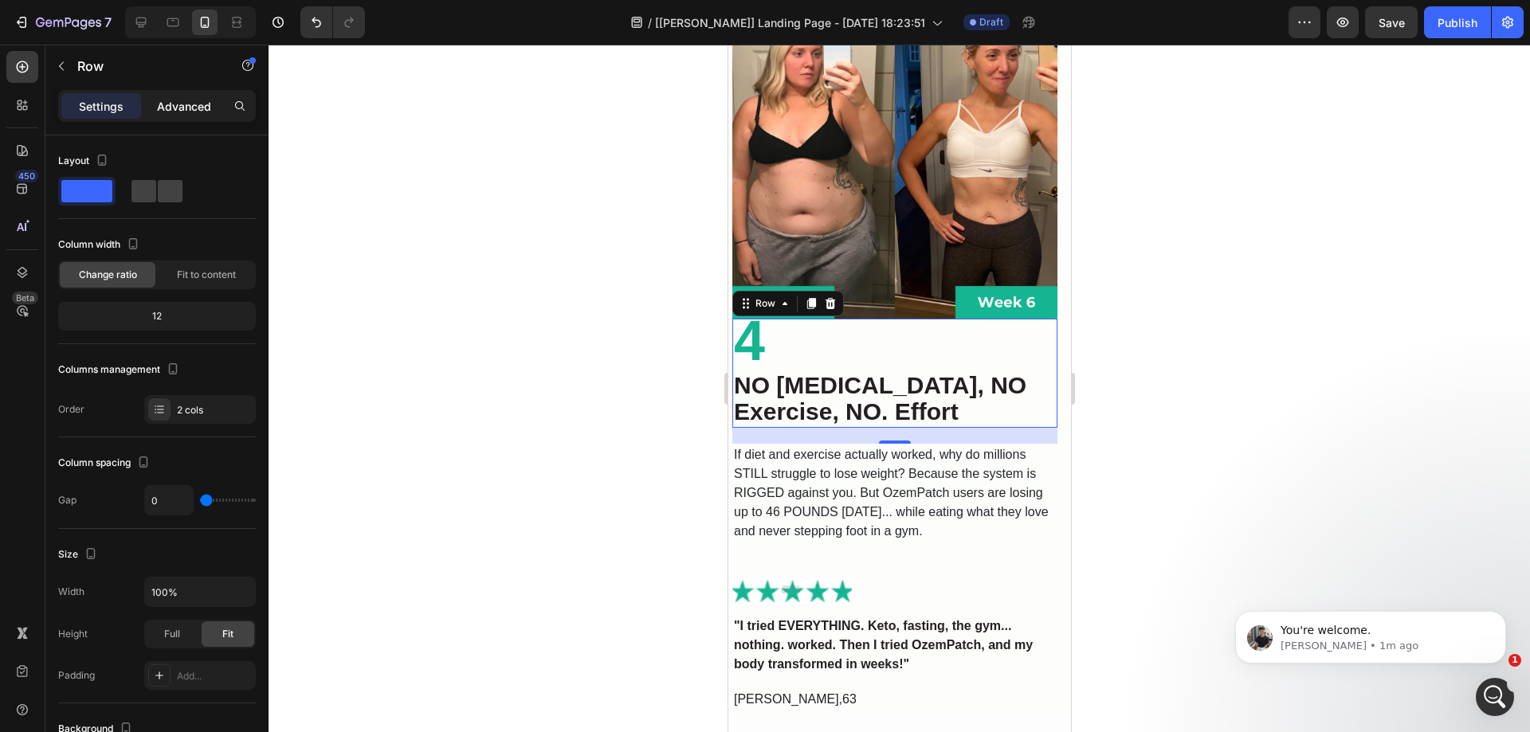
click at [185, 104] on p "Advanced" at bounding box center [184, 106] width 54 height 17
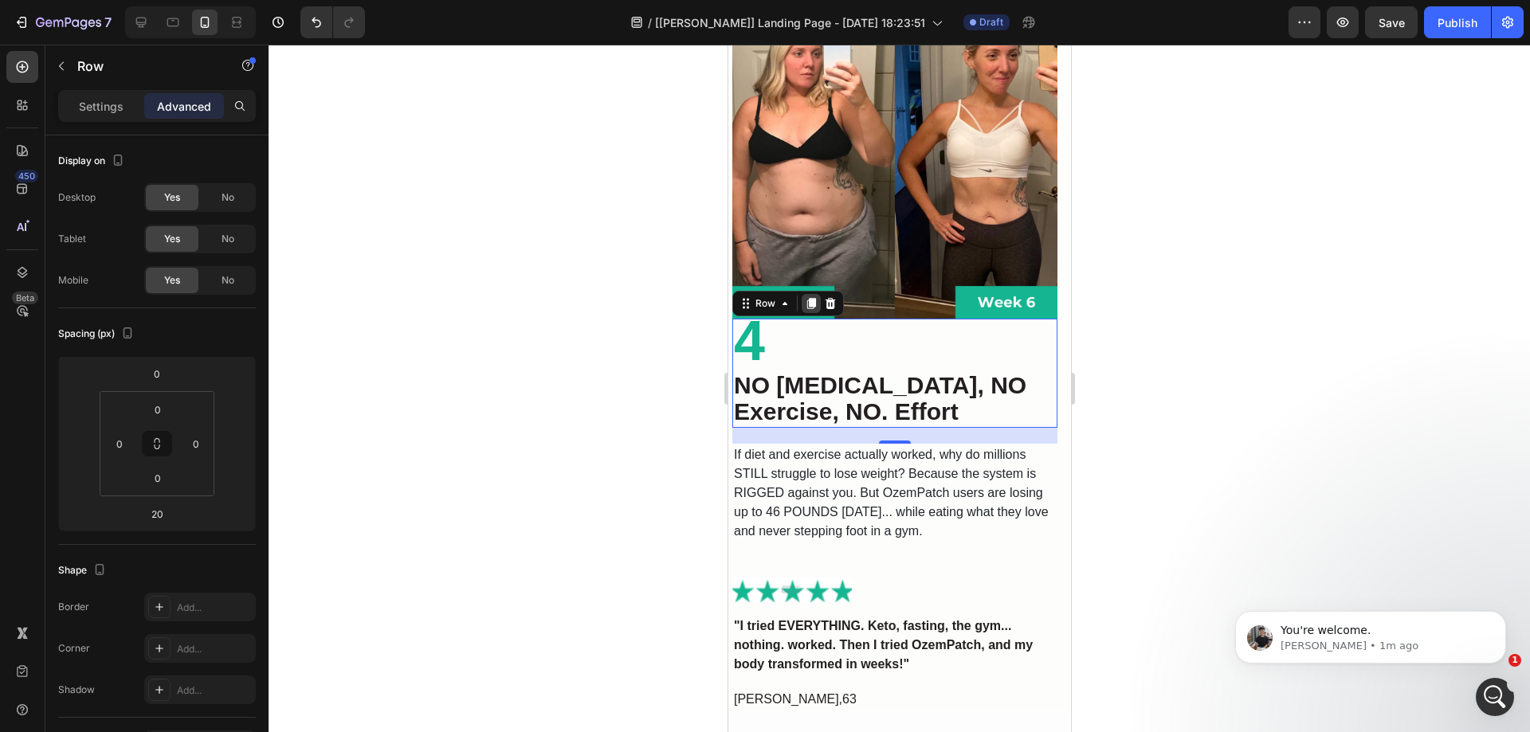
click at [812, 298] on icon at bounding box center [811, 303] width 9 height 11
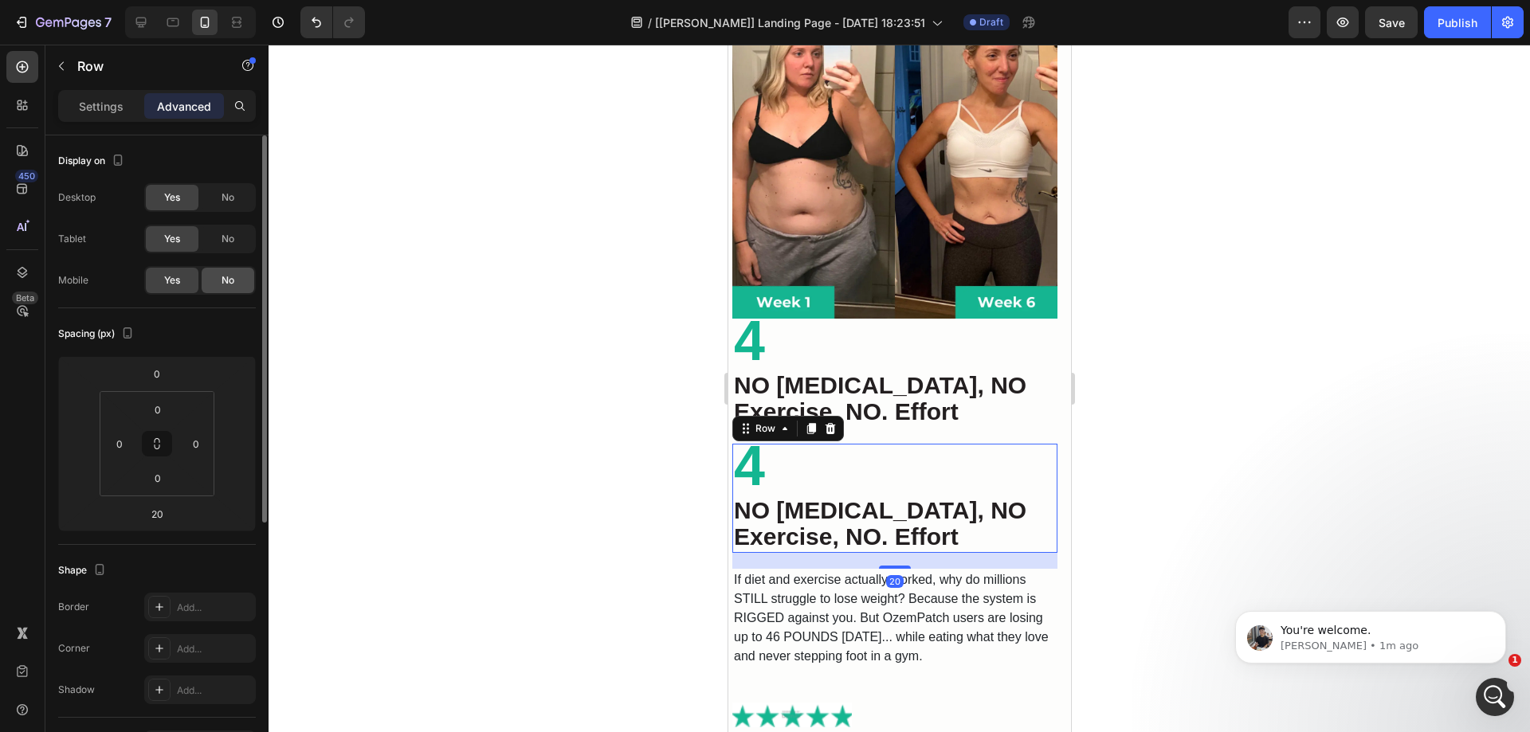
click at [226, 270] on div "No" at bounding box center [228, 281] width 53 height 26
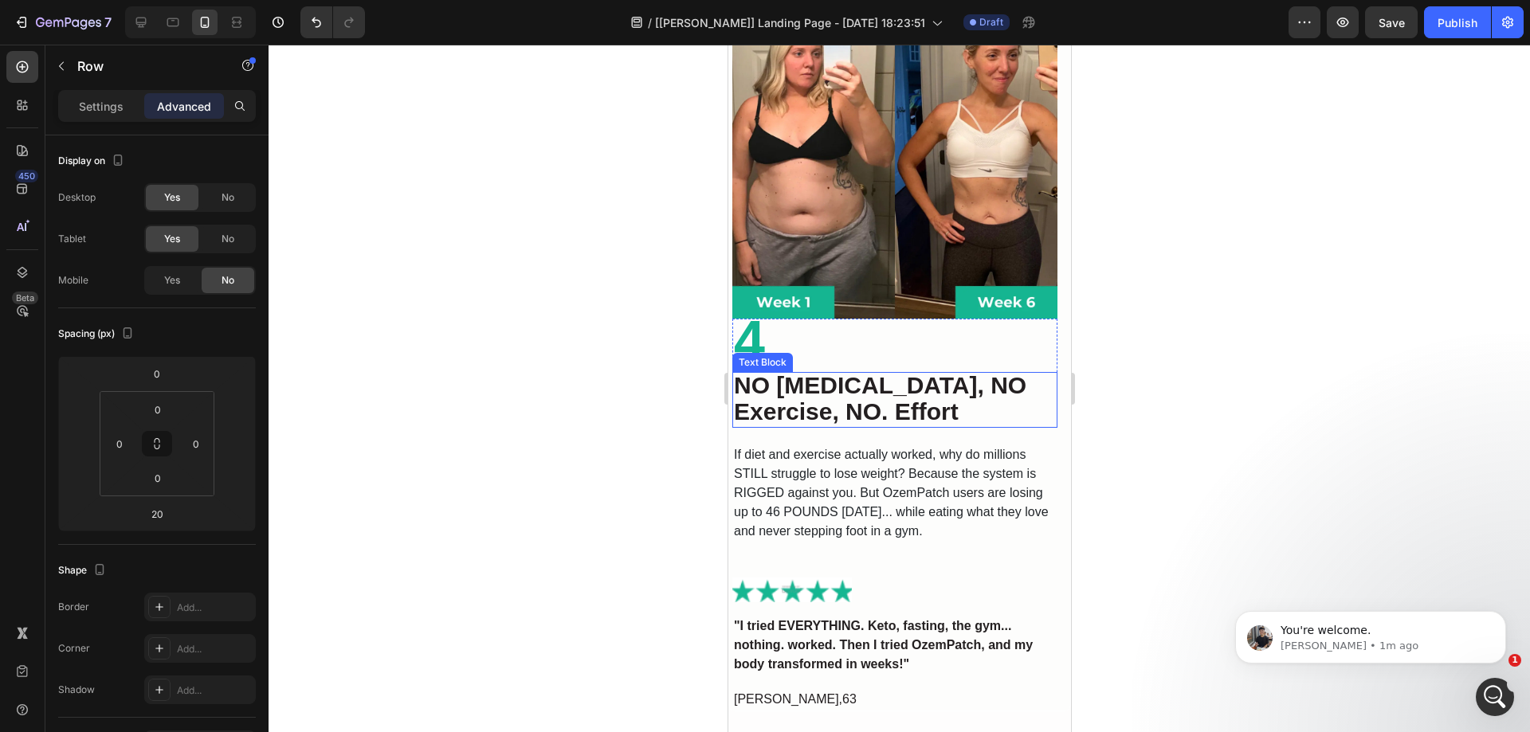
click at [857, 340] on h2 "4" at bounding box center [894, 345] width 325 height 53
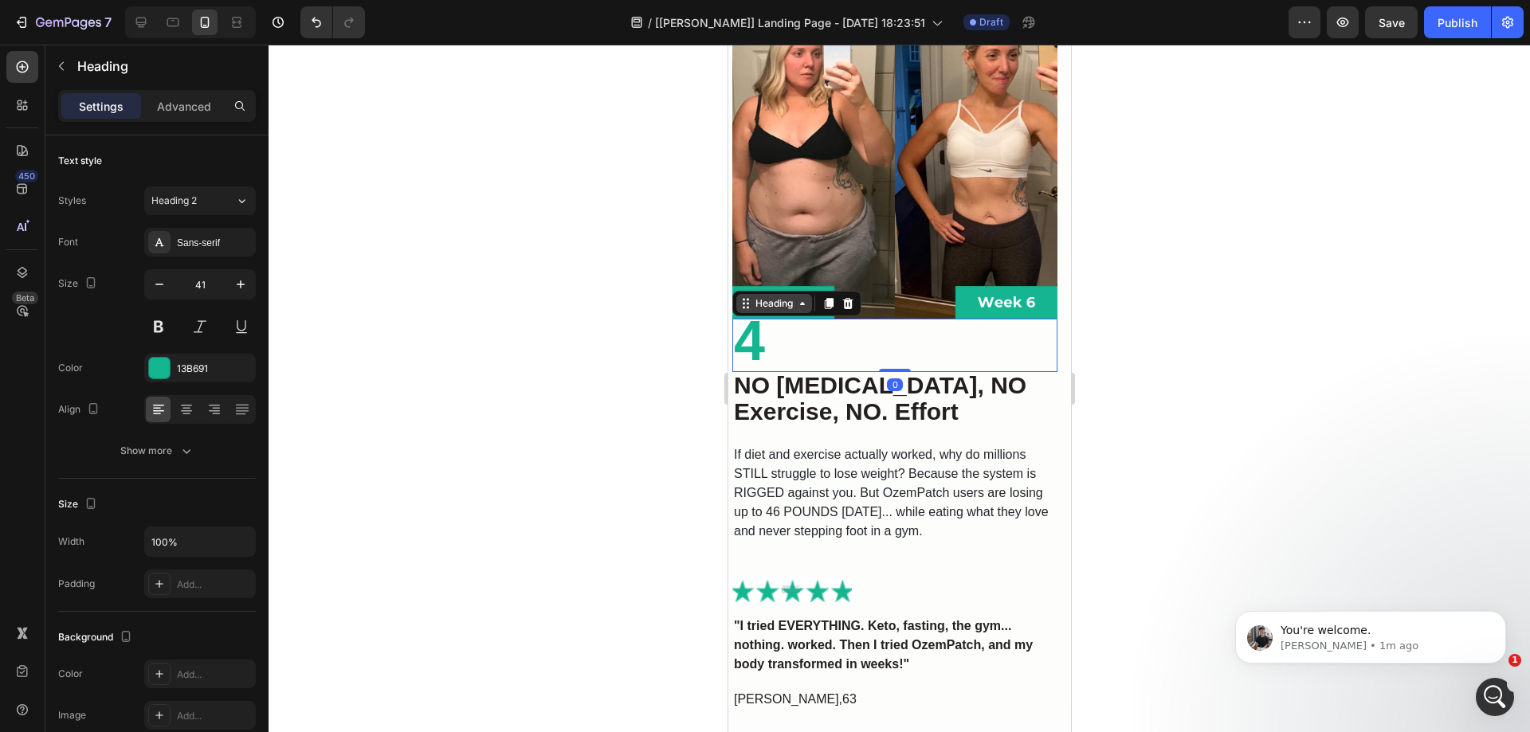
click at [775, 296] on div "Heading" at bounding box center [774, 303] width 44 height 14
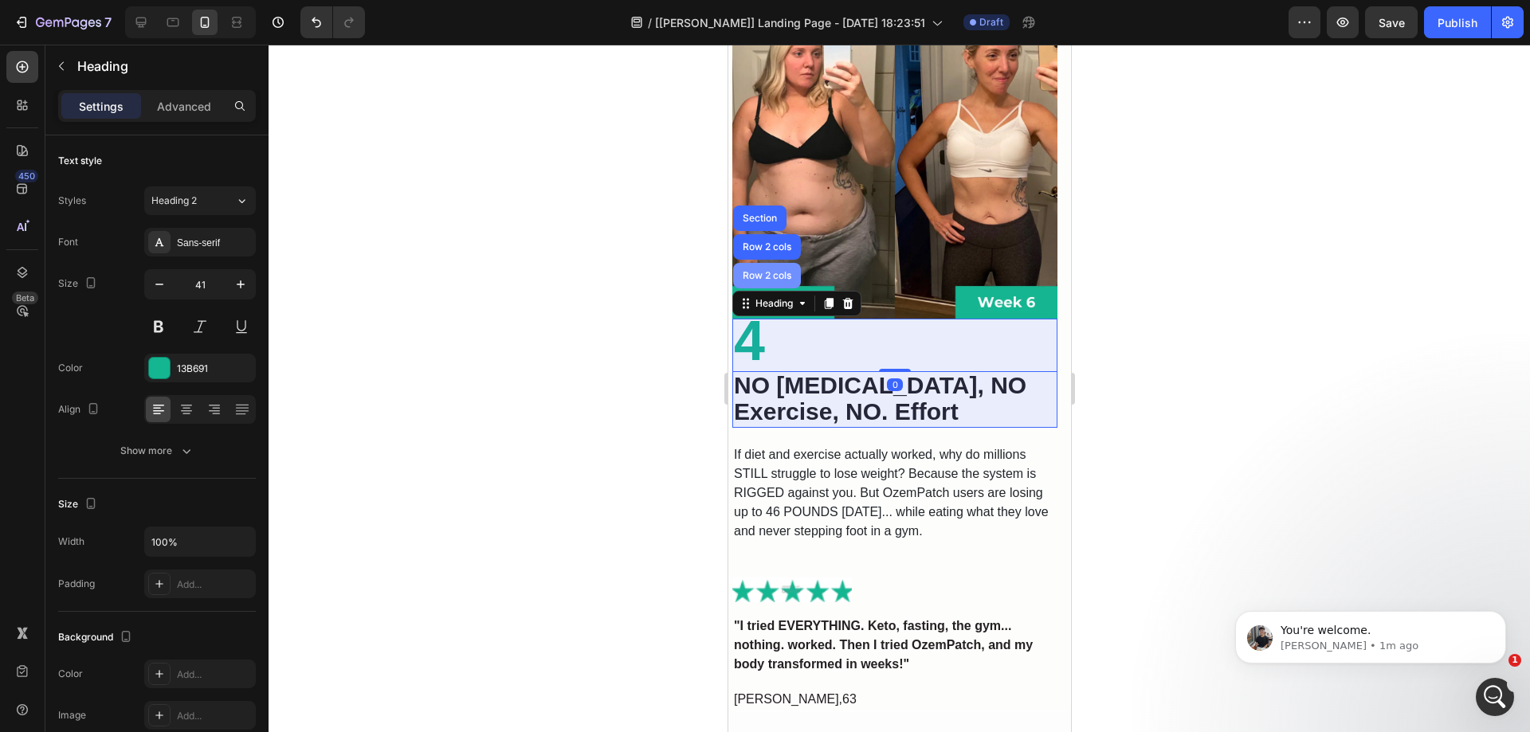
drag, startPoint x: 770, startPoint y: 277, endPoint x: 1414, endPoint y: 346, distance: 647.7
click at [770, 277] on div "Row 2 cols" at bounding box center [766, 276] width 68 height 26
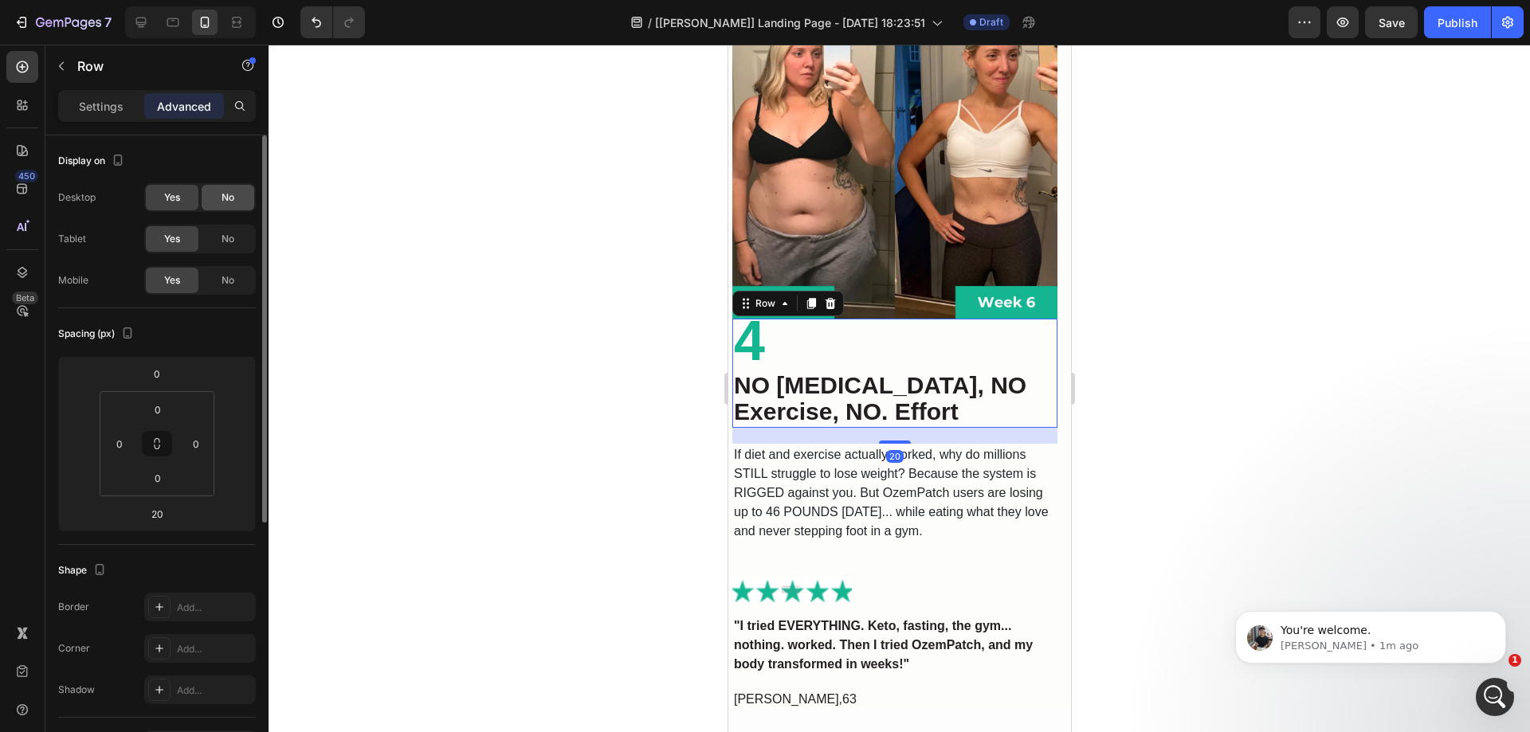
click at [231, 187] on div "No" at bounding box center [228, 198] width 53 height 26
click at [230, 230] on div "No" at bounding box center [228, 239] width 53 height 26
click at [107, 108] on p "Settings" at bounding box center [101, 106] width 45 height 17
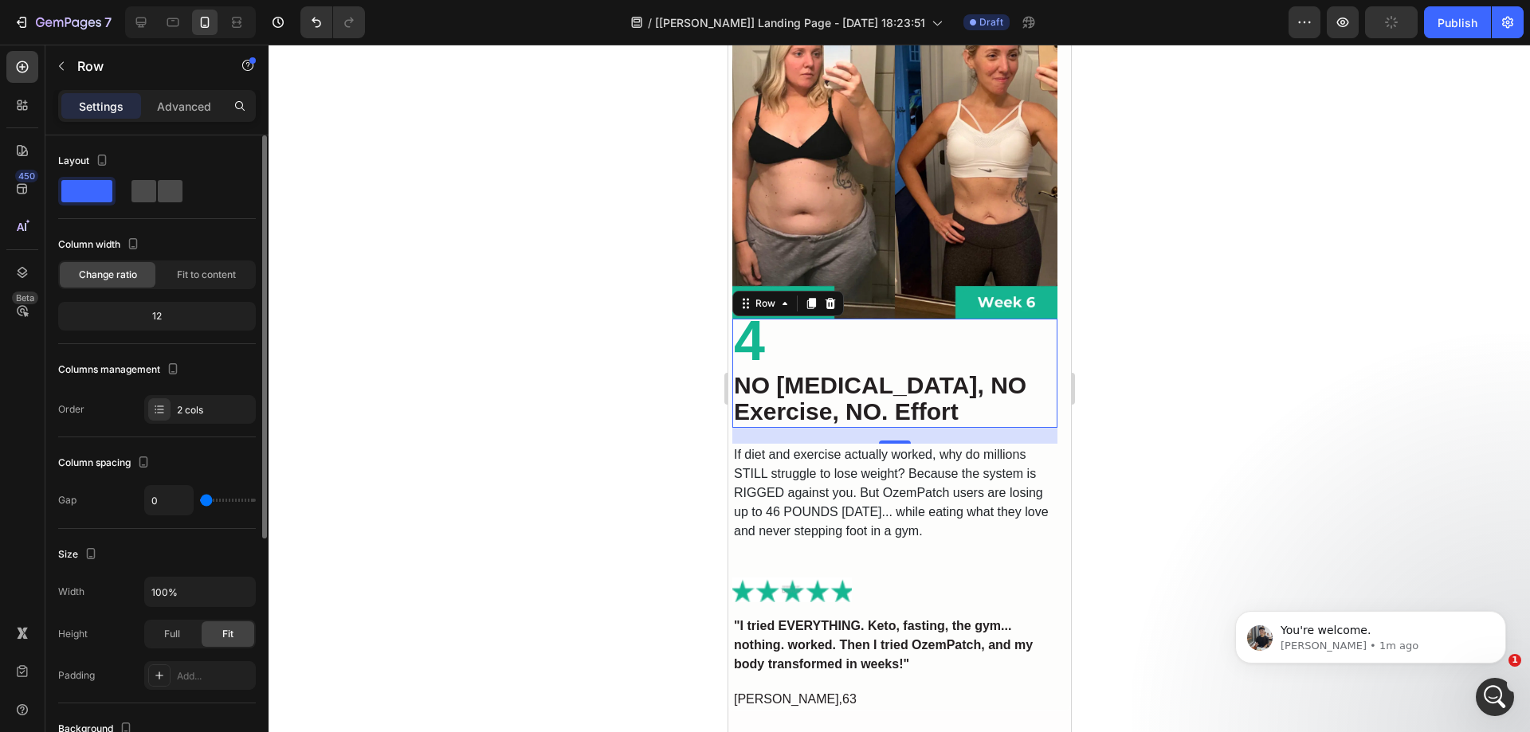
drag, startPoint x: 158, startPoint y: 193, endPoint x: 20, endPoint y: 334, distance: 197.3
click at [158, 193] on span at bounding box center [170, 191] width 25 height 22
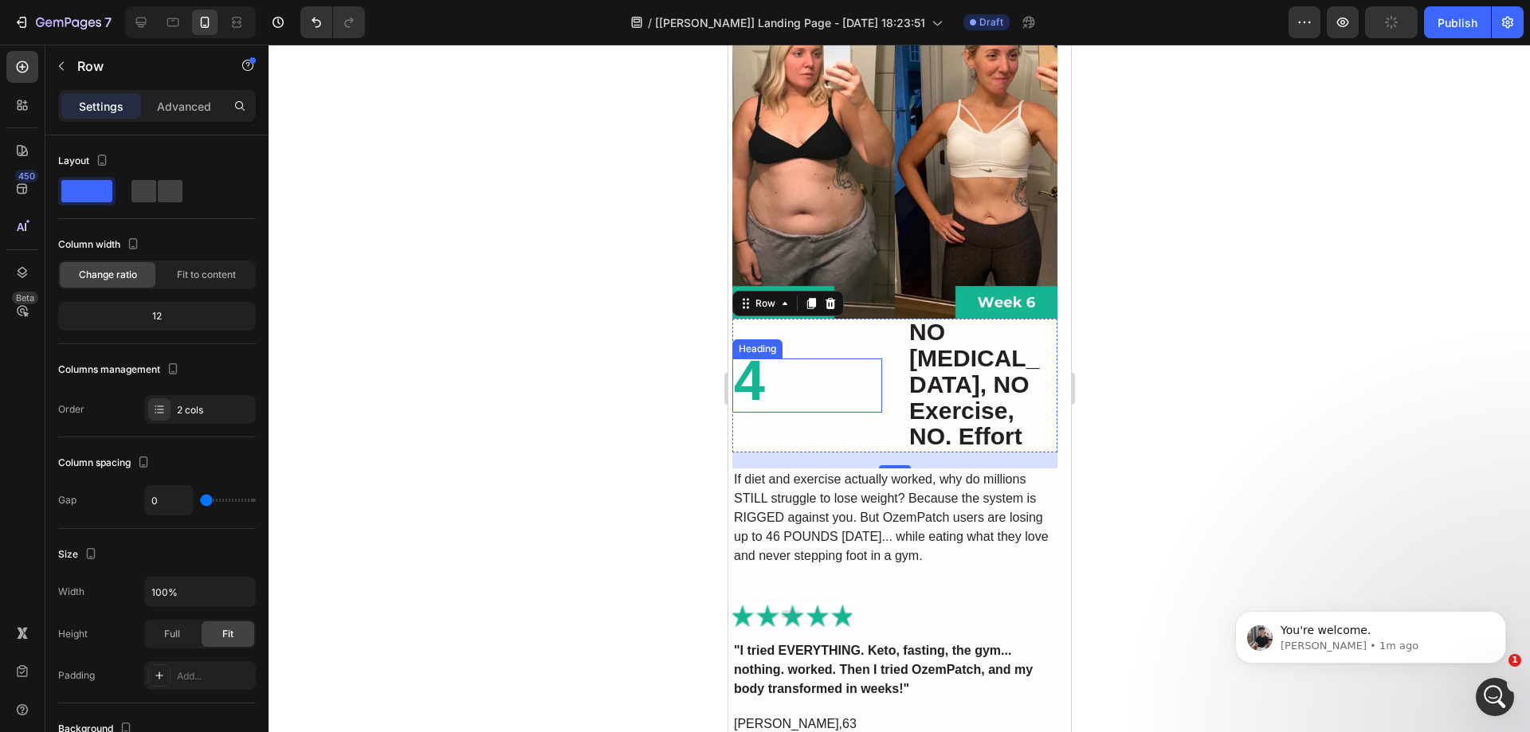
type input "32"
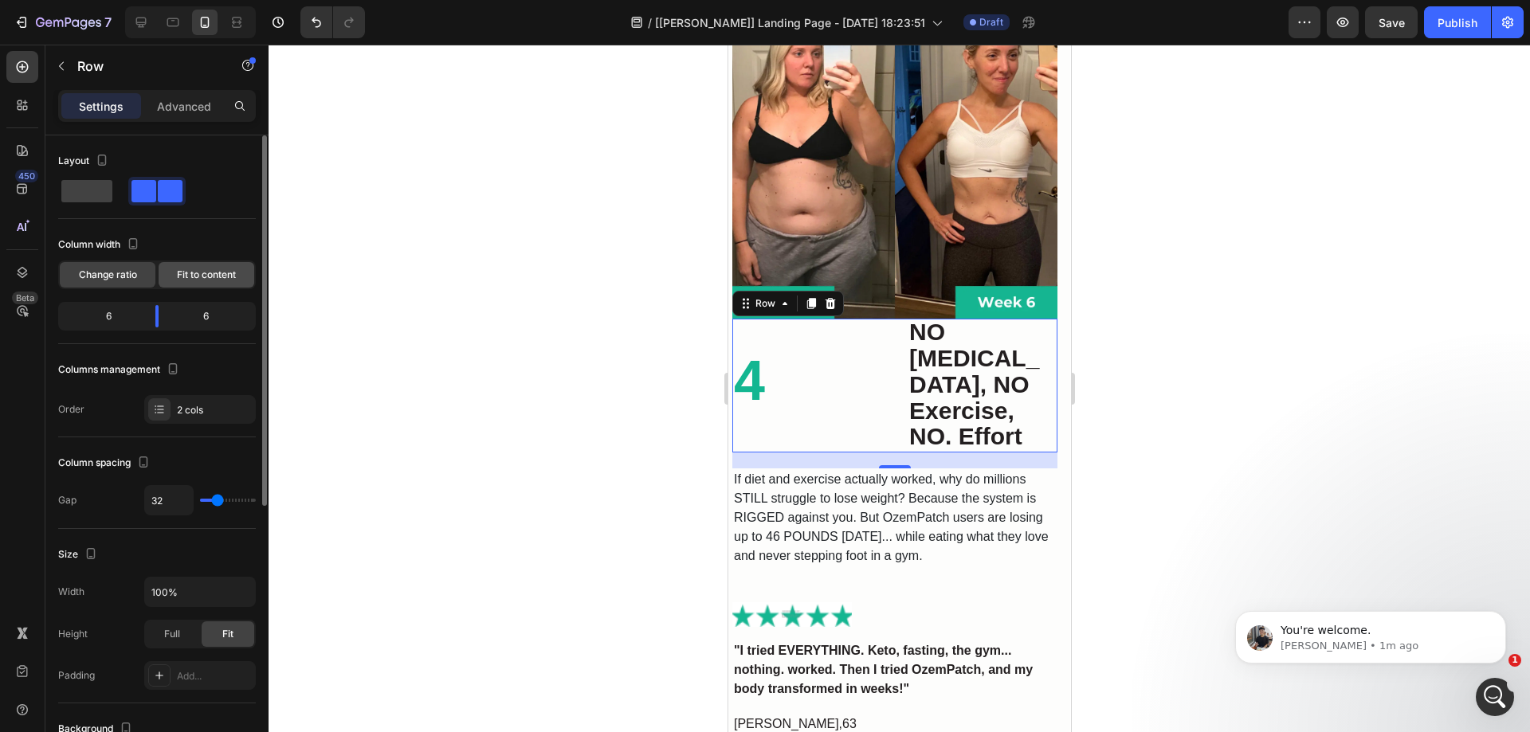
click at [203, 277] on span "Fit to content" at bounding box center [206, 275] width 59 height 14
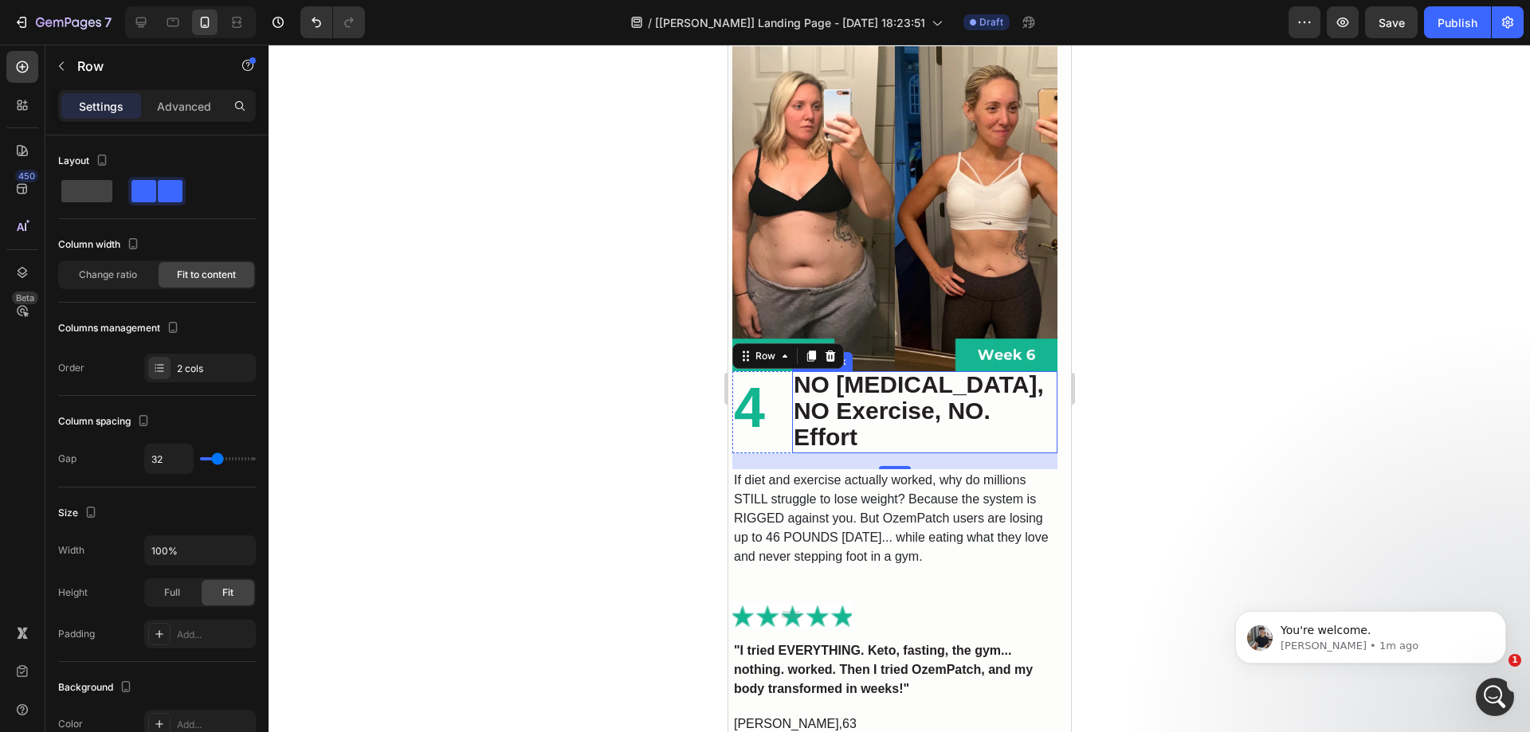
scroll to position [3186, 0]
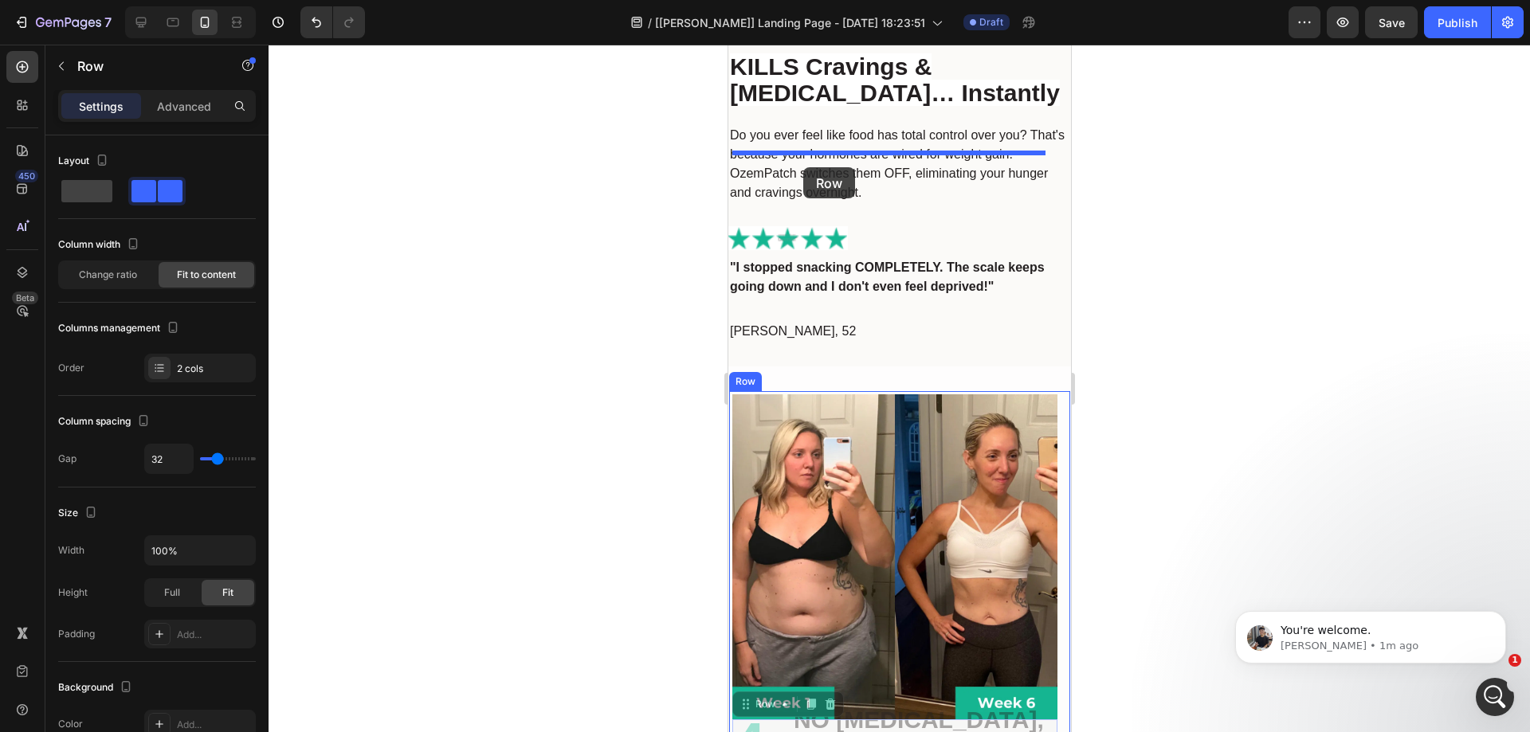
drag, startPoint x: 760, startPoint y: 455, endPoint x: 803, endPoint y: 167, distance: 290.9
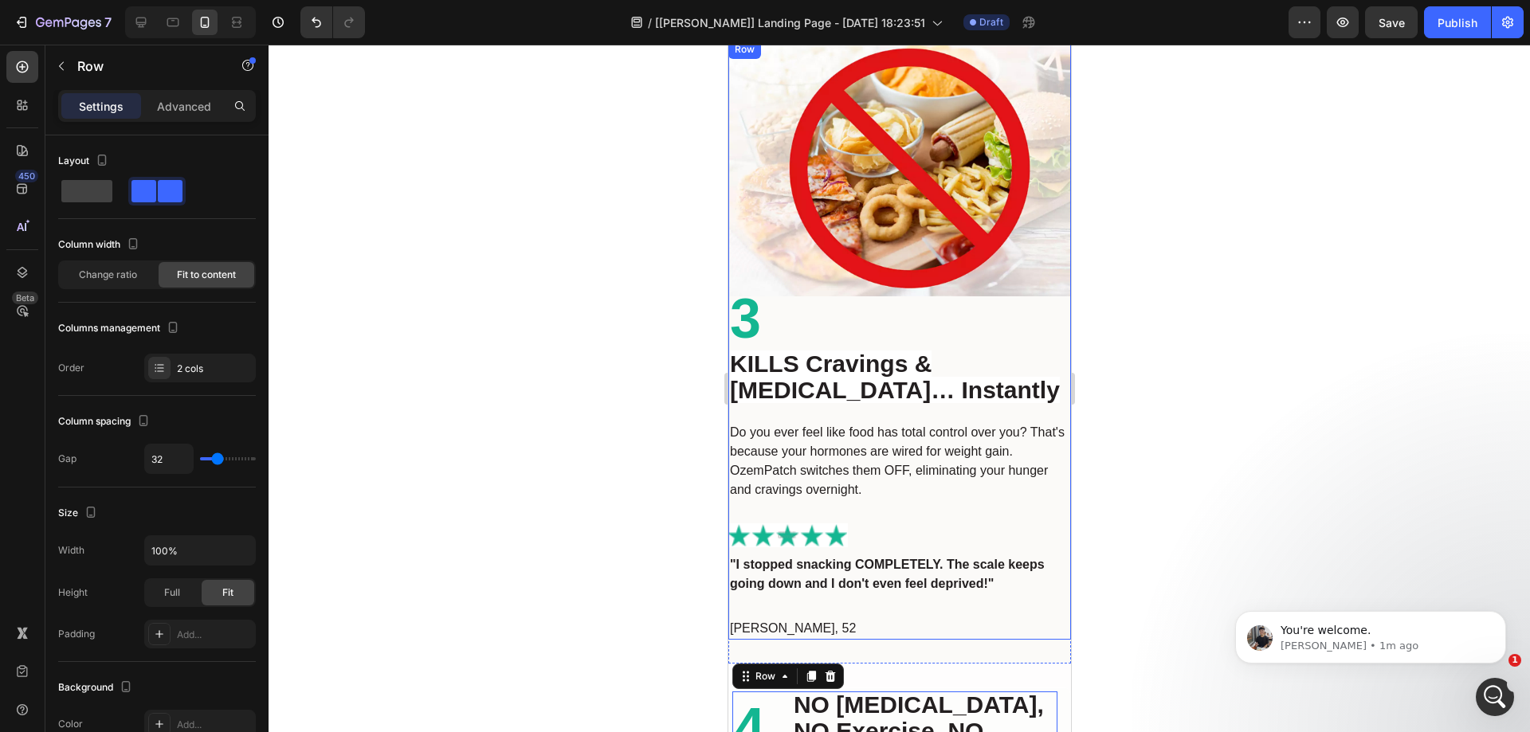
scroll to position [2868, 0]
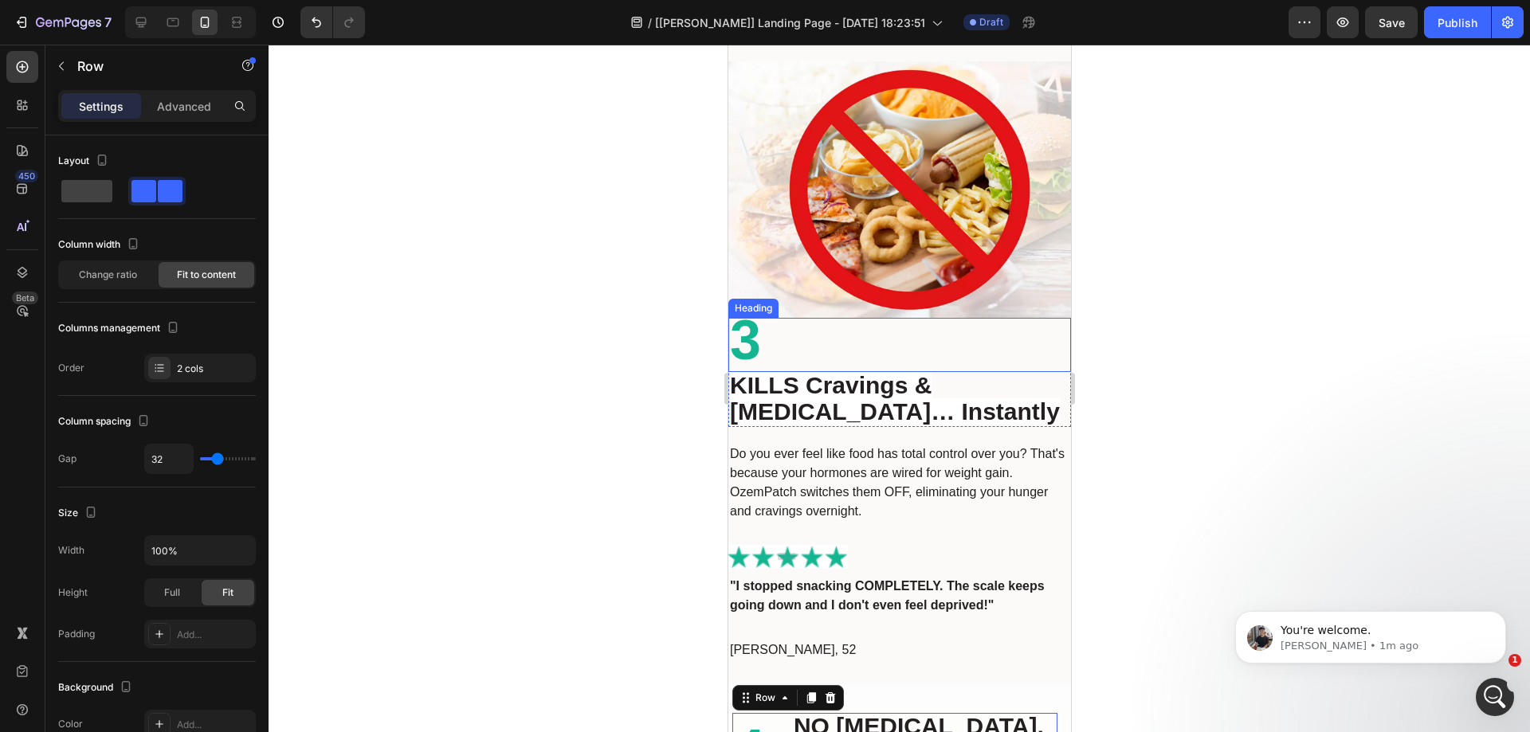
click at [814, 340] on h2 "3" at bounding box center [899, 344] width 343 height 53
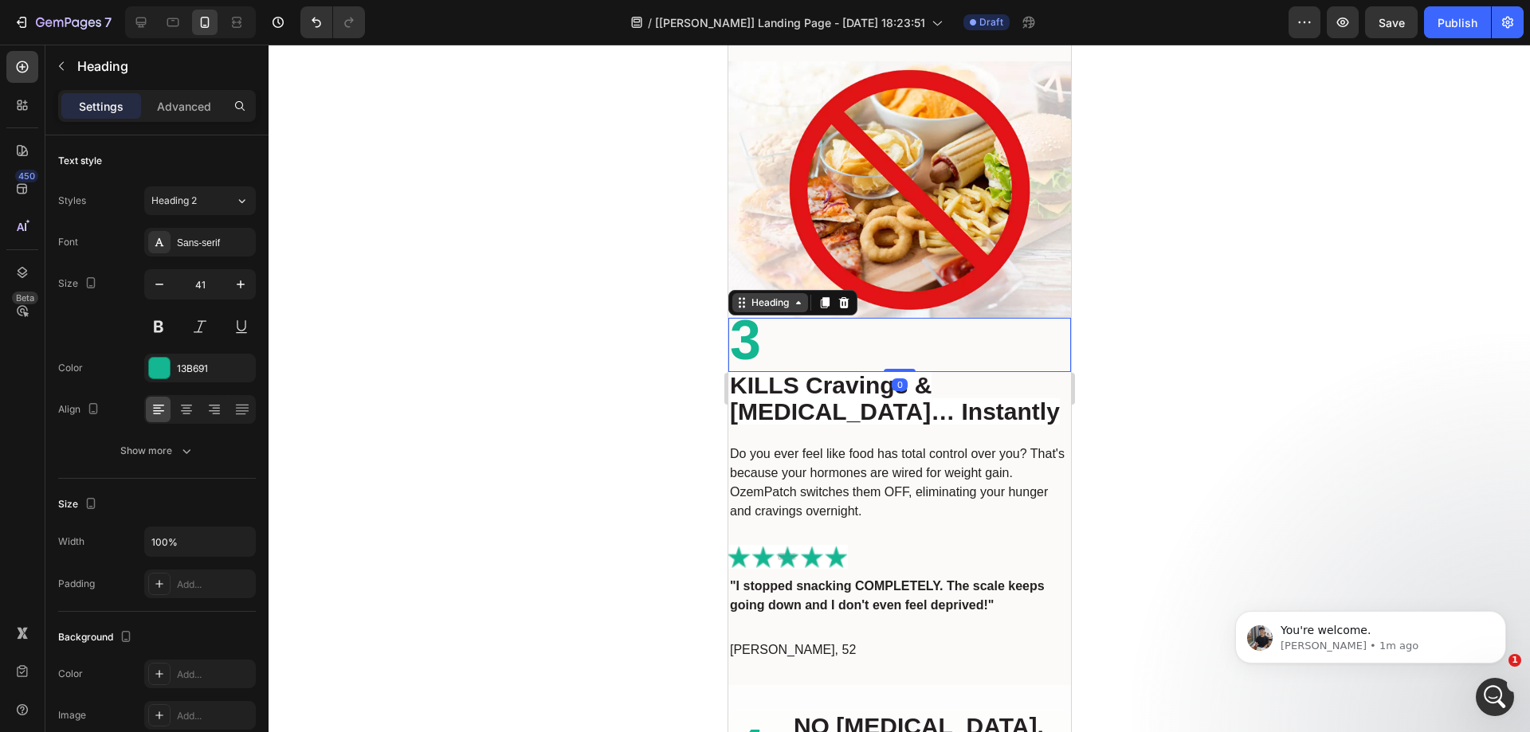
click at [772, 300] on div "Heading" at bounding box center [770, 303] width 44 height 14
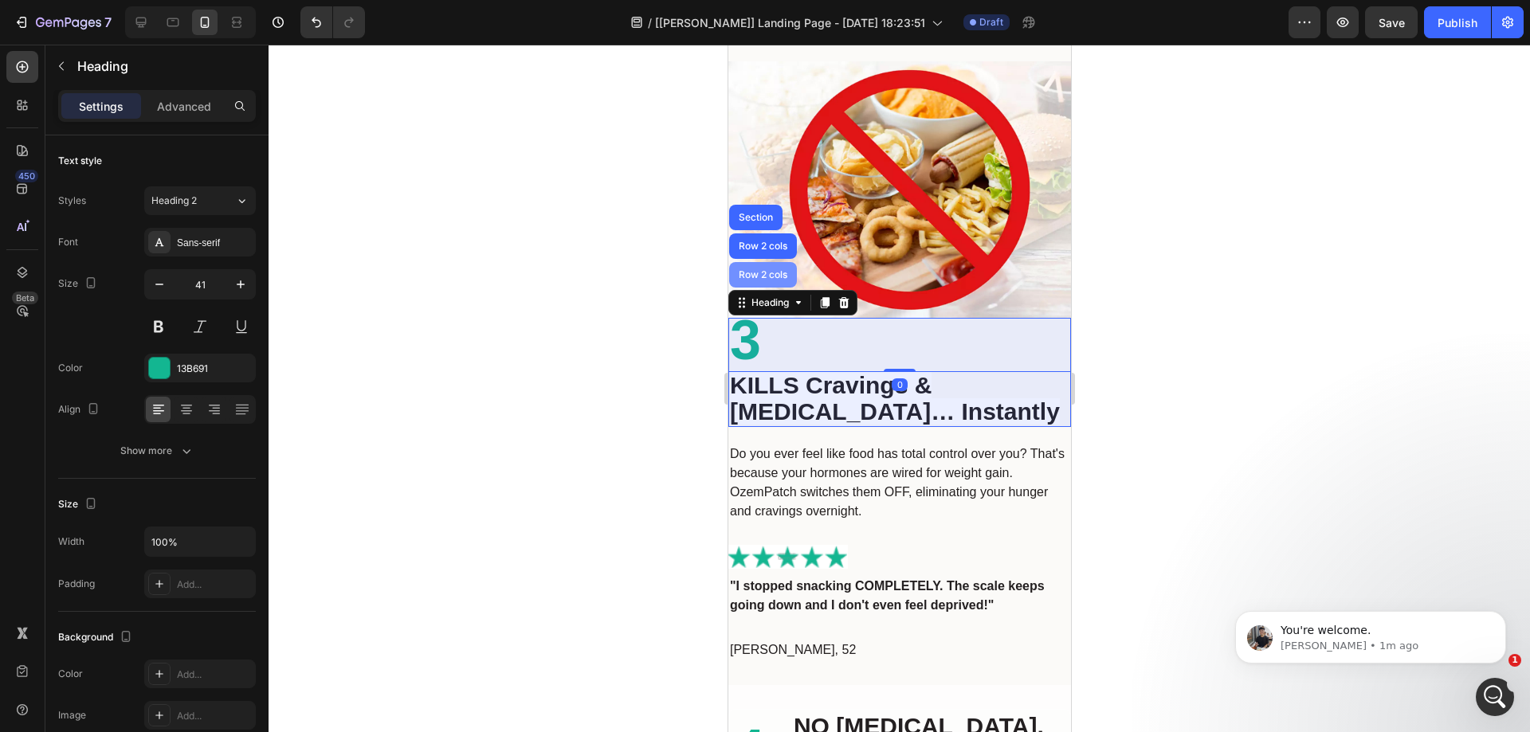
drag, startPoint x: 762, startPoint y: 273, endPoint x: 1447, endPoint y: 317, distance: 686.0
click at [762, 273] on div "Row 2 cols" at bounding box center [762, 275] width 68 height 26
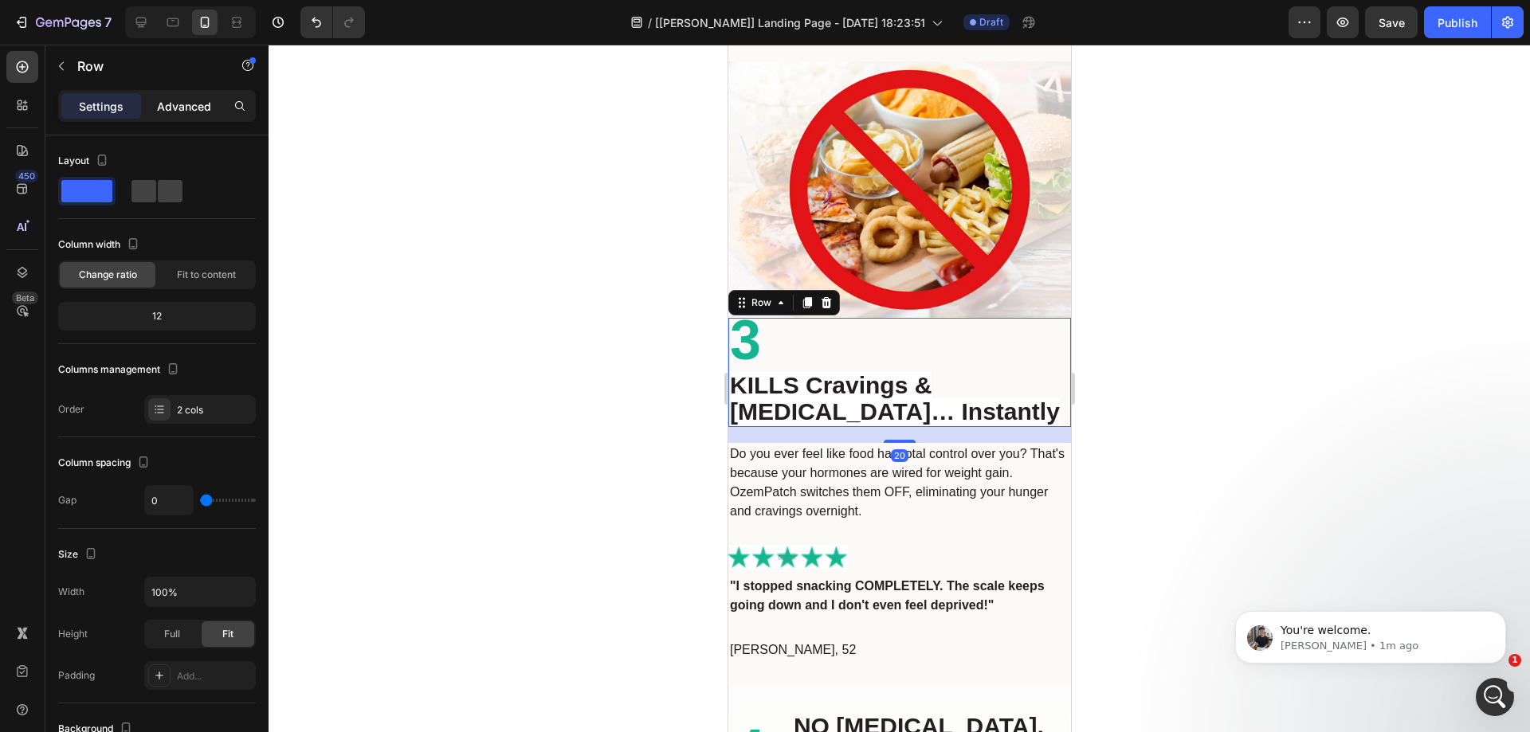
click at [172, 102] on p "Advanced" at bounding box center [184, 106] width 54 height 17
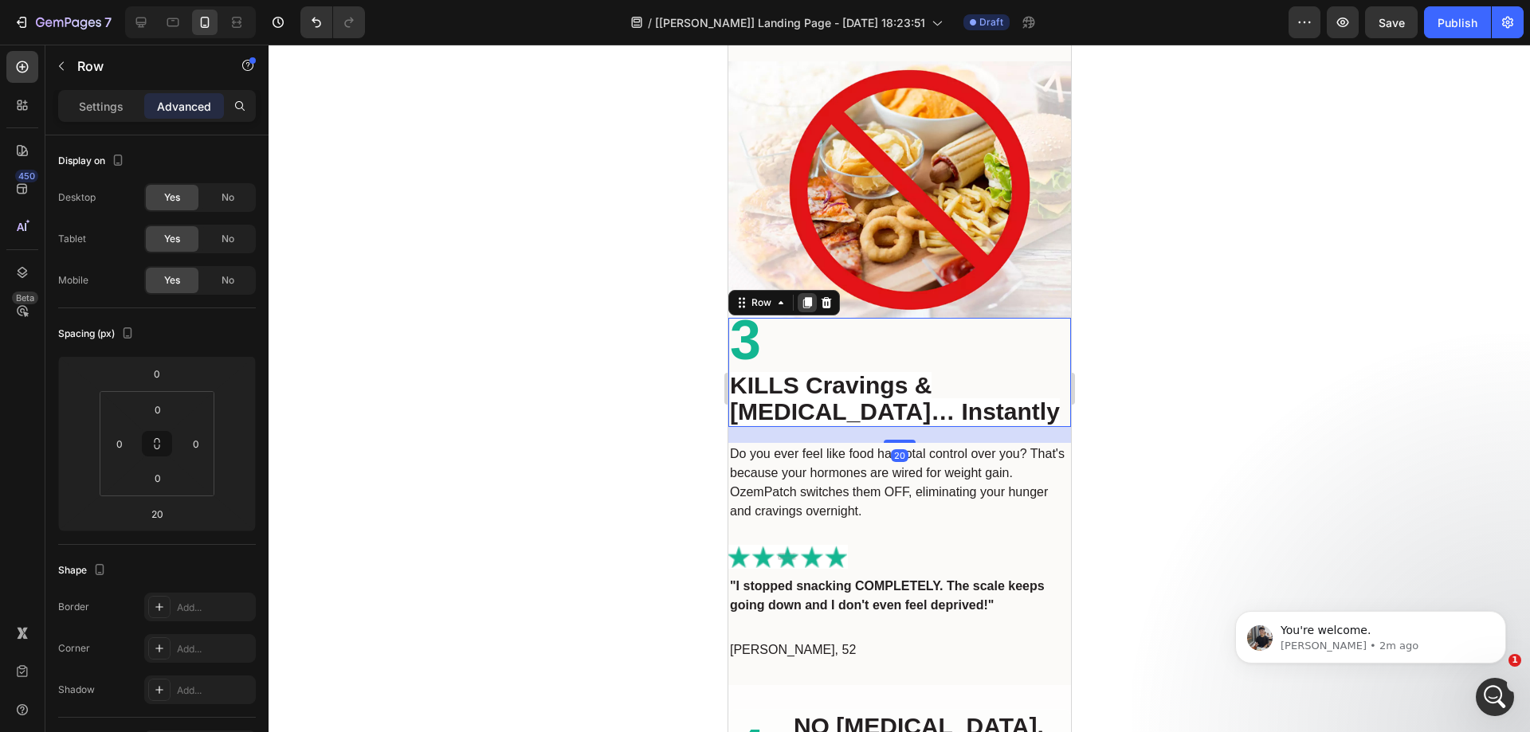
click at [809, 298] on icon at bounding box center [807, 303] width 9 height 11
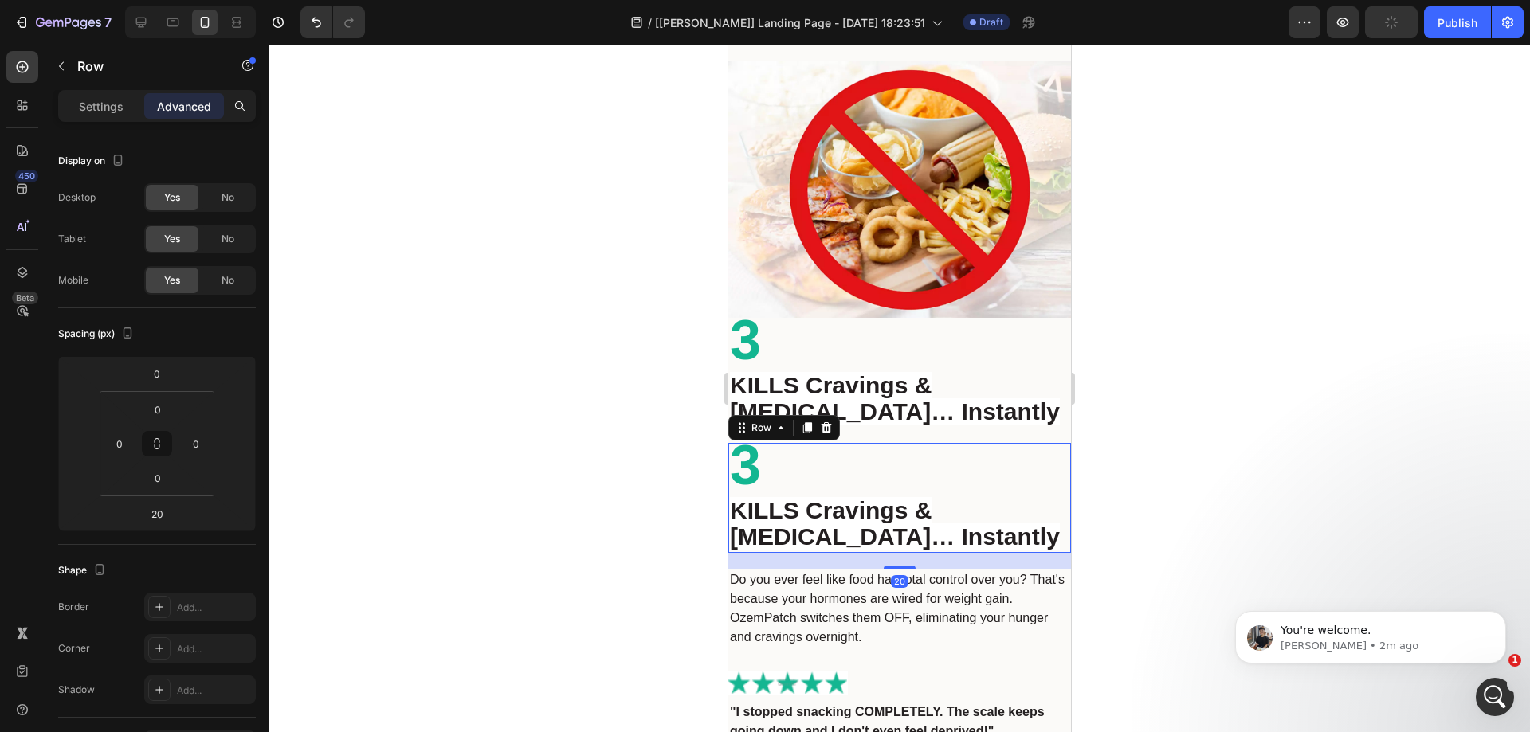
click at [222, 277] on span "No" at bounding box center [228, 280] width 13 height 14
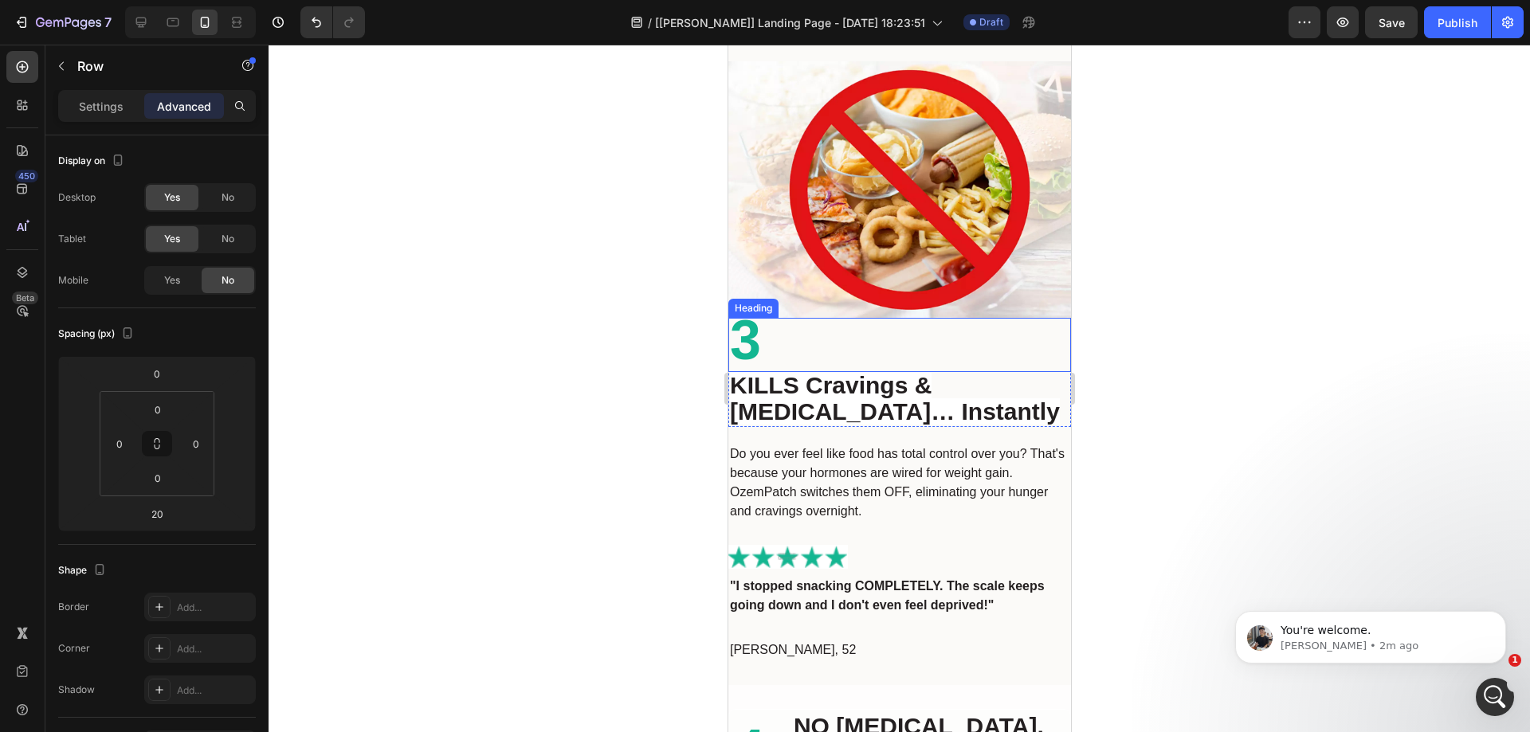
click at [850, 341] on h2 "3" at bounding box center [899, 344] width 343 height 53
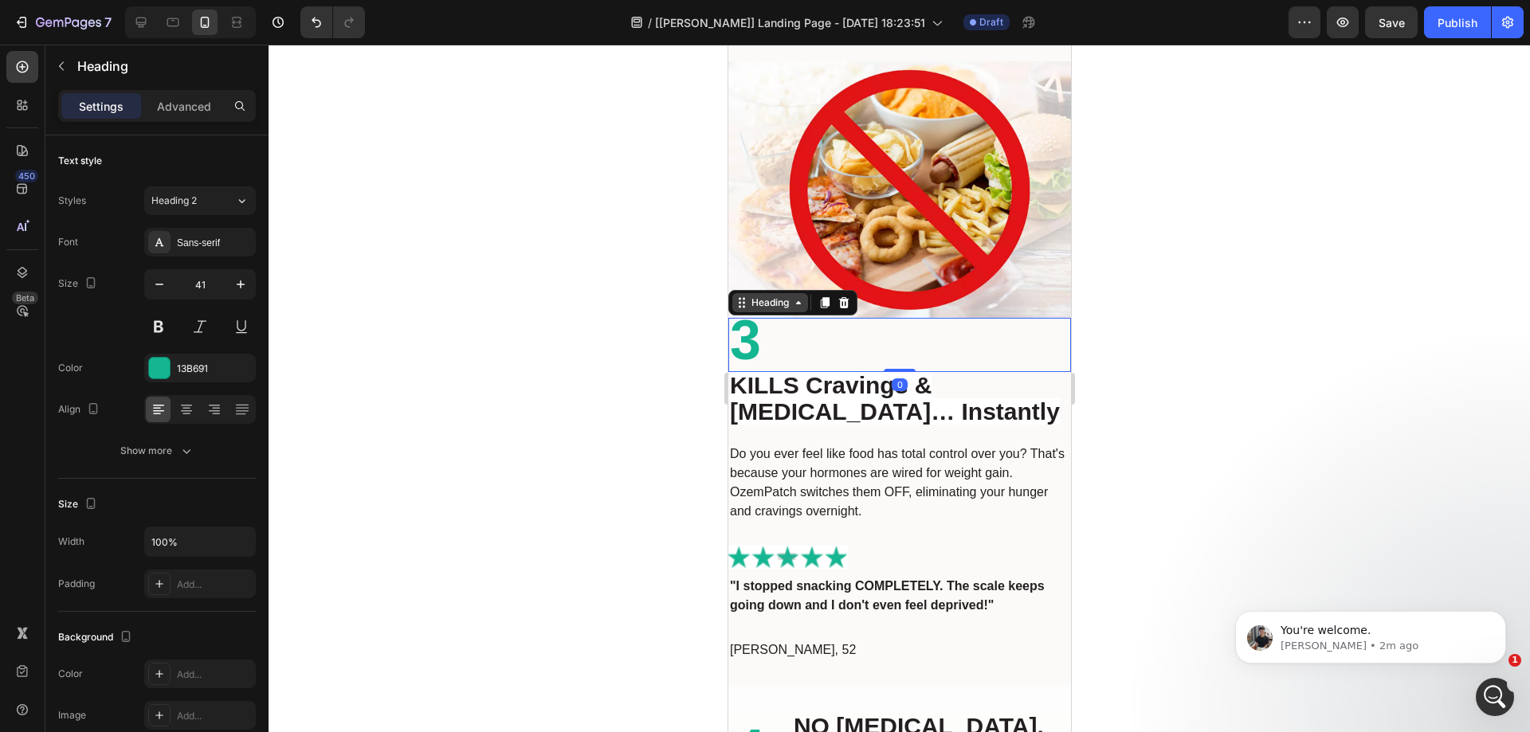
click at [784, 300] on div "Heading" at bounding box center [770, 303] width 44 height 14
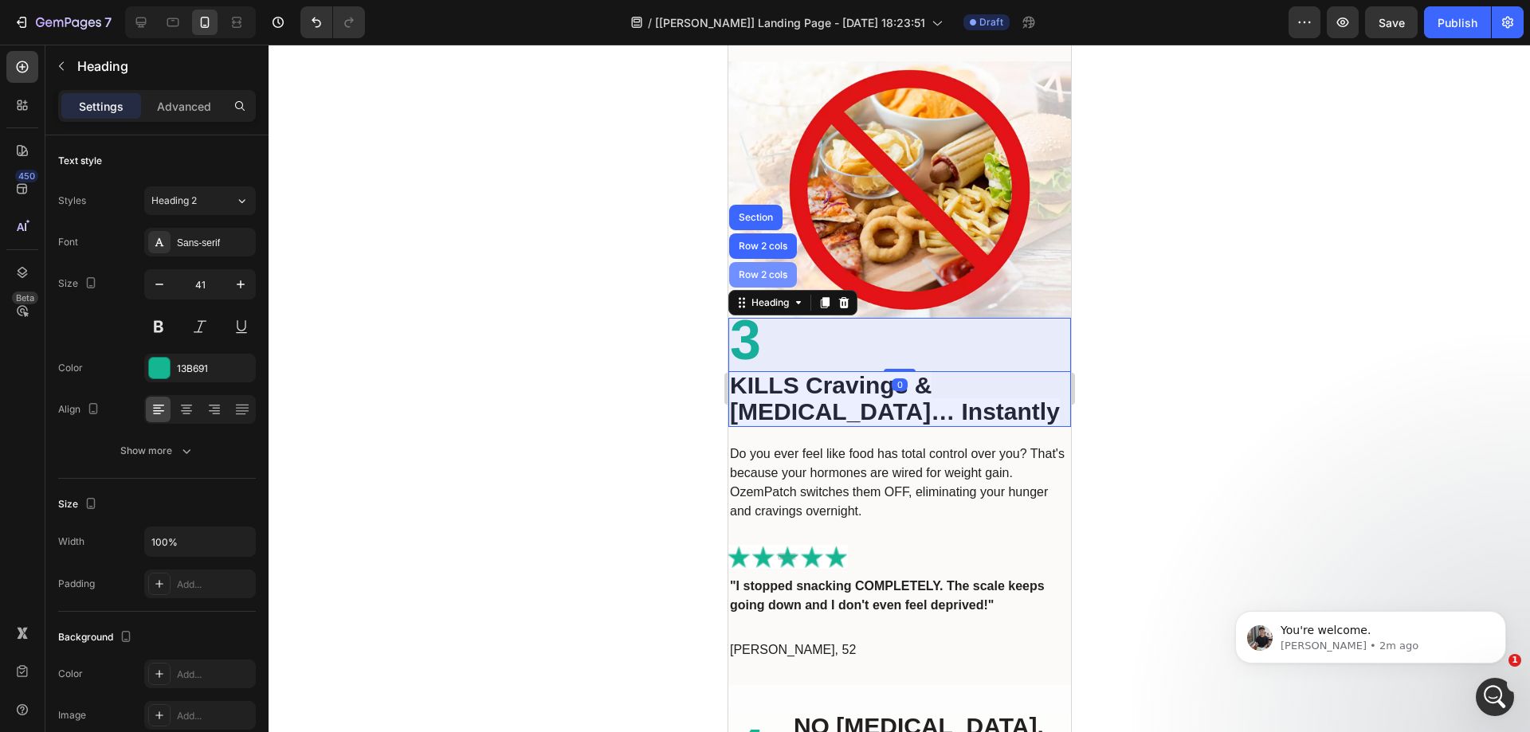
click at [774, 277] on div "Row 2 cols" at bounding box center [762, 275] width 68 height 26
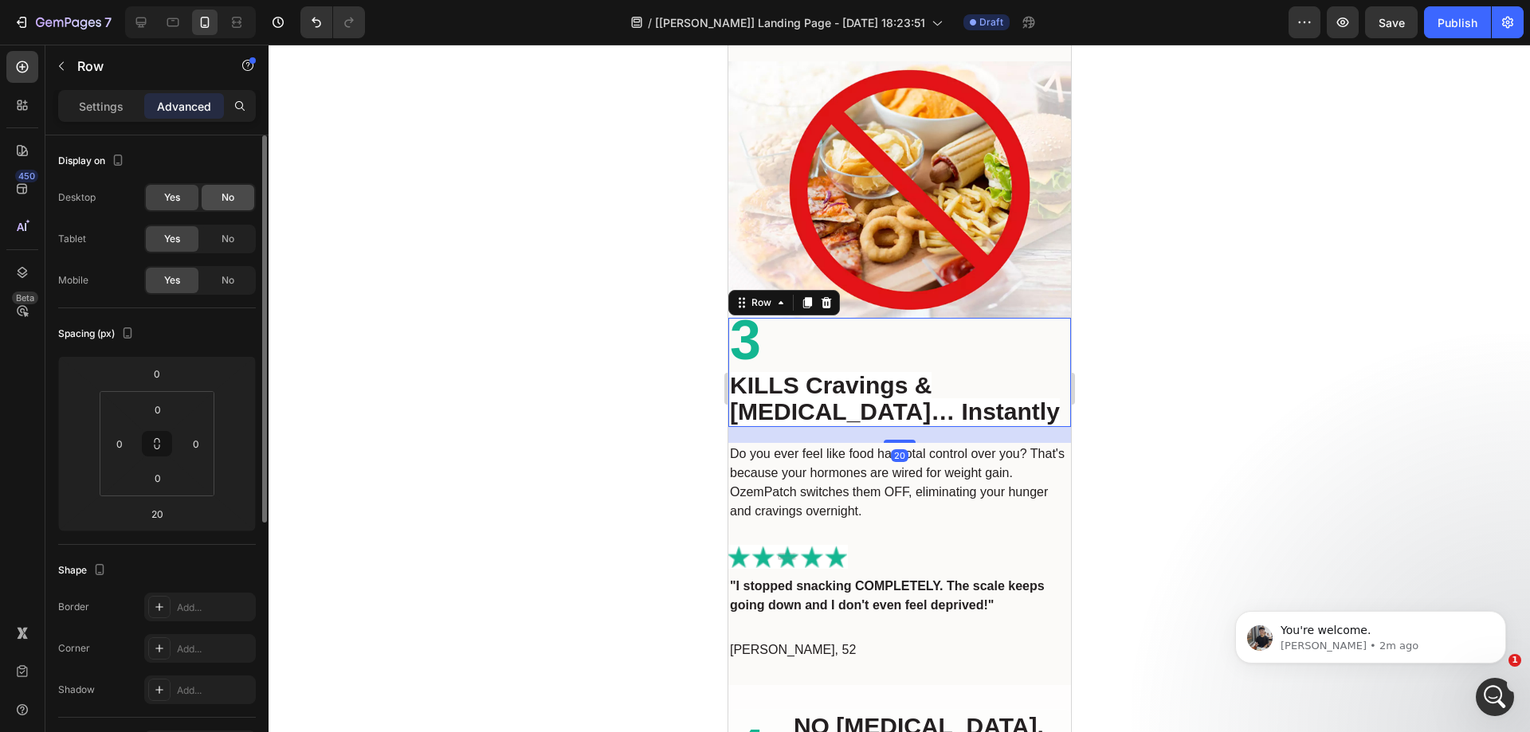
click at [236, 197] on div "No" at bounding box center [228, 198] width 53 height 26
click at [229, 230] on div "No" at bounding box center [228, 239] width 53 height 26
click at [128, 113] on div "Settings" at bounding box center [101, 106] width 80 height 26
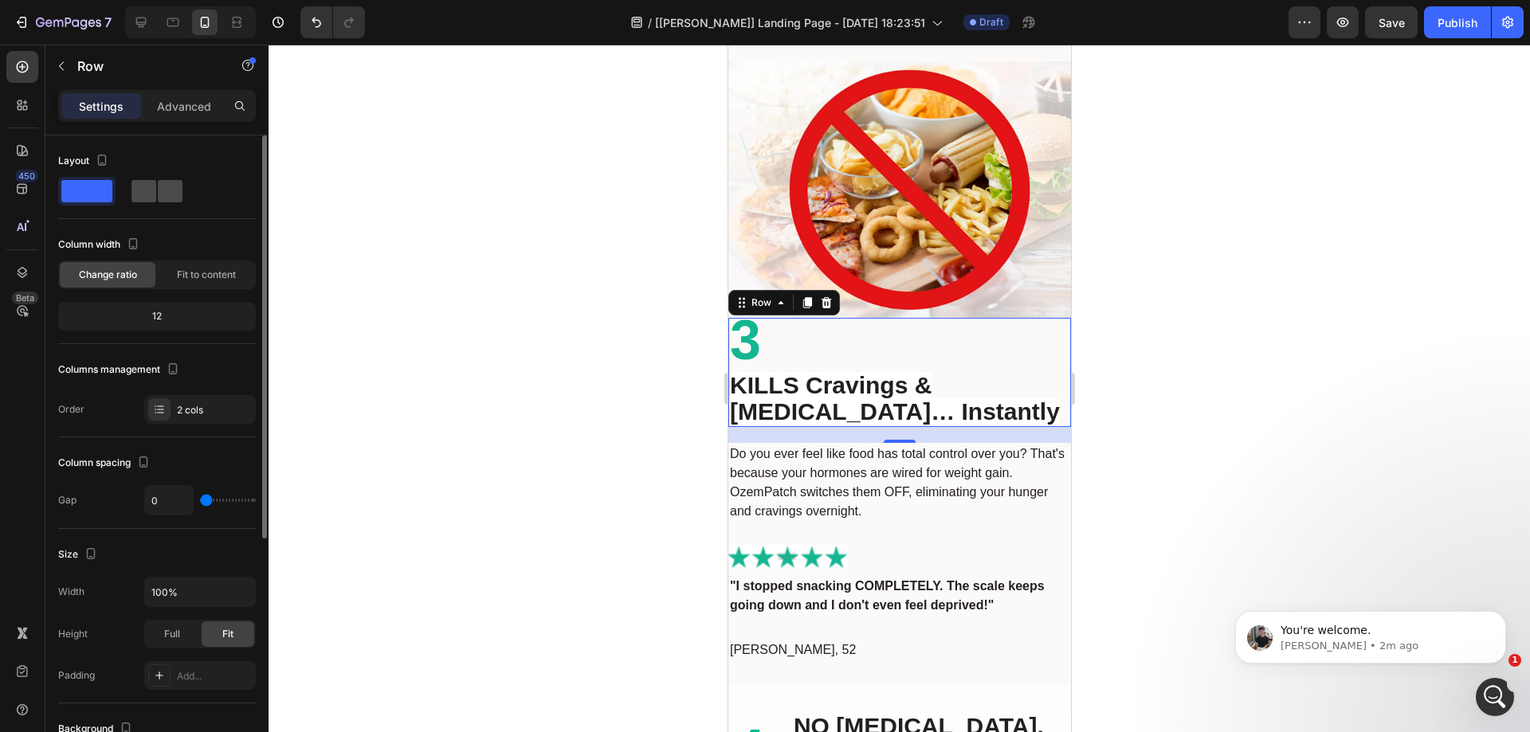
click at [160, 197] on span at bounding box center [170, 191] width 25 height 22
type input "32"
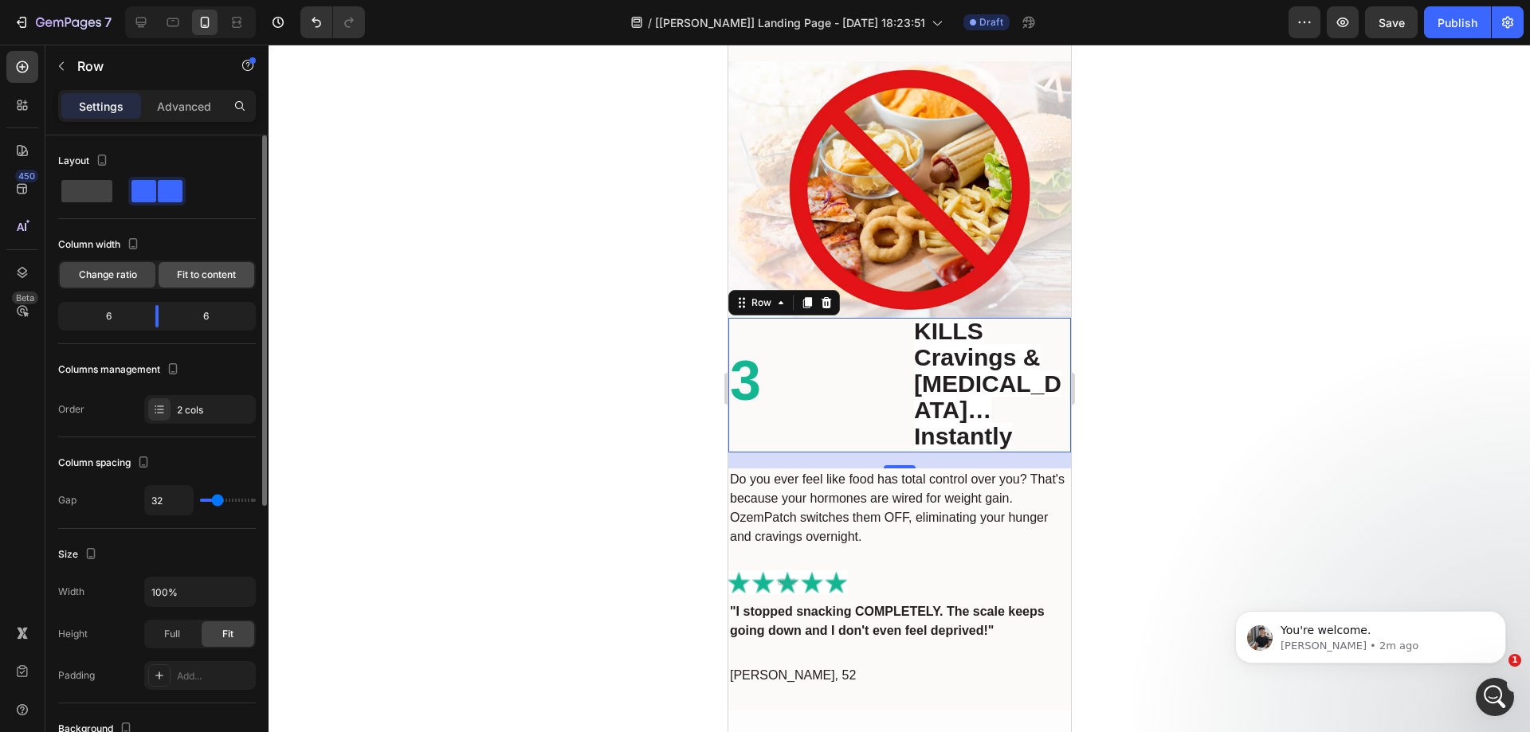
click at [216, 280] on span "Fit to content" at bounding box center [206, 275] width 59 height 14
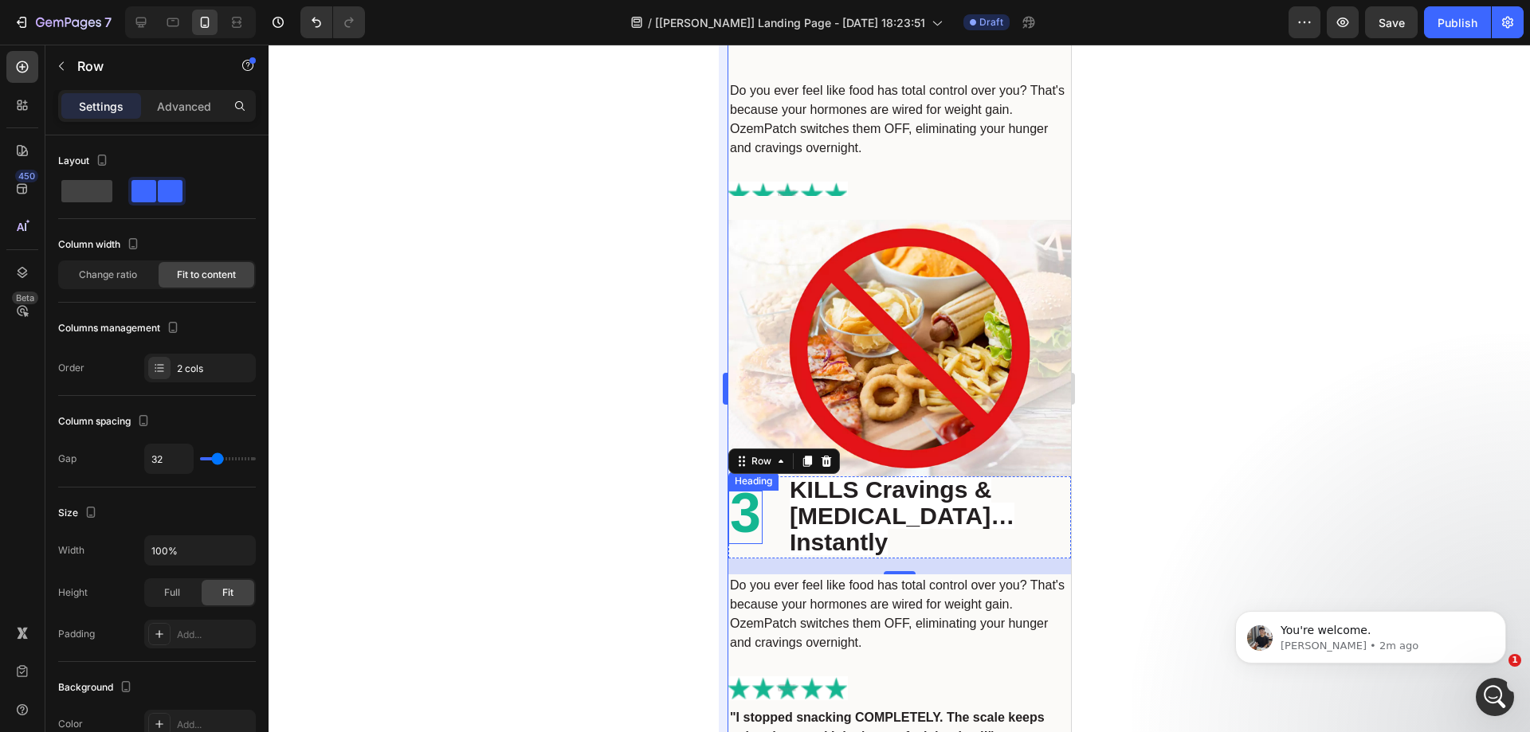
scroll to position [2708, 0]
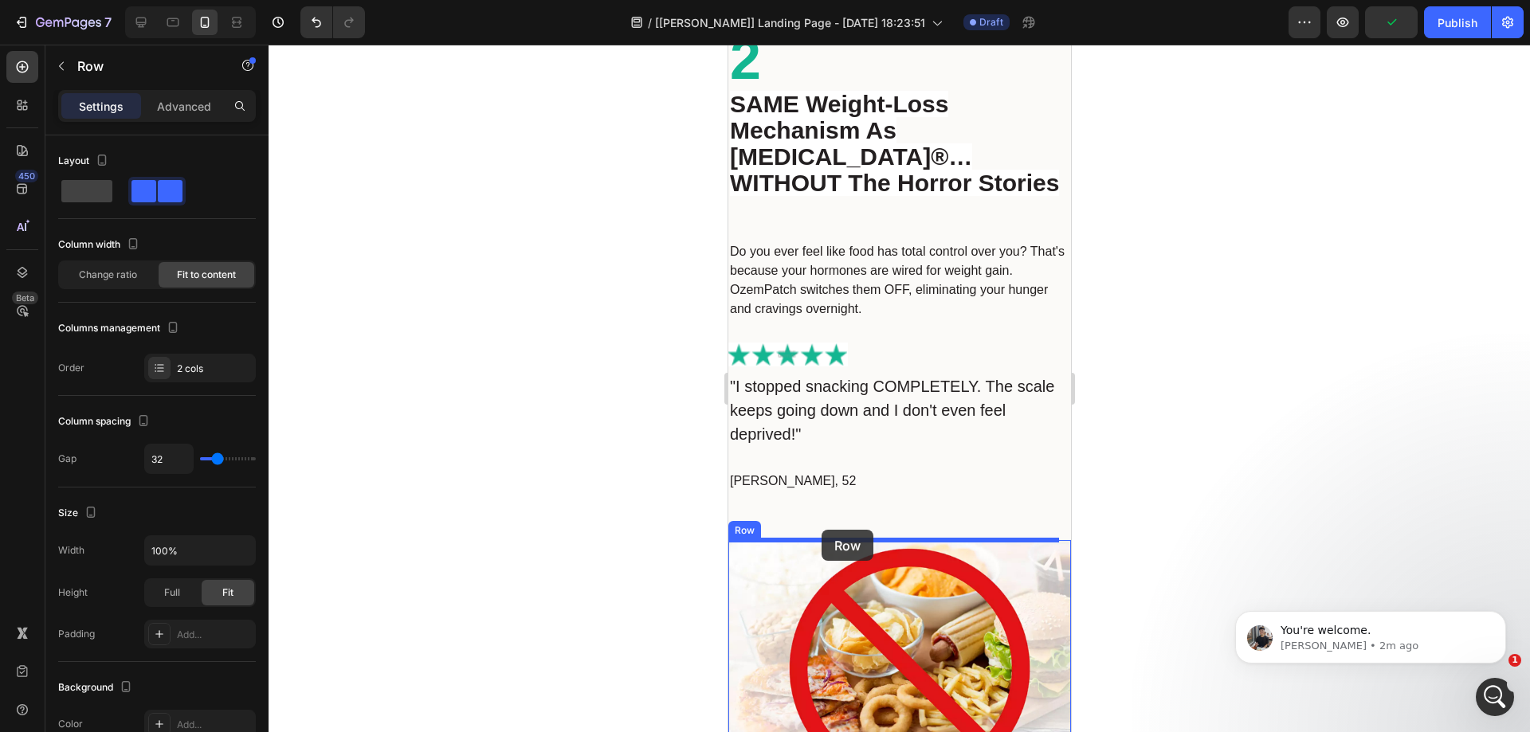
drag, startPoint x: 760, startPoint y: 453, endPoint x: 821, endPoint y: 530, distance: 98.1
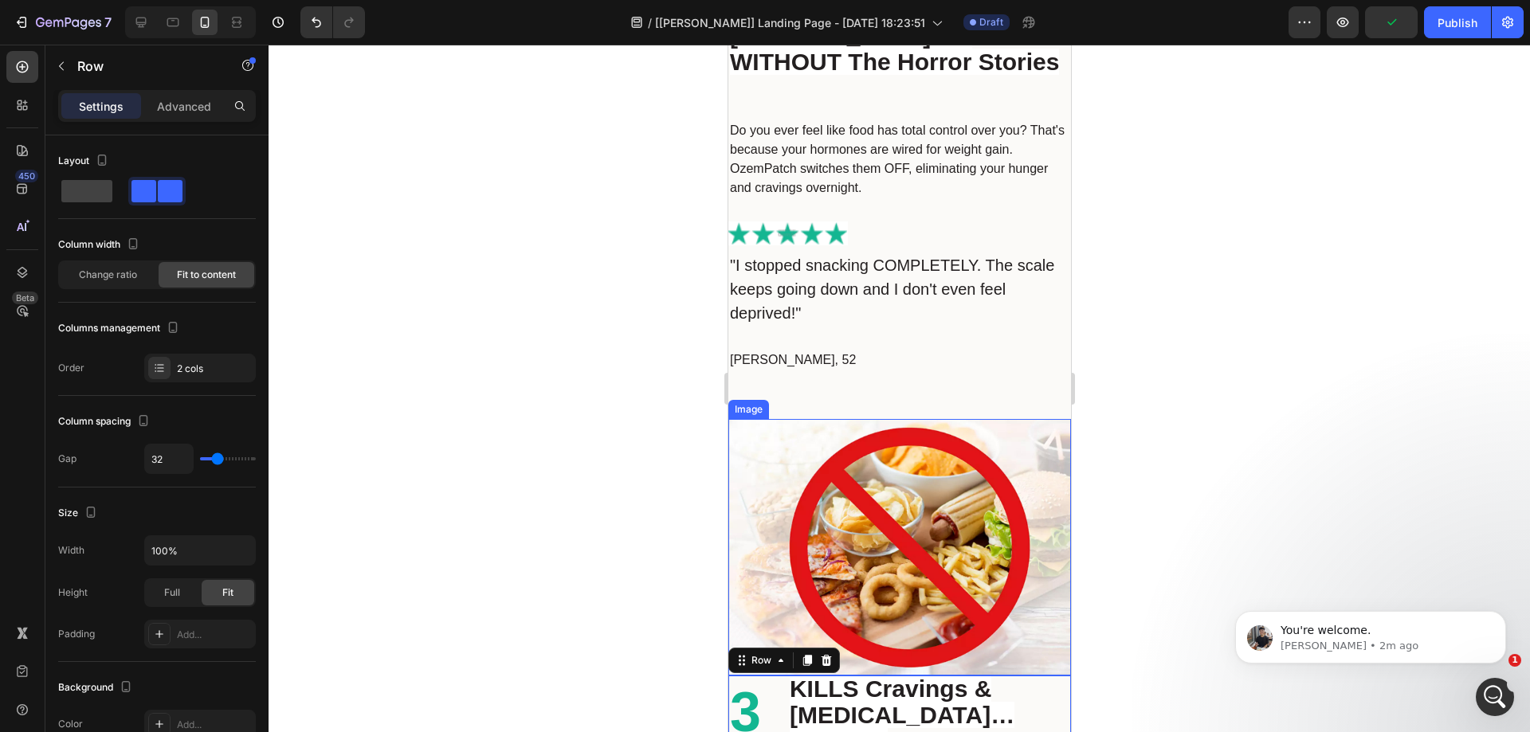
scroll to position [2947, 0]
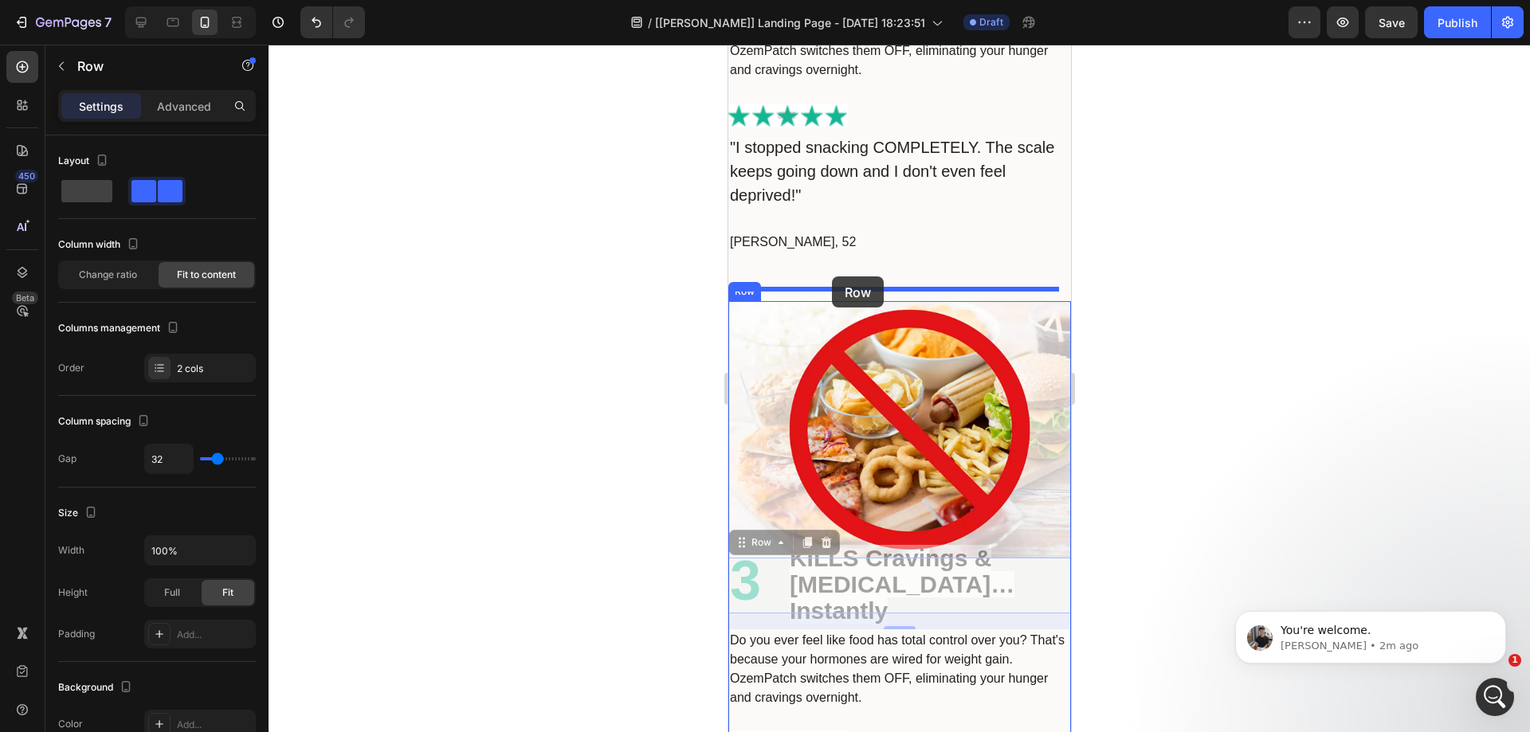
drag, startPoint x: 765, startPoint y: 522, endPoint x: 832, endPoint y: 273, distance: 257.5
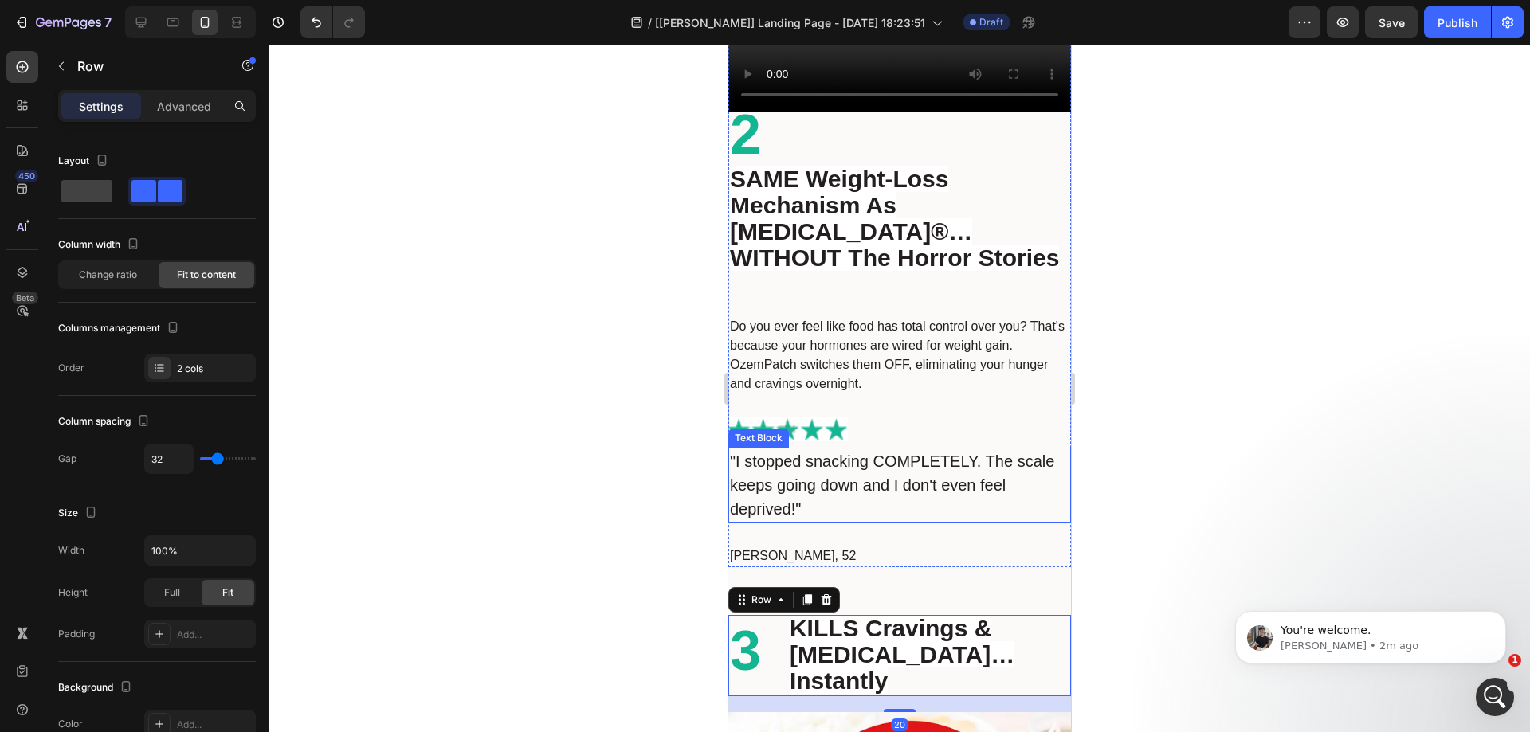
scroll to position [2628, 0]
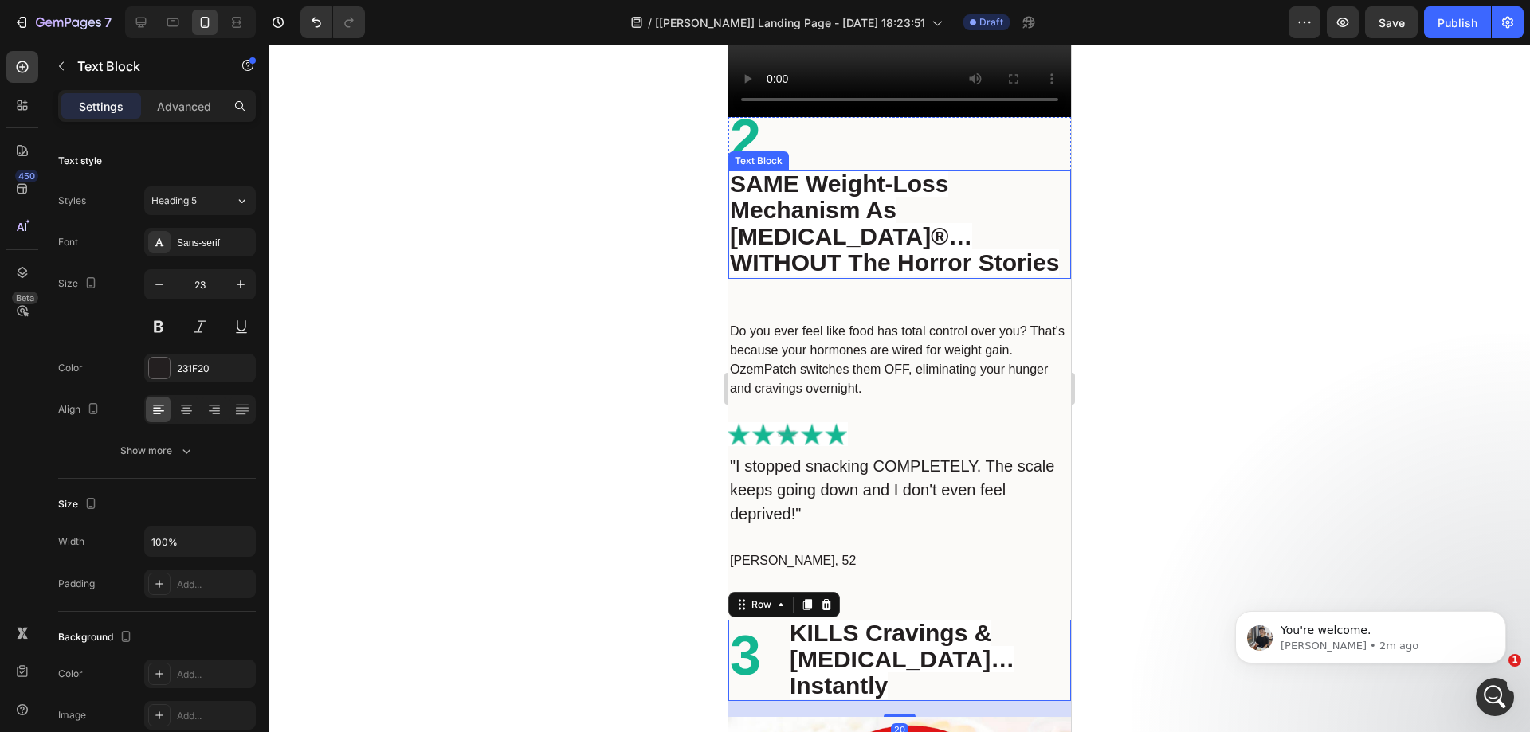
click at [872, 171] on strong "SAME Weight-Loss Mechanism As Ozempic®… WITHOUT The Horror Stories" at bounding box center [893, 223] width 329 height 105
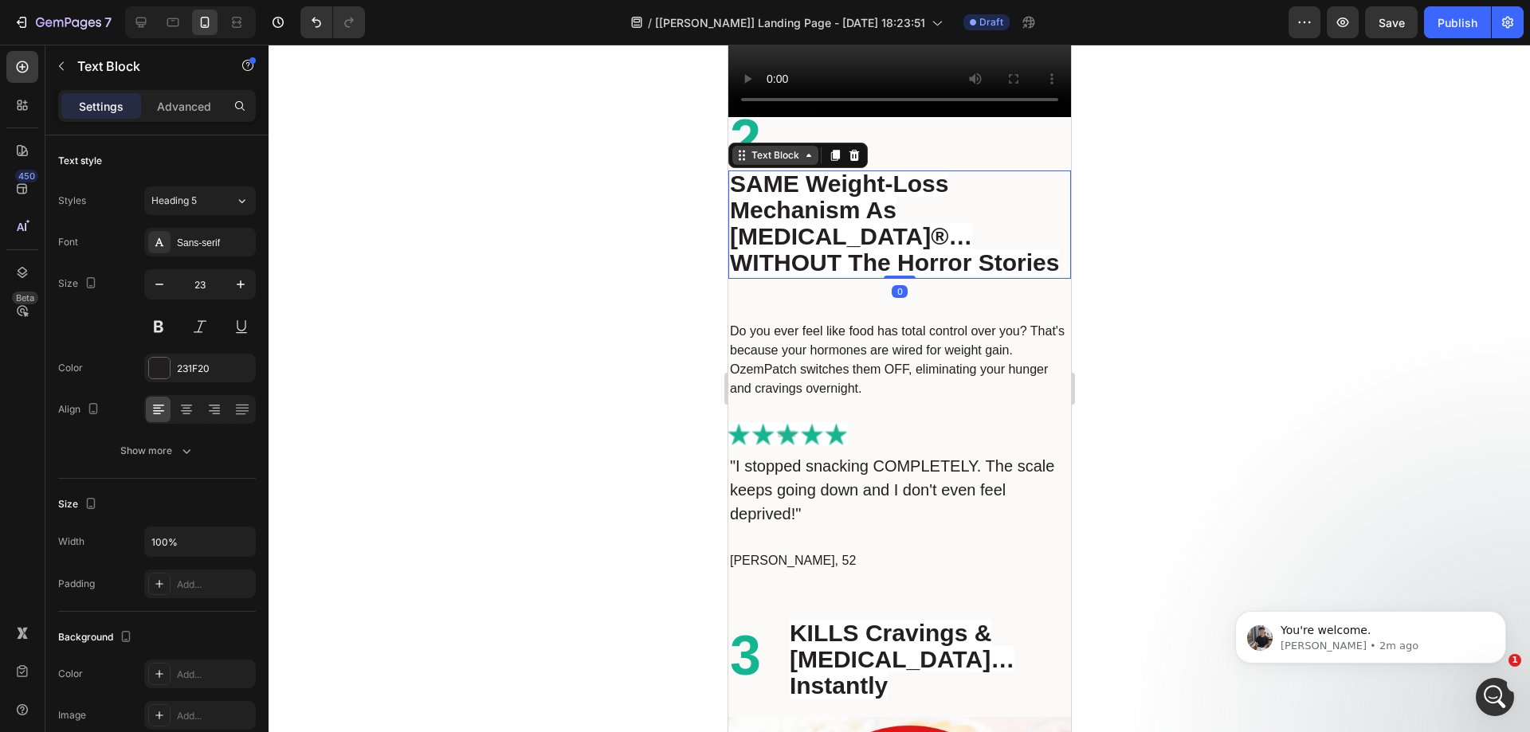
click at [769, 150] on div "Text Block" at bounding box center [775, 155] width 54 height 14
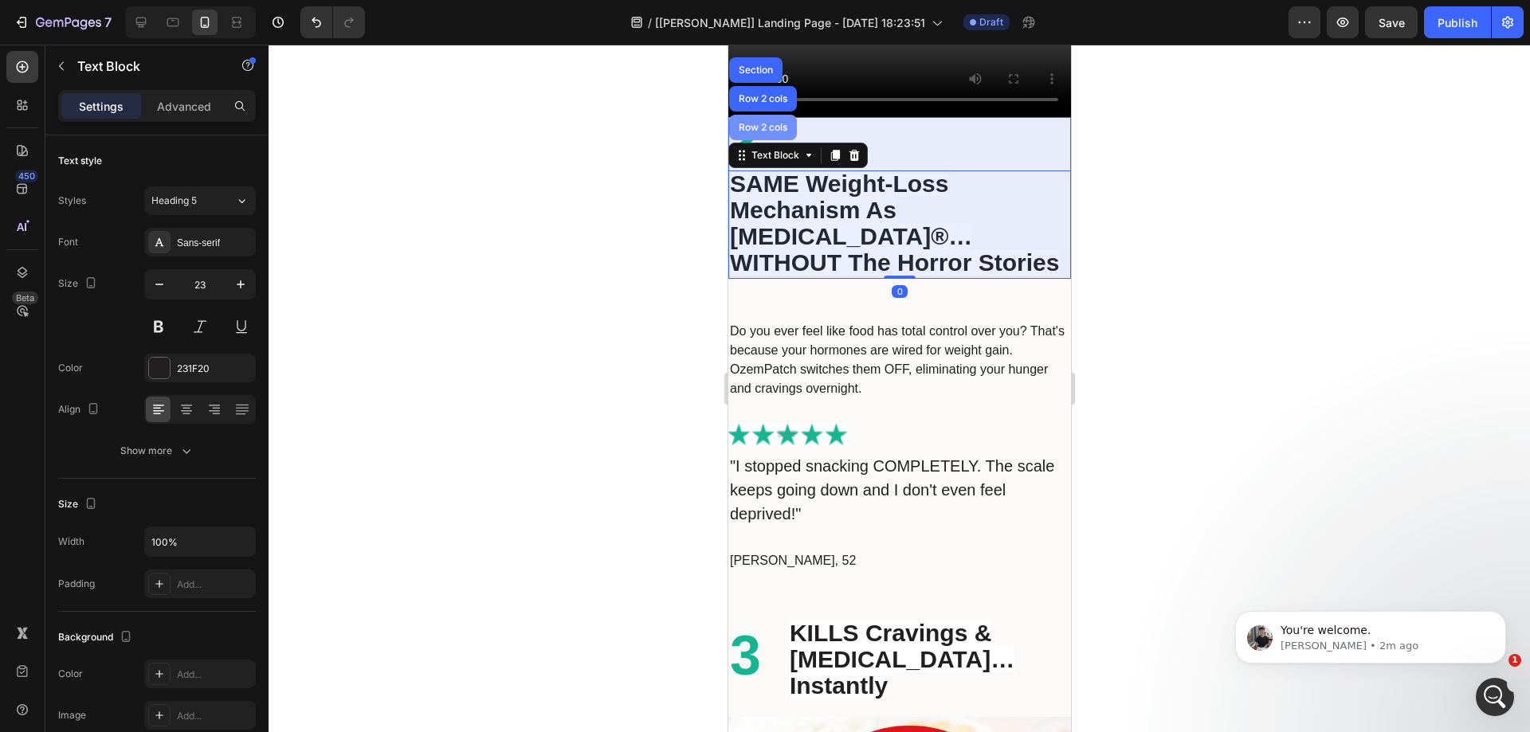
drag, startPoint x: 763, startPoint y: 127, endPoint x: 1147, endPoint y: 205, distance: 392.0
click at [763, 127] on div "Row 2 cols" at bounding box center [762, 128] width 68 height 26
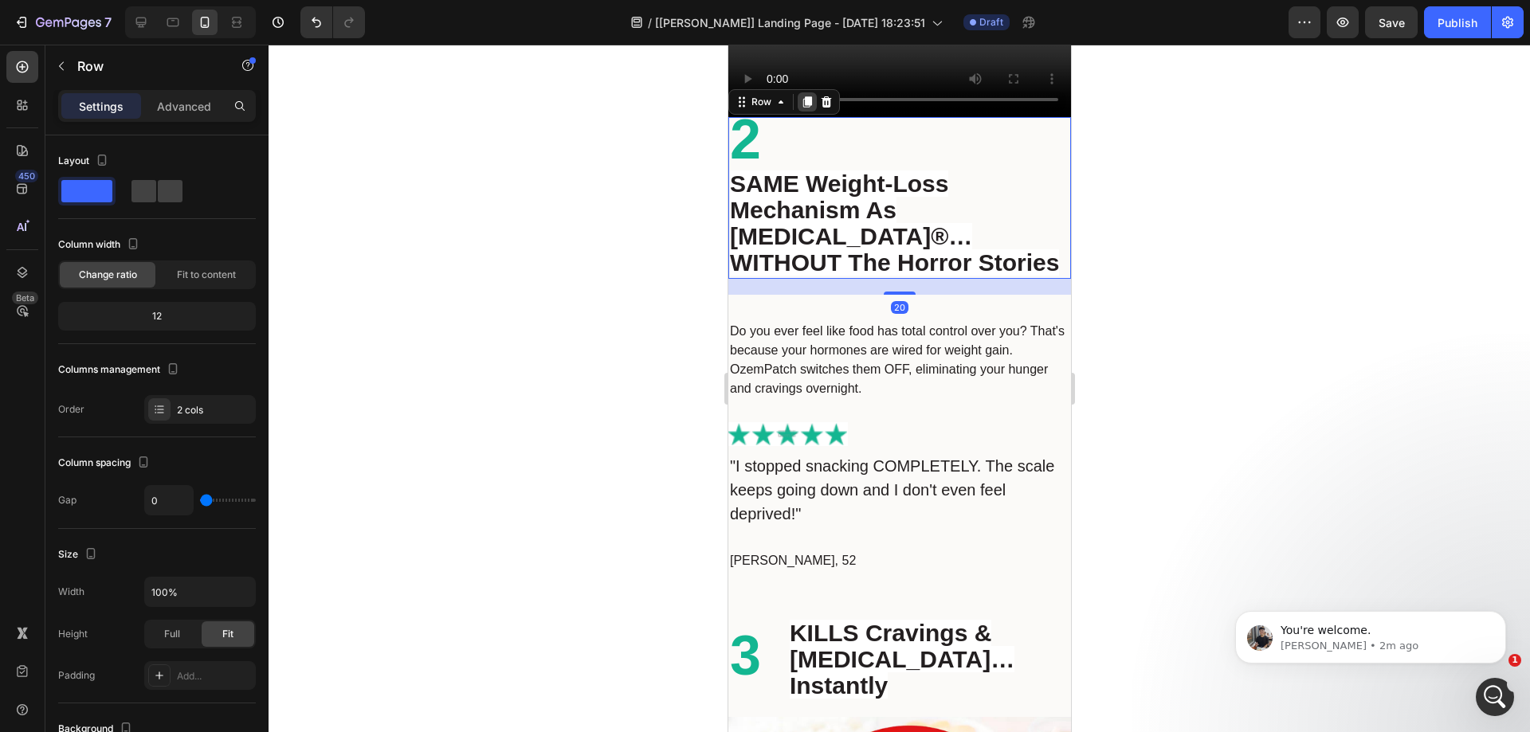
drag, startPoint x: 807, startPoint y: 97, endPoint x: 950, endPoint y: 162, distance: 156.6
click at [807, 97] on div at bounding box center [806, 101] width 19 height 19
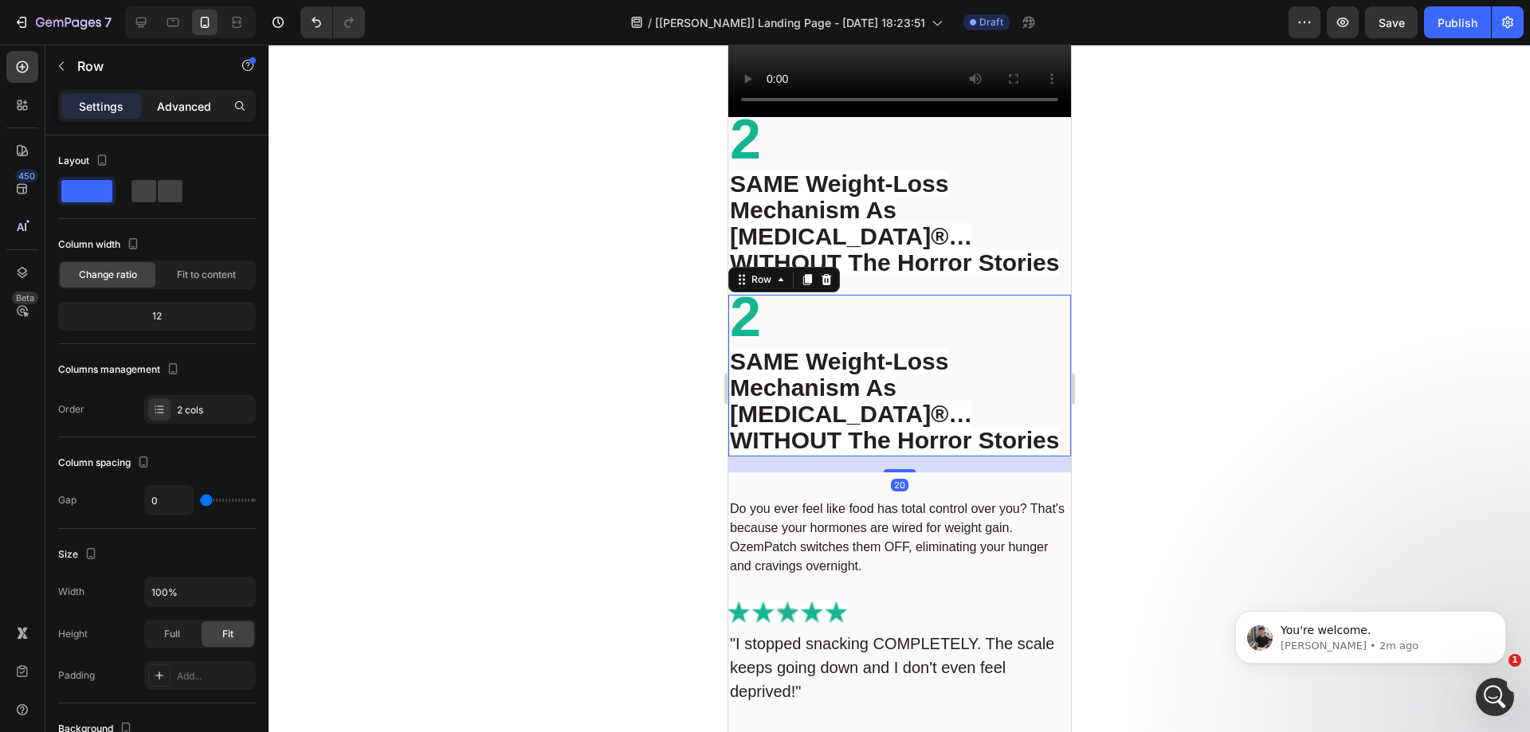
click at [193, 112] on p "Advanced" at bounding box center [184, 106] width 54 height 17
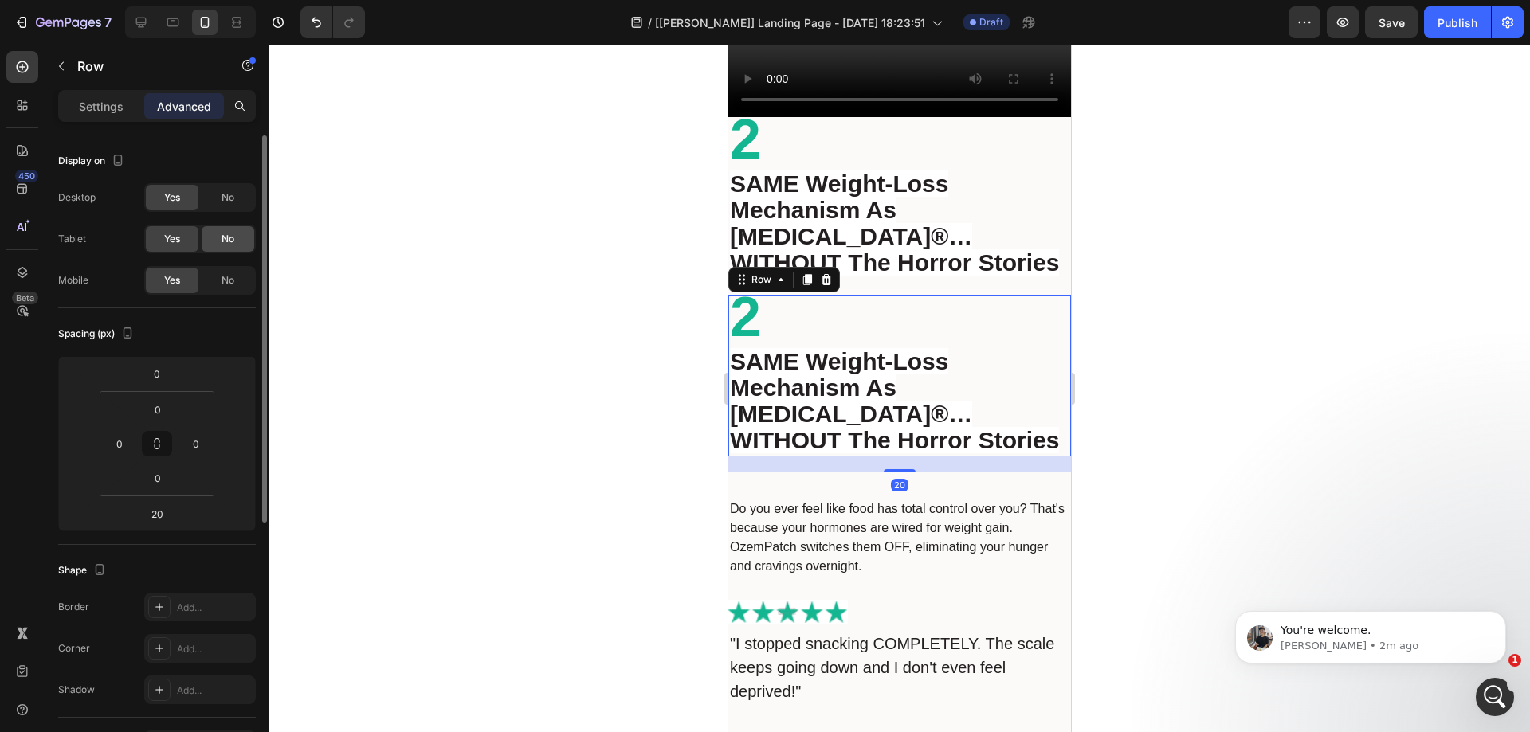
click at [233, 235] on span "No" at bounding box center [228, 239] width 13 height 14
click at [230, 193] on span "No" at bounding box center [228, 197] width 13 height 14
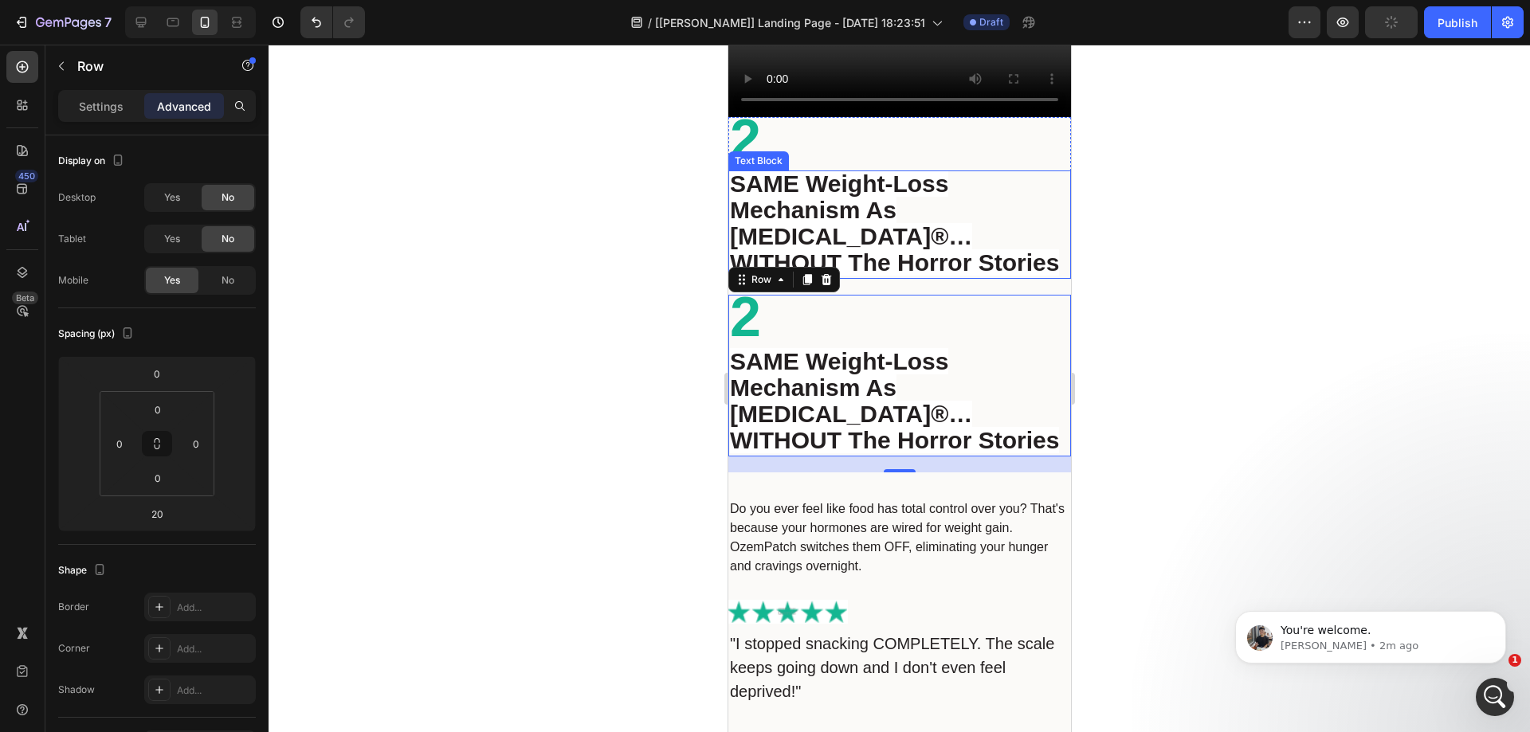
click at [830, 135] on h2 "2" at bounding box center [899, 143] width 343 height 53
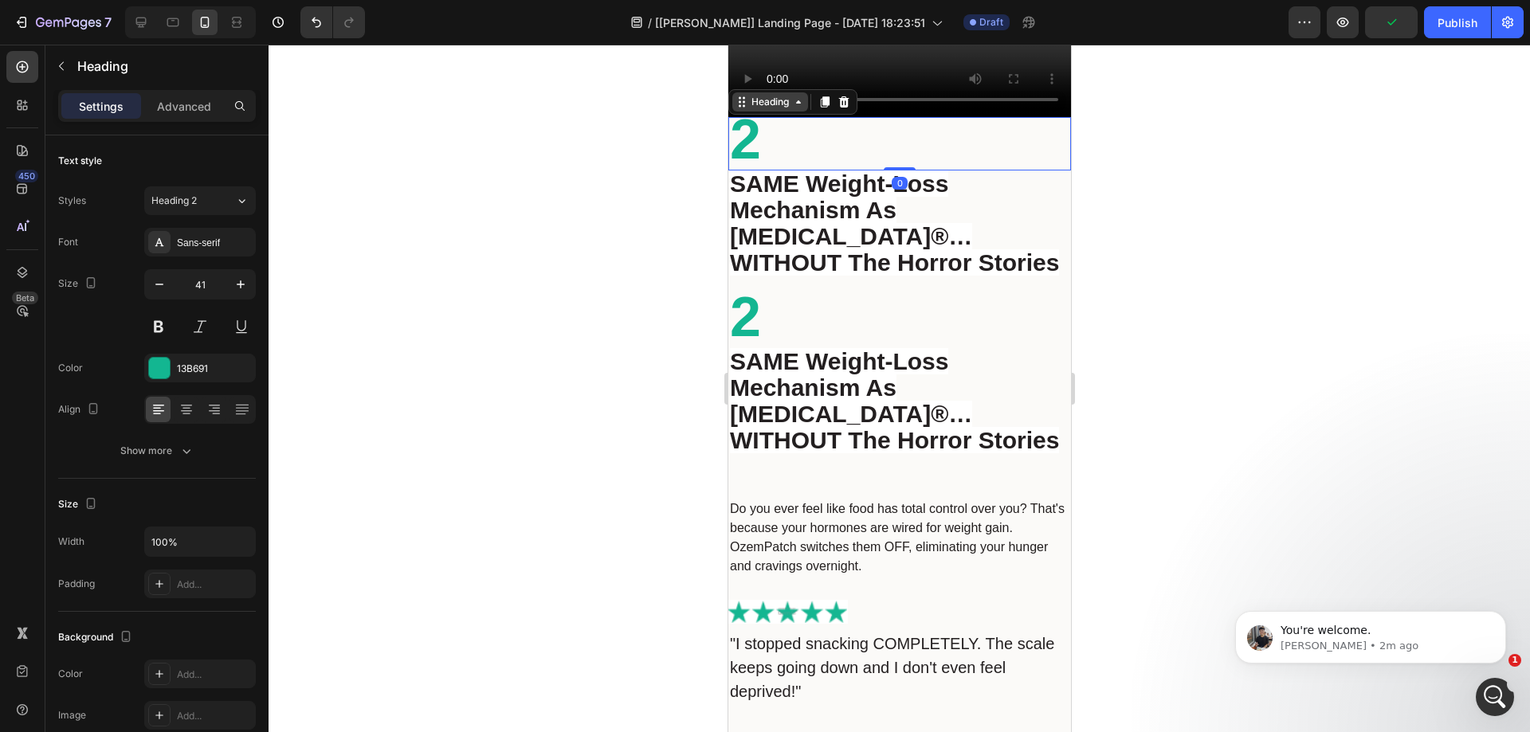
click at [783, 98] on div "Heading" at bounding box center [770, 101] width 76 height 19
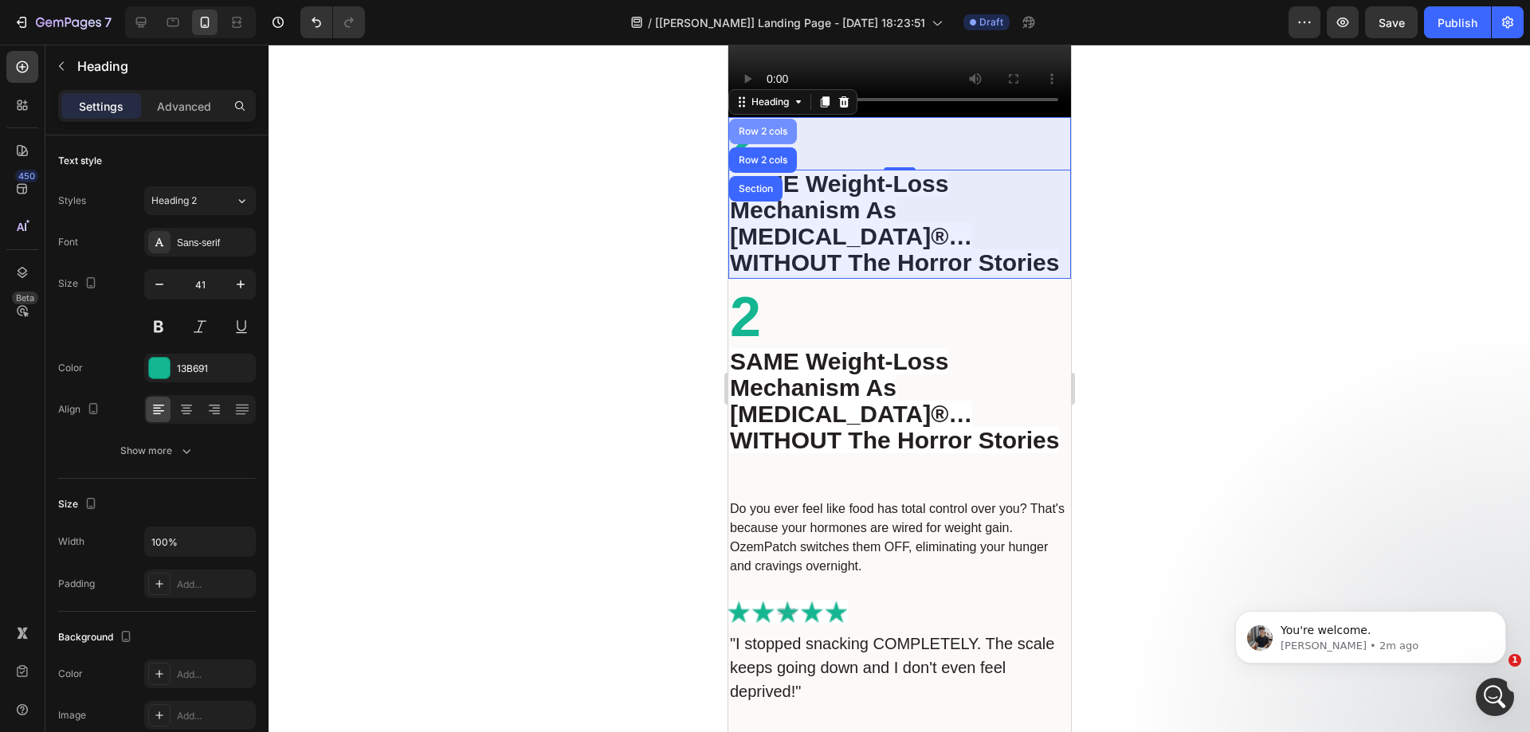
click at [765, 124] on div "Row 2 cols" at bounding box center [762, 132] width 68 height 26
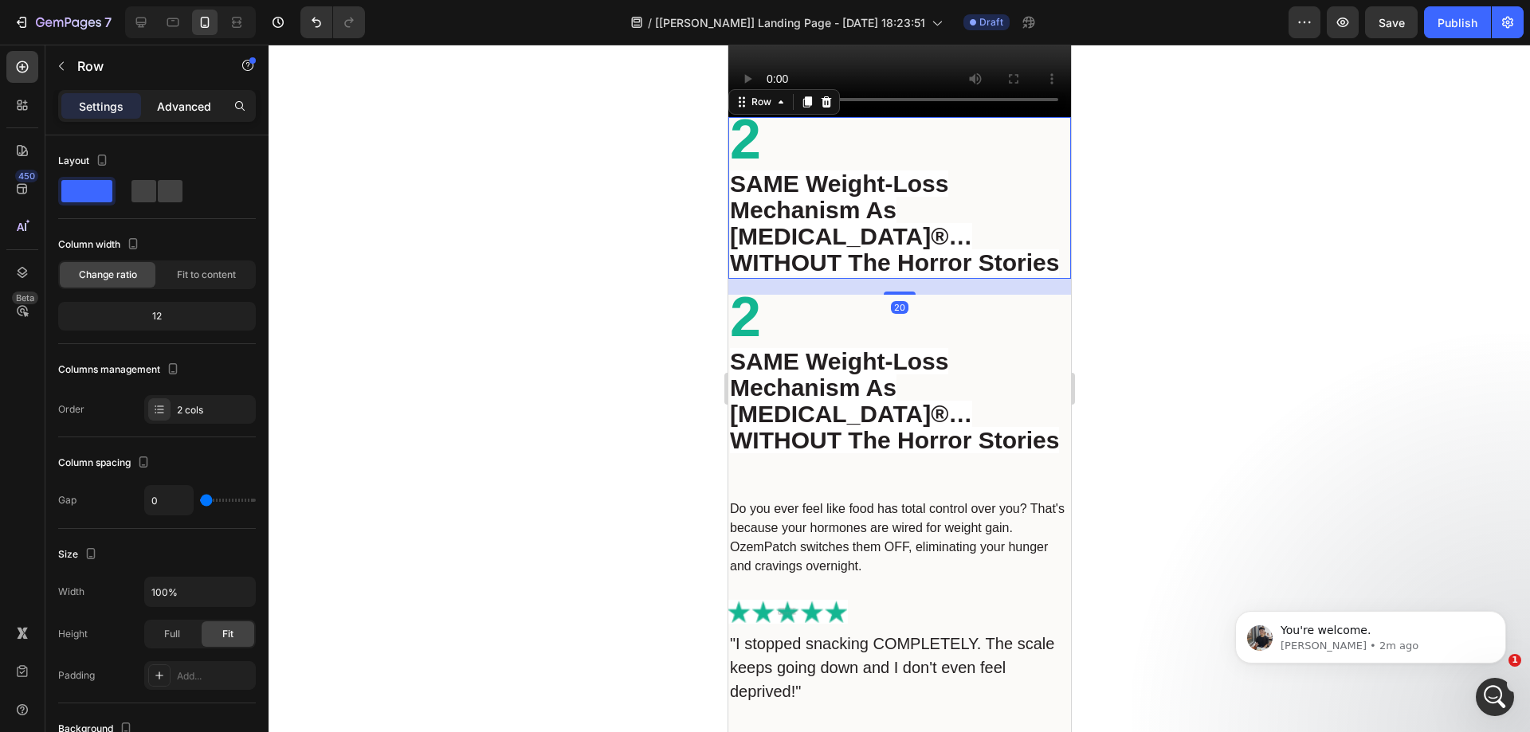
click at [190, 112] on p "Advanced" at bounding box center [184, 106] width 54 height 17
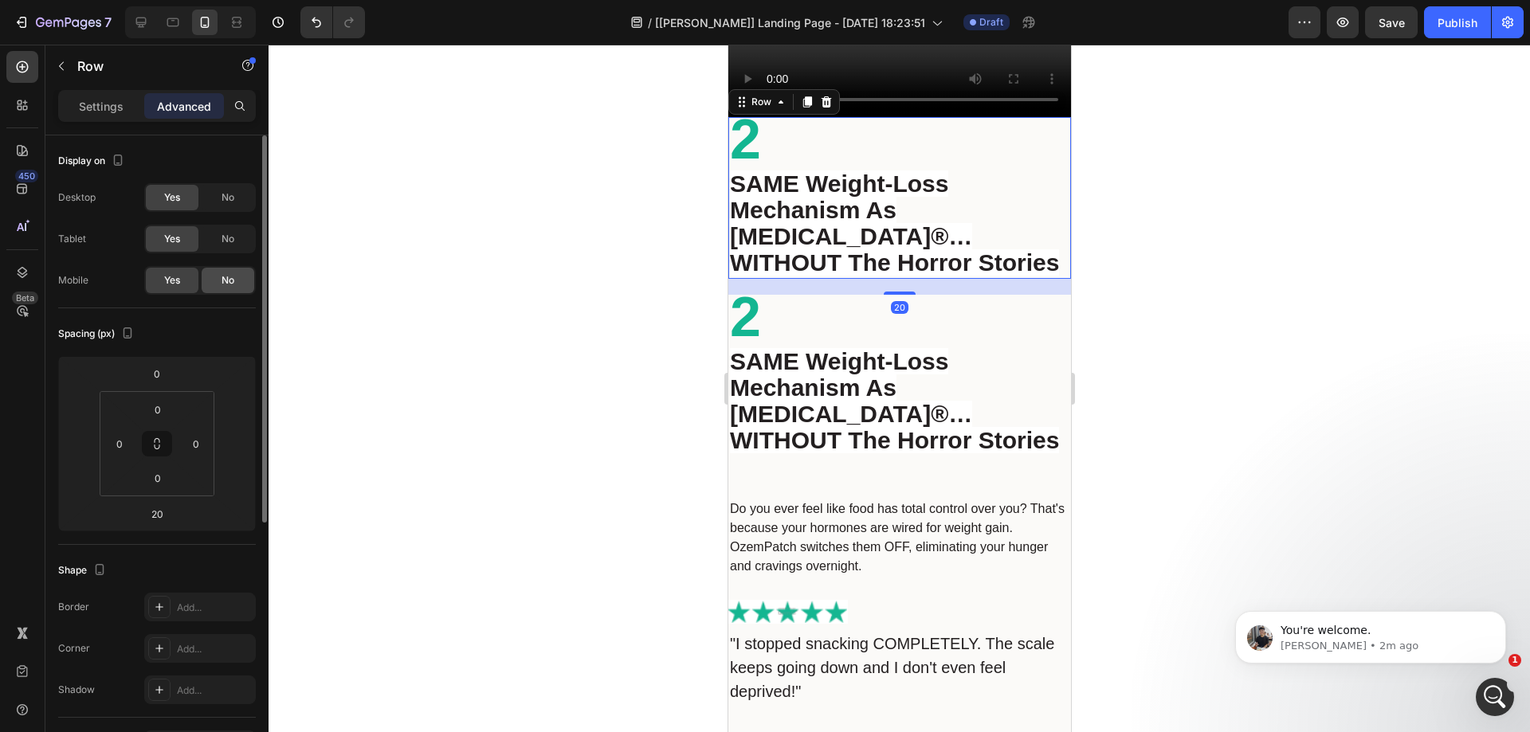
click at [236, 278] on div "No" at bounding box center [228, 281] width 53 height 26
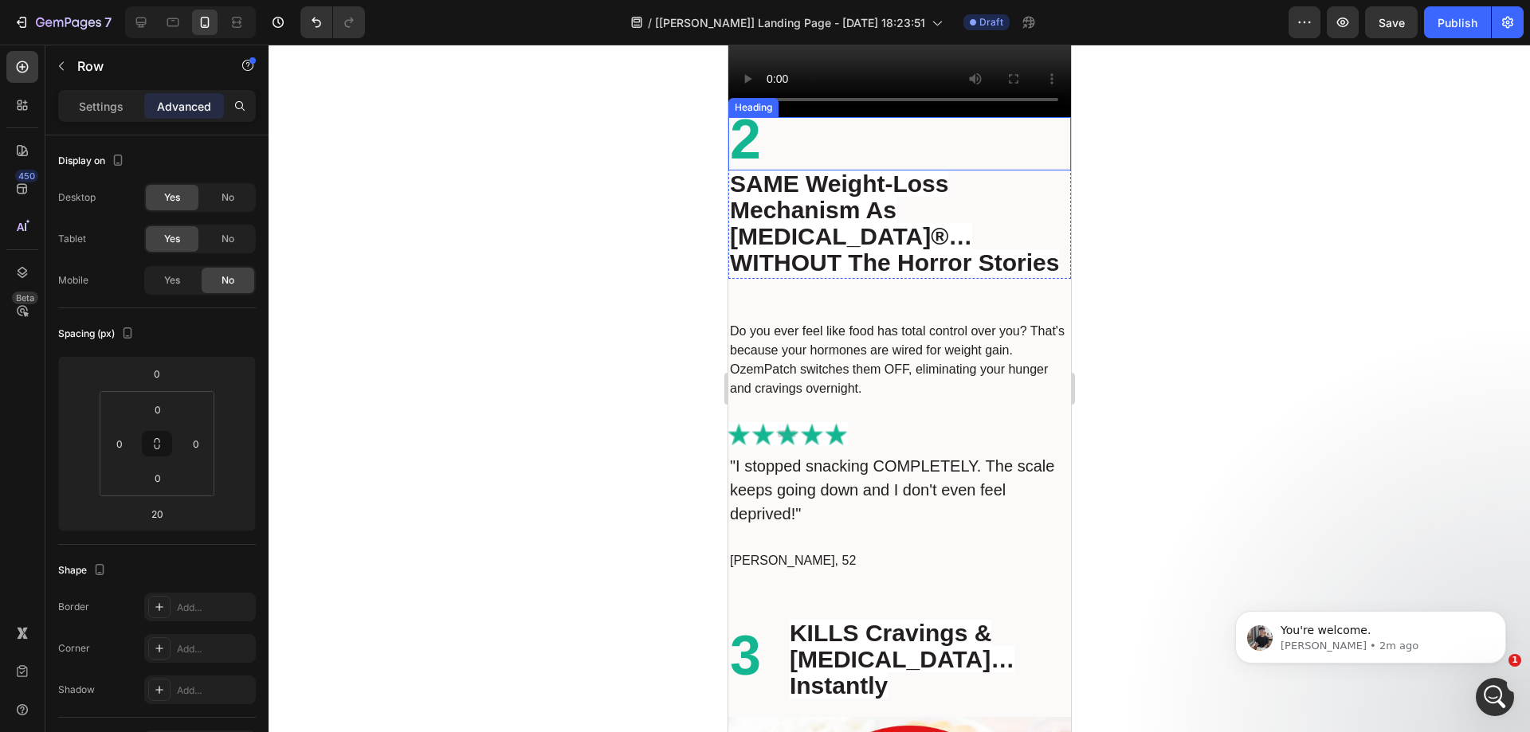
click at [804, 117] on h2 "2" at bounding box center [899, 143] width 343 height 53
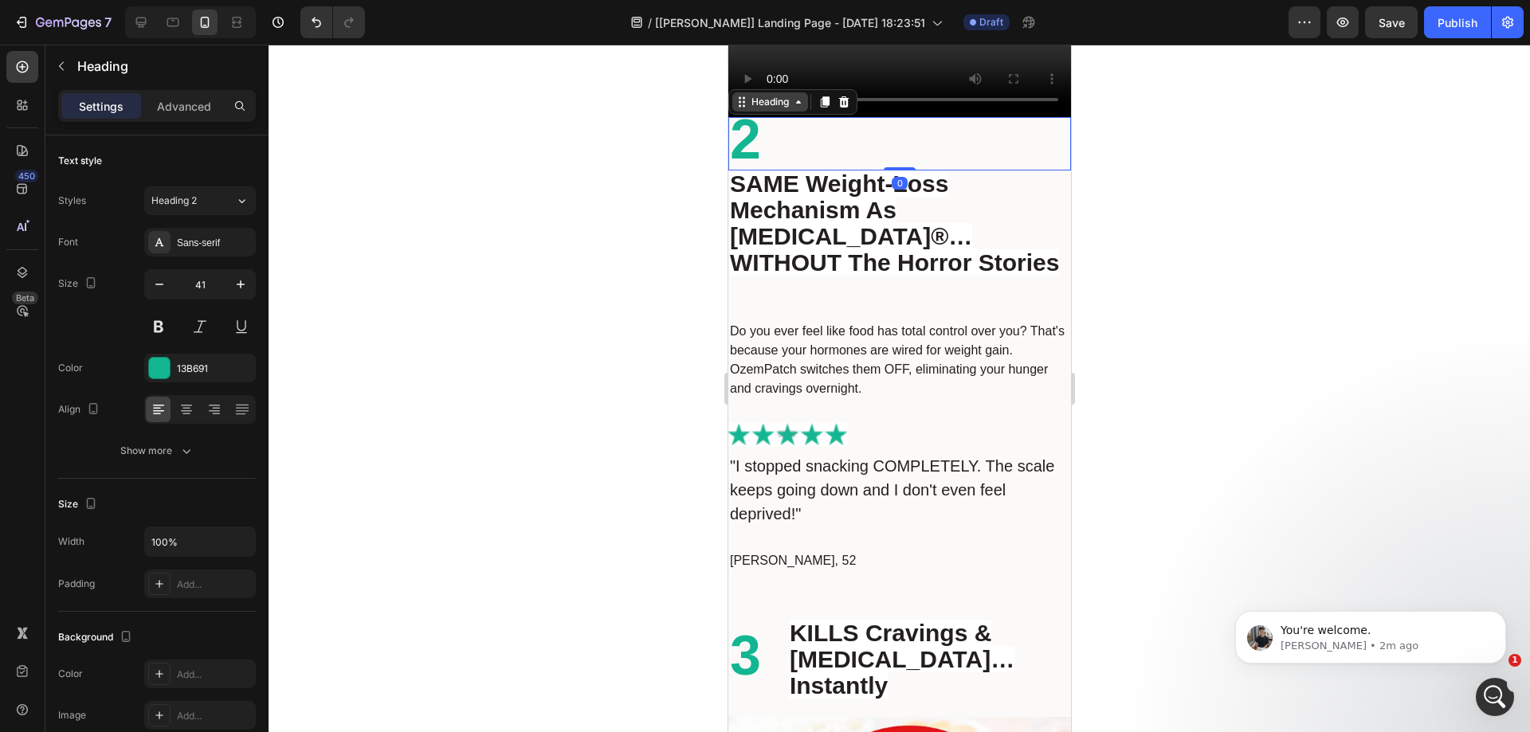
click at [762, 95] on div "Heading" at bounding box center [770, 102] width 44 height 14
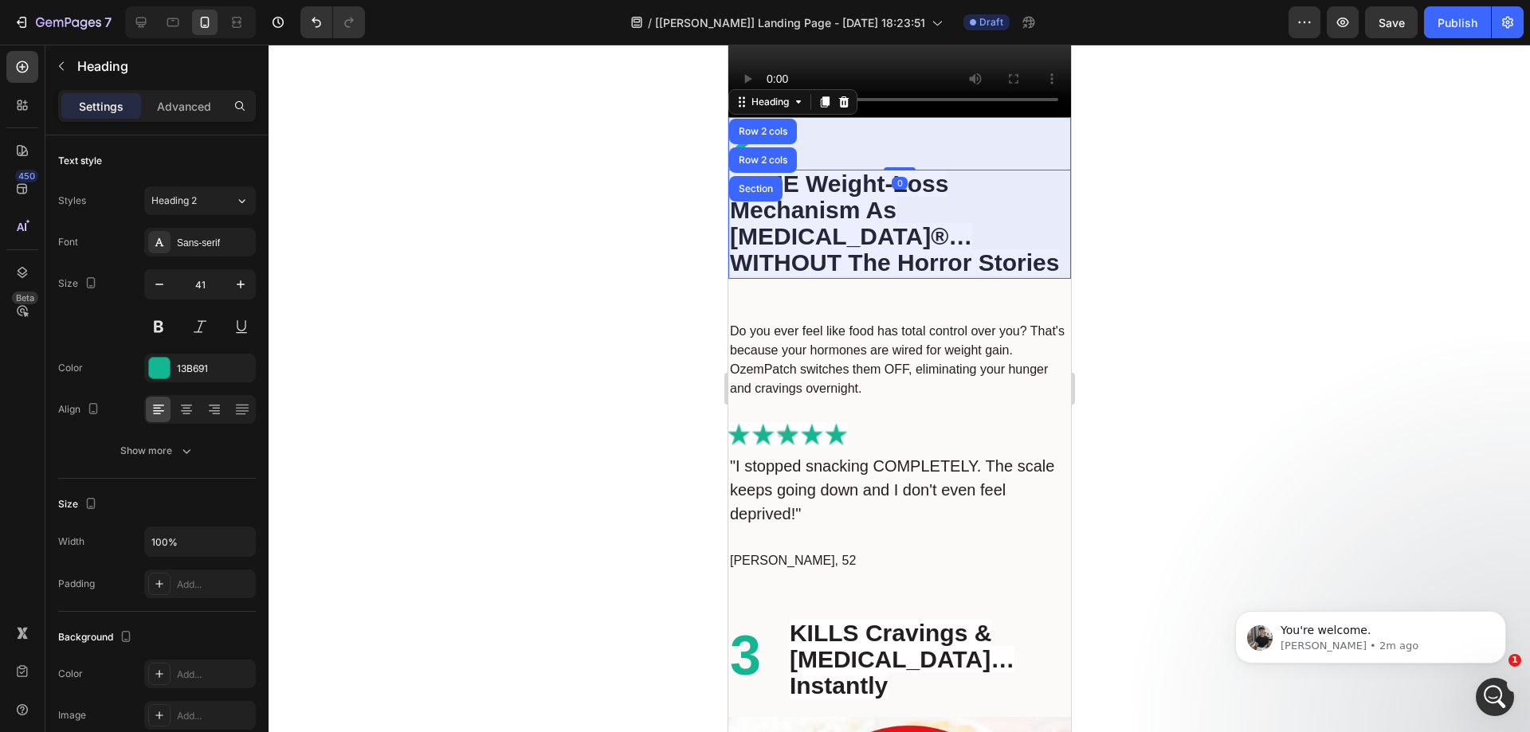
drag, startPoint x: 773, startPoint y: 119, endPoint x: 886, endPoint y: 225, distance: 155.1
click at [773, 127] on div "Row 2 cols" at bounding box center [762, 132] width 55 height 10
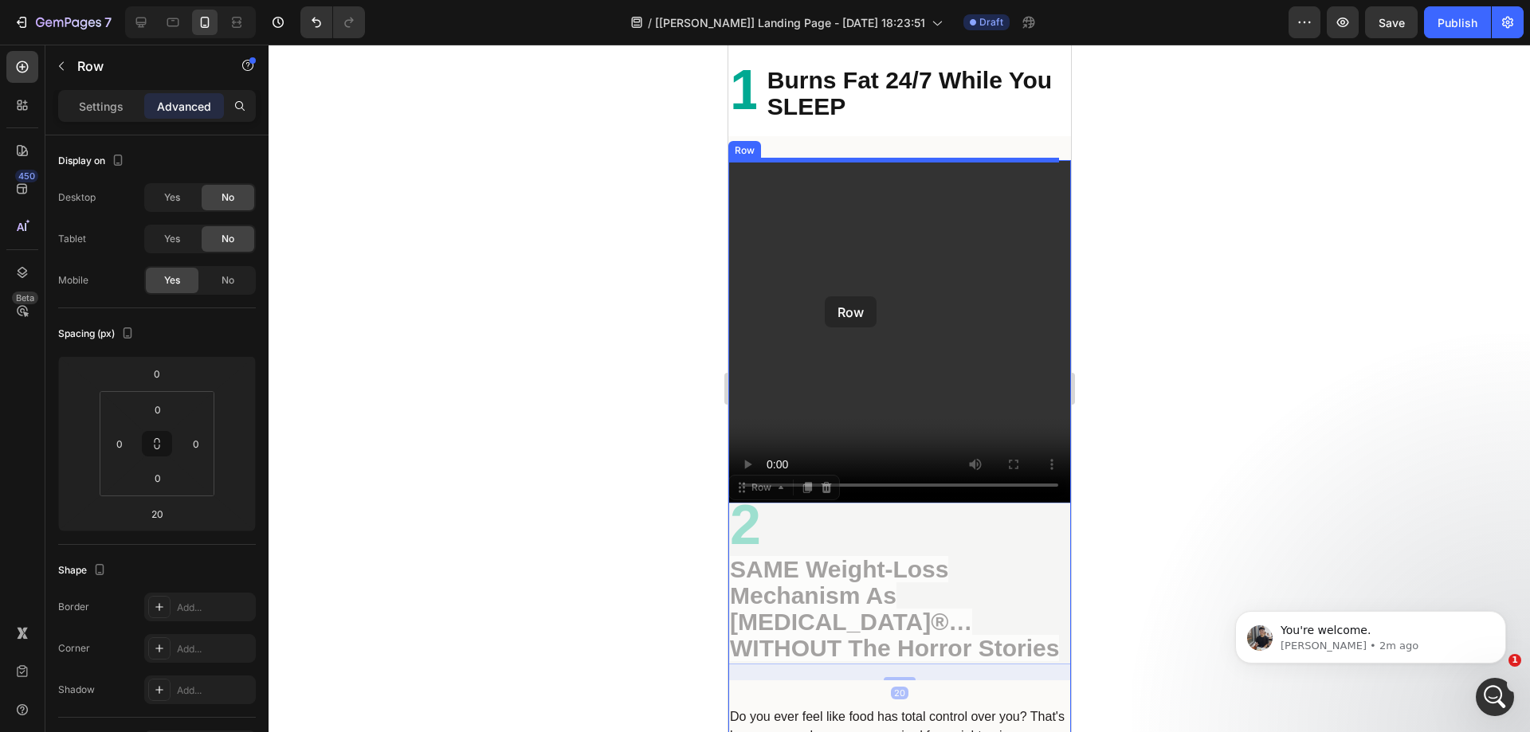
scroll to position [2230, 0]
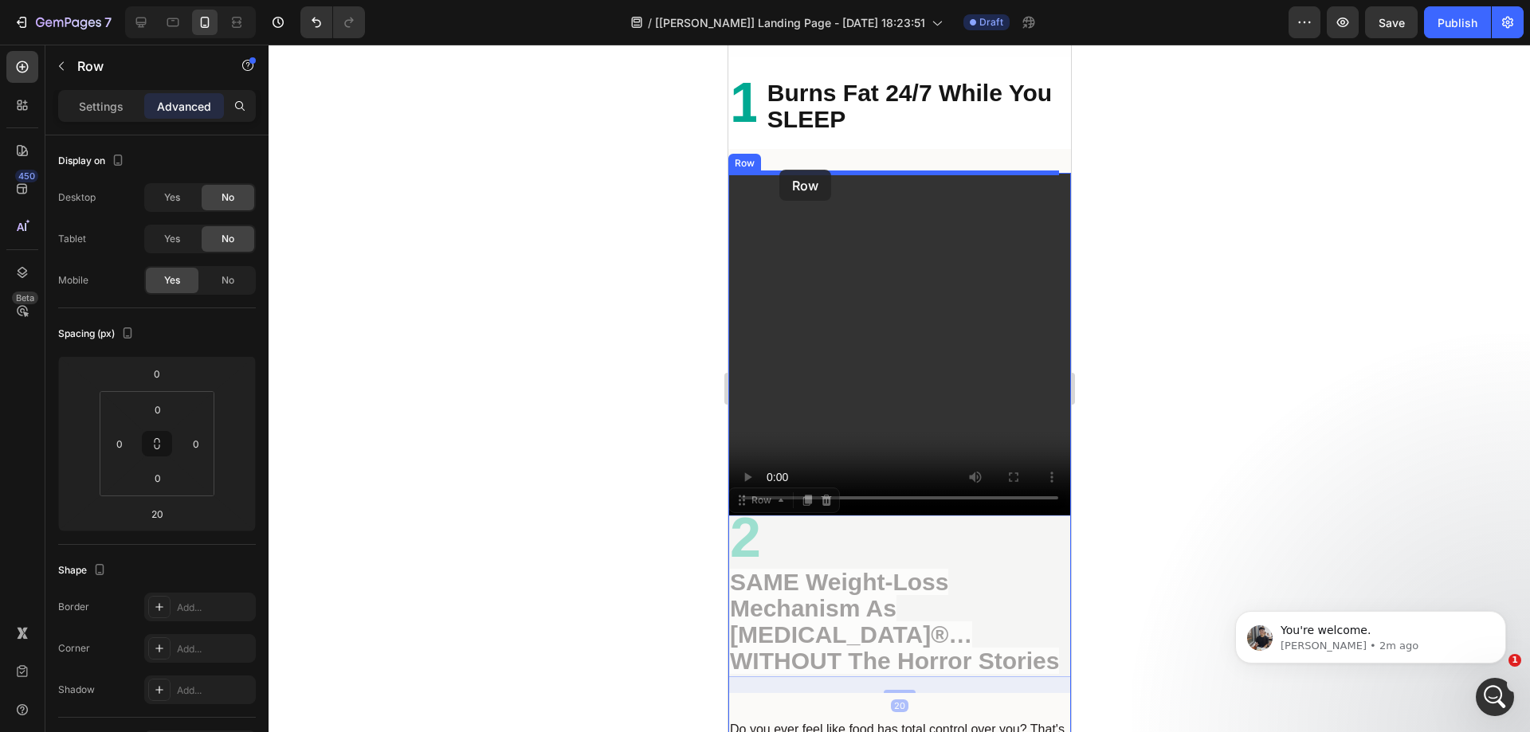
drag, startPoint x: 766, startPoint y: 336, endPoint x: 779, endPoint y: 170, distance: 166.3
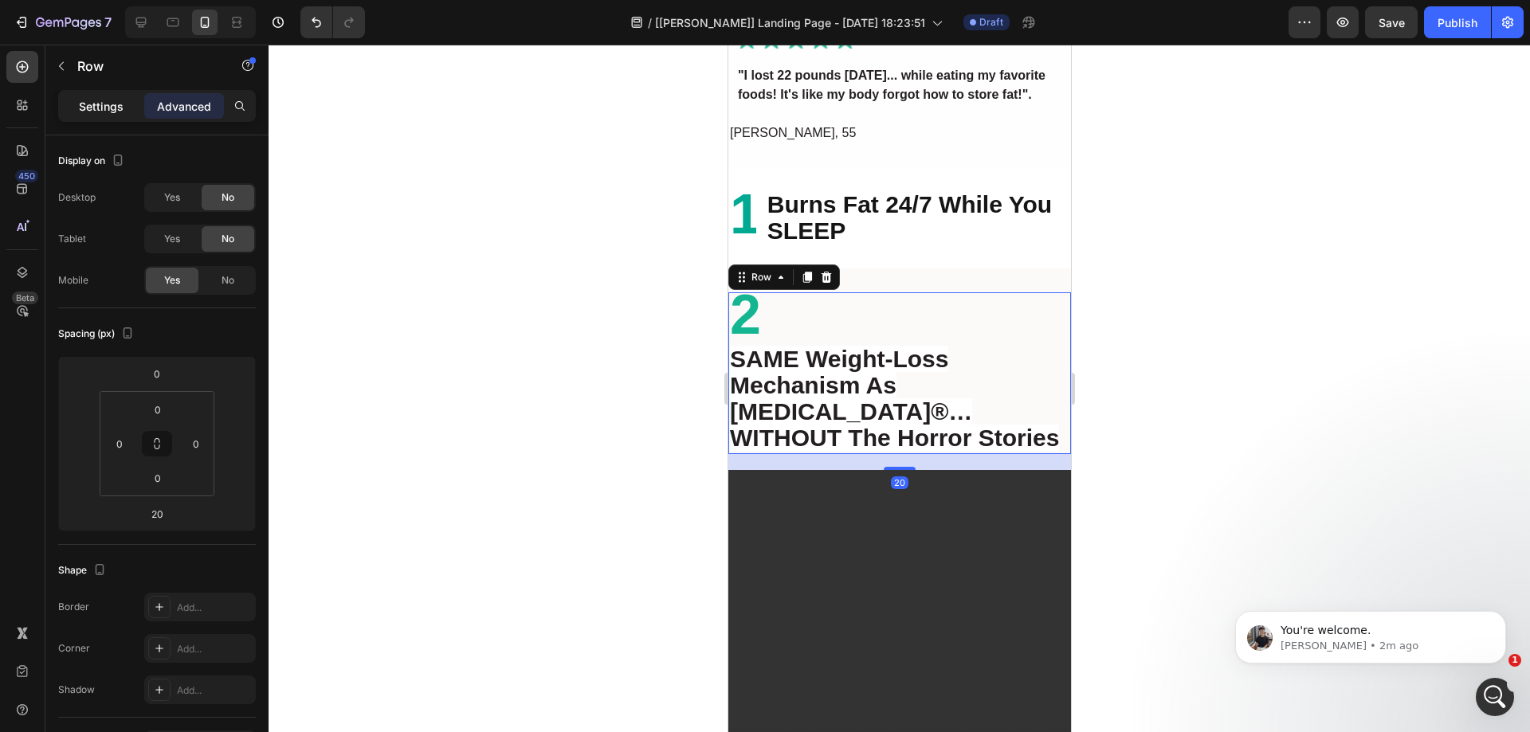
click at [132, 121] on div "Settings Advanced" at bounding box center [157, 106] width 198 height 32
click at [123, 110] on p "Settings" at bounding box center [101, 106] width 45 height 17
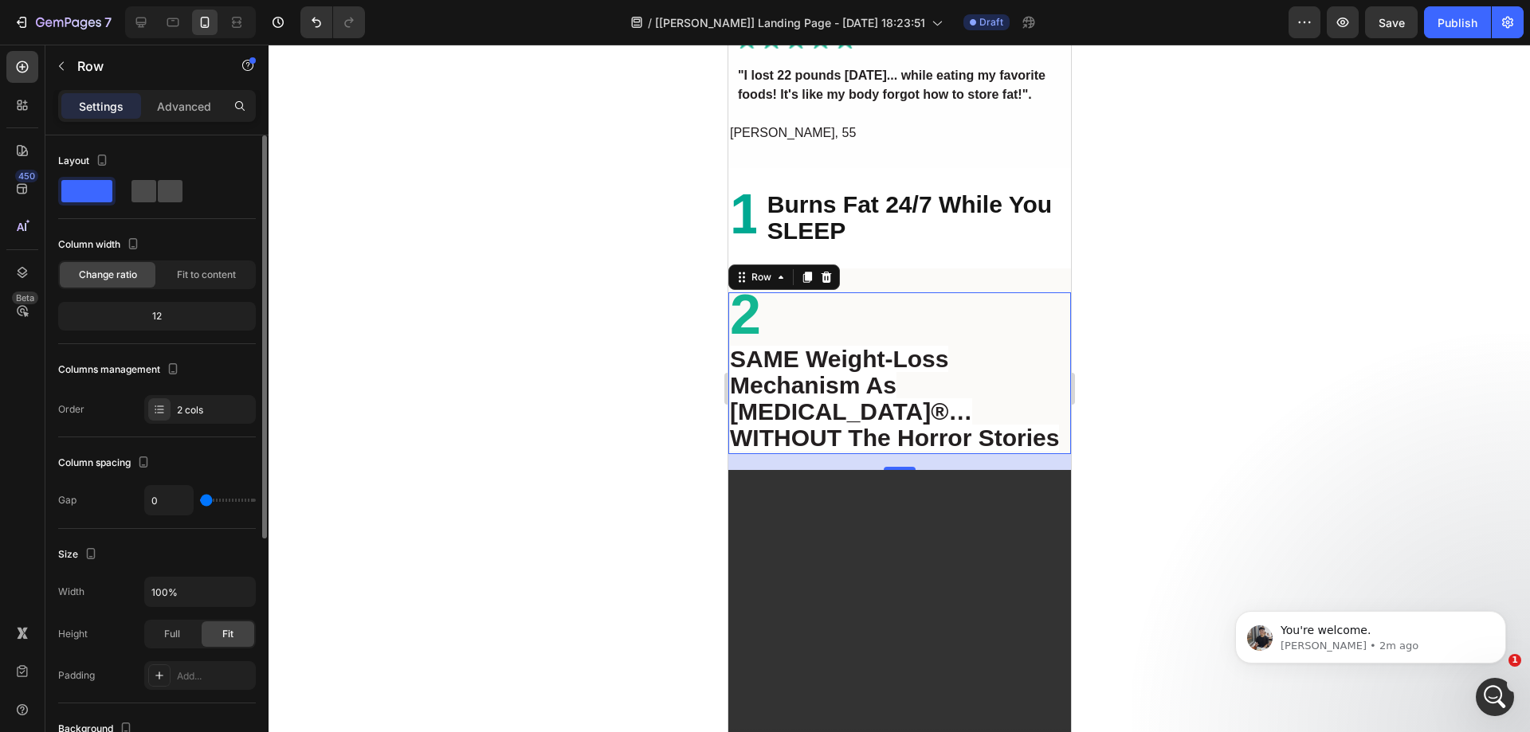
click at [164, 190] on span at bounding box center [170, 191] width 25 height 22
type input "32"
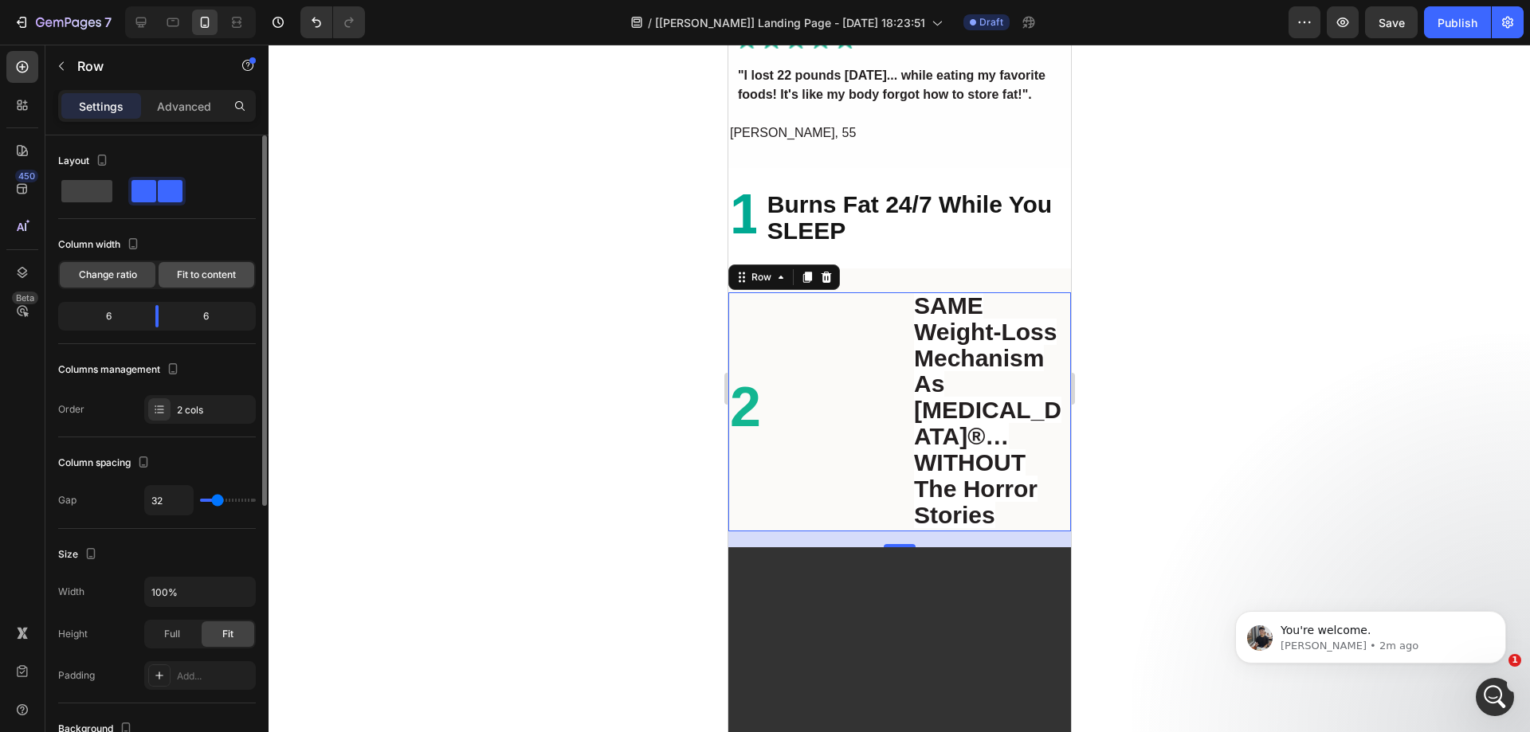
click at [218, 264] on div "Fit to content" at bounding box center [207, 275] width 96 height 26
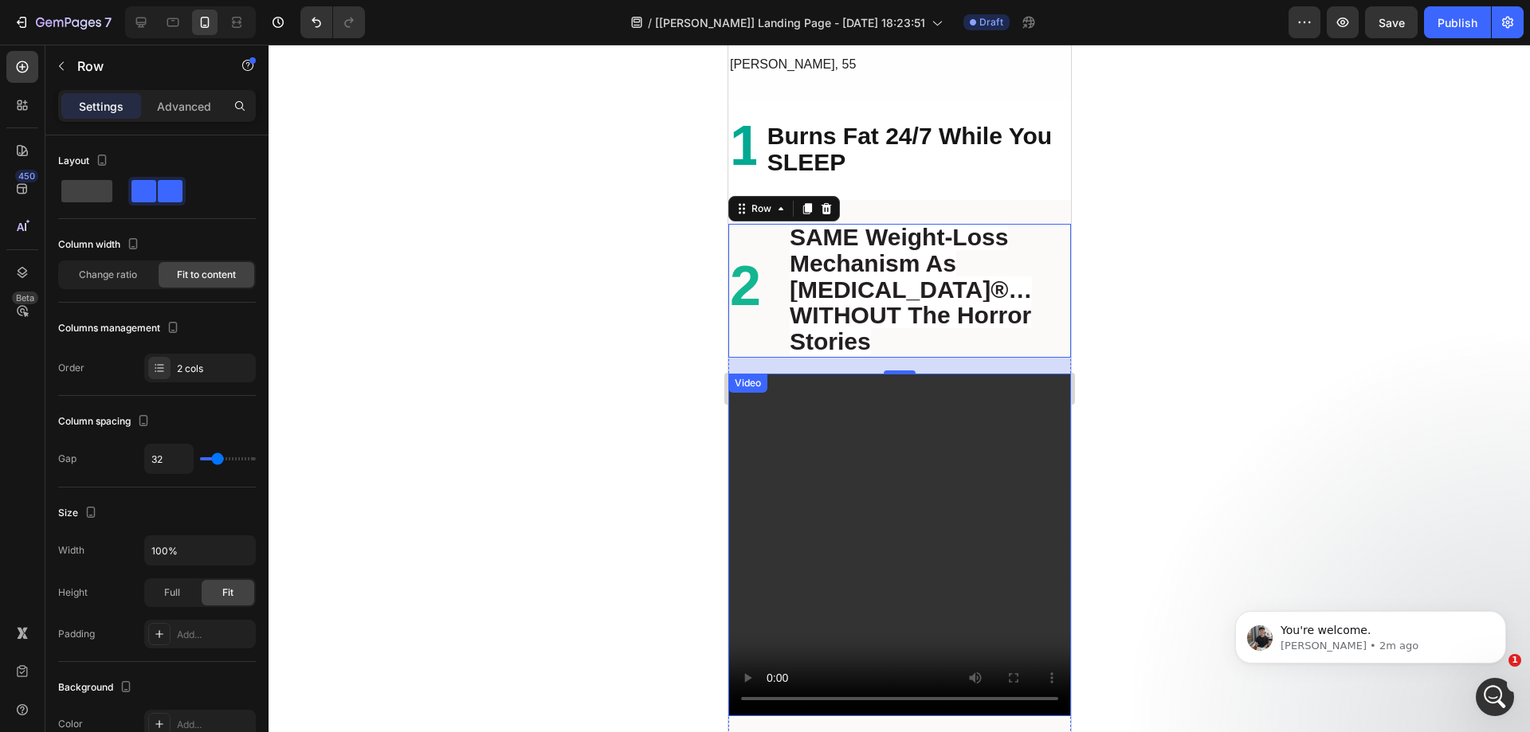
scroll to position [2549, 0]
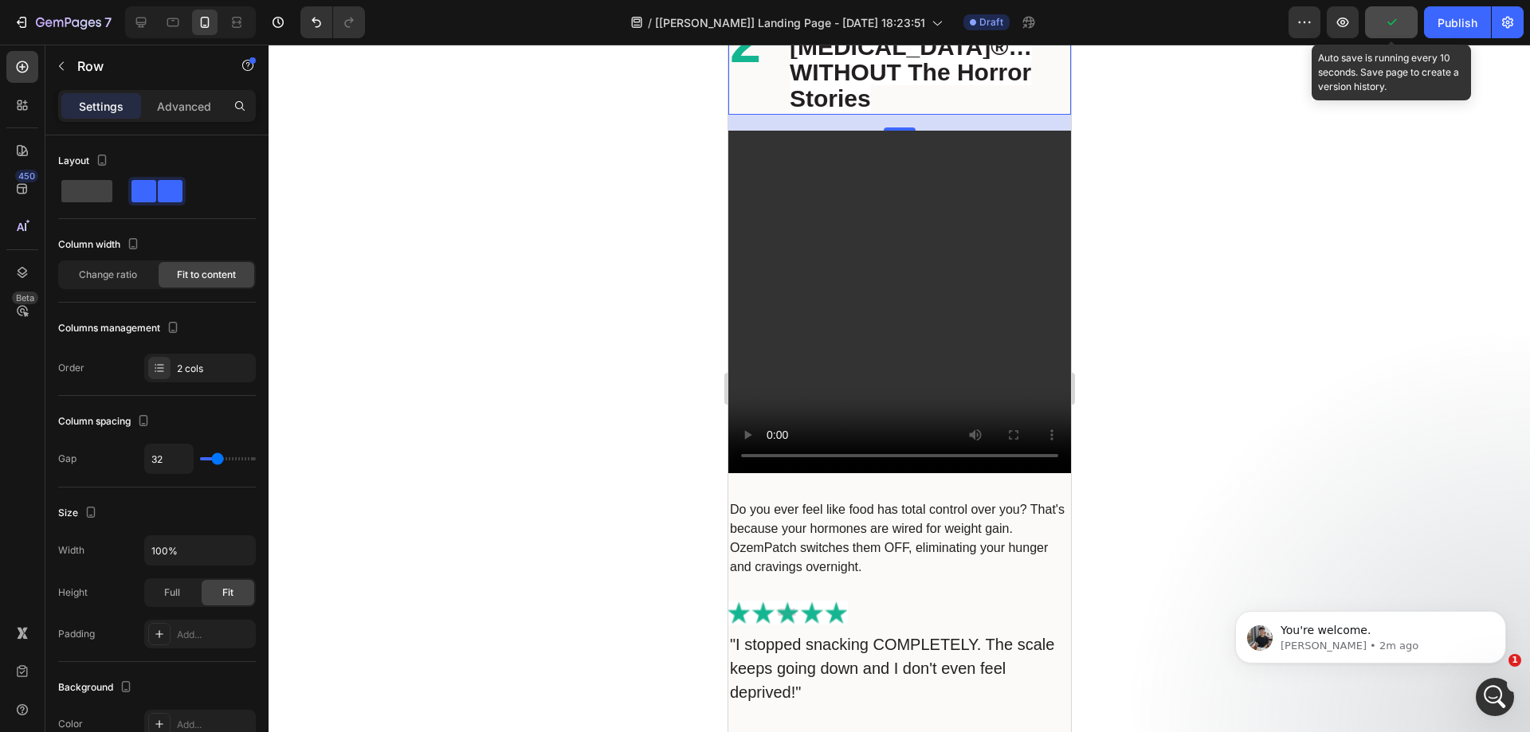
click at [1394, 29] on icon "button" at bounding box center [1392, 22] width 16 height 16
click at [1390, 29] on span "Save" at bounding box center [1392, 23] width 26 height 14
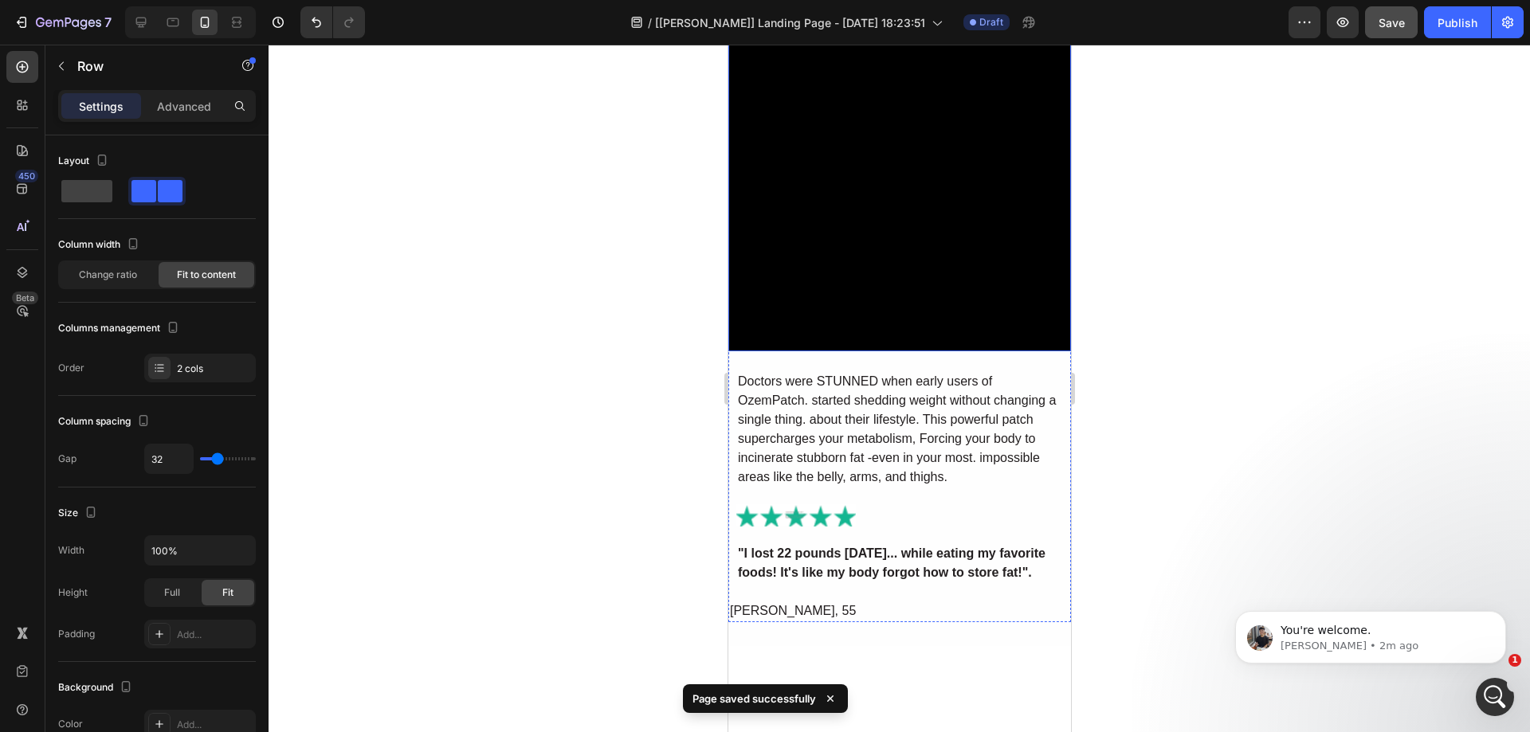
scroll to position [1353, 0]
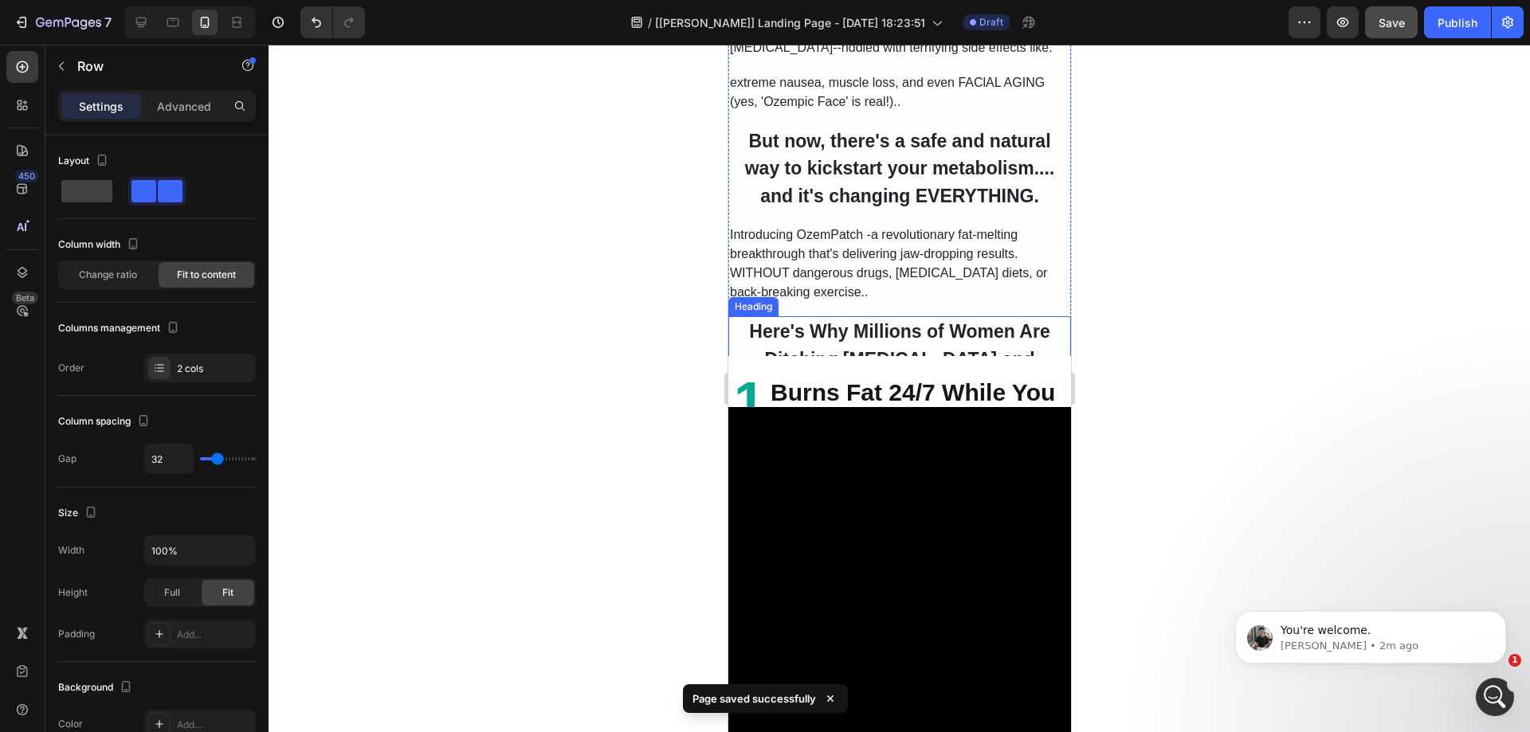
click at [926, 321] on strong "Here's Why Millions of Women Are Ditching Ozempic and Flocking to. OzemPatch:" at bounding box center [898, 359] width 300 height 76
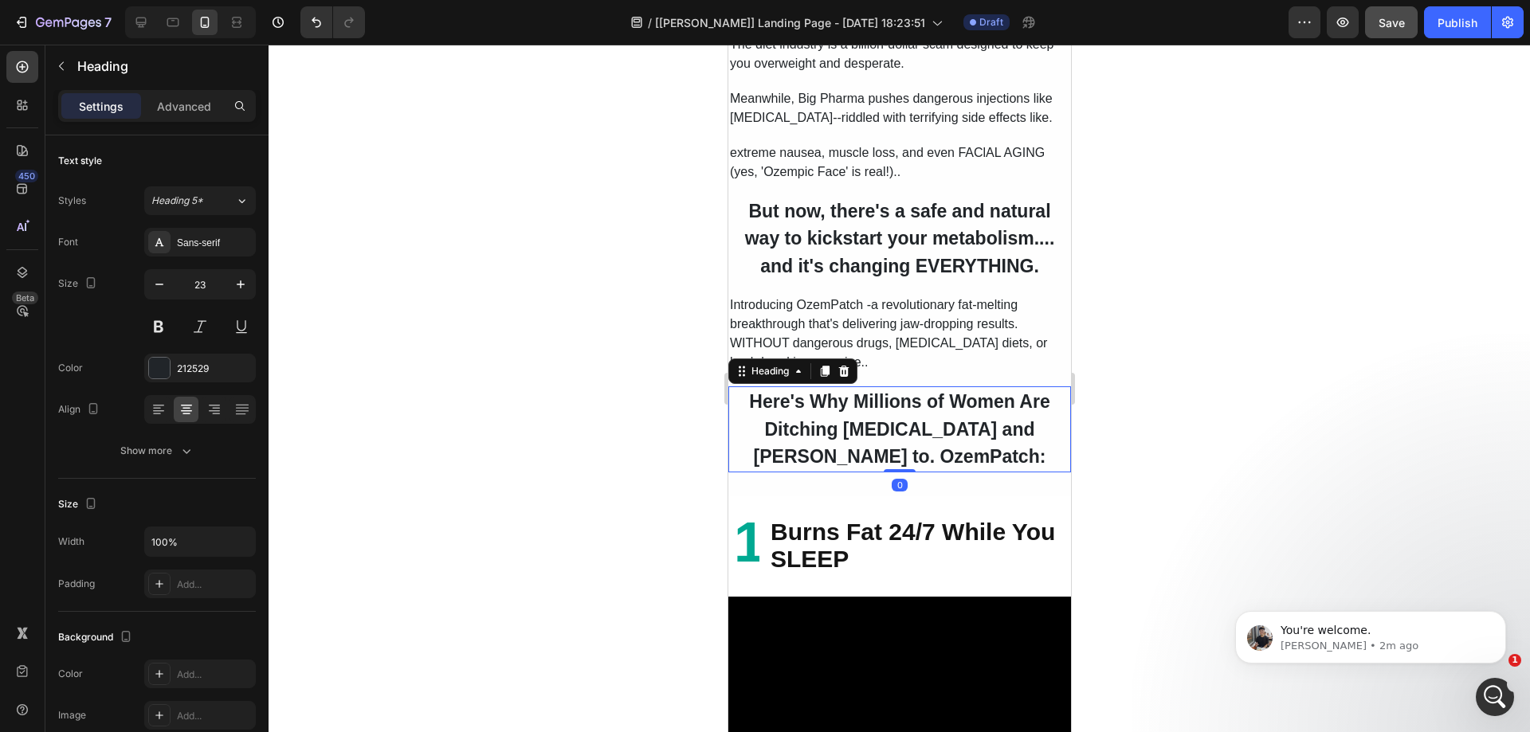
click at [1243, 437] on div at bounding box center [900, 389] width 1262 height 688
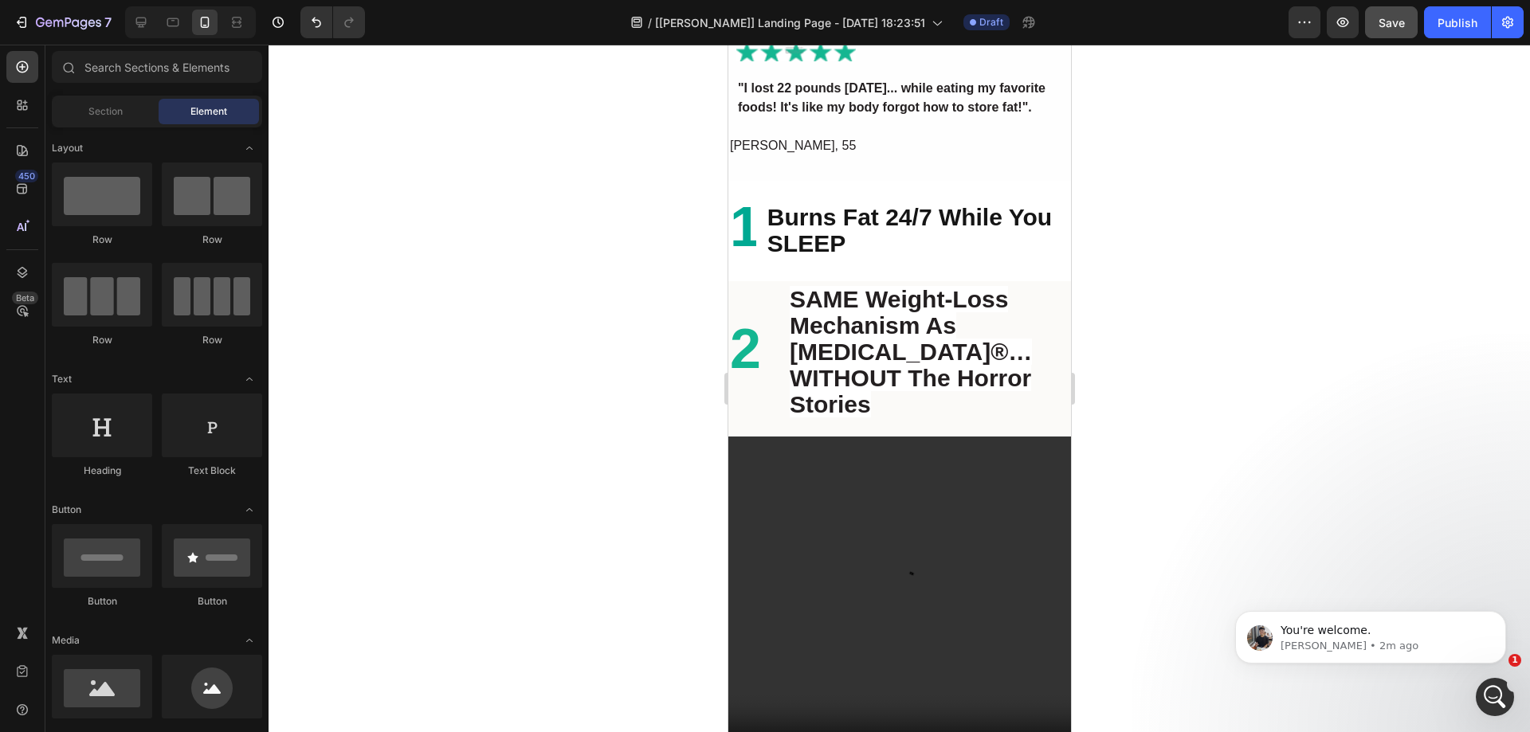
scroll to position [2469, 0]
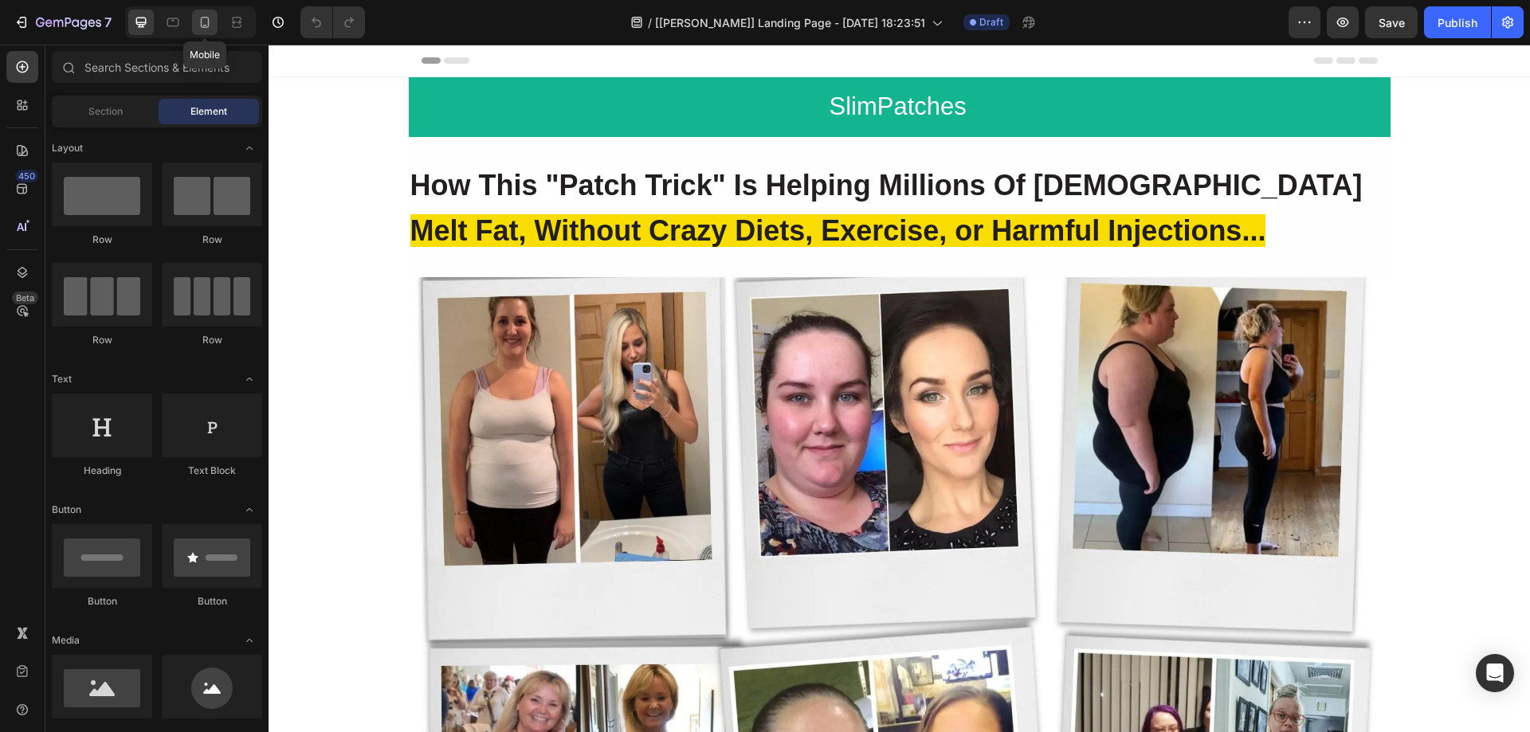
click at [207, 19] on icon at bounding box center [205, 22] width 16 height 16
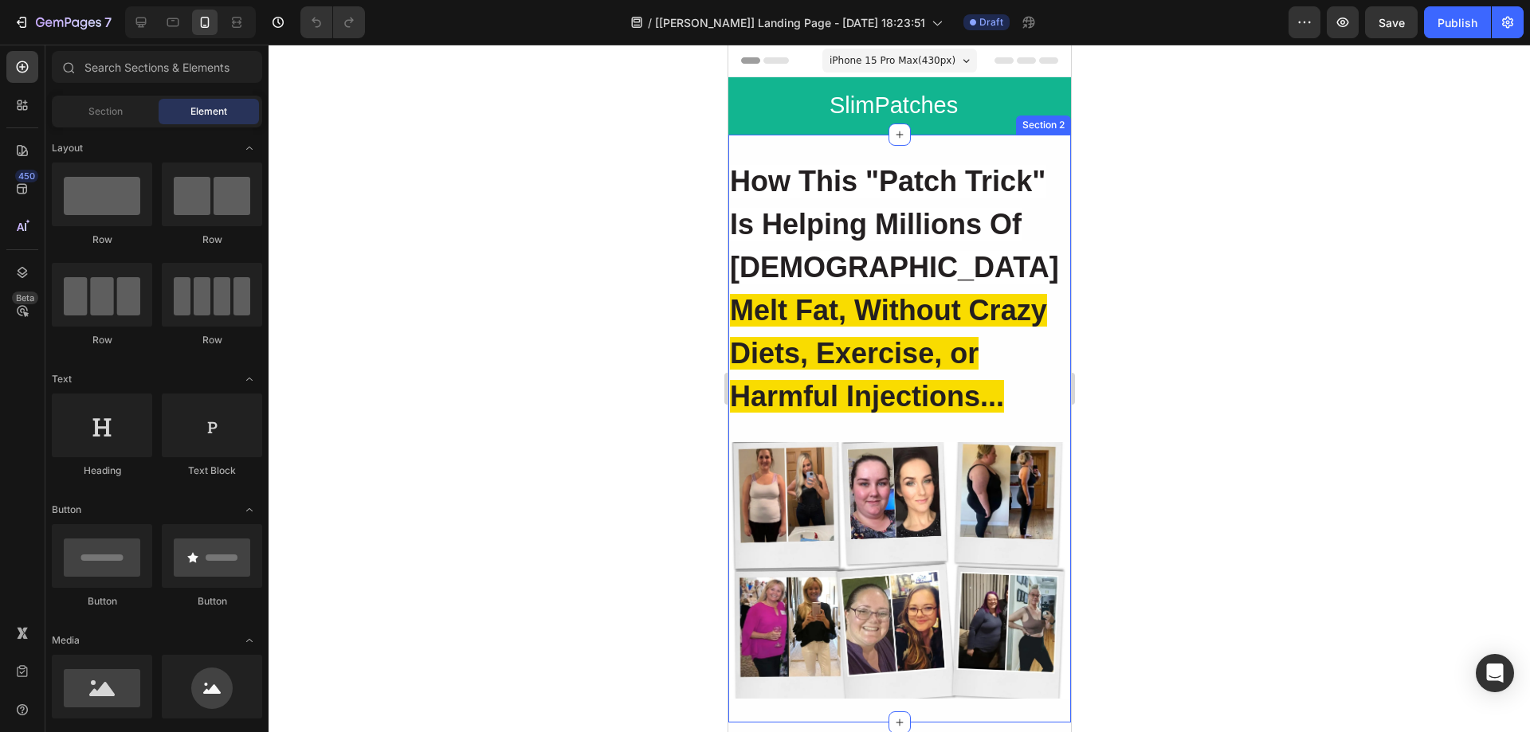
click at [802, 152] on div "How This "Patch Trick" Is Helping Millions Of Americans Melt Fat, Without Crazy…" at bounding box center [899, 429] width 343 height 589
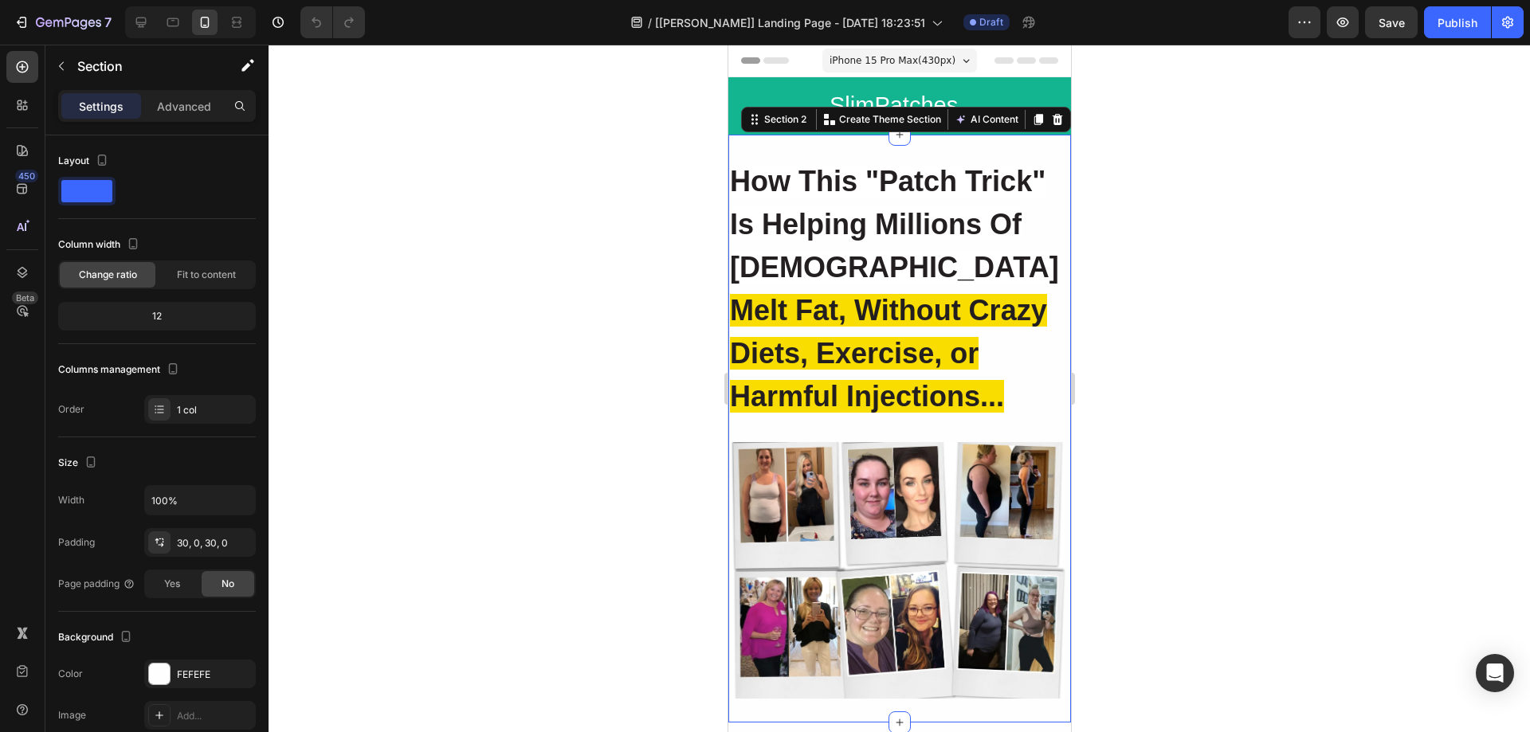
click at [187, 121] on div "Settings Advanced" at bounding box center [157, 106] width 198 height 32
click at [186, 111] on p "Advanced" at bounding box center [184, 106] width 54 height 17
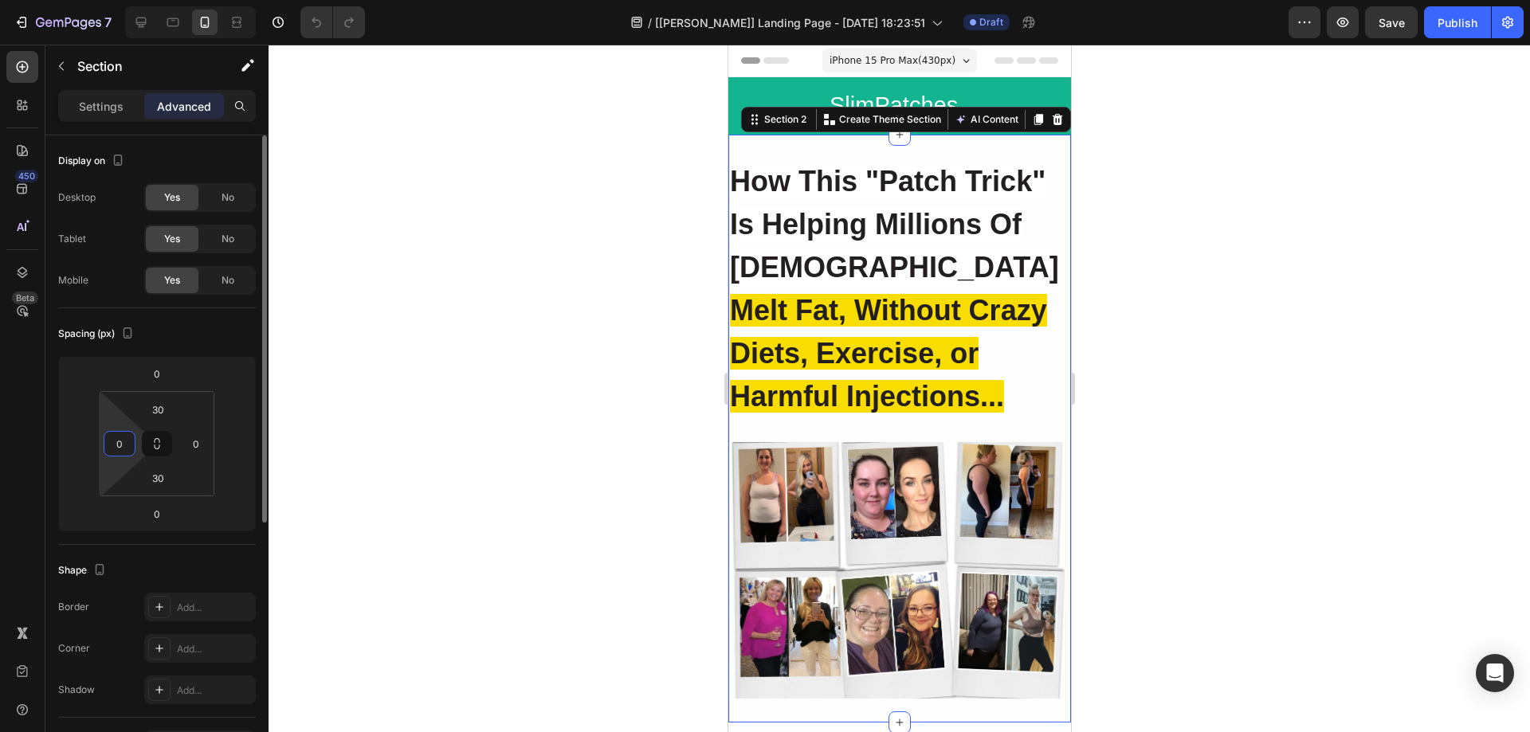
click at [111, 443] on input "0" at bounding box center [120, 444] width 24 height 24
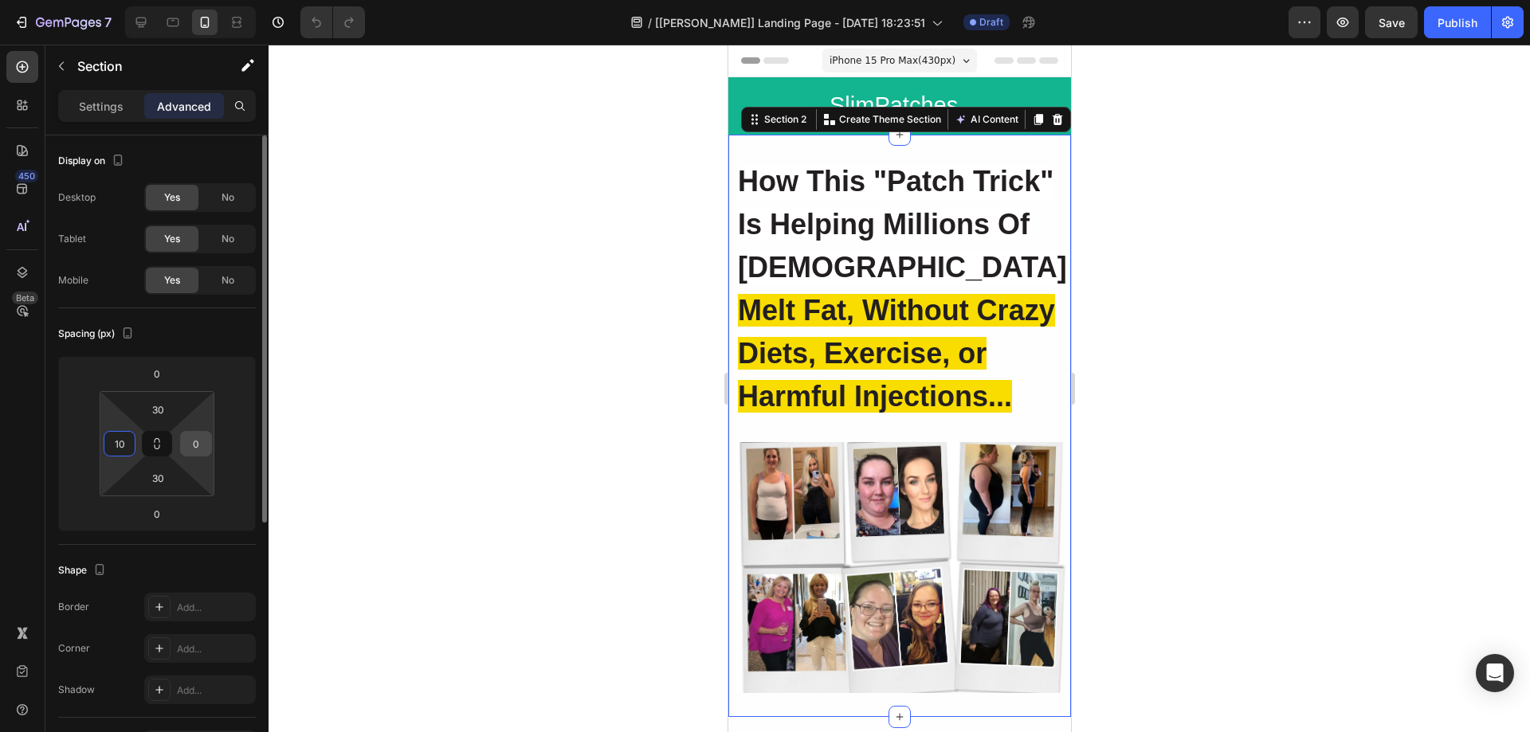
type input "10"
click at [200, 440] on input "0" at bounding box center [196, 444] width 24 height 24
type input "10"
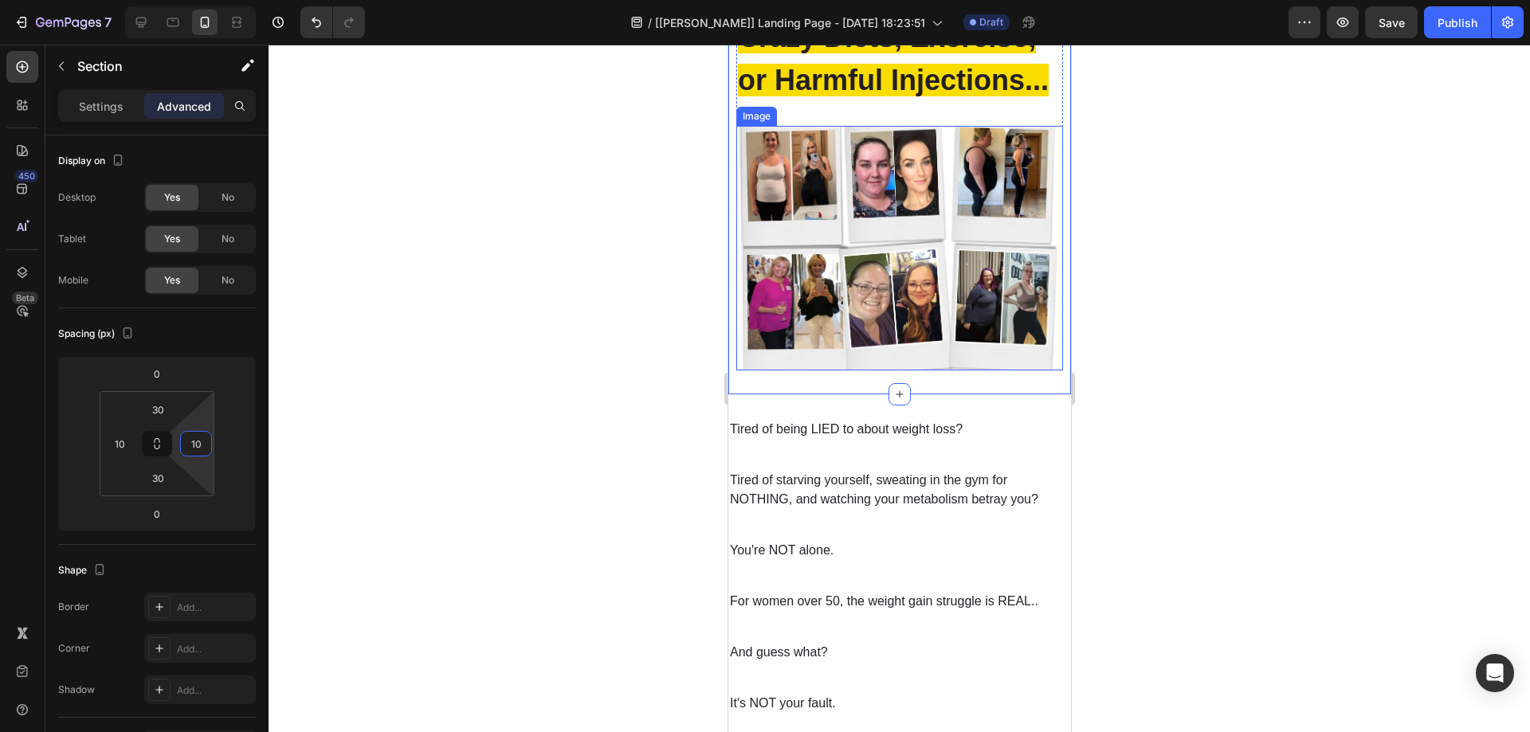
scroll to position [319, 0]
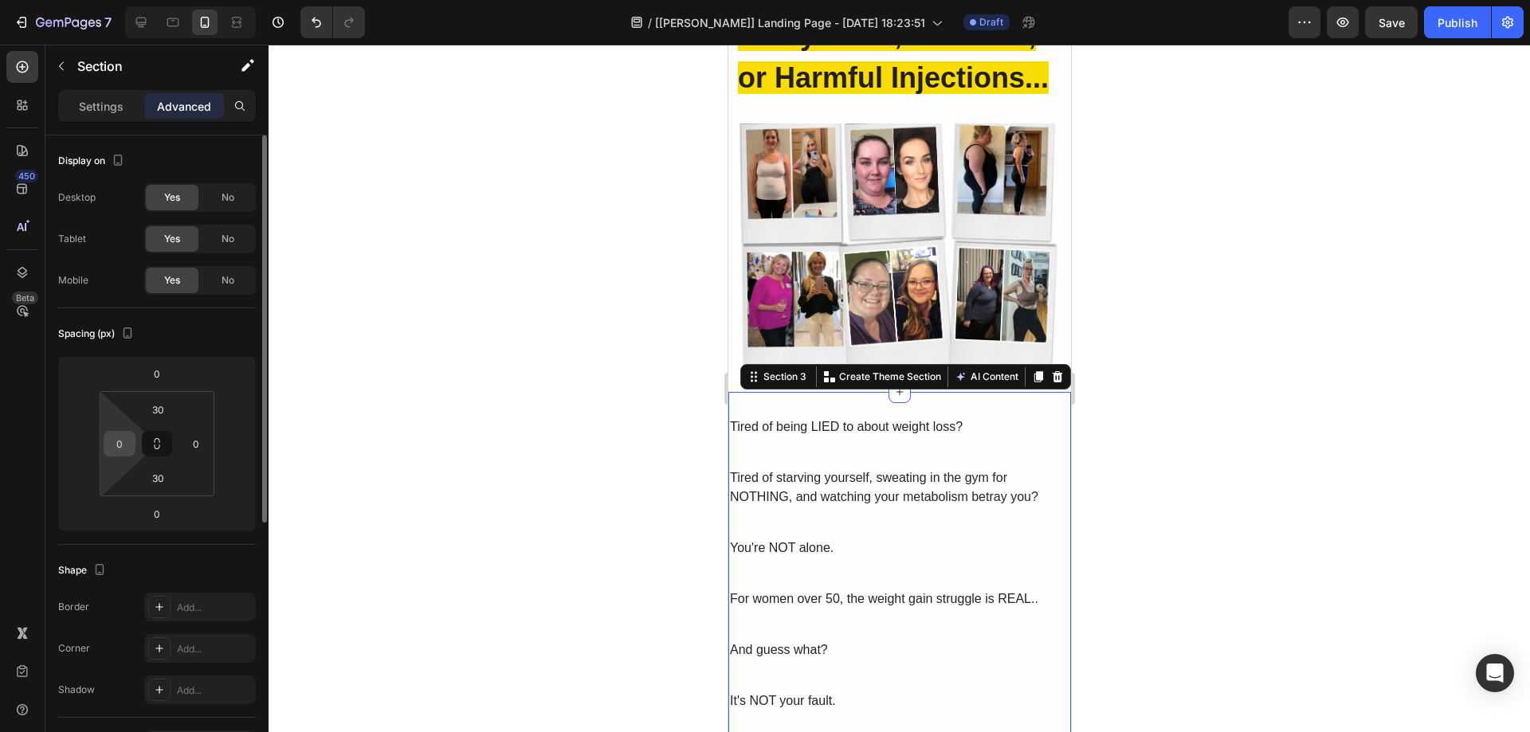
click at [110, 448] on input "0" at bounding box center [120, 444] width 24 height 24
type input "10"
click at [196, 447] on input "0" at bounding box center [196, 444] width 24 height 24
type input "10"
click at [610, 496] on div at bounding box center [900, 389] width 1262 height 688
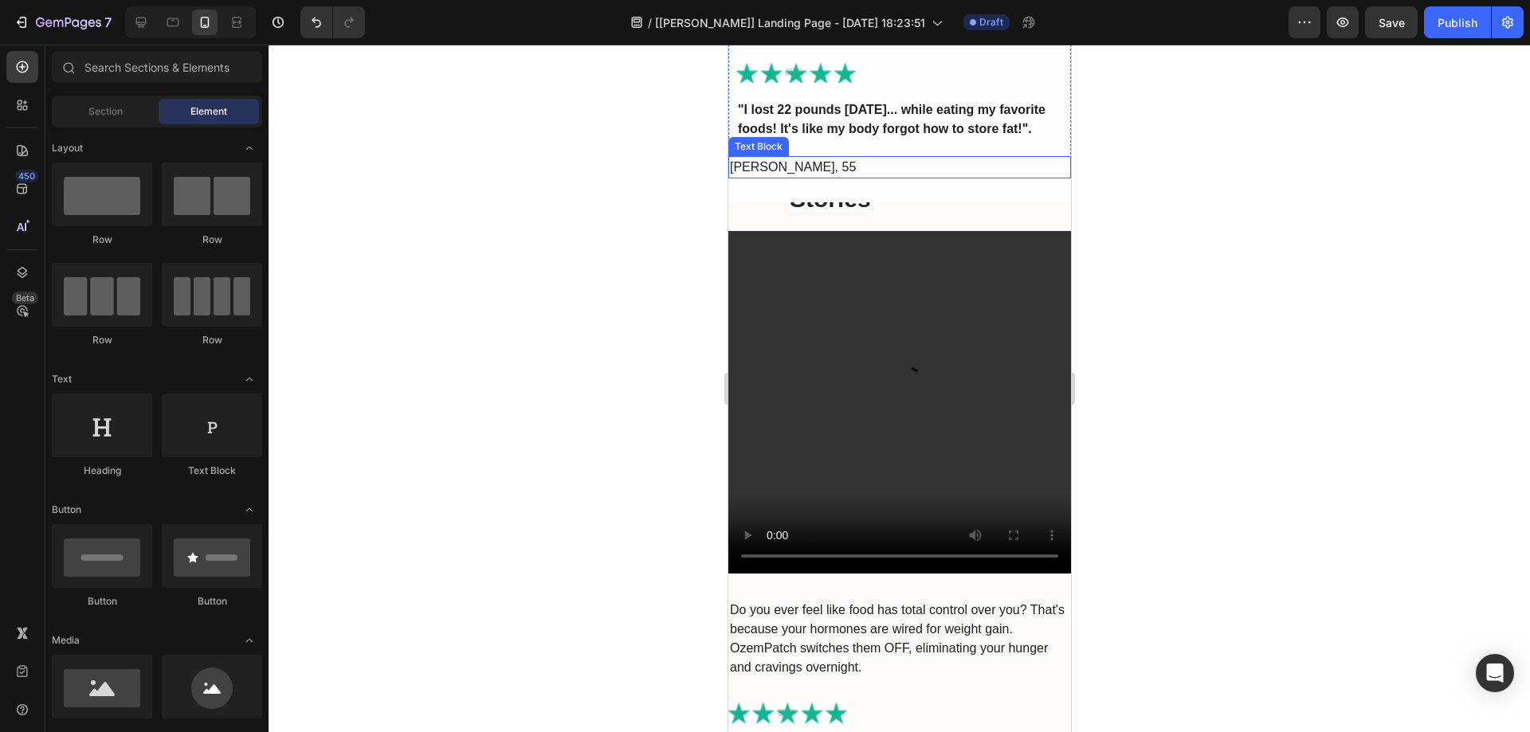
scroll to position [2232, 0]
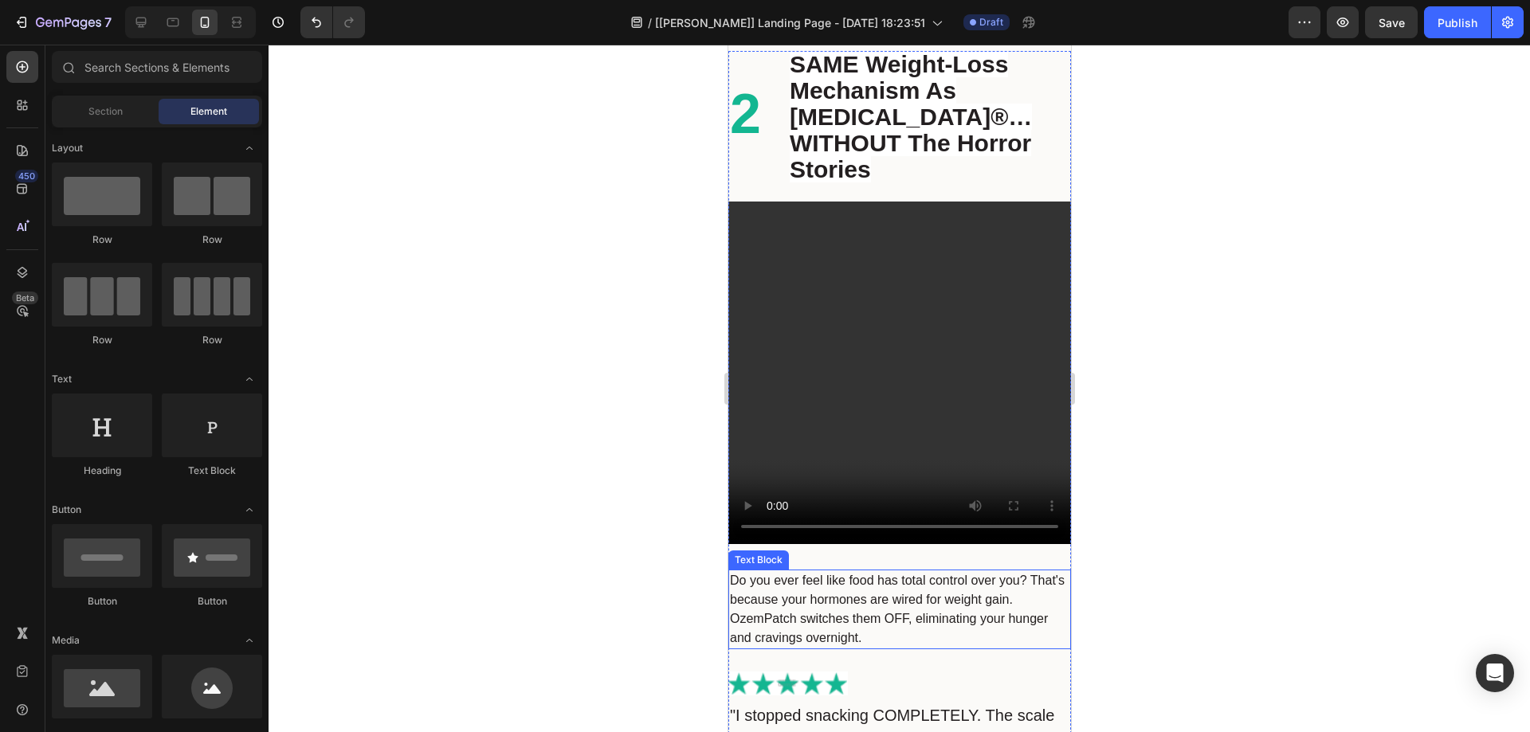
click at [767, 447] on video at bounding box center [899, 373] width 343 height 343
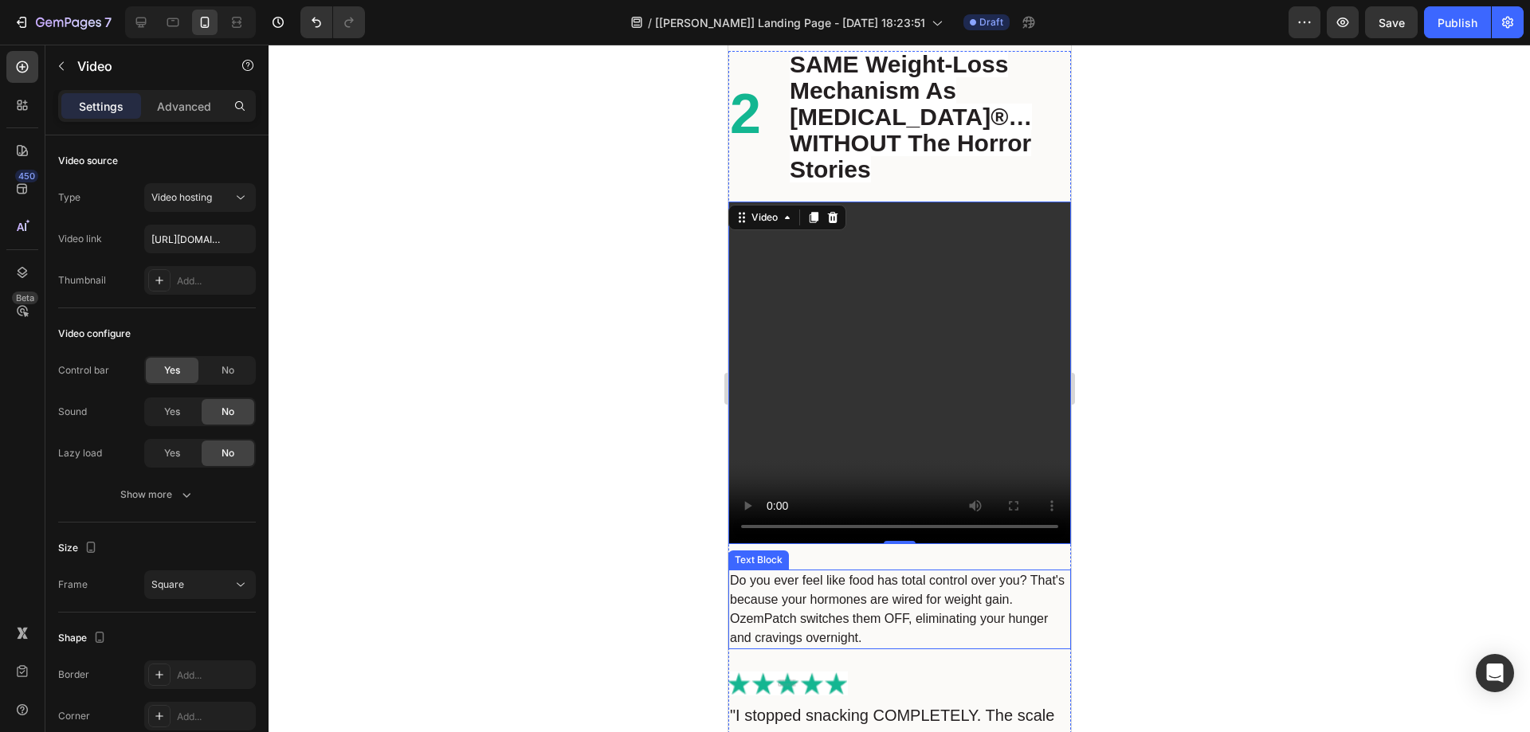
click at [789, 570] on div "Do you ever feel like food has total control over you? That's because your horm…" at bounding box center [899, 610] width 343 height 80
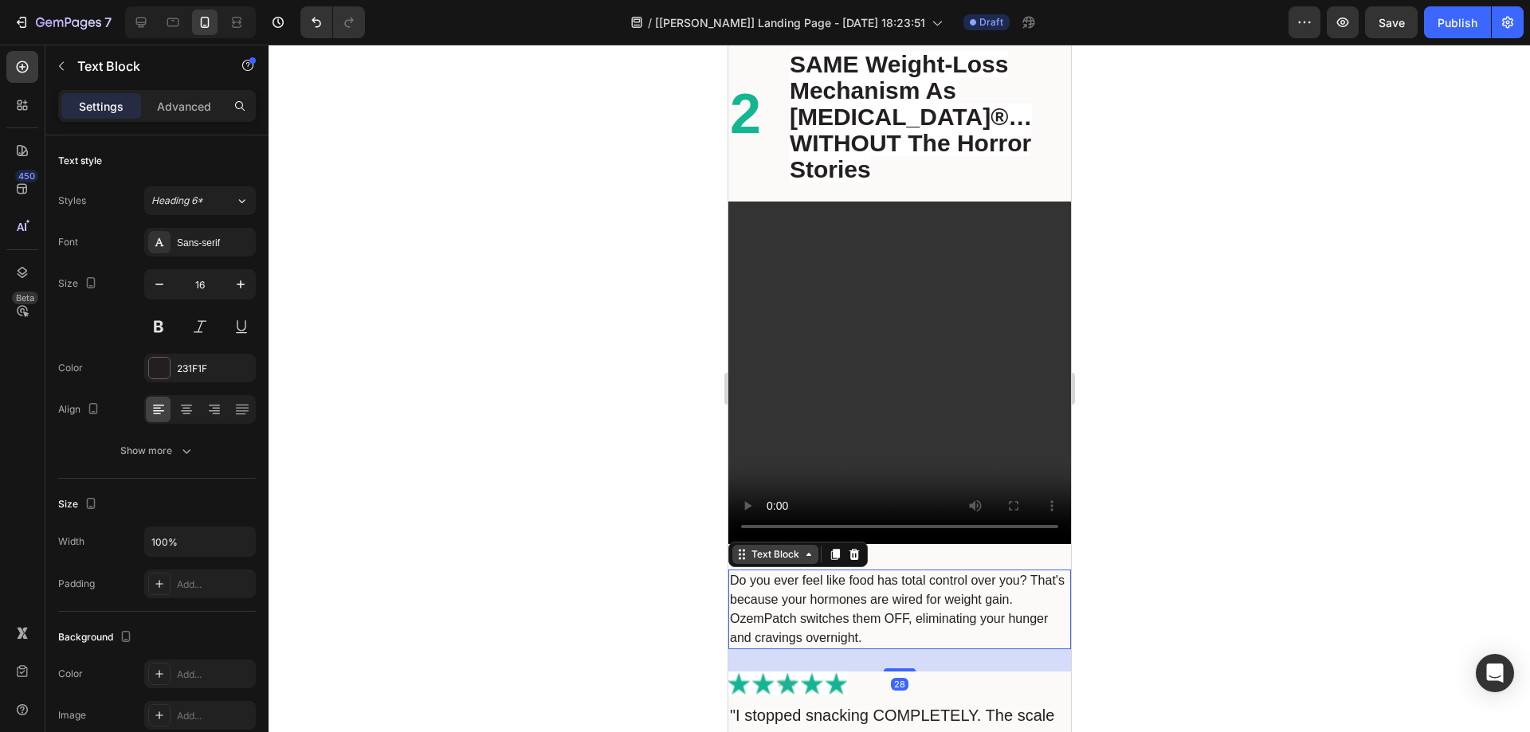
click at [773, 548] on div "Text Block" at bounding box center [775, 555] width 54 height 14
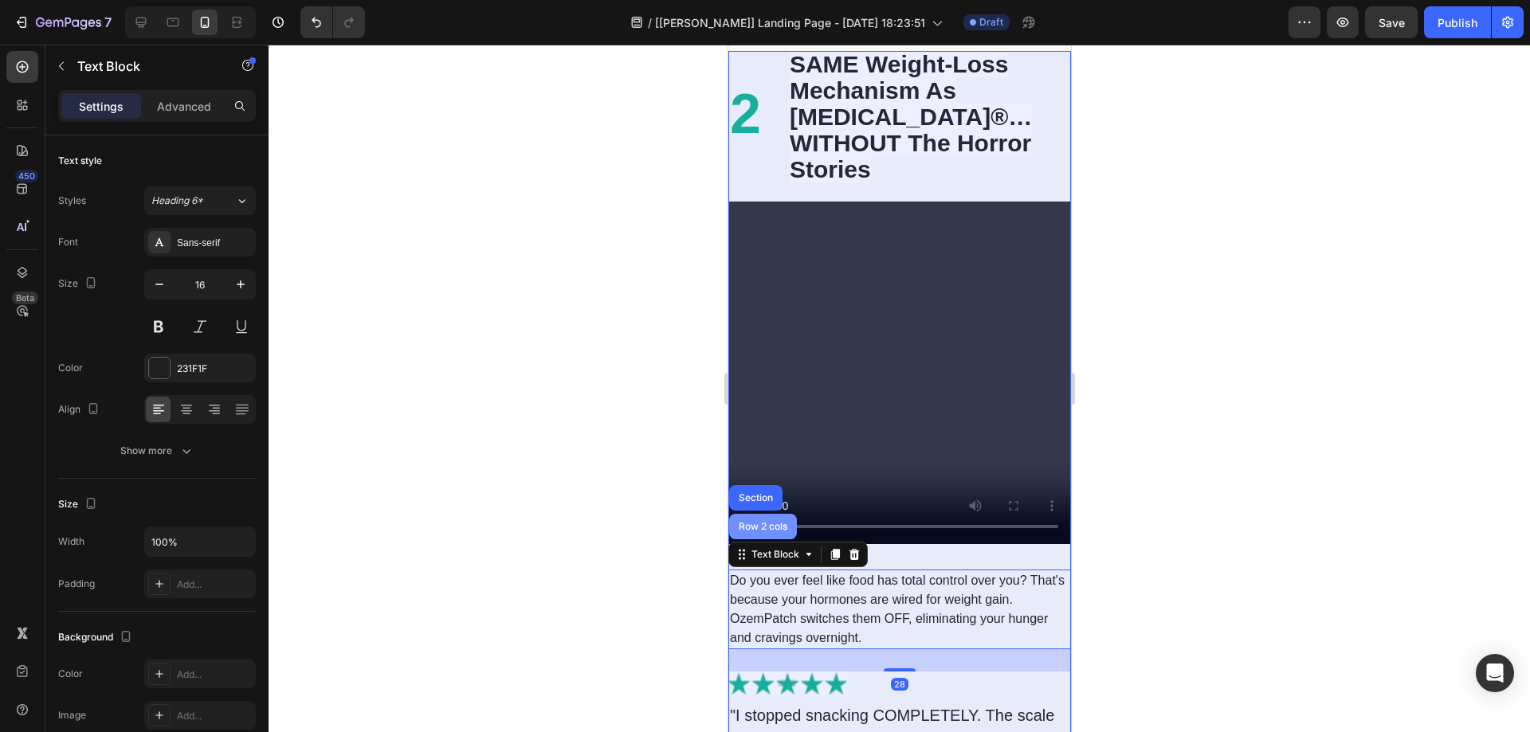
click at [762, 514] on div "Row 2 cols" at bounding box center [762, 527] width 68 height 26
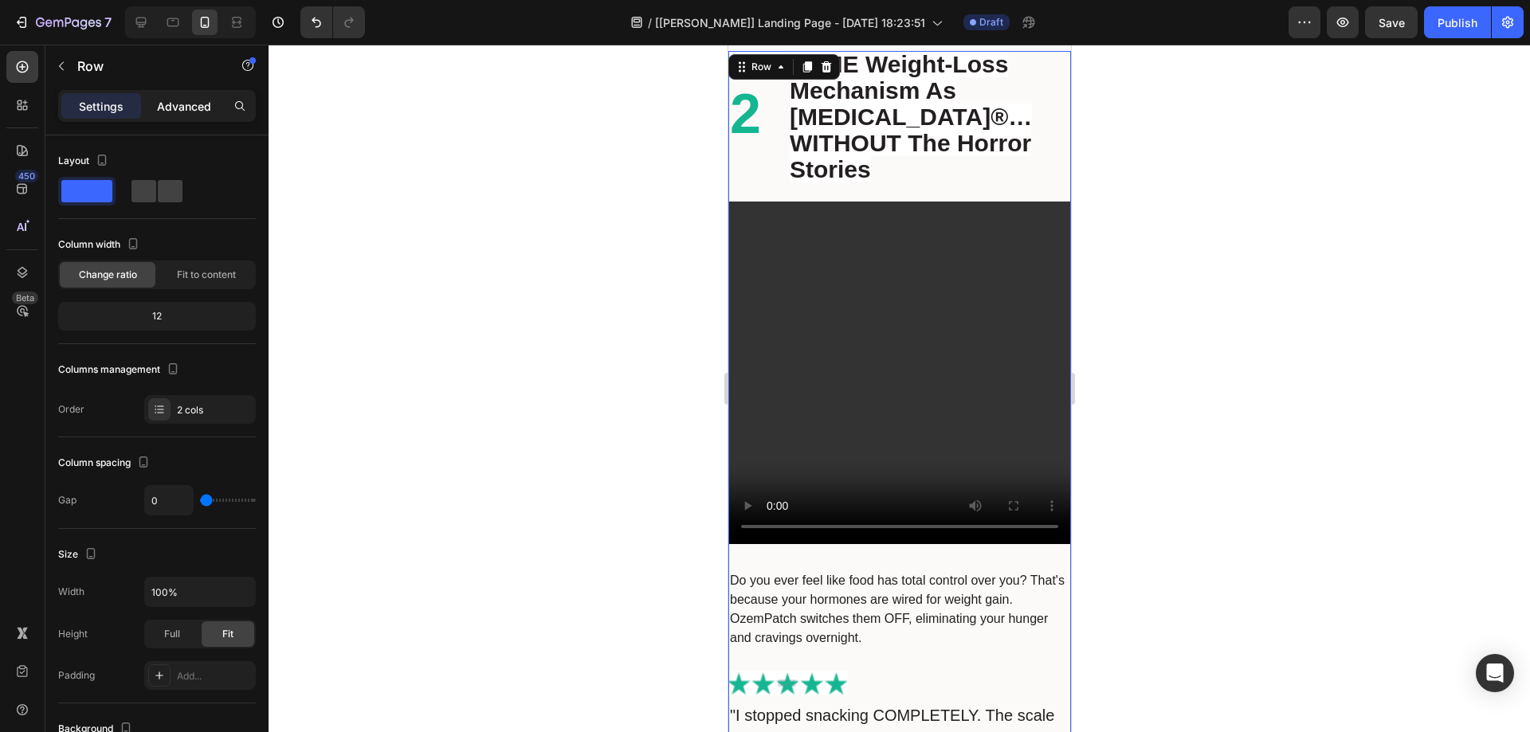
click at [183, 116] on div "Advanced" at bounding box center [184, 106] width 80 height 26
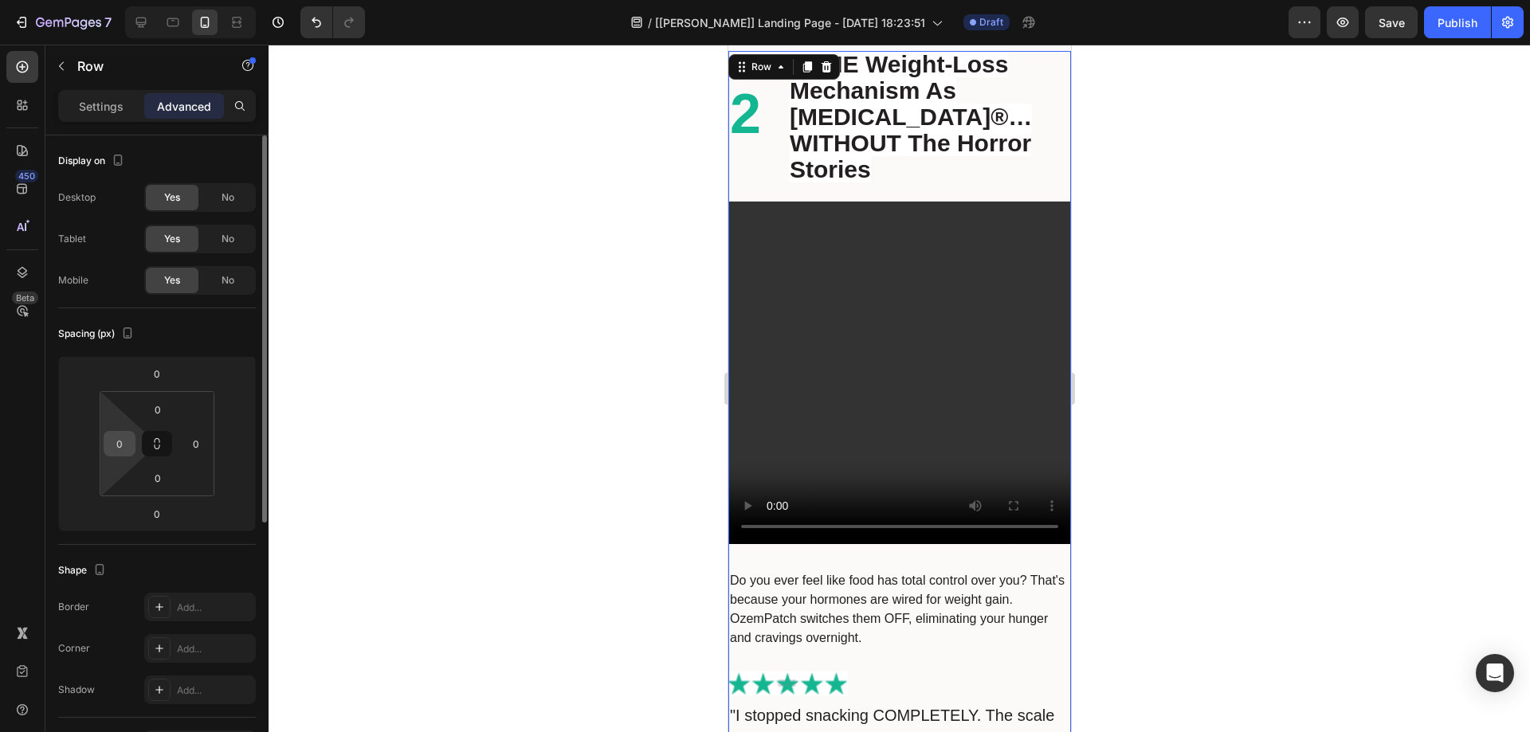
click at [114, 442] on input "0" at bounding box center [120, 444] width 24 height 24
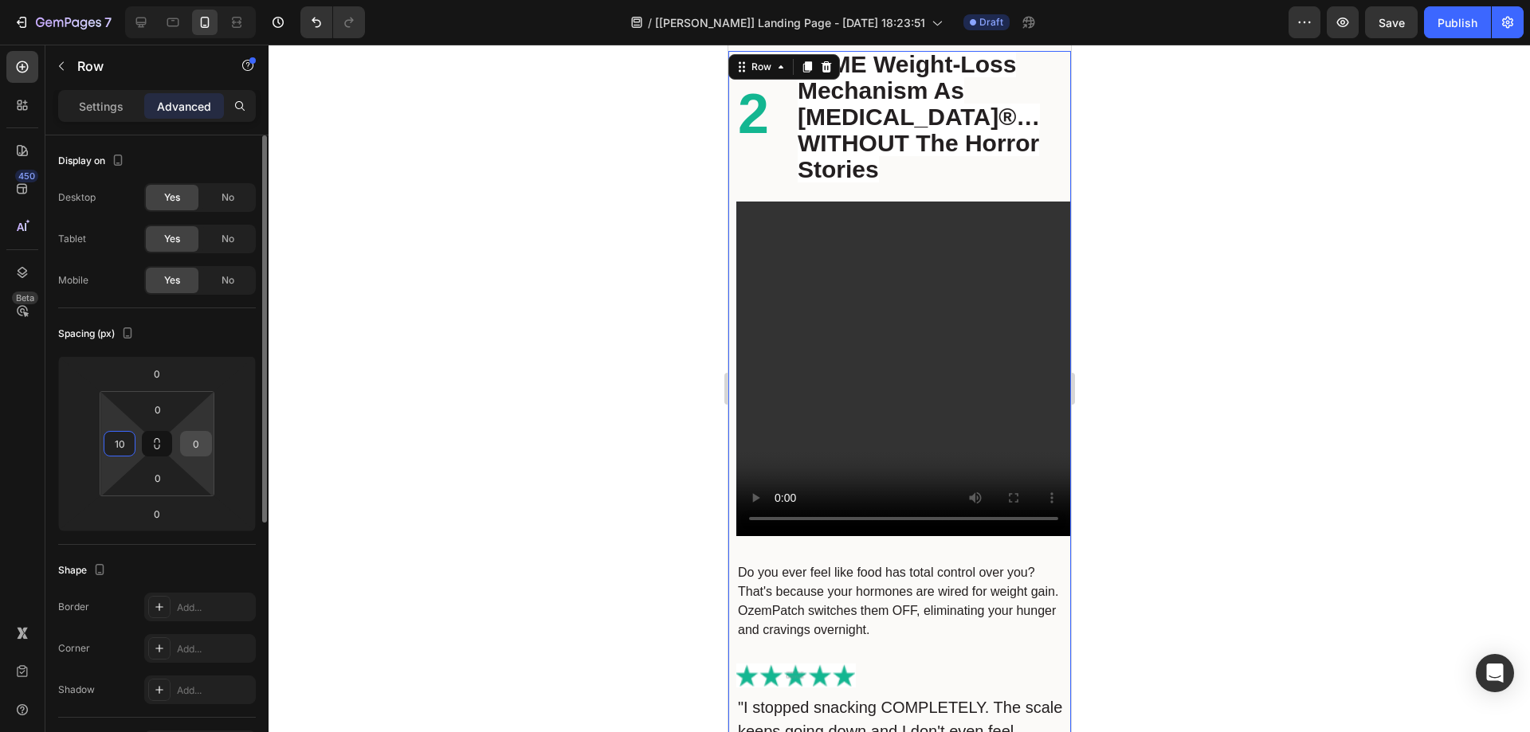
type input "10"
click at [187, 436] on input "0" at bounding box center [196, 444] width 24 height 24
type input "10"
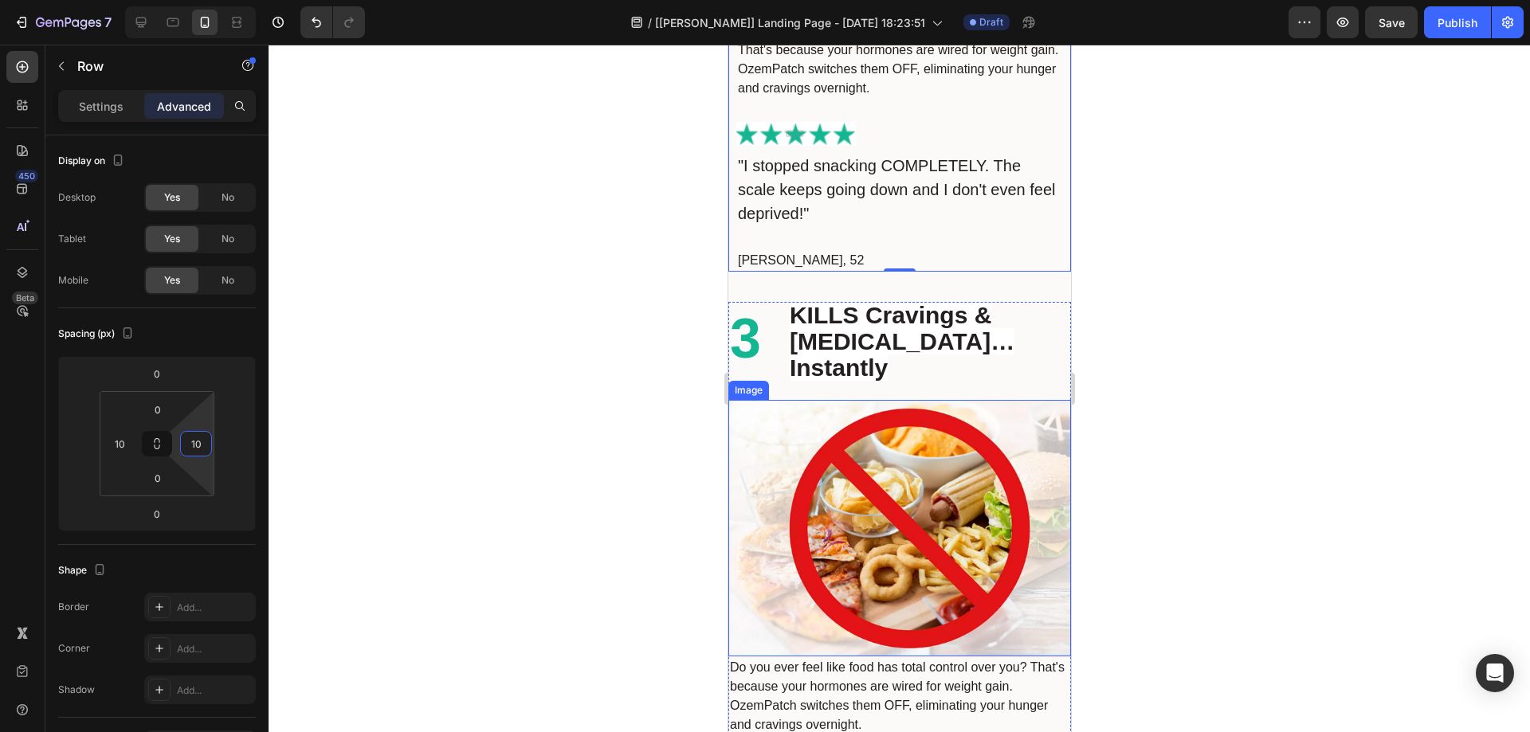
scroll to position [2949, 0]
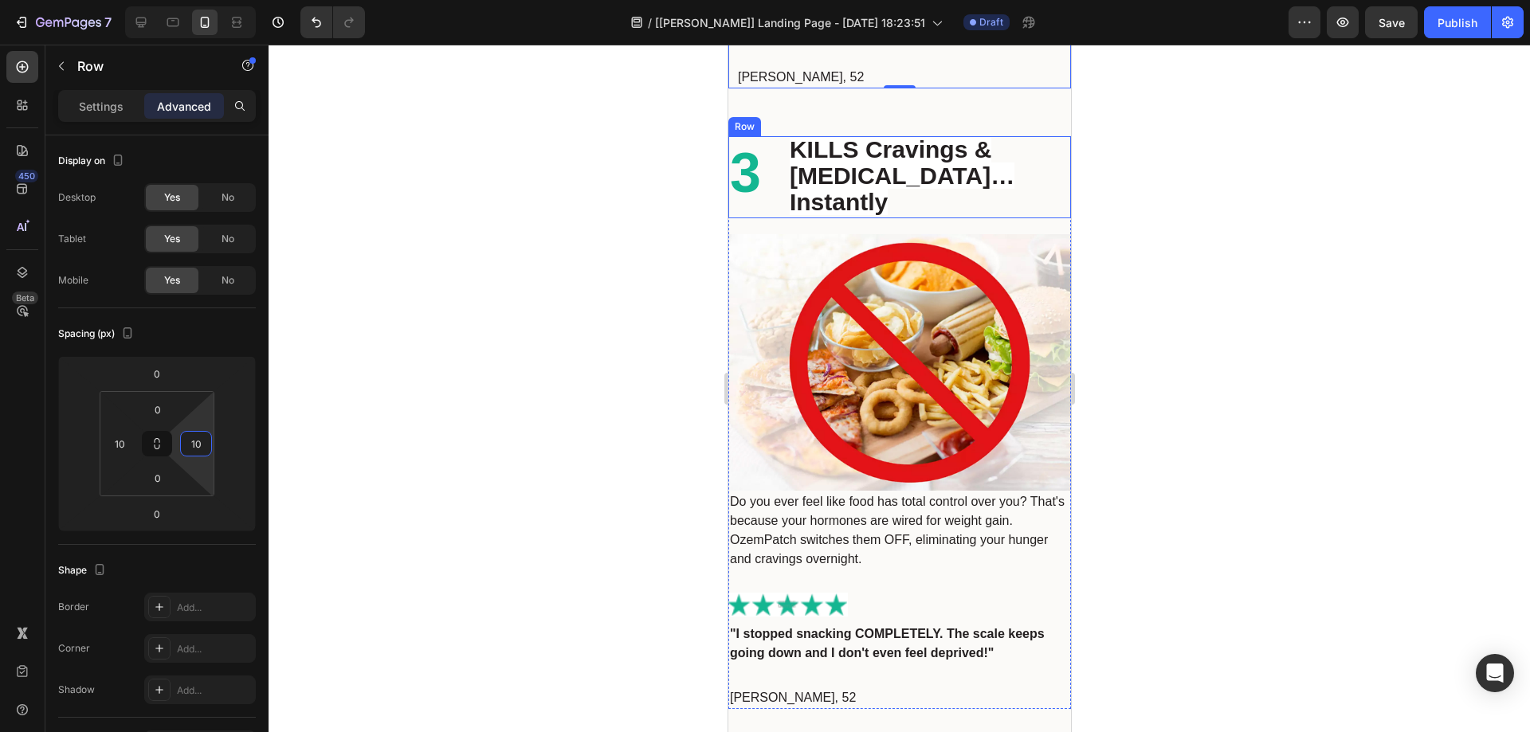
click at [767, 136] on div "3 Heading KILLS Cravings & Overeating… Instantly Text Block Row" at bounding box center [899, 177] width 343 height 82
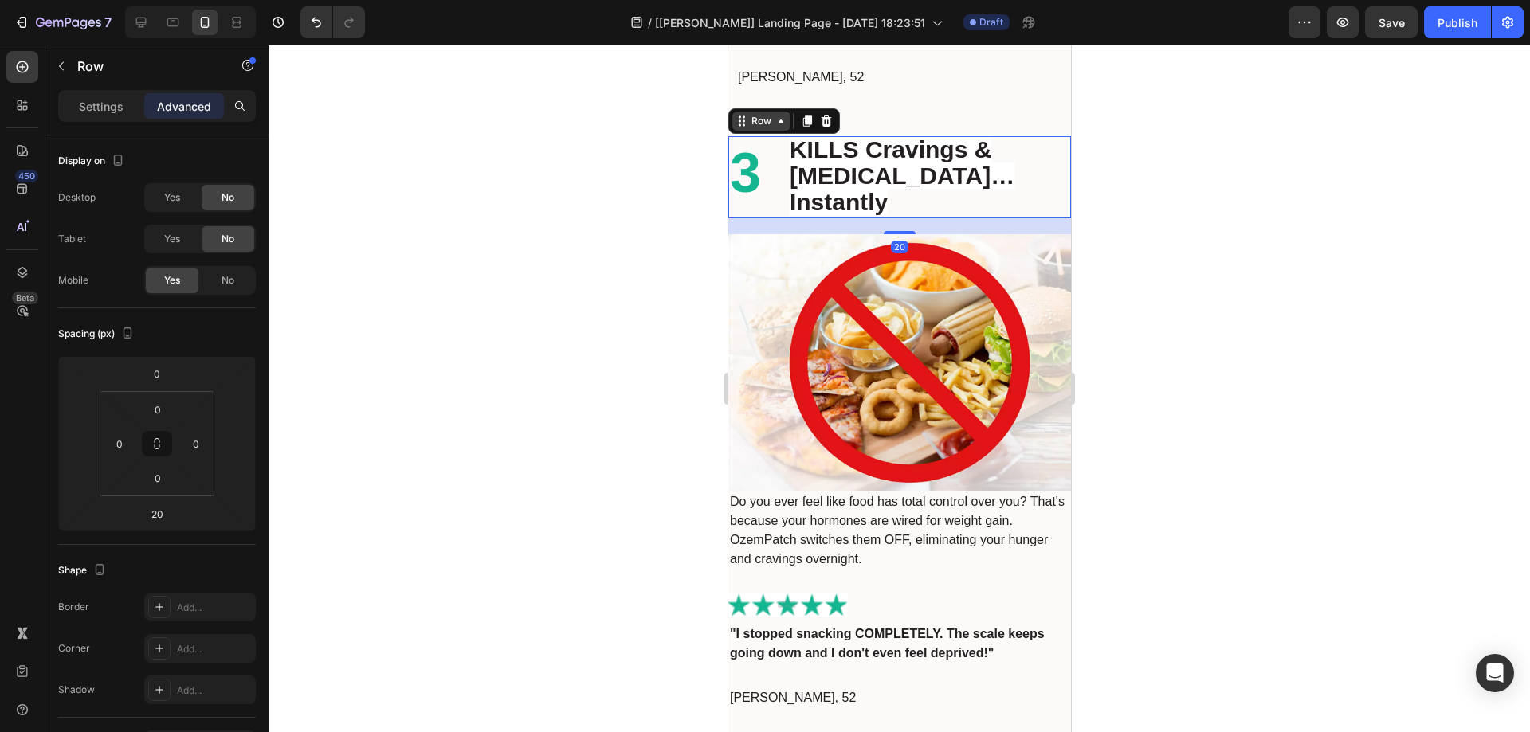
click at [756, 114] on div "Row" at bounding box center [761, 121] width 26 height 14
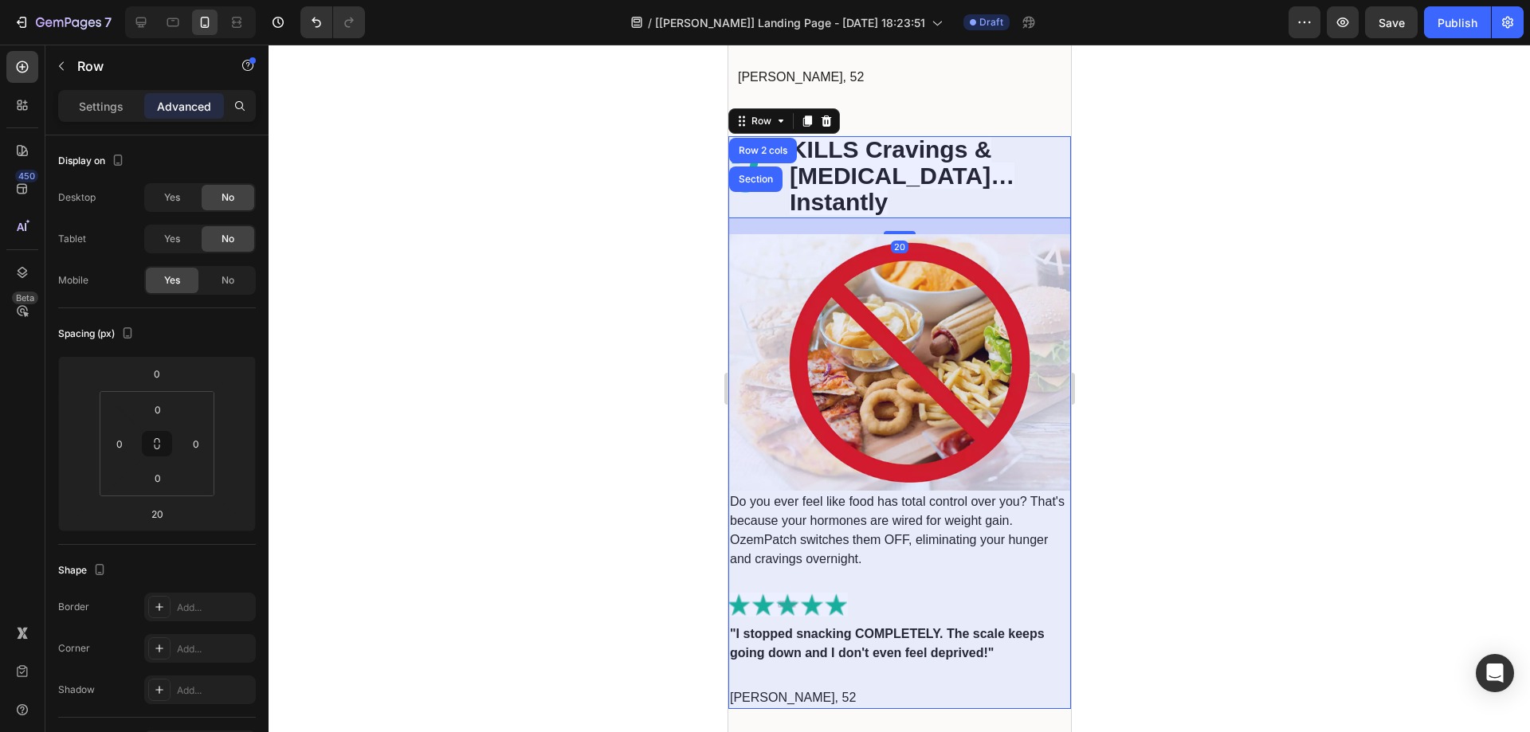
click at [762, 138] on div "Row 2 cols" at bounding box center [762, 151] width 68 height 26
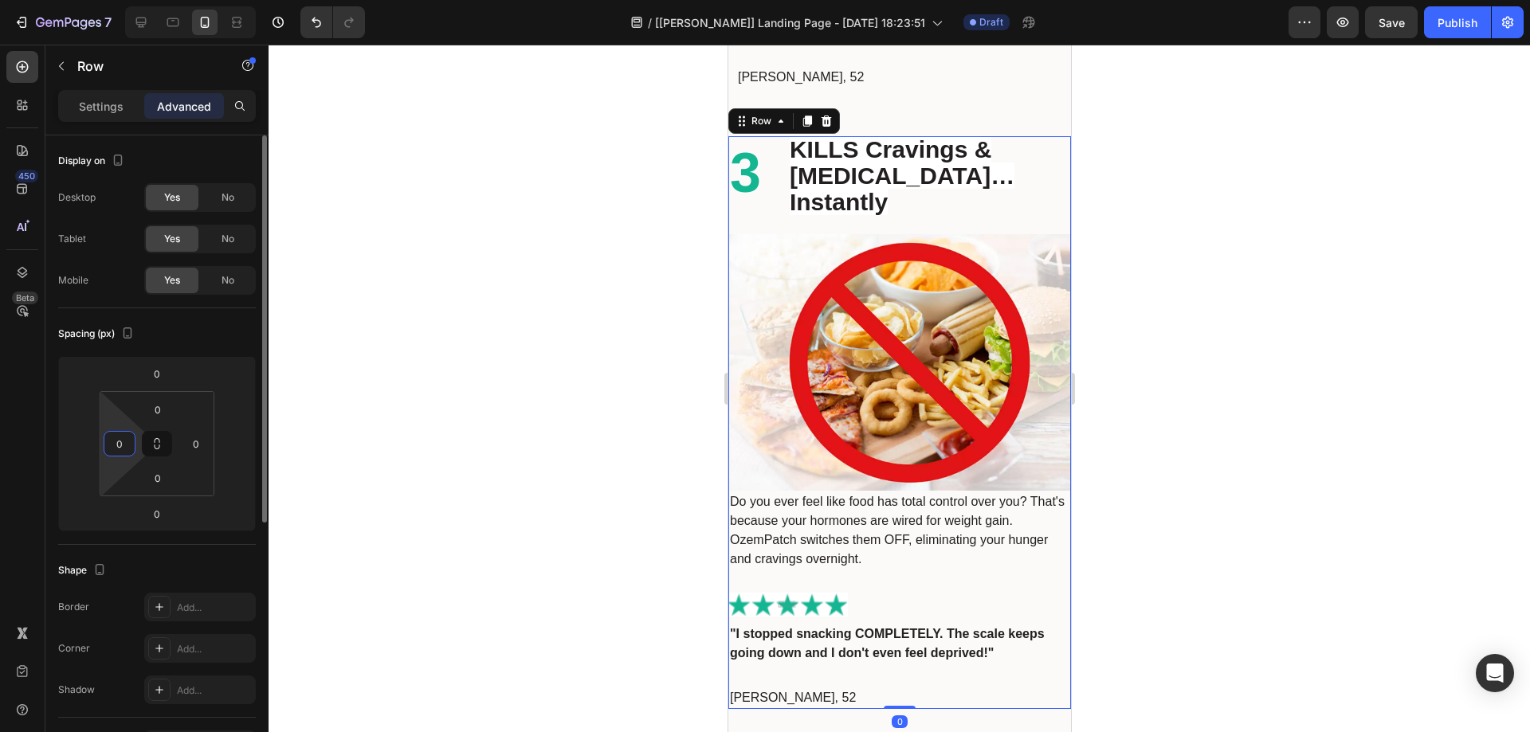
click at [118, 446] on input "0" at bounding box center [120, 444] width 24 height 24
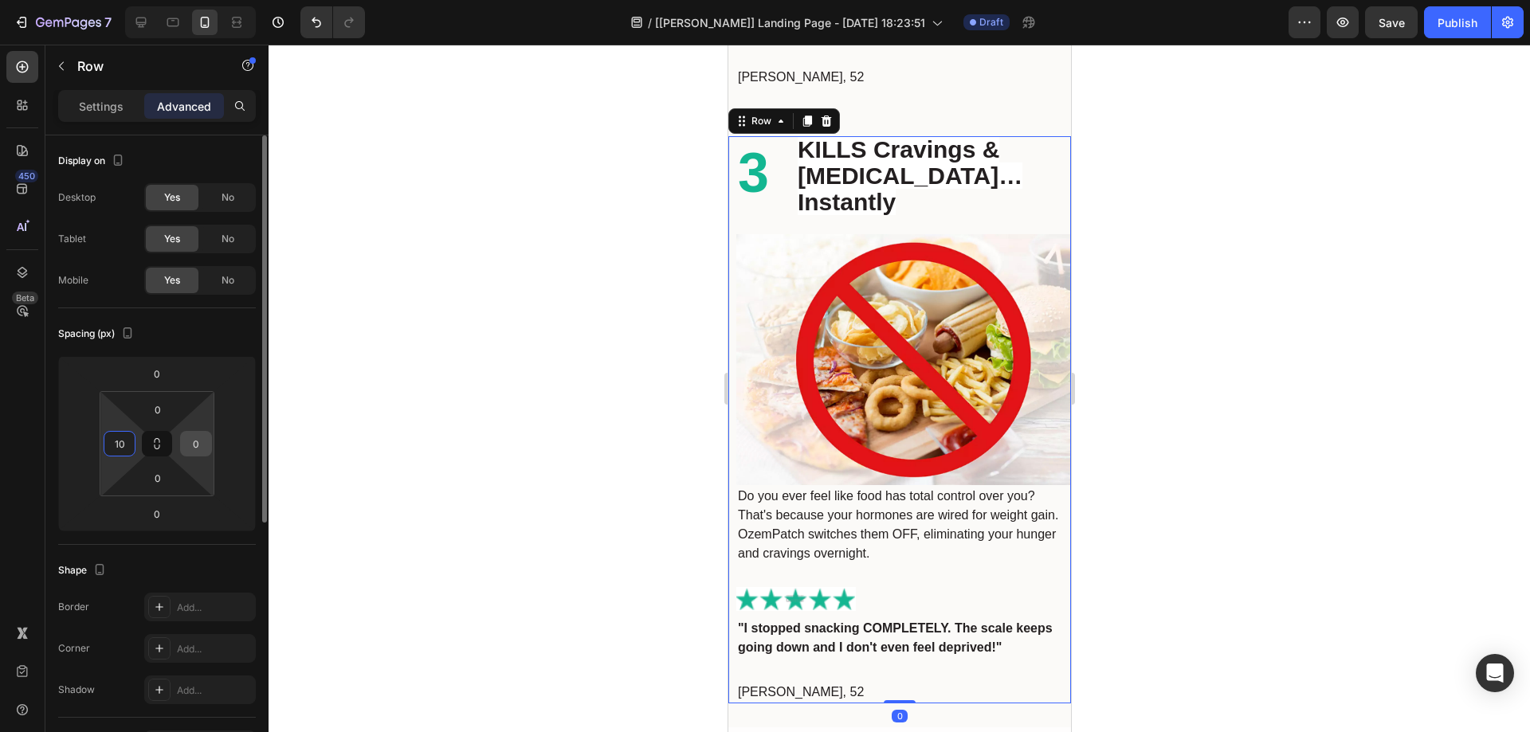
type input "10"
click at [202, 446] on input "0" at bounding box center [196, 444] width 24 height 24
type input "10"
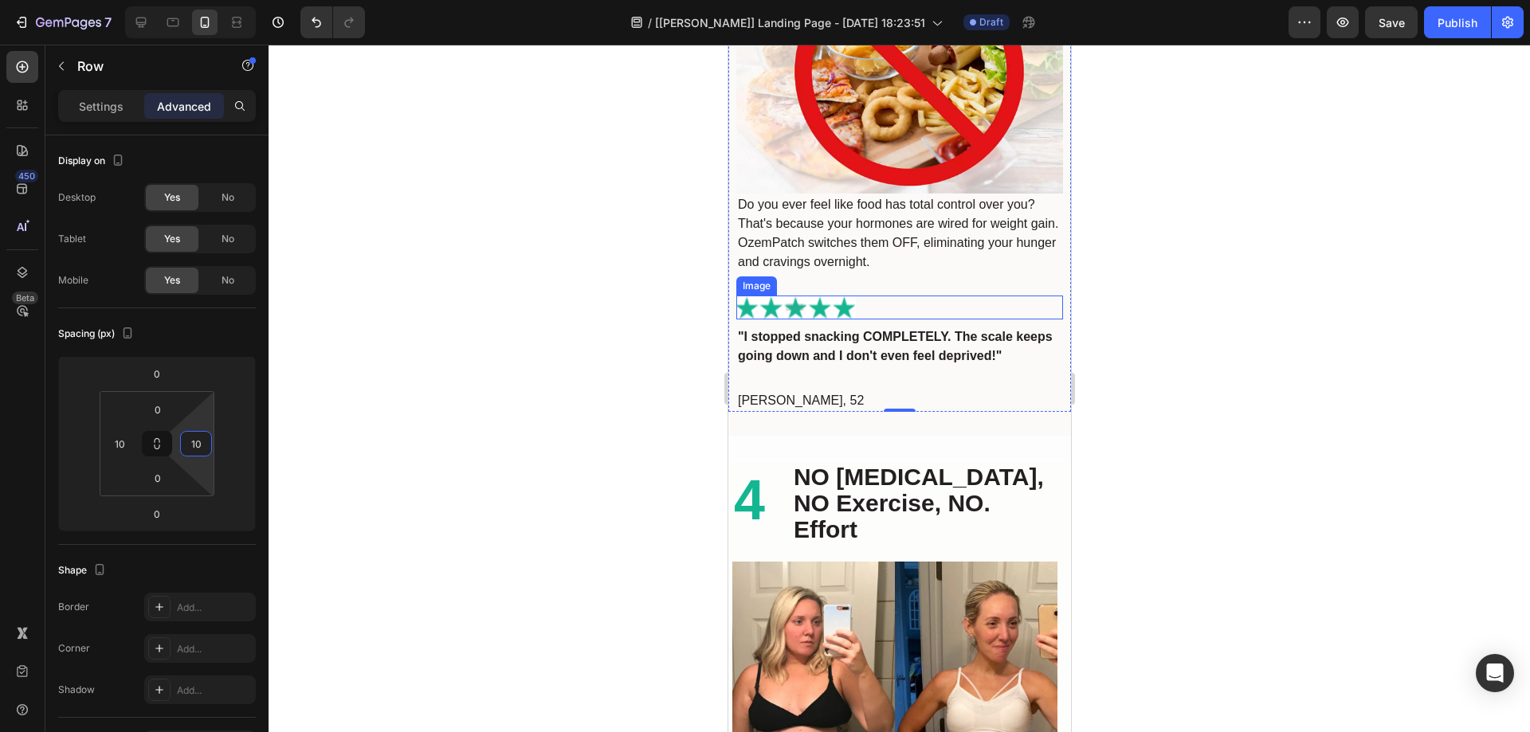
scroll to position [3268, 0]
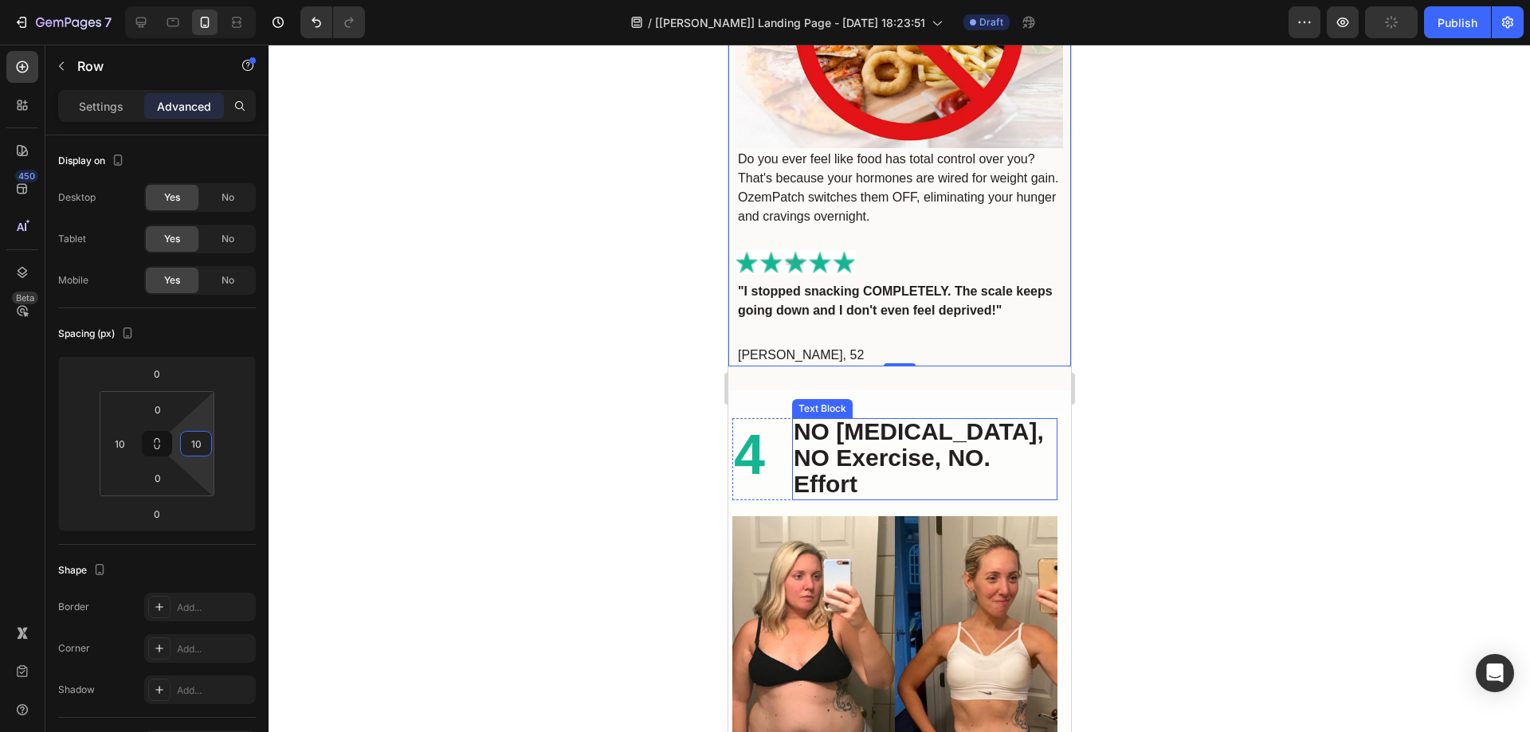
click at [830, 453] on strong "NO [MEDICAL_DATA], NO Exercise, NO. Effort" at bounding box center [918, 457] width 250 height 79
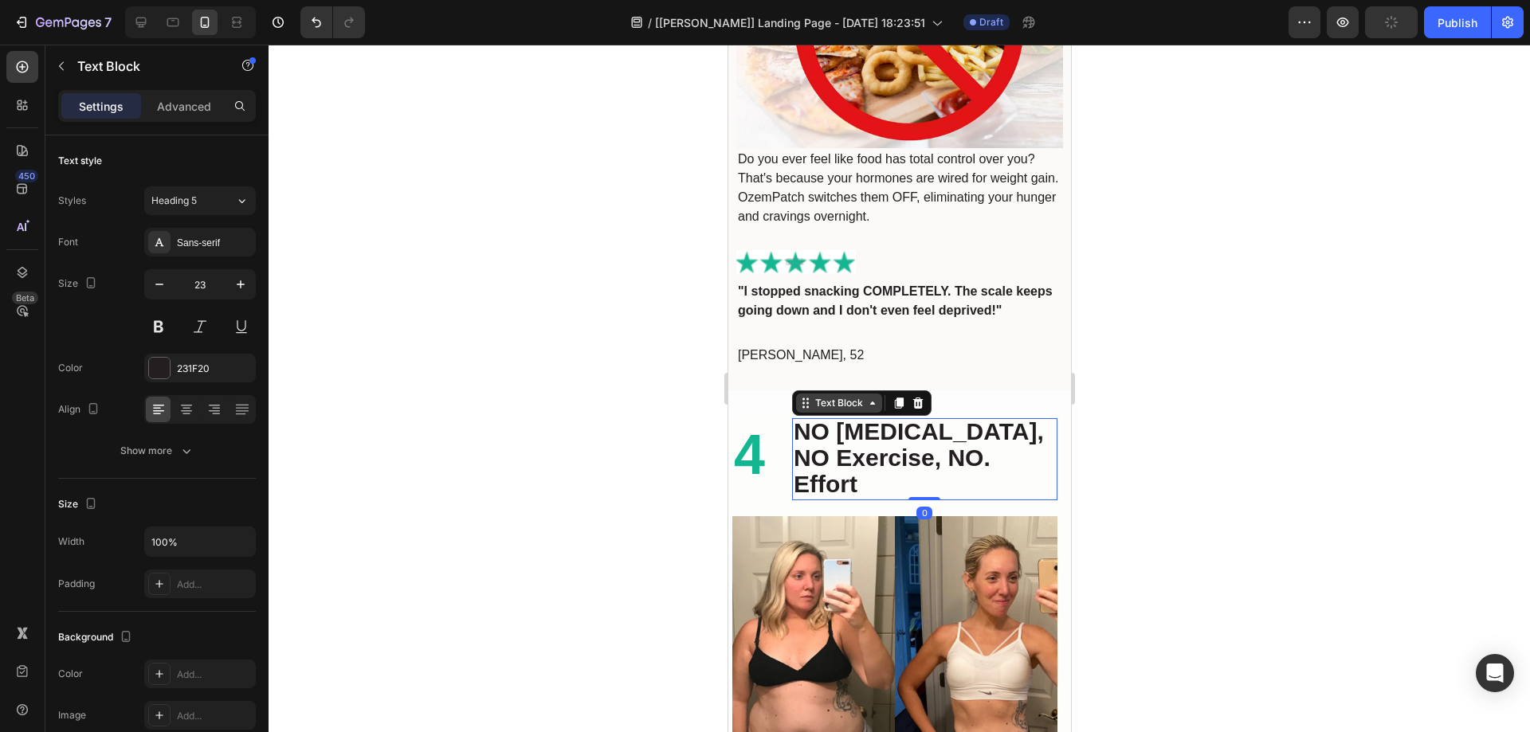
click at [818, 396] on div "Text Block" at bounding box center [838, 403] width 54 height 14
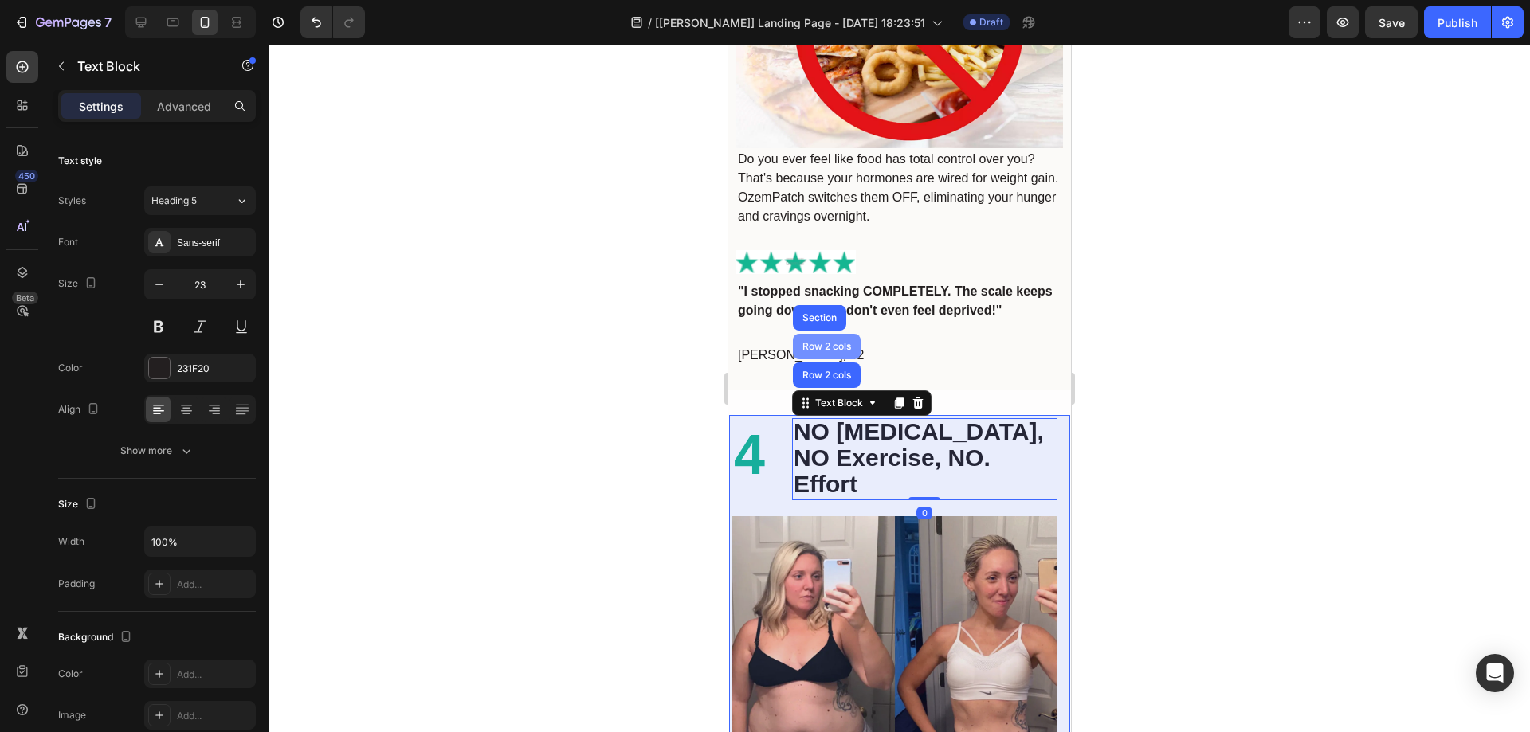
click at [816, 342] on div "Row 2 cols" at bounding box center [826, 347] width 55 height 10
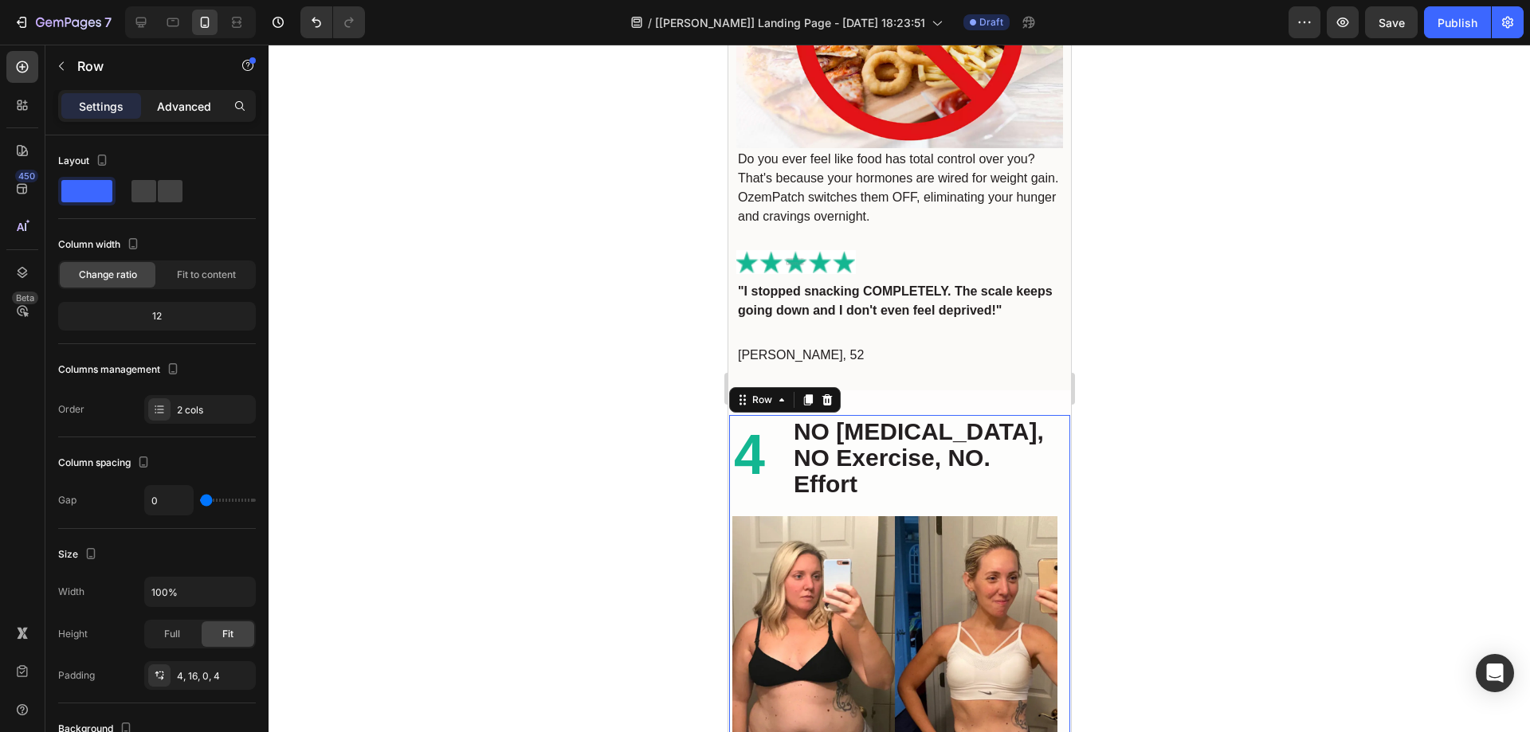
click at [155, 109] on div "Advanced" at bounding box center [184, 106] width 80 height 26
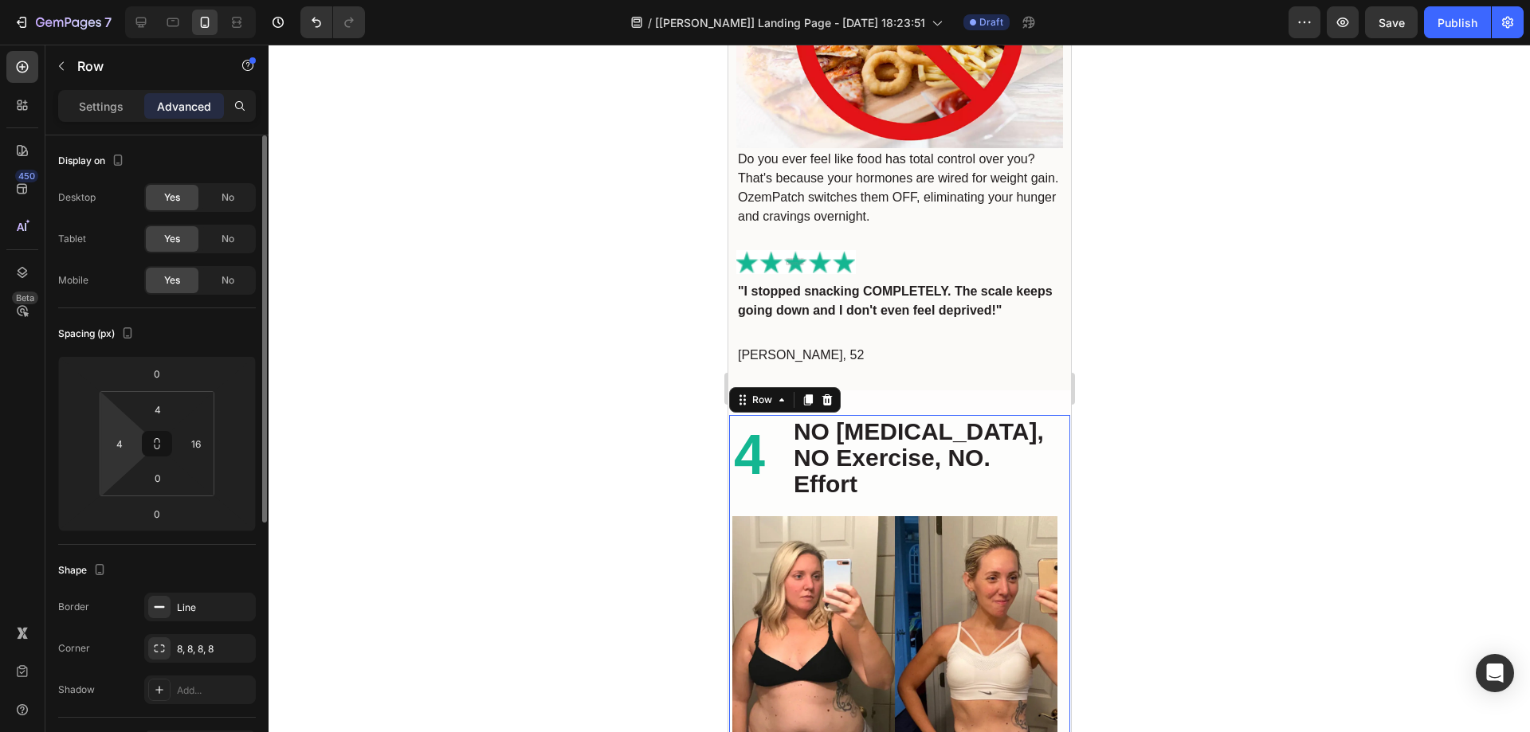
click at [123, 0] on html "7 Version history / [Tony GemPages] Landing Page - Sep 27, 18:23:51 Draft Previ…" at bounding box center [765, 0] width 1530 height 0
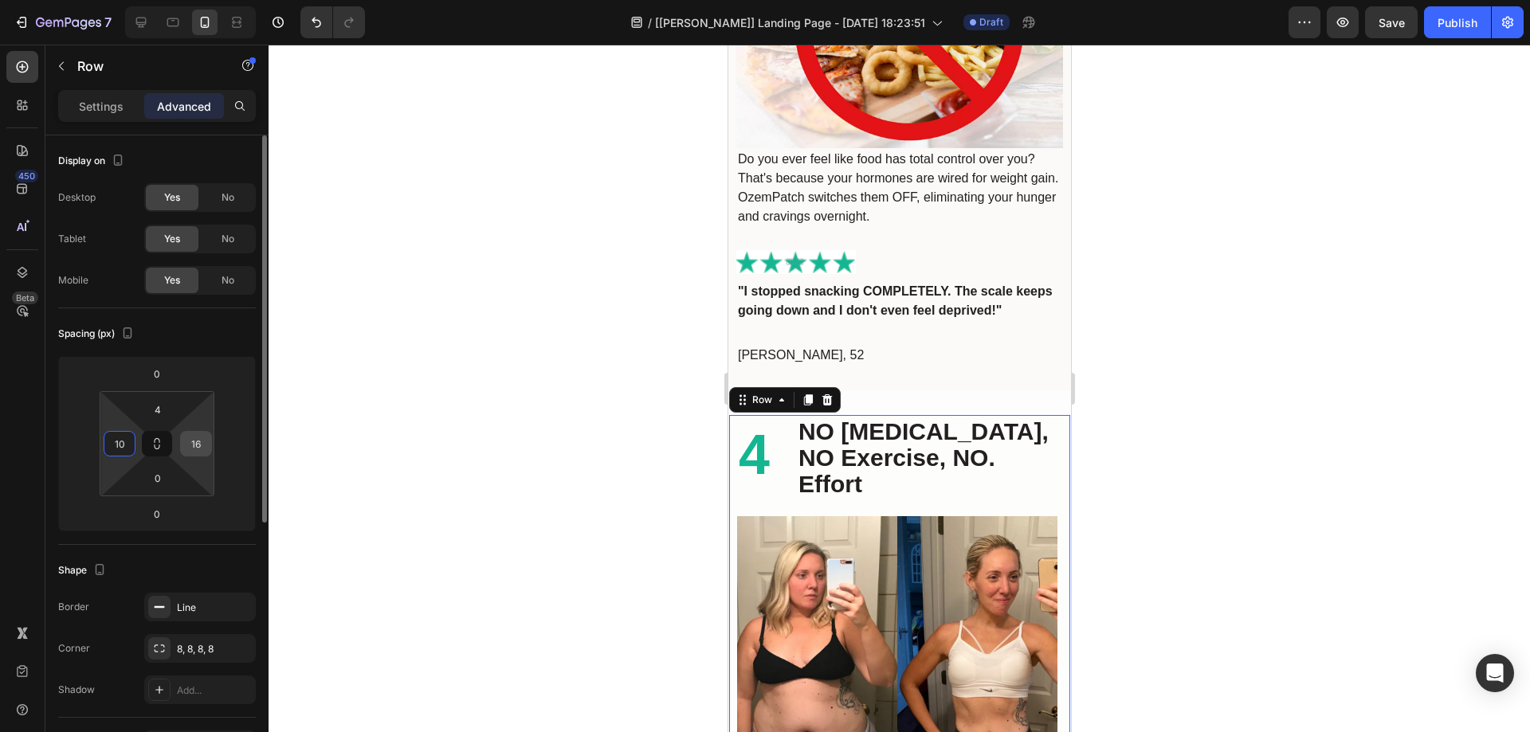
type input "10"
click at [202, 453] on input "16" at bounding box center [196, 444] width 24 height 24
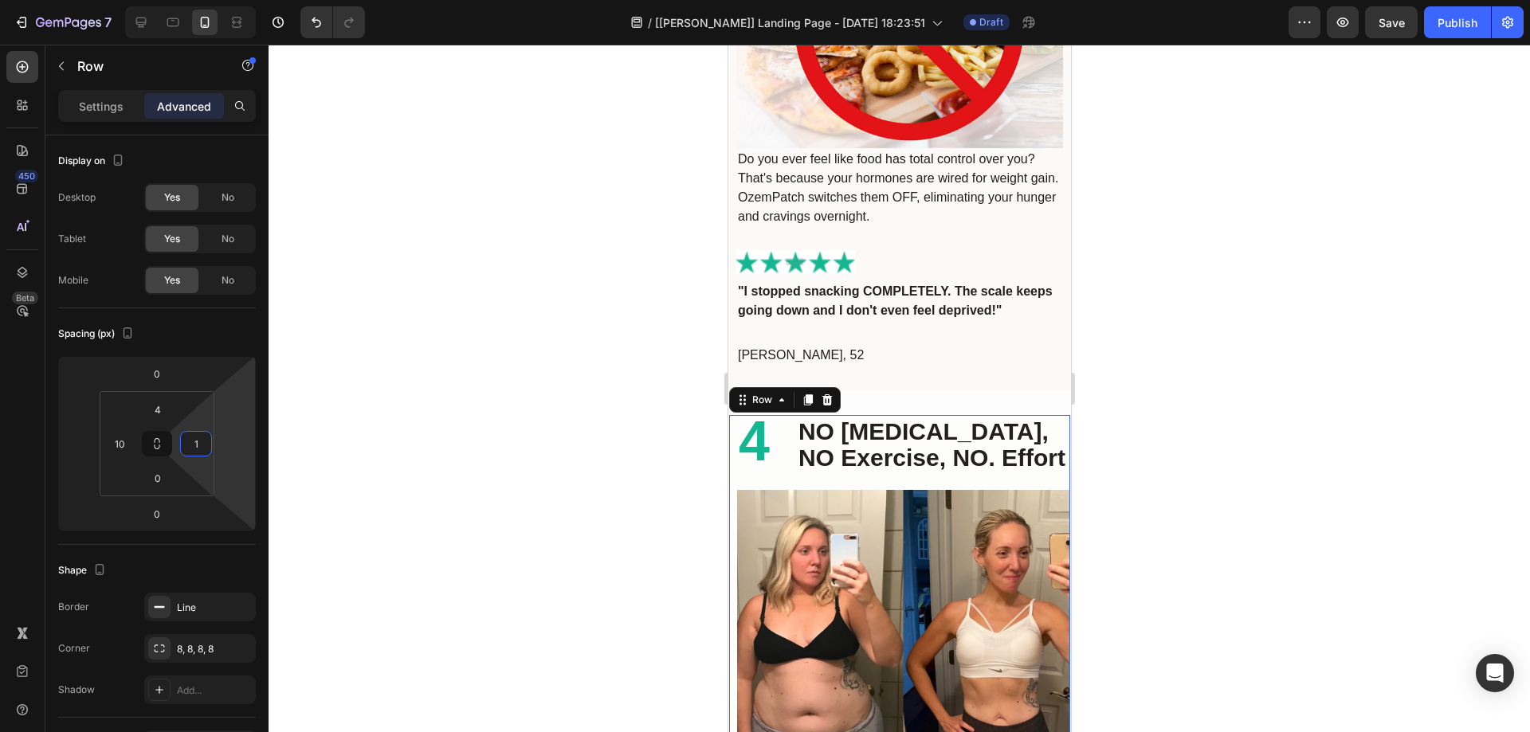
type input "10"
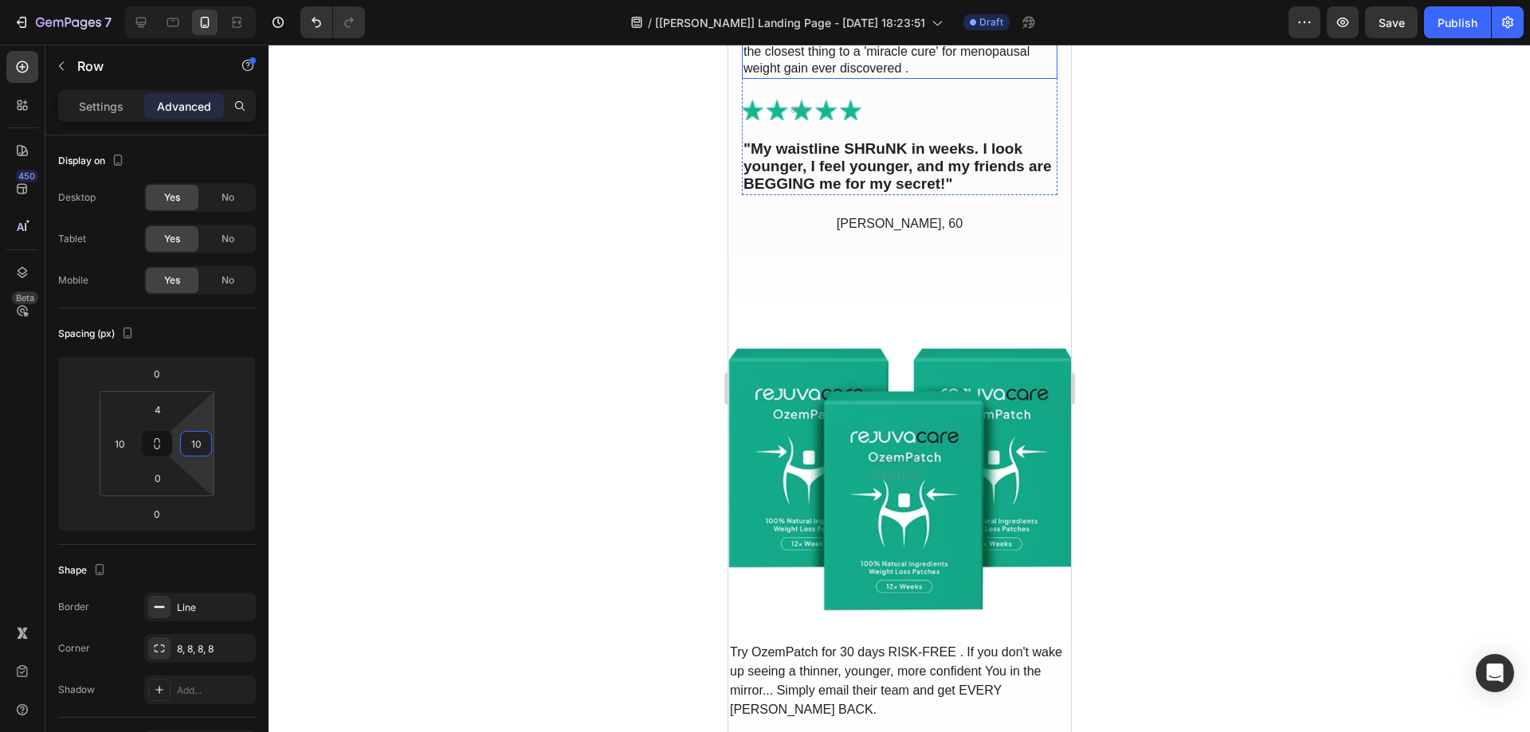
scroll to position [5499, 0]
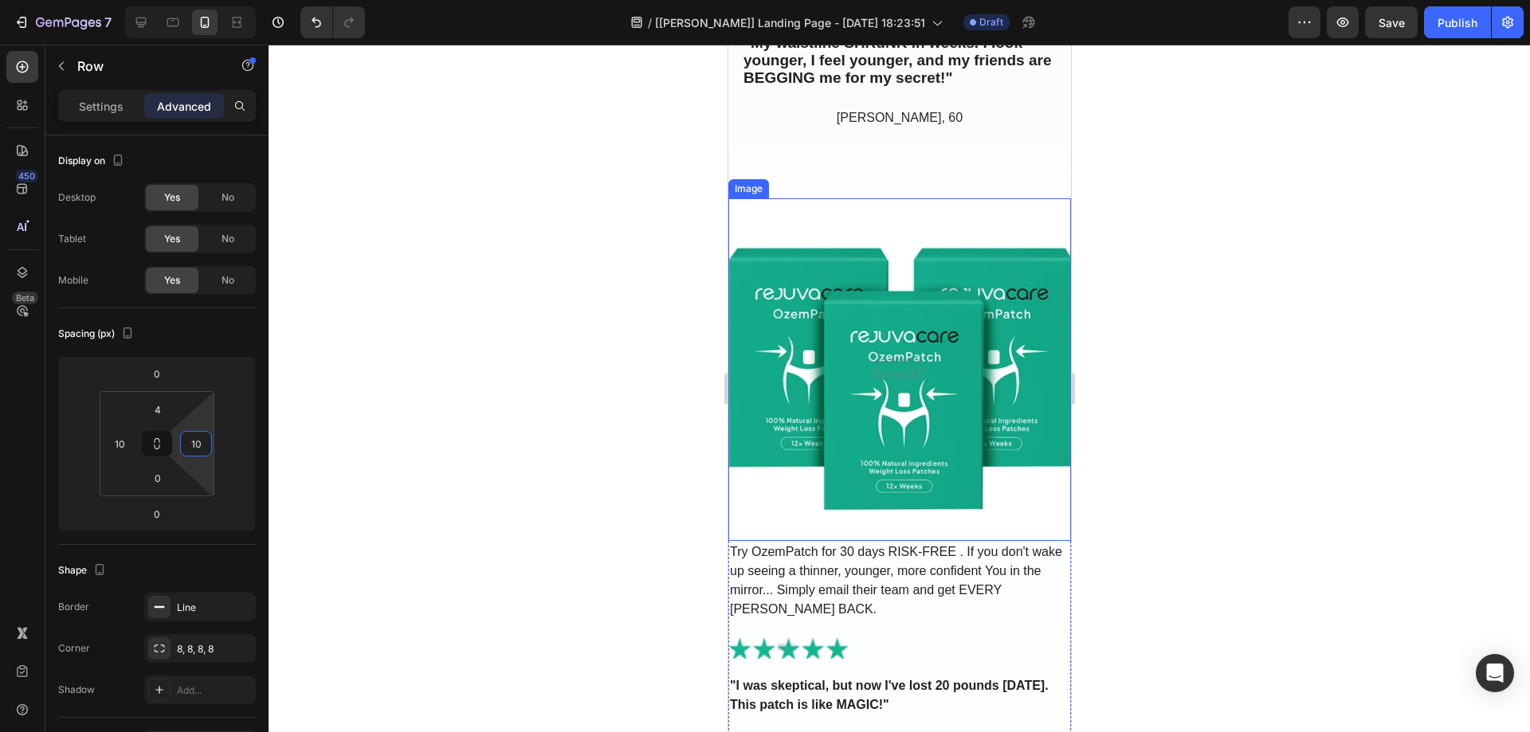
click at [789, 209] on img at bounding box center [899, 369] width 343 height 343
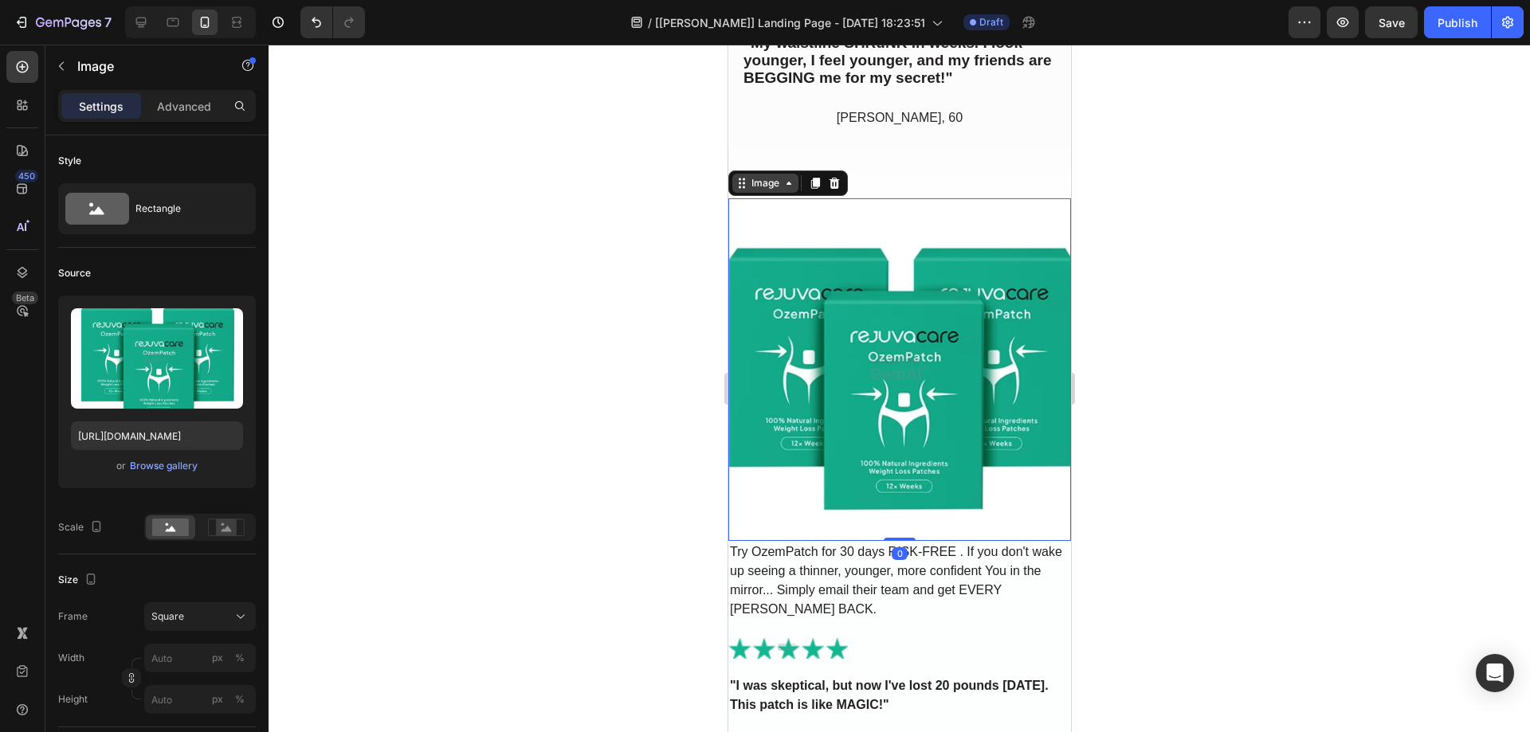
click at [761, 179] on div "Image" at bounding box center [765, 183] width 34 height 14
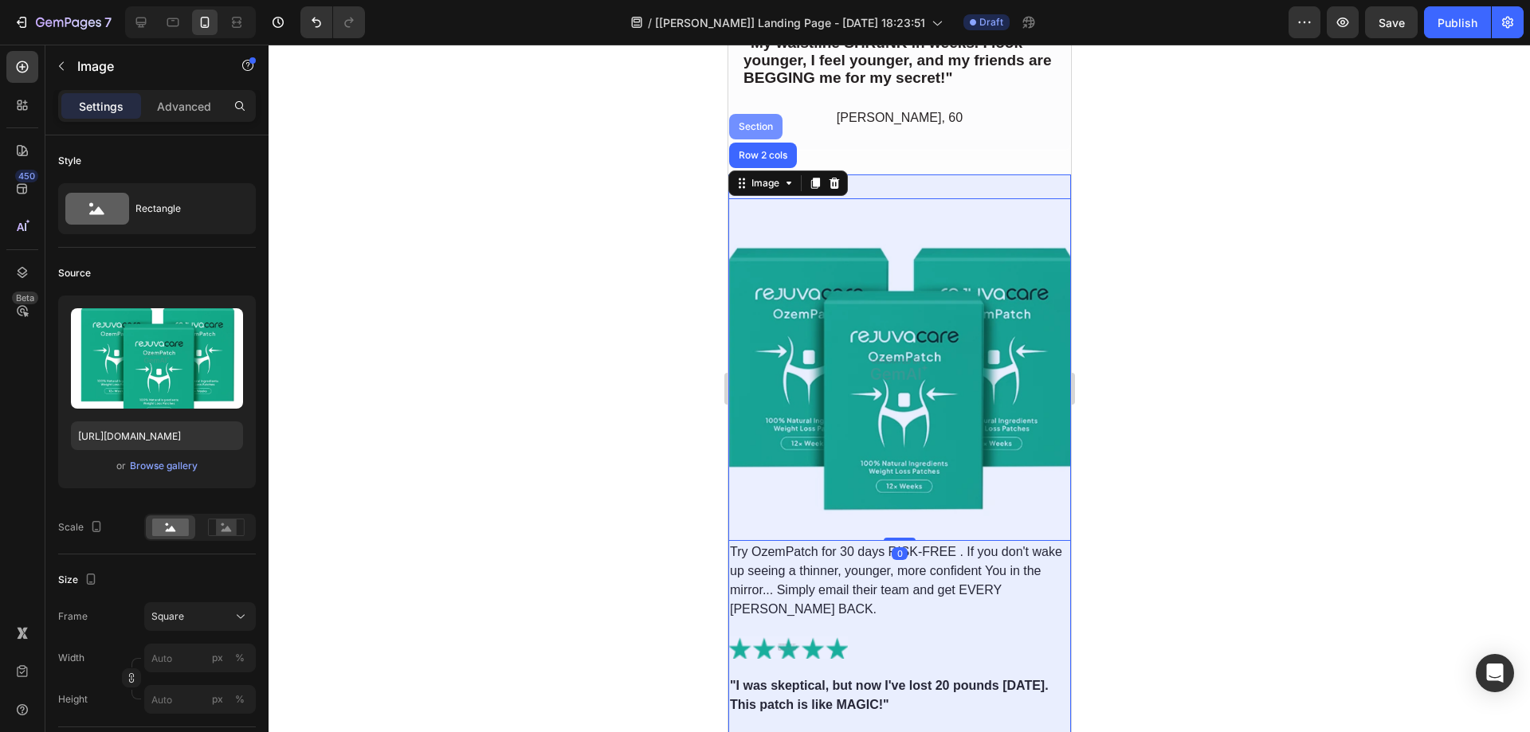
click at [748, 122] on div "Section" at bounding box center [755, 127] width 41 height 10
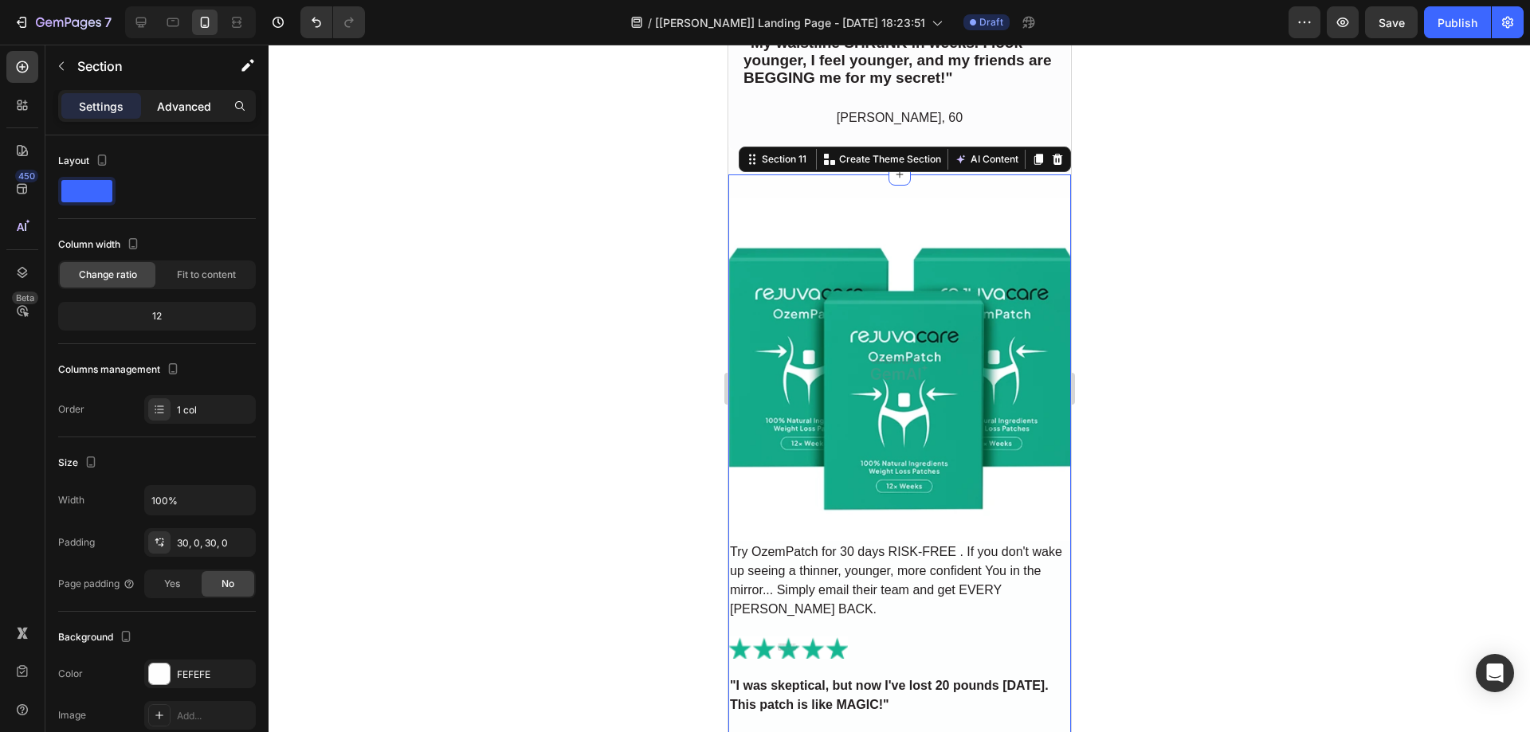
click at [179, 109] on p "Advanced" at bounding box center [184, 106] width 54 height 17
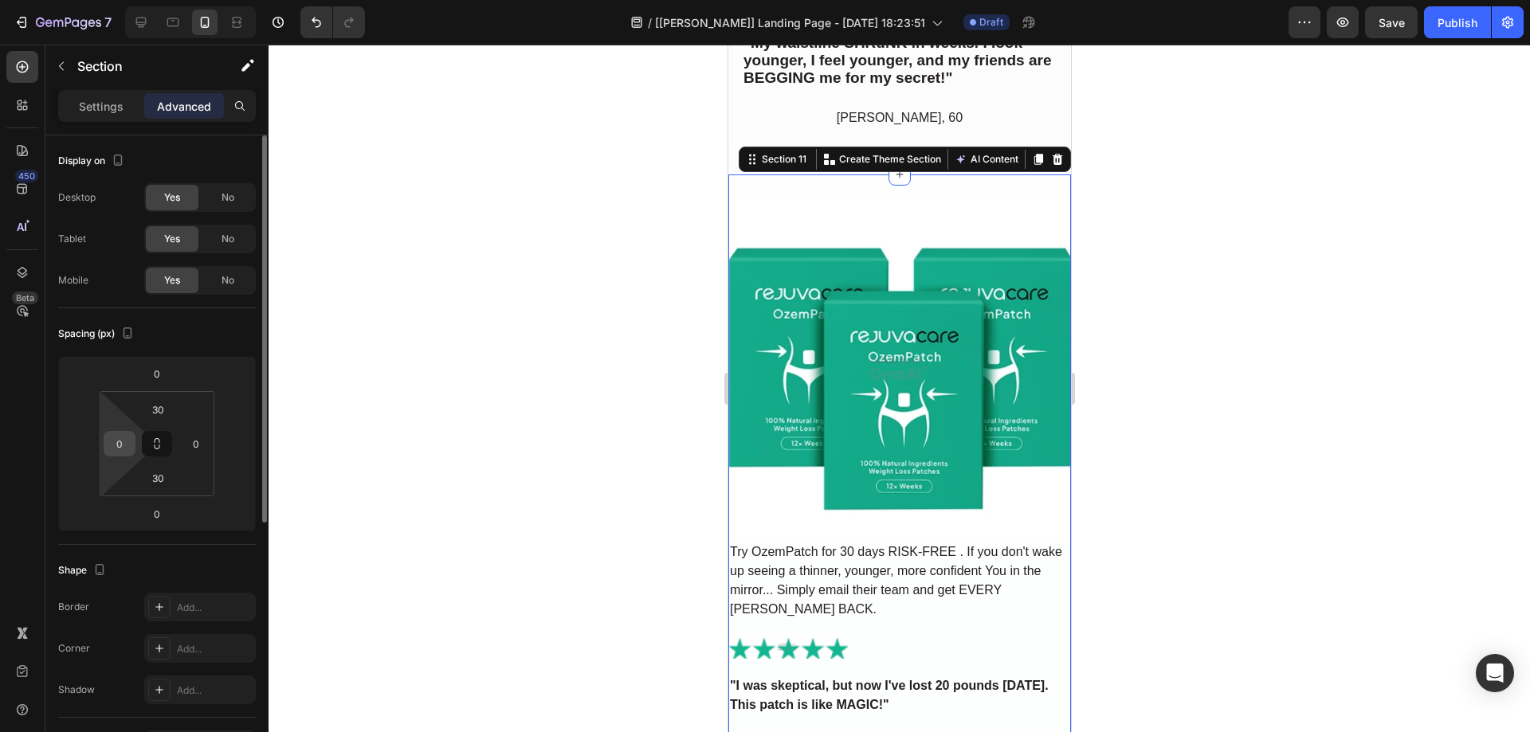
click at [120, 445] on input "0" at bounding box center [120, 444] width 24 height 24
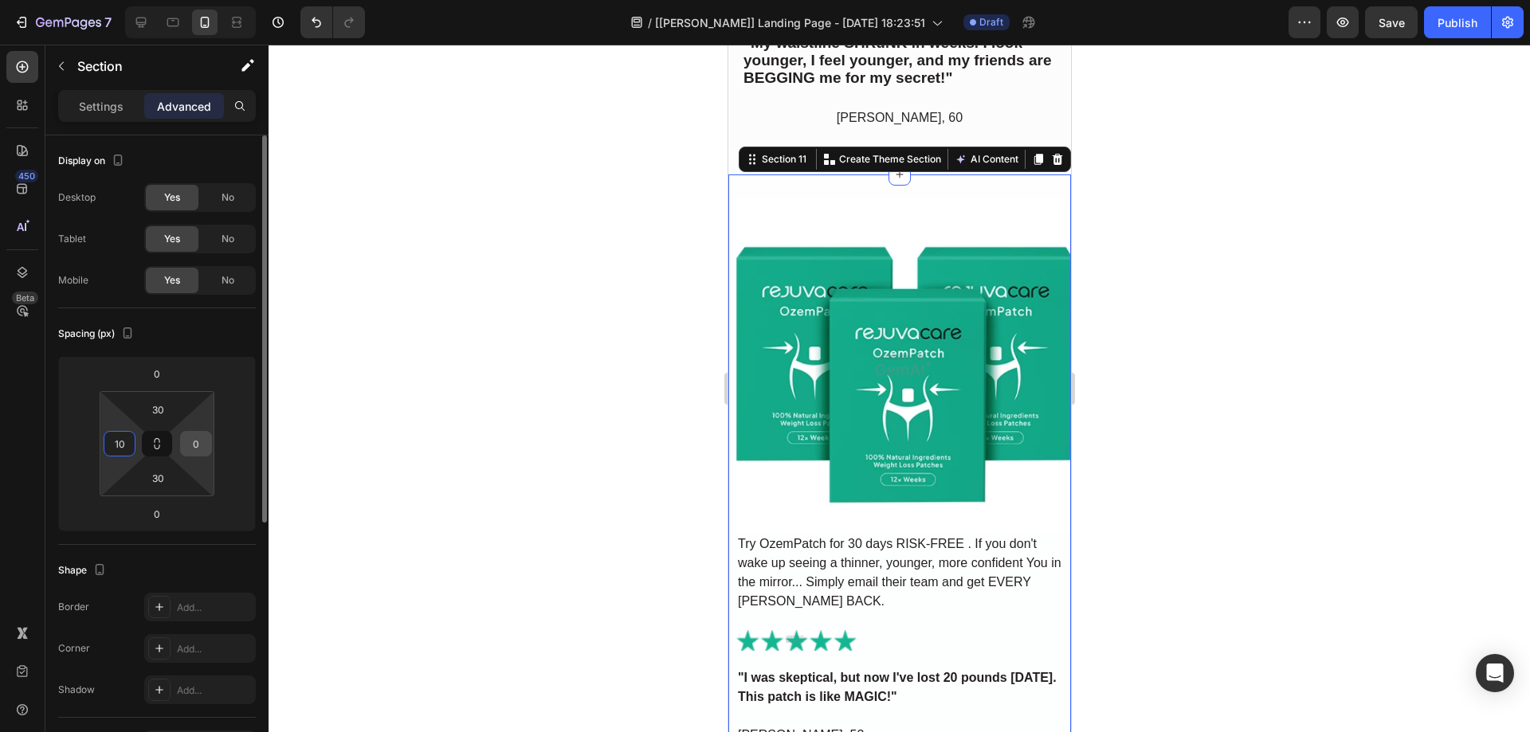
type input "10"
click at [194, 452] on input "0" at bounding box center [196, 444] width 24 height 24
type input "10"
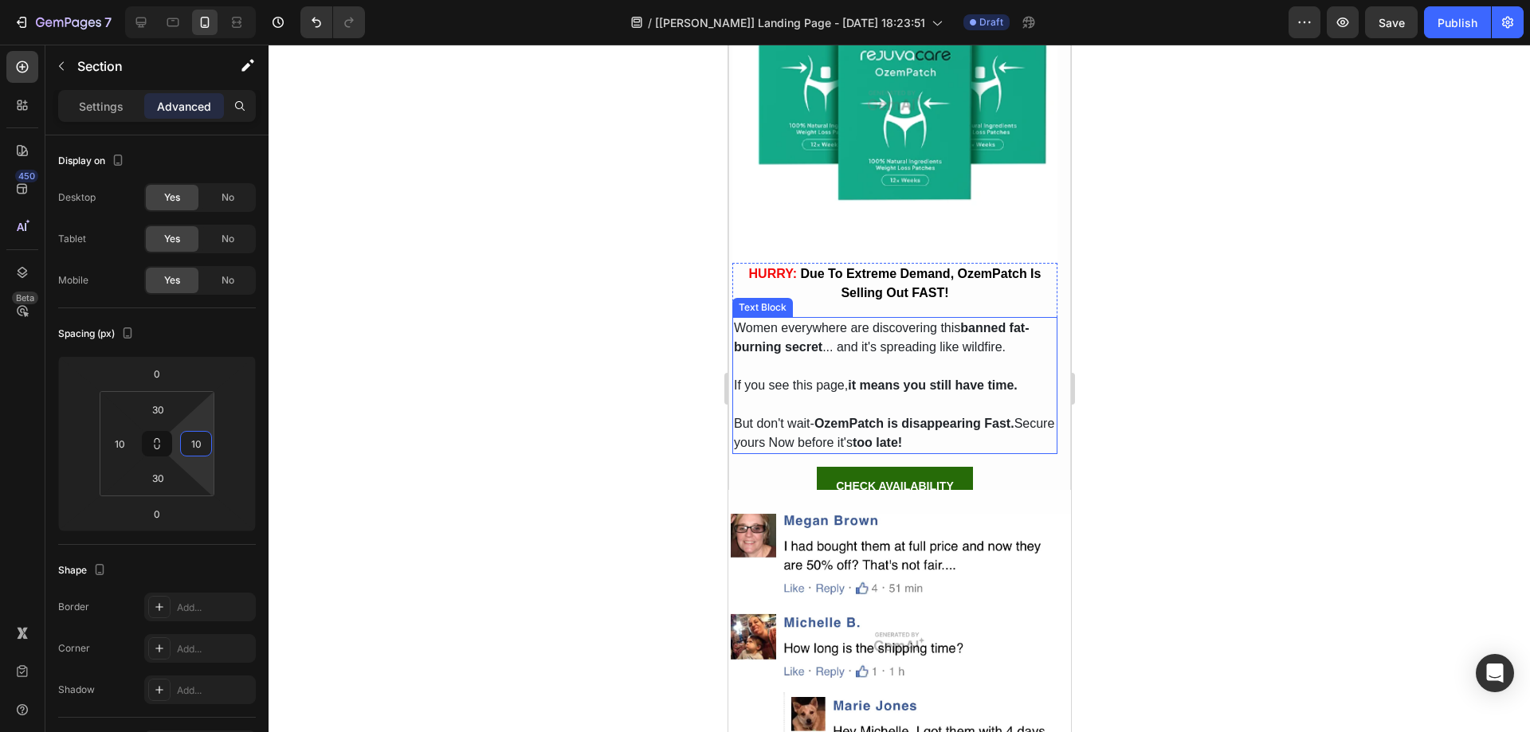
scroll to position [6535, 0]
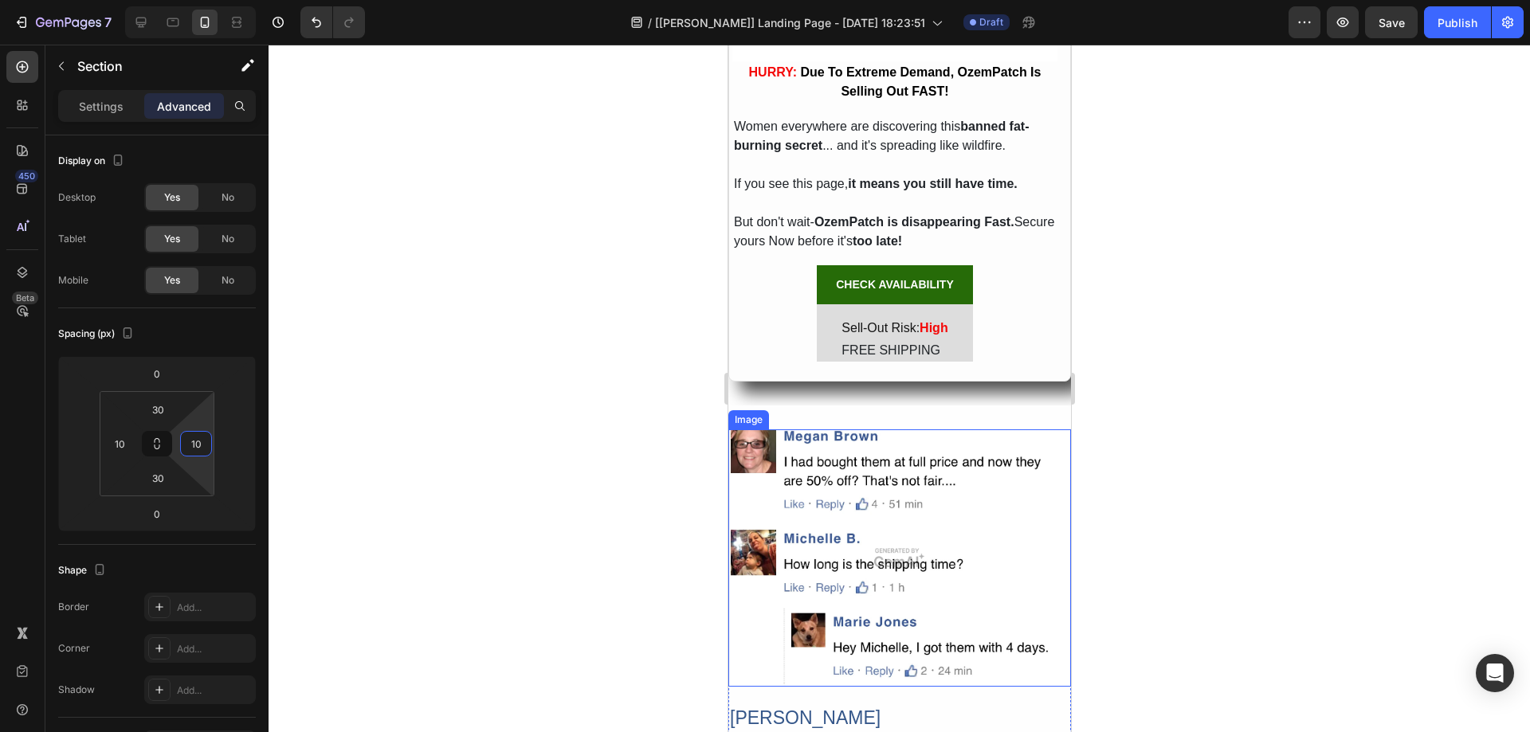
click at [815, 477] on img at bounding box center [899, 558] width 343 height 257
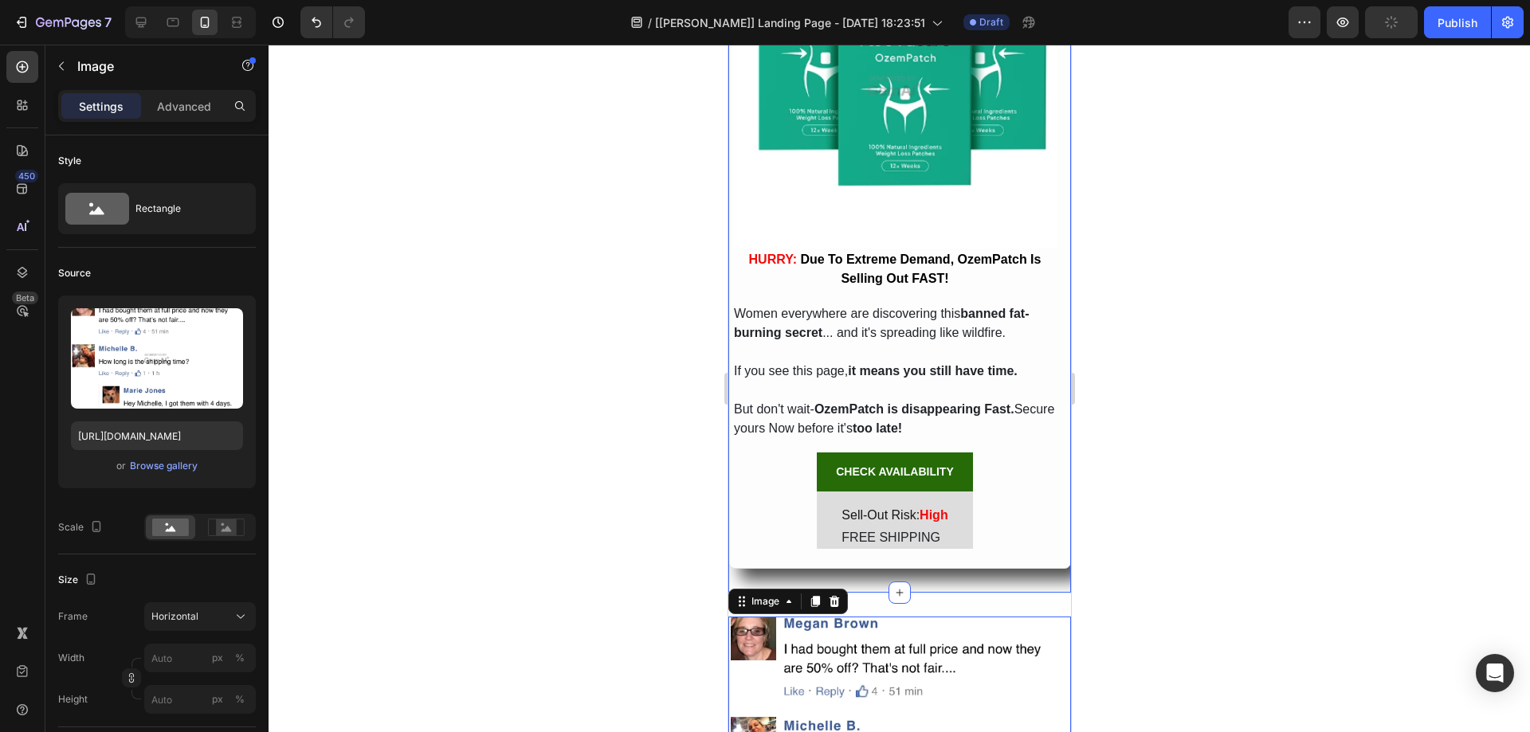
scroll to position [6296, 0]
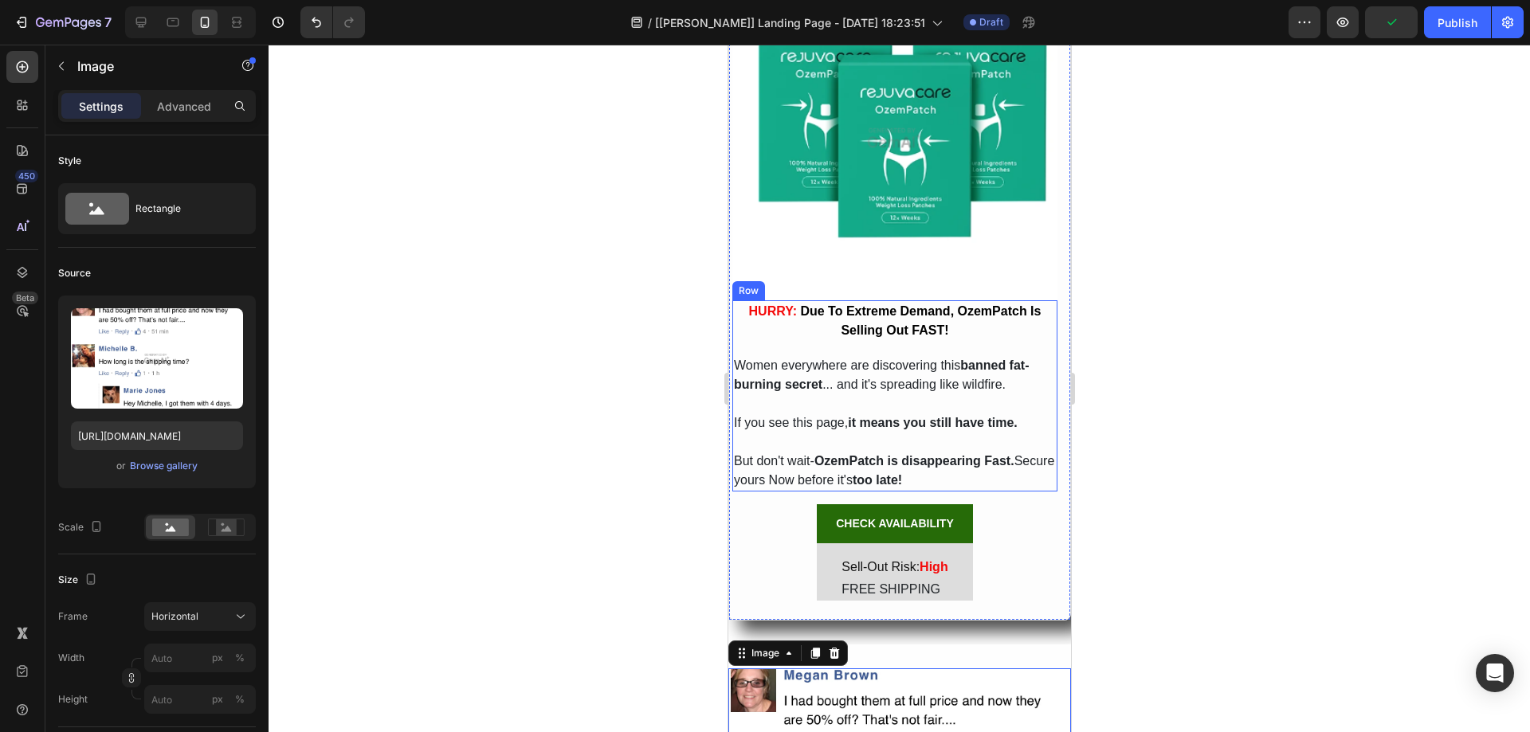
click at [819, 319] on p "HURRY: Due To Extreme Demand, OzemPatch Is Selling Out FAST!" at bounding box center [894, 321] width 322 height 38
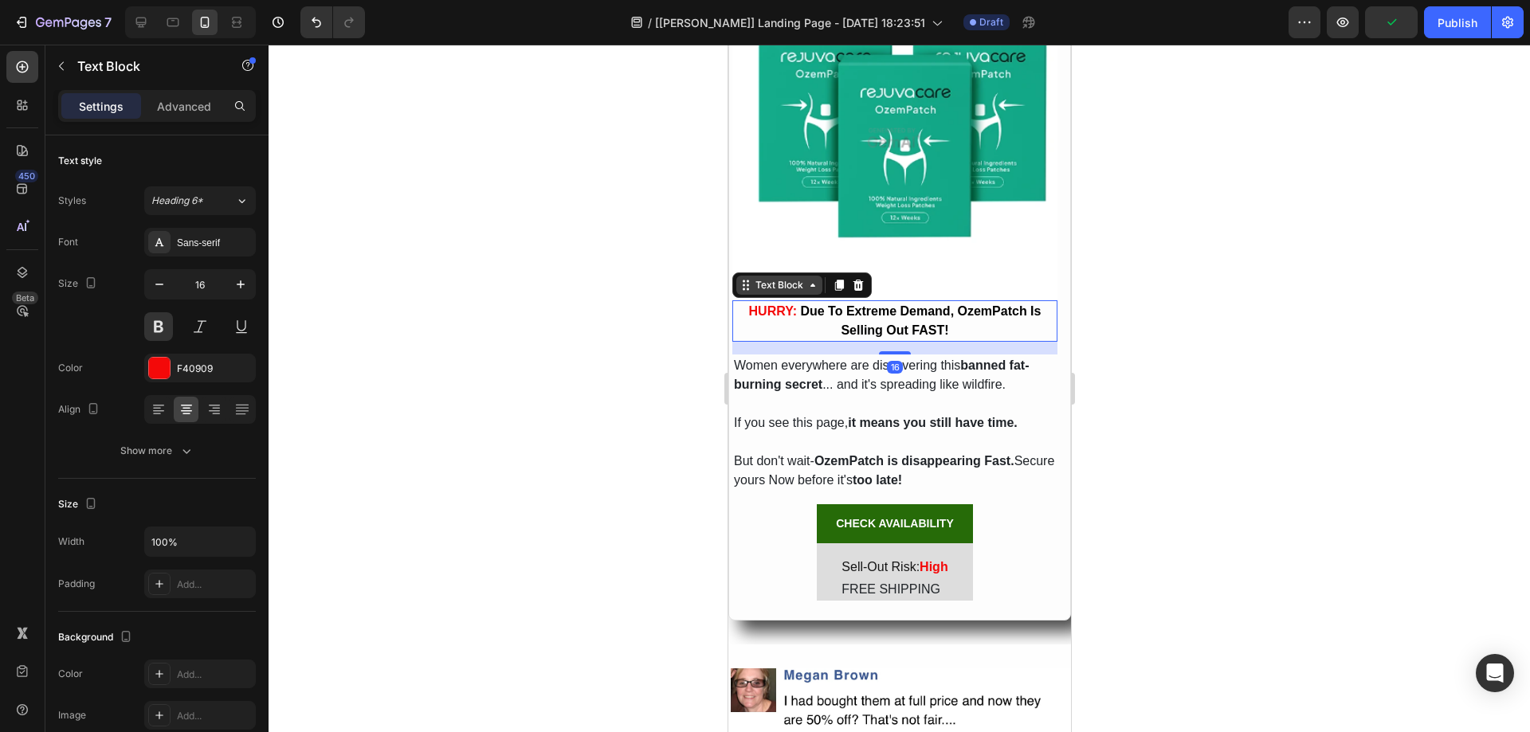
click at [763, 278] on div "Text Block" at bounding box center [779, 285] width 54 height 14
click at [587, 405] on div at bounding box center [900, 389] width 1262 height 688
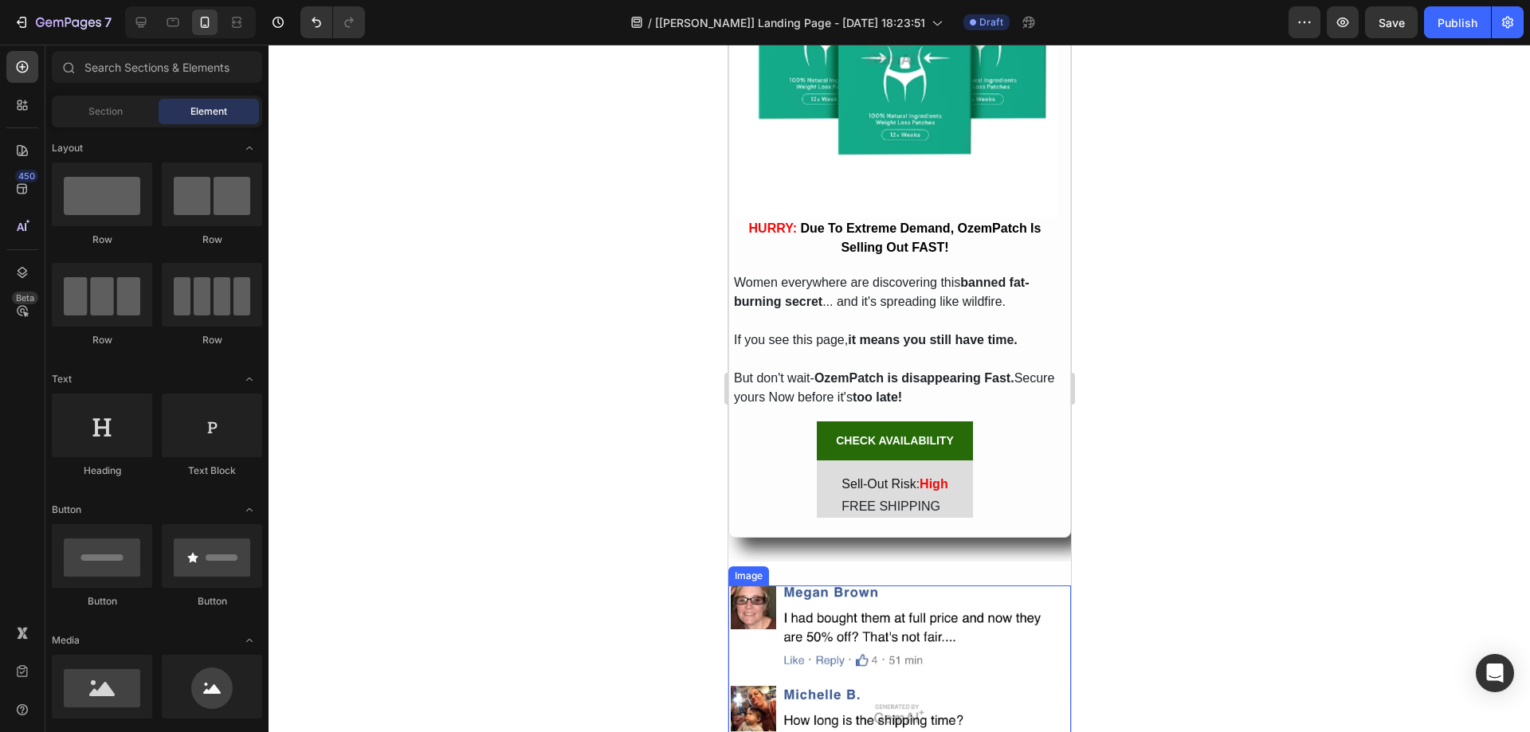
scroll to position [6456, 0]
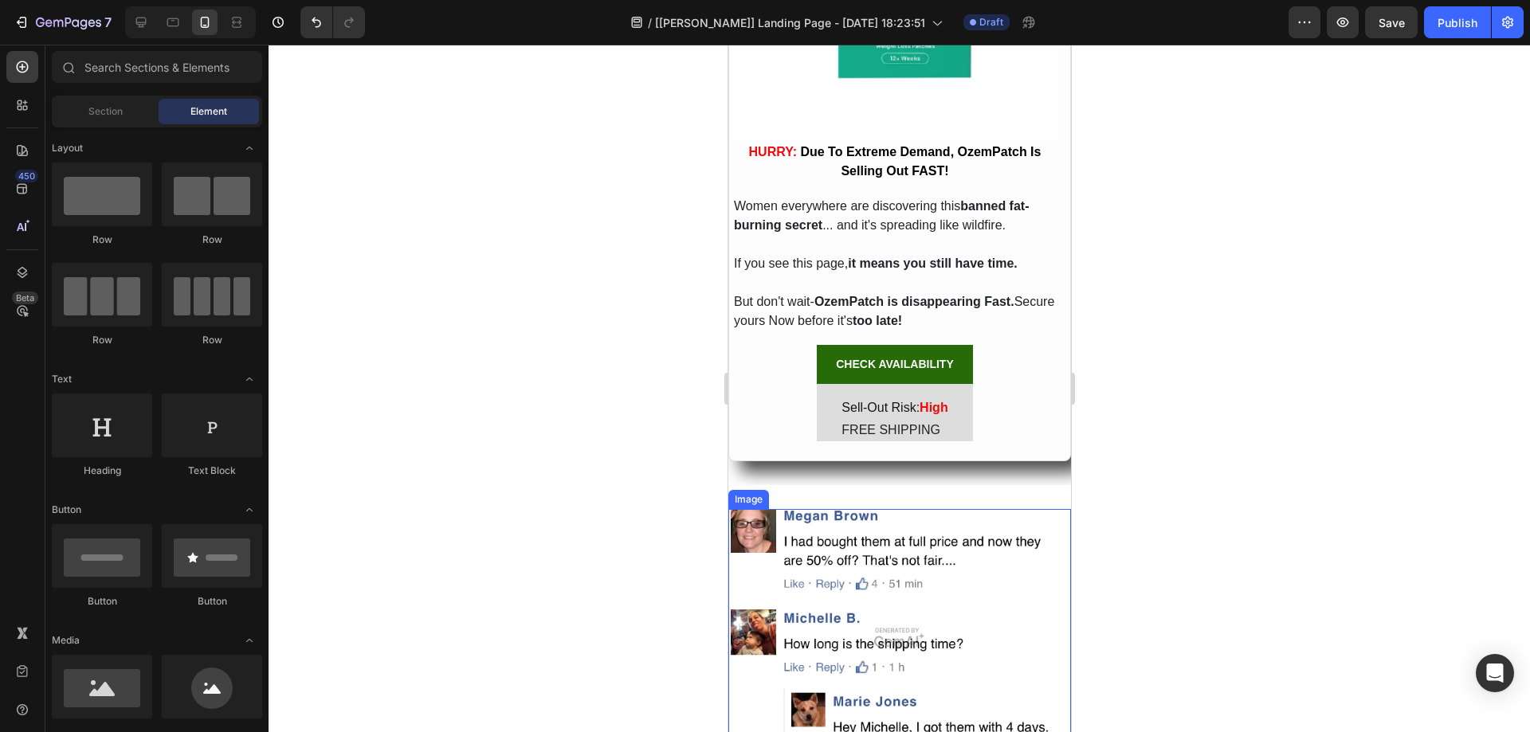
click at [847, 524] on img at bounding box center [899, 637] width 343 height 257
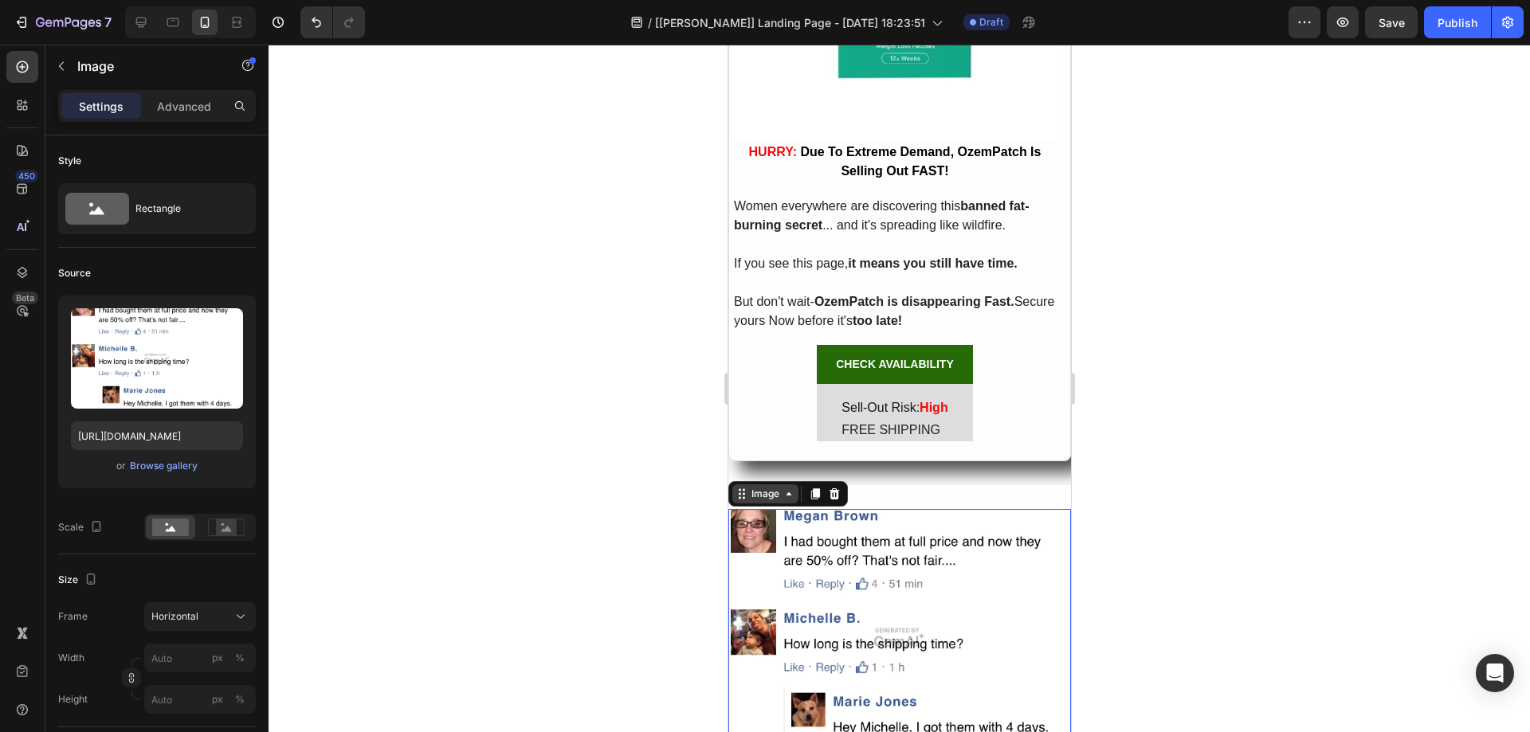
click at [767, 488] on div "Image" at bounding box center [765, 494] width 34 height 14
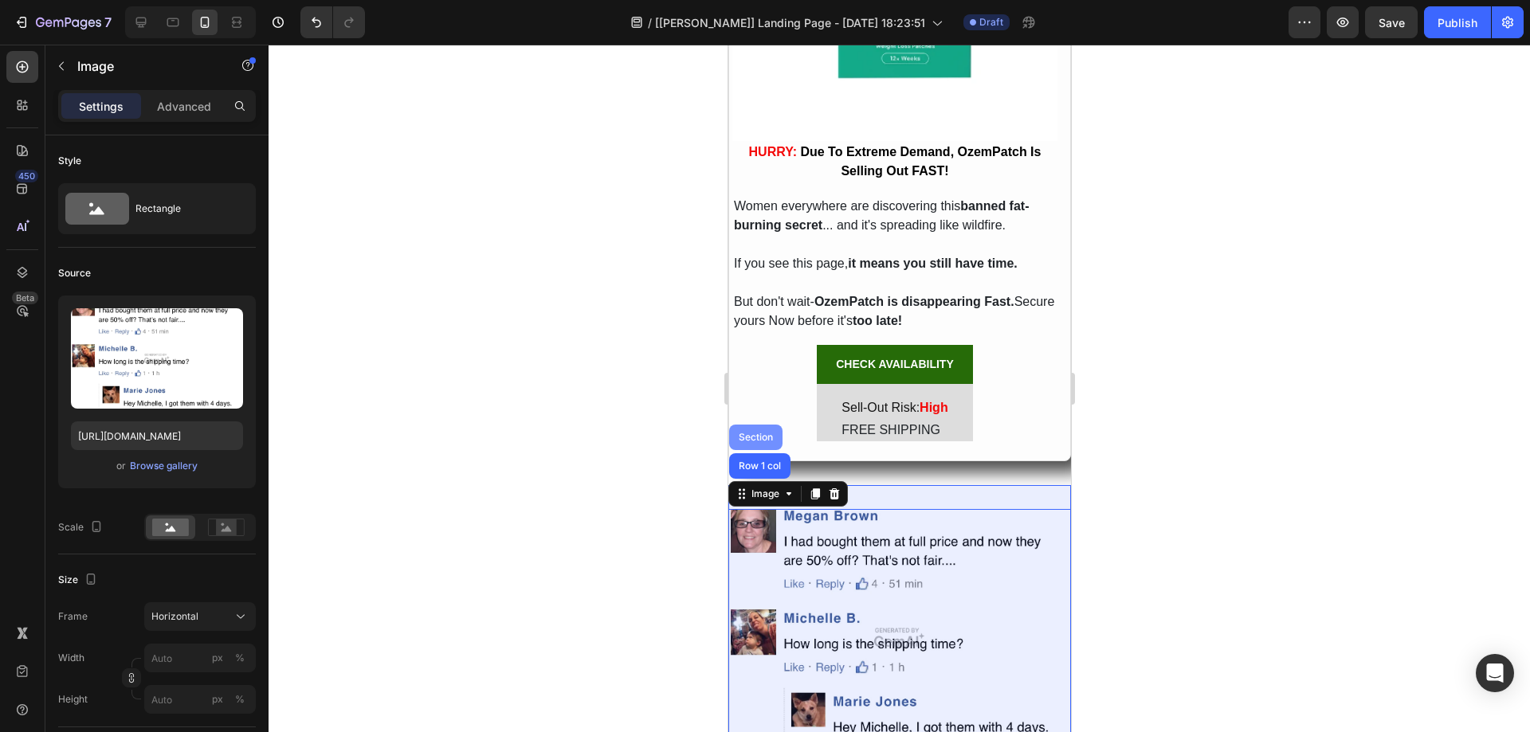
drag, startPoint x: 756, startPoint y: 427, endPoint x: 1176, endPoint y: 370, distance: 423.9
click at [756, 433] on div "Section" at bounding box center [755, 438] width 41 height 10
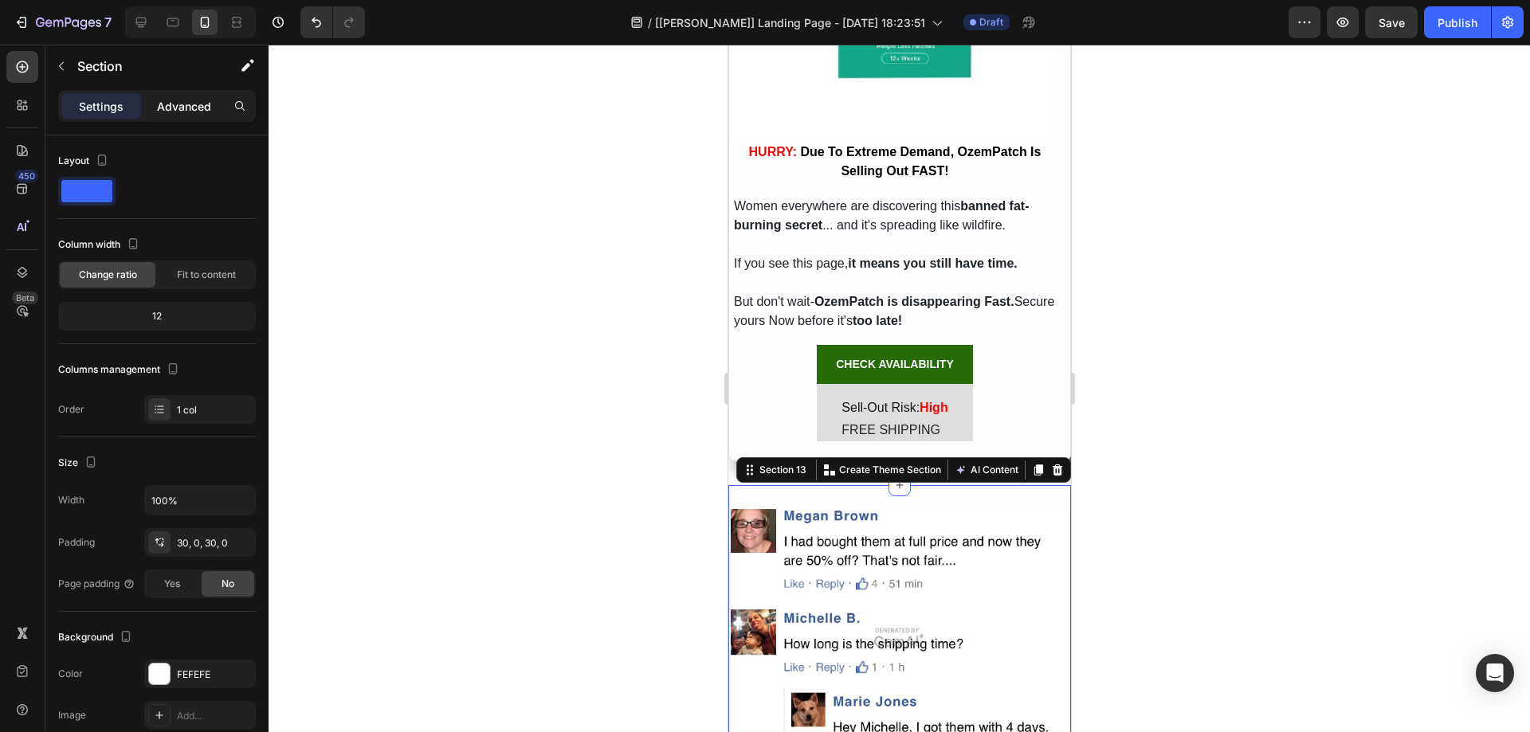
click at [201, 110] on p "Advanced" at bounding box center [184, 106] width 54 height 17
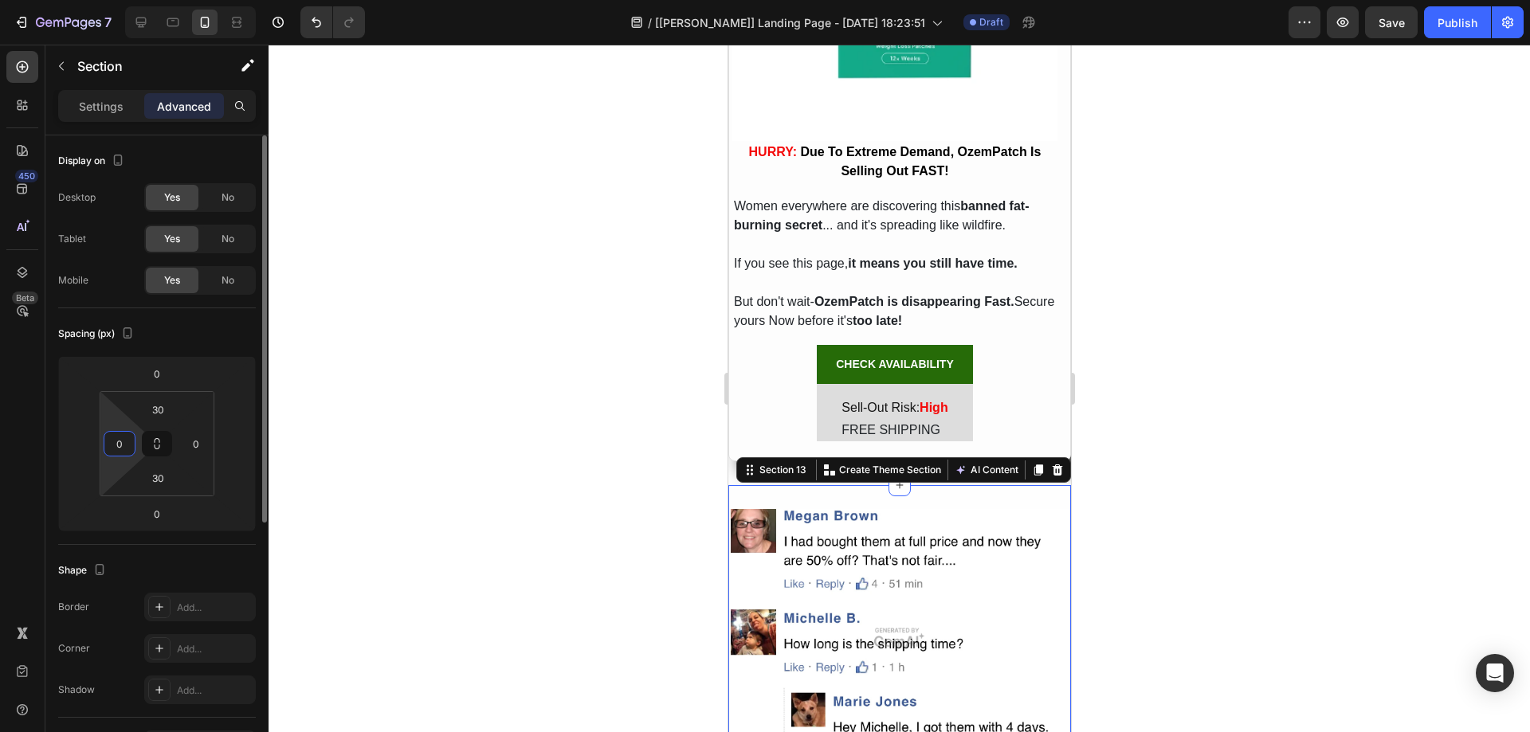
click at [113, 441] on input "0" at bounding box center [120, 444] width 24 height 24
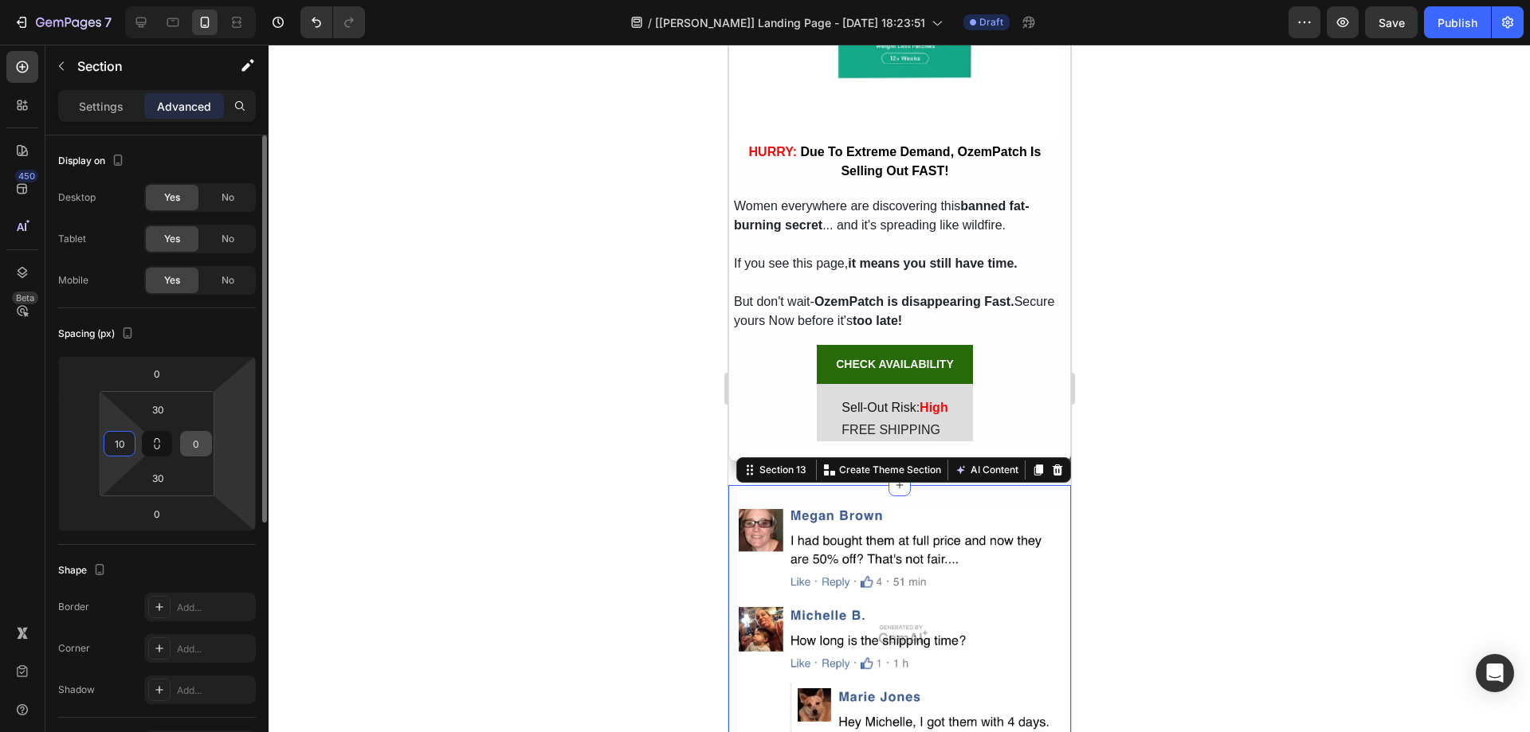
type input "10"
click at [199, 446] on input "0" at bounding box center [196, 444] width 24 height 24
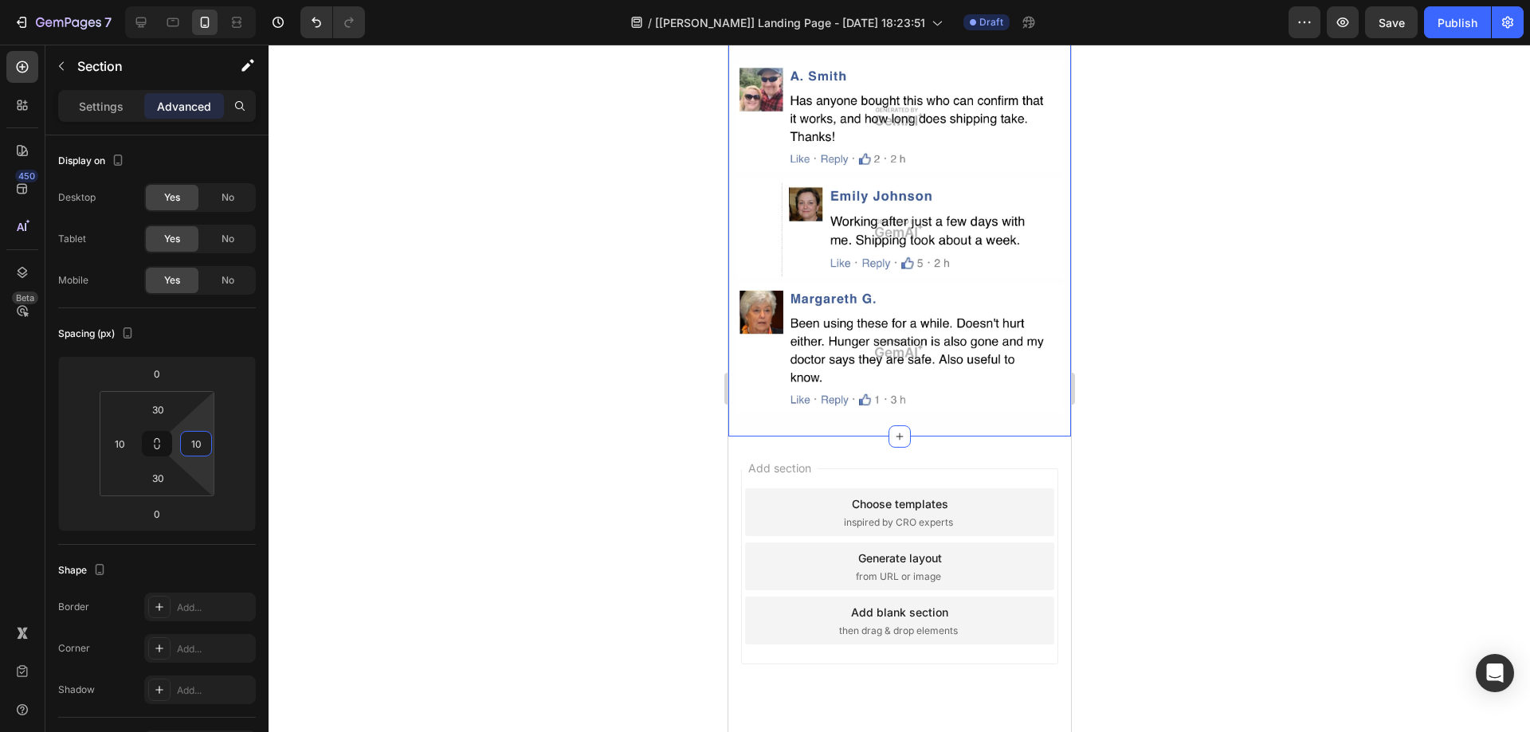
scroll to position [7791, 0]
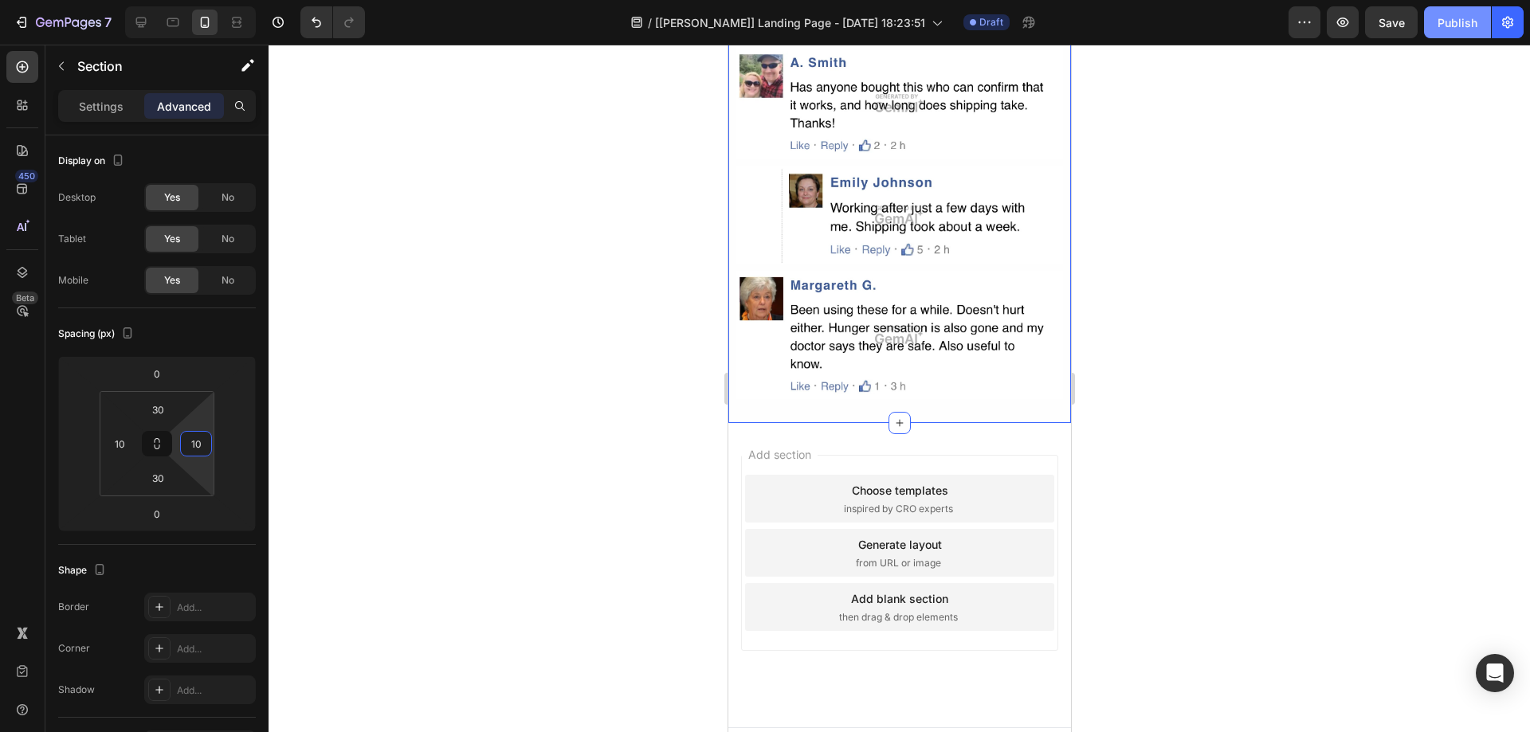
type input "10"
click at [1464, 32] on button "Publish" at bounding box center [1457, 22] width 67 height 32
